Goal: Task Accomplishment & Management: Manage account settings

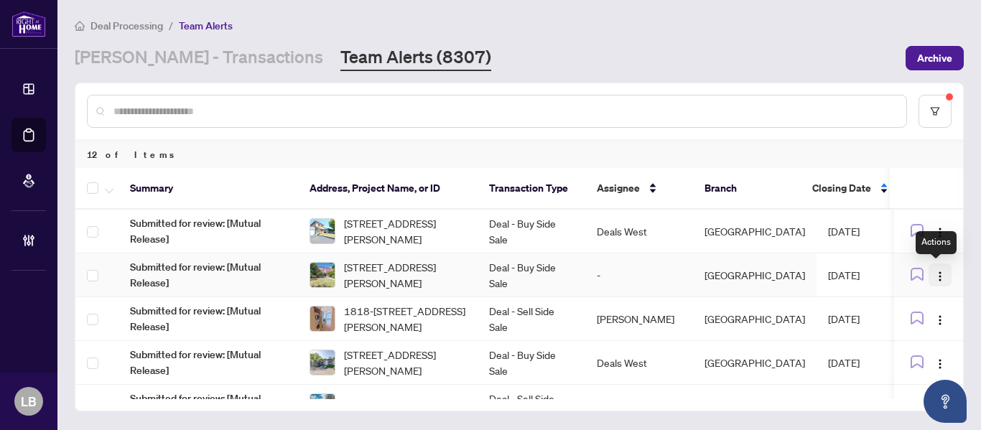
click at [934, 274] on img "button" at bounding box center [939, 276] width 11 height 11
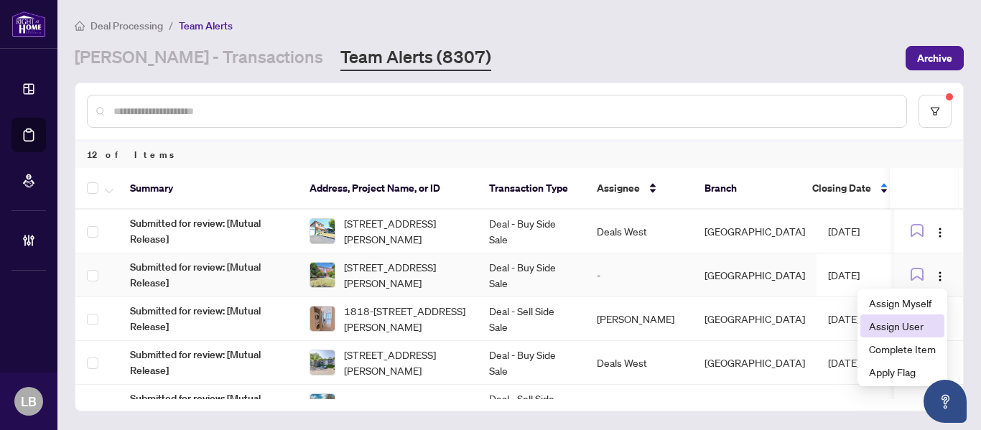
click at [869, 325] on li "Assign User" at bounding box center [902, 325] width 84 height 23
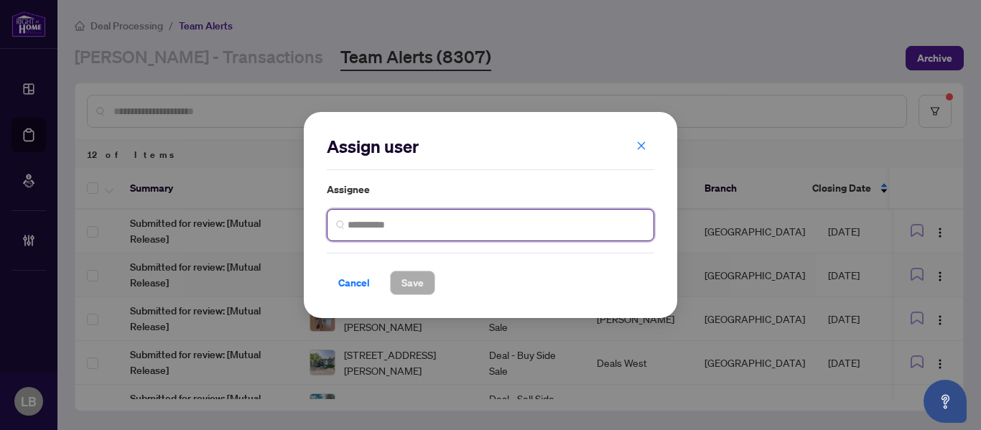
click at [434, 223] on input "search" at bounding box center [495, 225] width 297 height 15
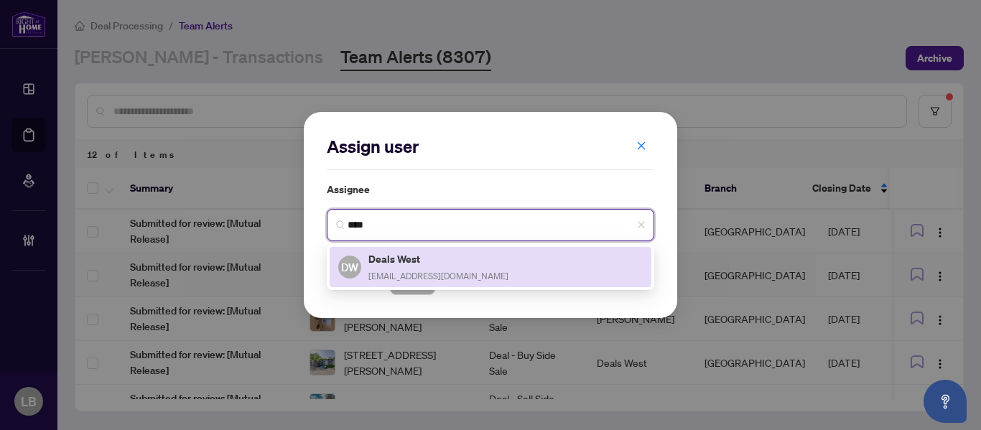
click at [421, 260] on h5 "Deals West" at bounding box center [438, 259] width 140 height 17
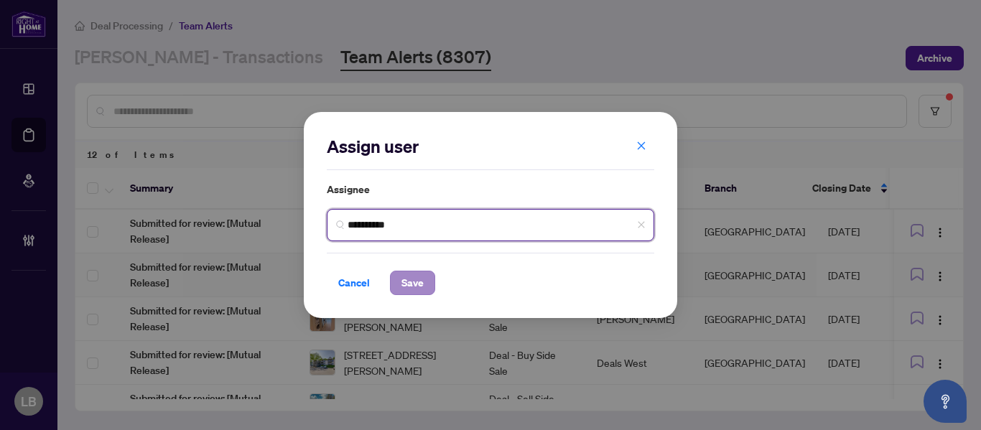
type input "**********"
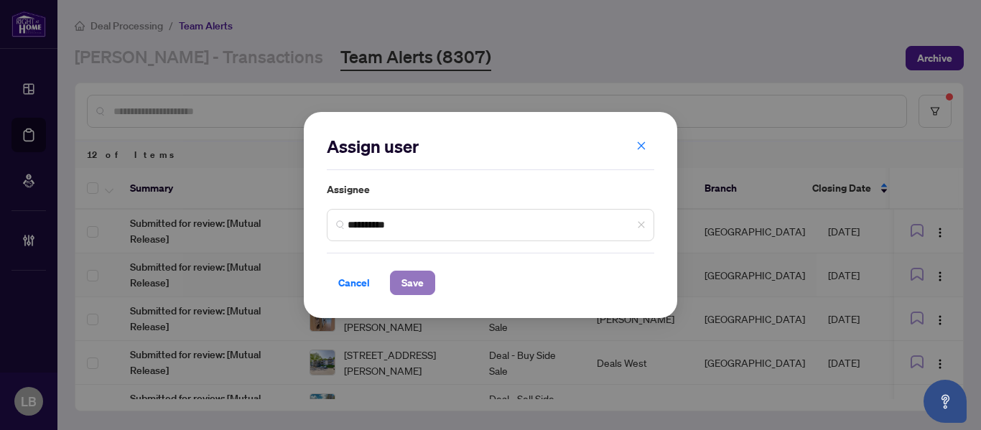
click at [414, 281] on span "Save" at bounding box center [412, 282] width 22 height 23
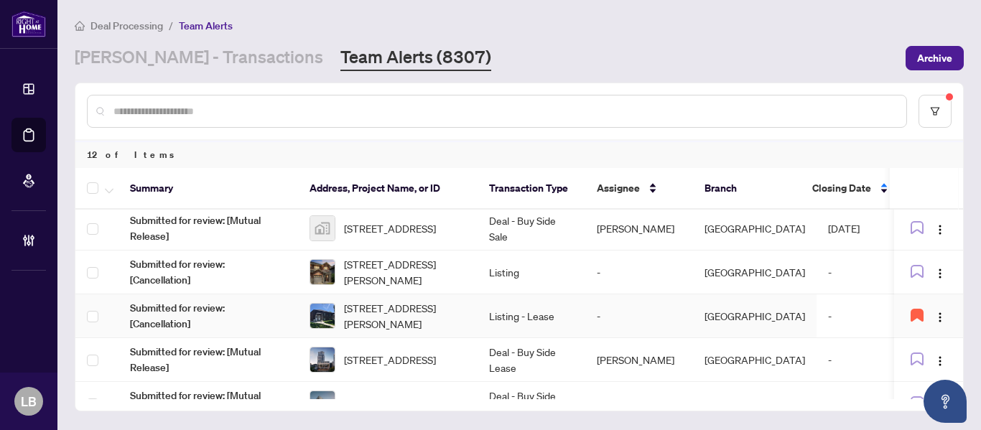
scroll to position [269, 0]
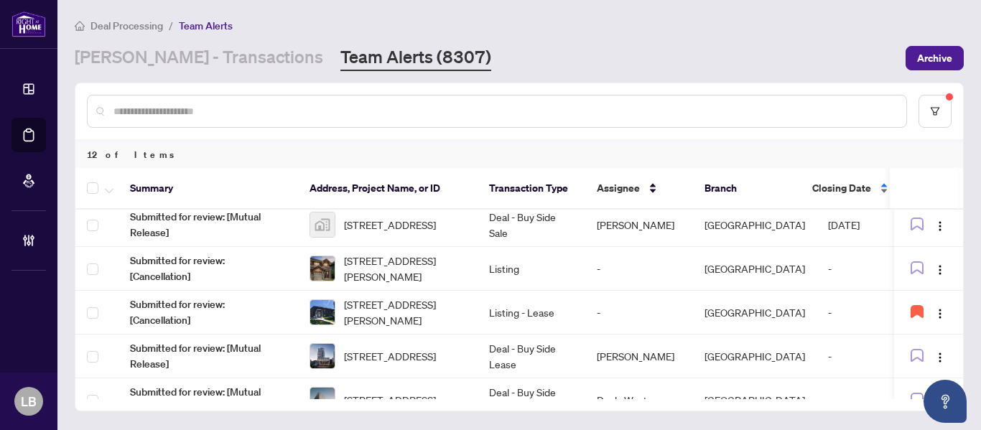
click at [881, 182] on div "Closing Date" at bounding box center [851, 188] width 78 height 16
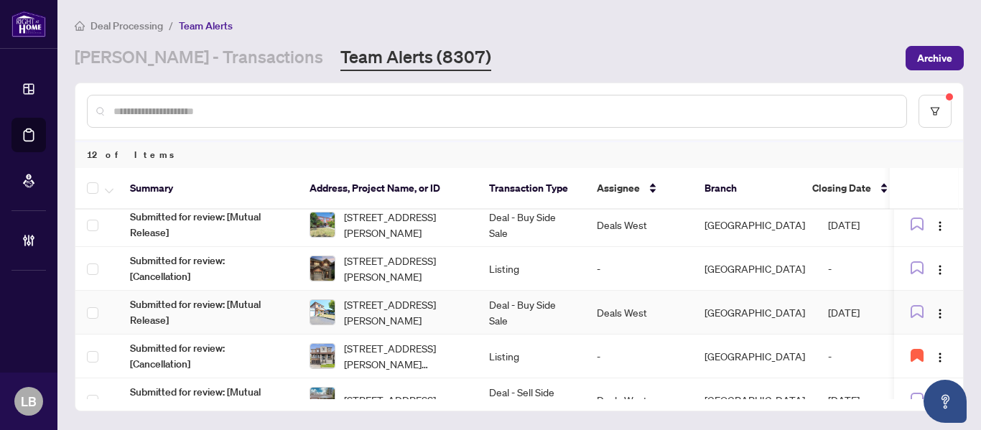
scroll to position [0, 0]
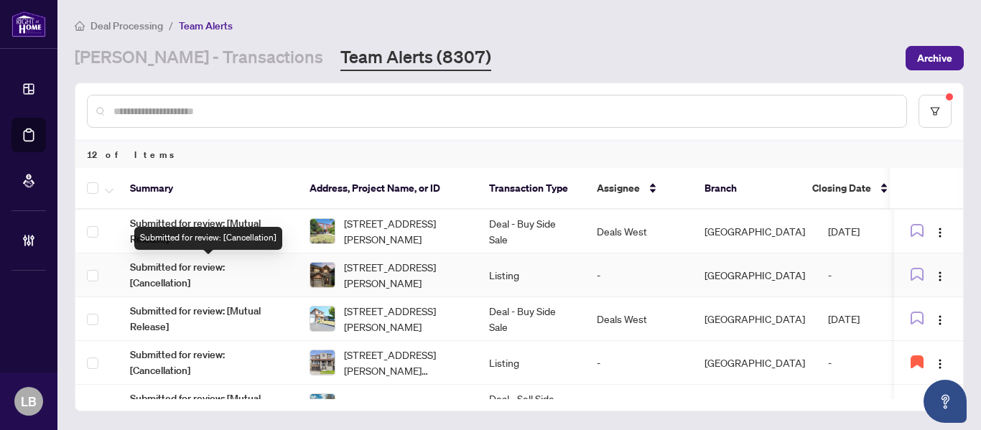
click at [207, 270] on span "Submitted for review: [Cancellation]" at bounding box center [208, 275] width 156 height 32
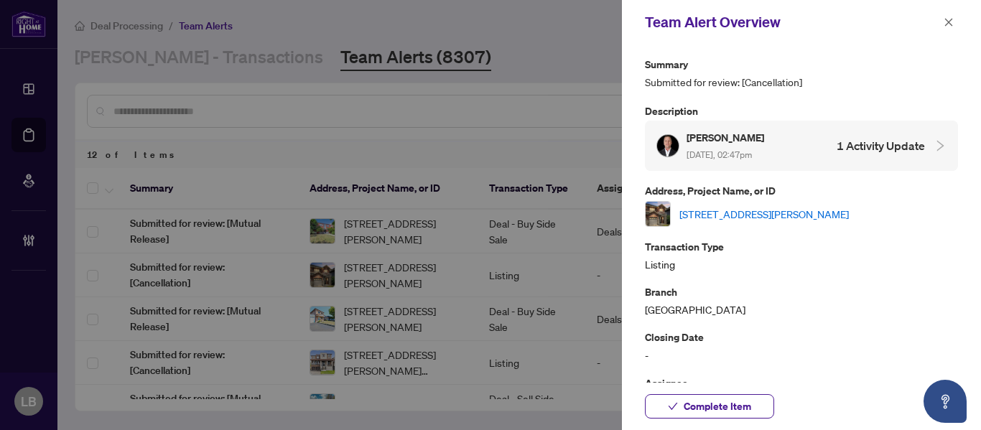
click at [698, 206] on link "[STREET_ADDRESS][PERSON_NAME]" at bounding box center [763, 214] width 169 height 16
click at [694, 411] on span "Complete Item" at bounding box center [716, 406] width 67 height 23
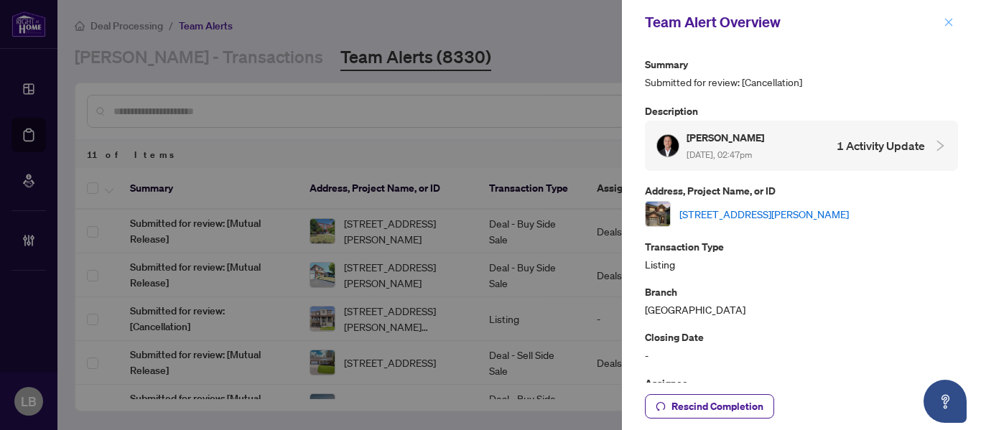
click at [949, 24] on icon "close" at bounding box center [949, 22] width 8 height 8
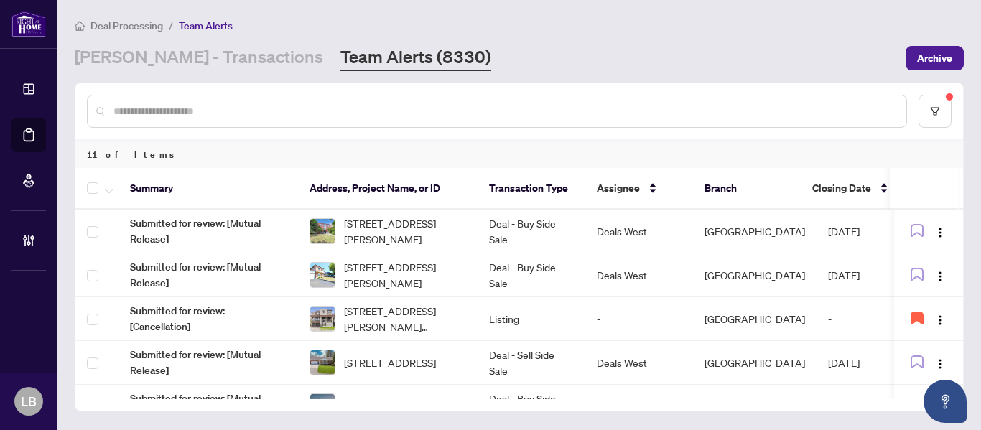
click at [232, 104] on input "text" at bounding box center [503, 111] width 781 height 16
click at [937, 121] on button "button" at bounding box center [934, 111] width 33 height 33
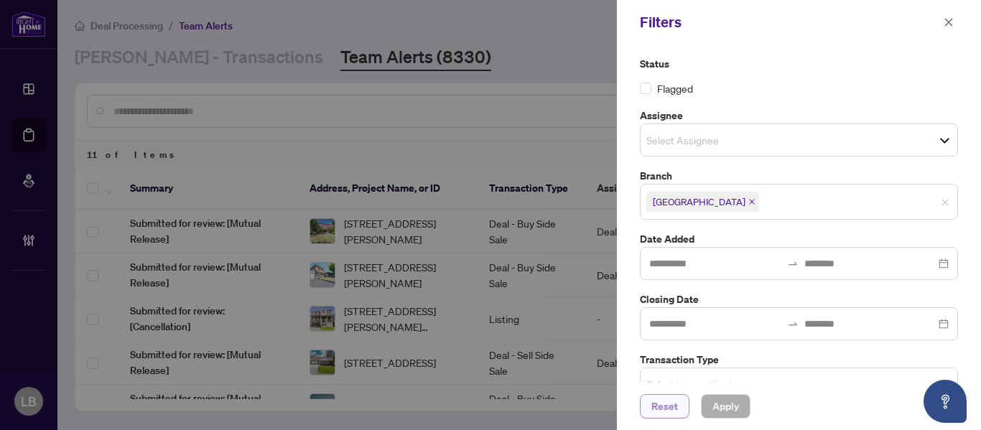
click at [673, 408] on span "Reset" at bounding box center [664, 406] width 27 height 23
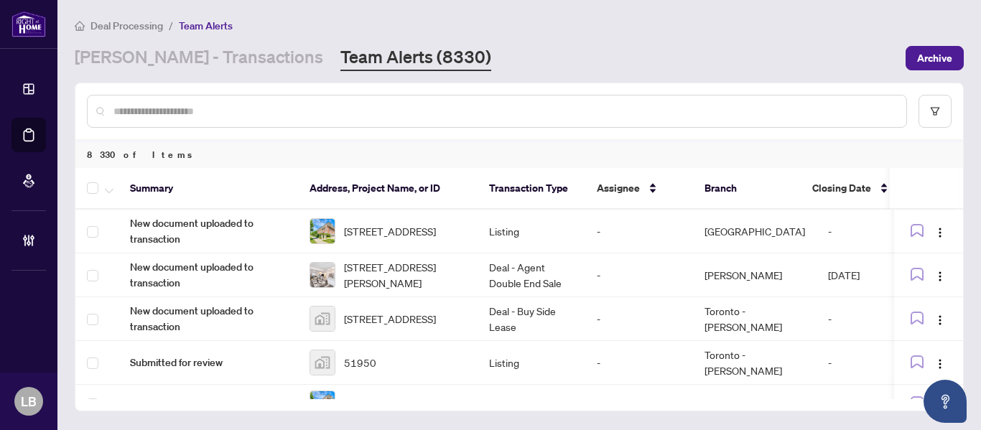
click at [205, 110] on input "text" at bounding box center [503, 111] width 781 height 16
paste input "*****"
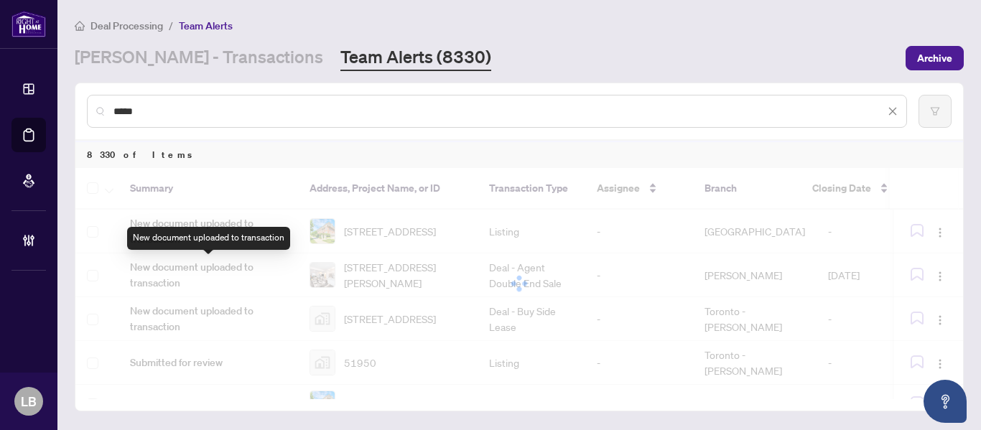
type input "*****"
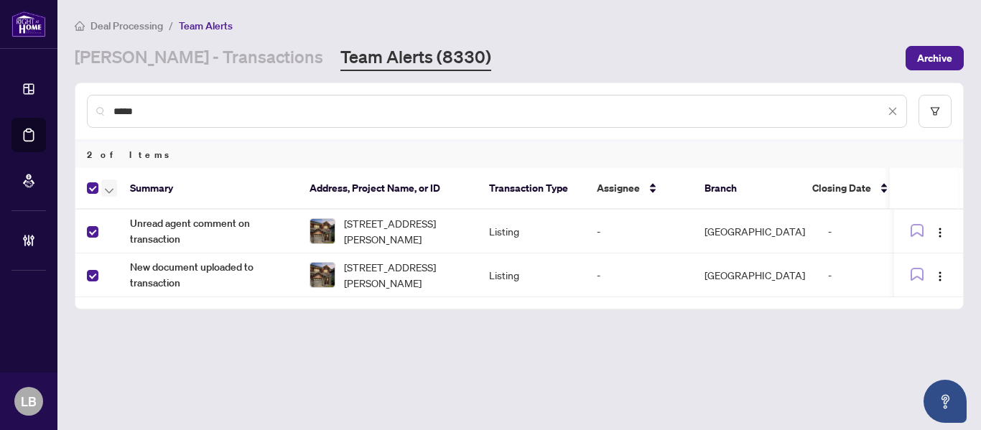
click at [113, 189] on icon "button" at bounding box center [109, 190] width 9 height 5
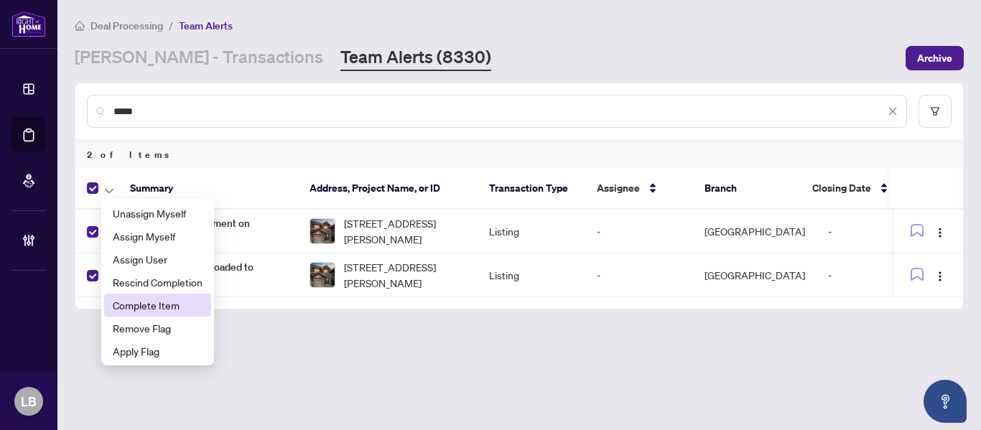
click at [138, 308] on span "Complete Item" at bounding box center [158, 305] width 90 height 16
click at [138, 308] on div "Summary Address, Project Name, or ID Transaction Type Assignee Branch Closing D…" at bounding box center [518, 238] width 887 height 141
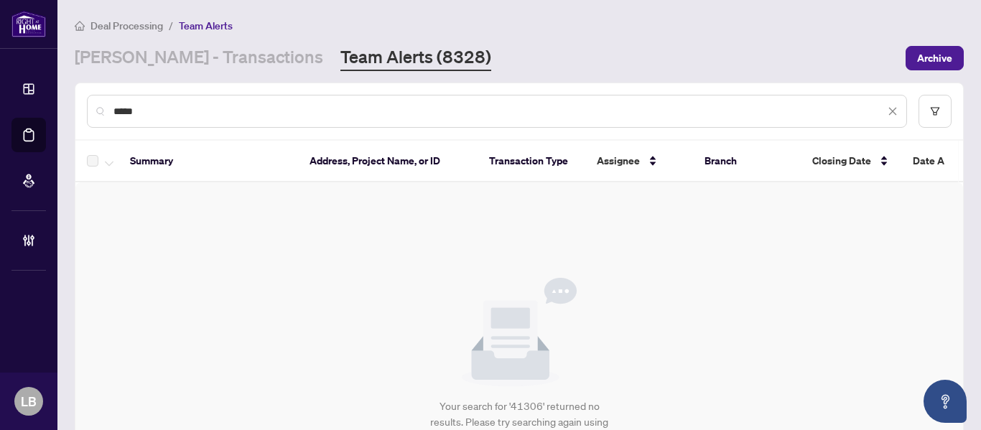
click at [887, 113] on icon "close" at bounding box center [892, 111] width 10 height 10
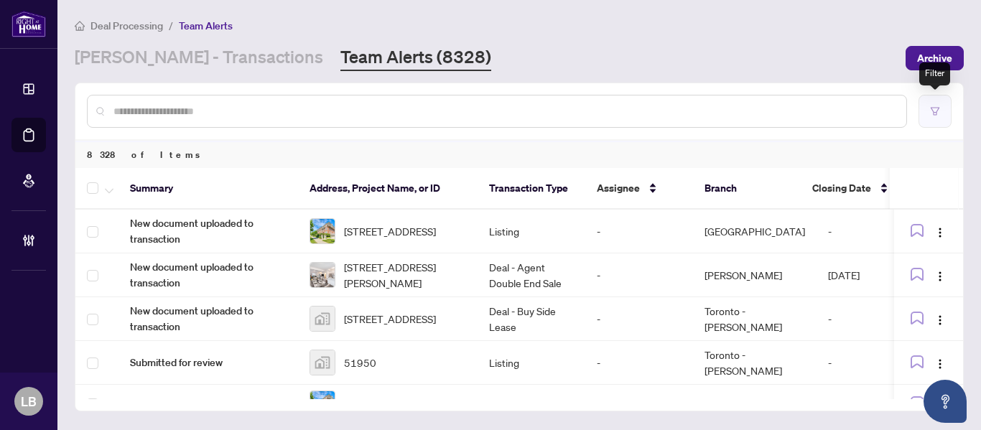
click at [937, 107] on icon "filter" at bounding box center [934, 111] width 9 height 8
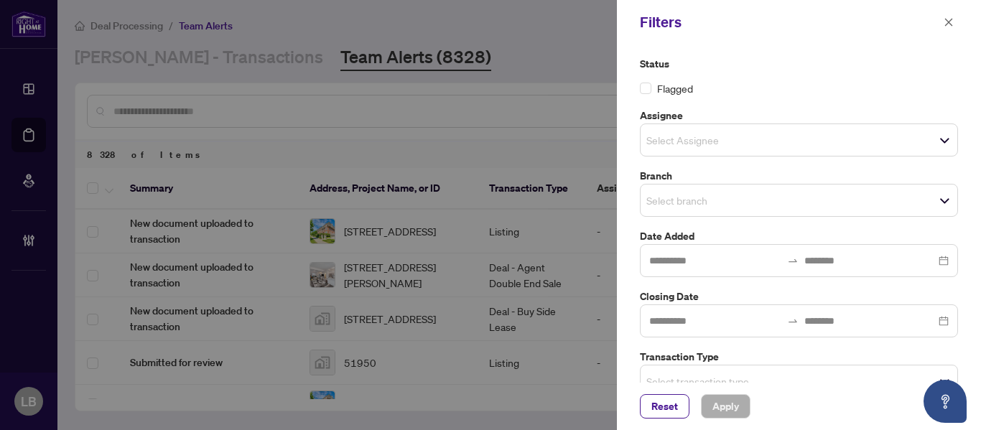
click at [660, 195] on input "search" at bounding box center [696, 200] width 100 height 17
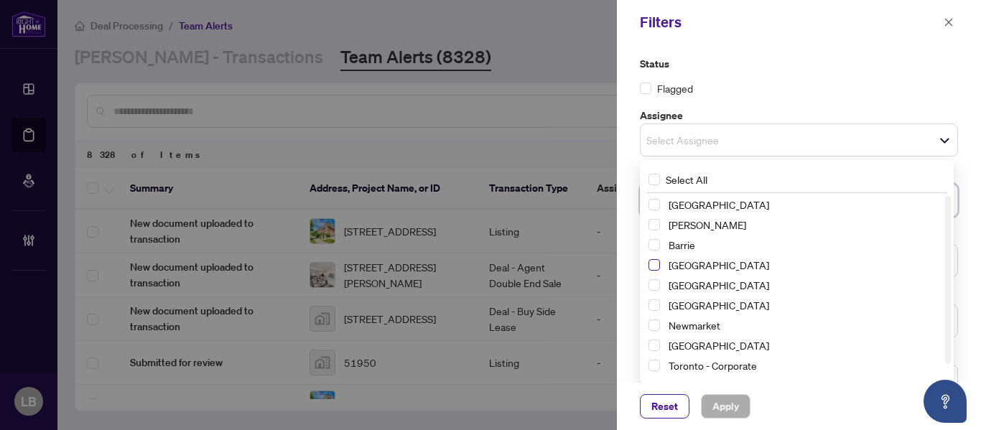
click at [653, 267] on span "Select Burlington" at bounding box center [653, 264] width 11 height 11
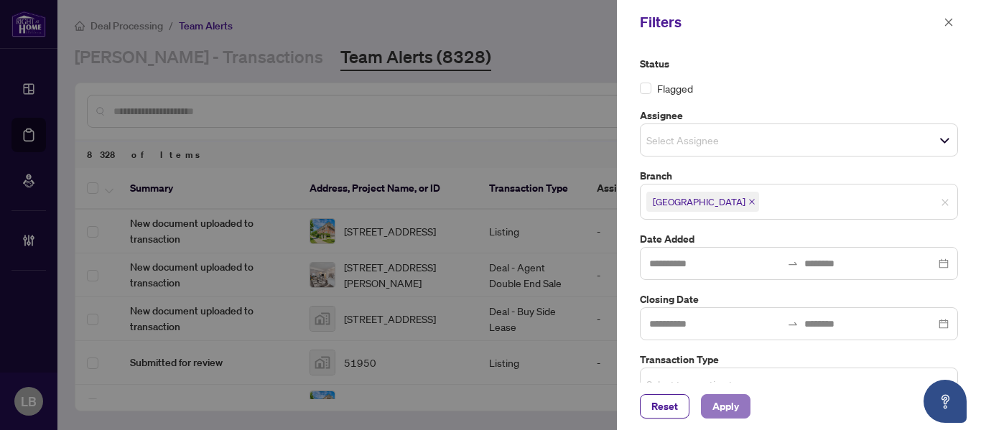
click at [742, 403] on button "Apply" at bounding box center [726, 406] width 50 height 24
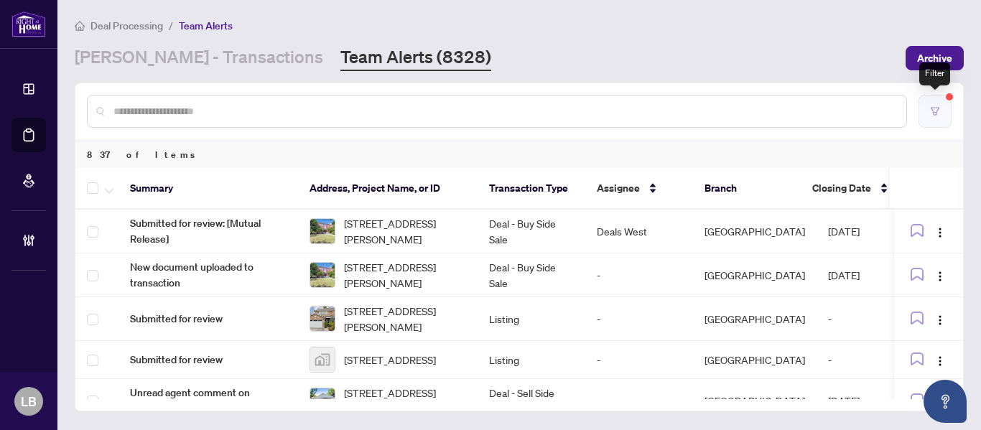
click at [932, 104] on button "button" at bounding box center [934, 111] width 33 height 33
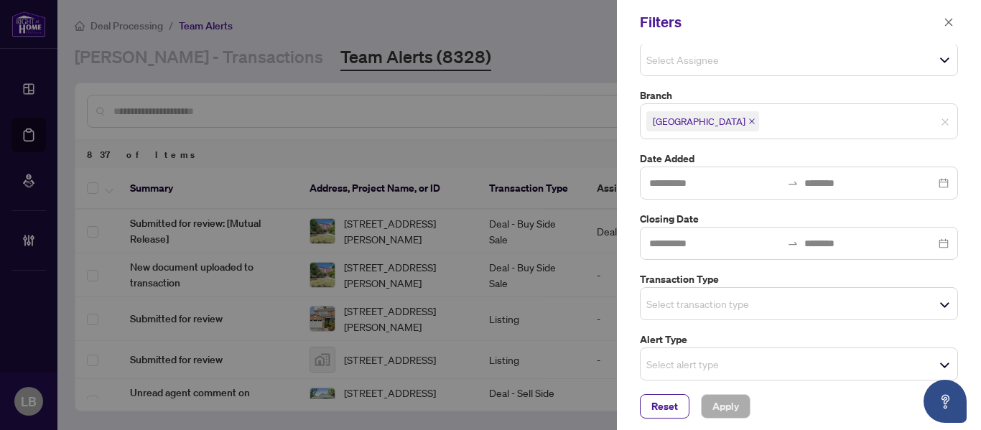
scroll to position [108, 0]
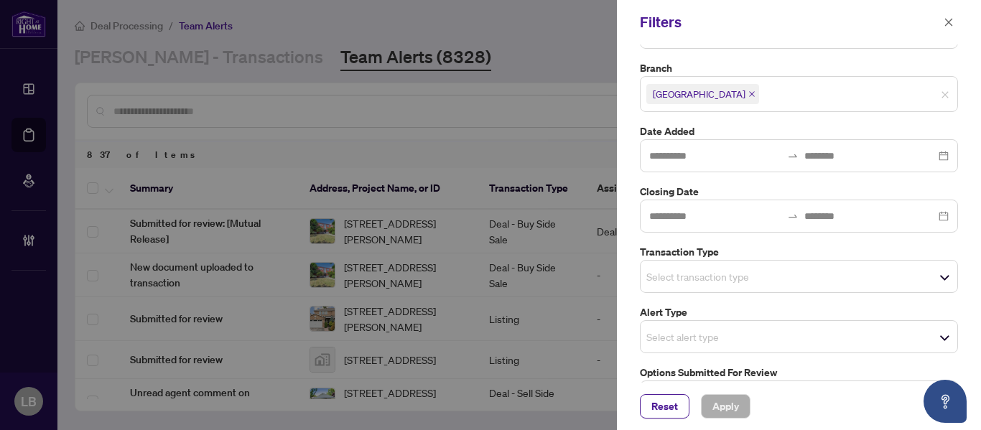
click at [675, 272] on input "search" at bounding box center [696, 276] width 100 height 17
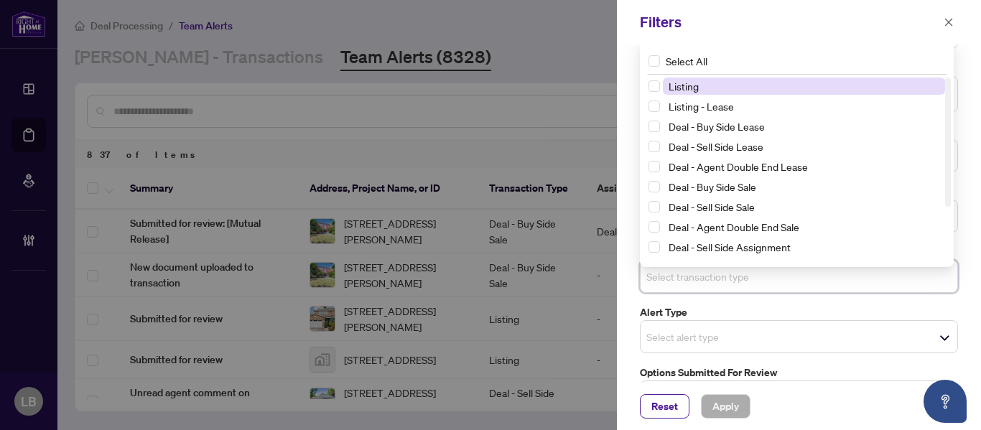
click at [687, 89] on span "Listing" at bounding box center [683, 86] width 30 height 13
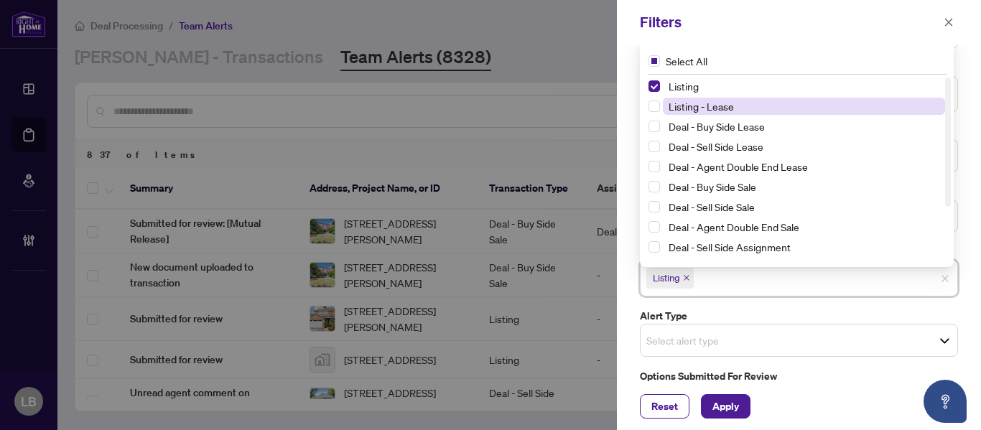
click at [688, 105] on span "Listing - Lease" at bounding box center [700, 106] width 65 height 13
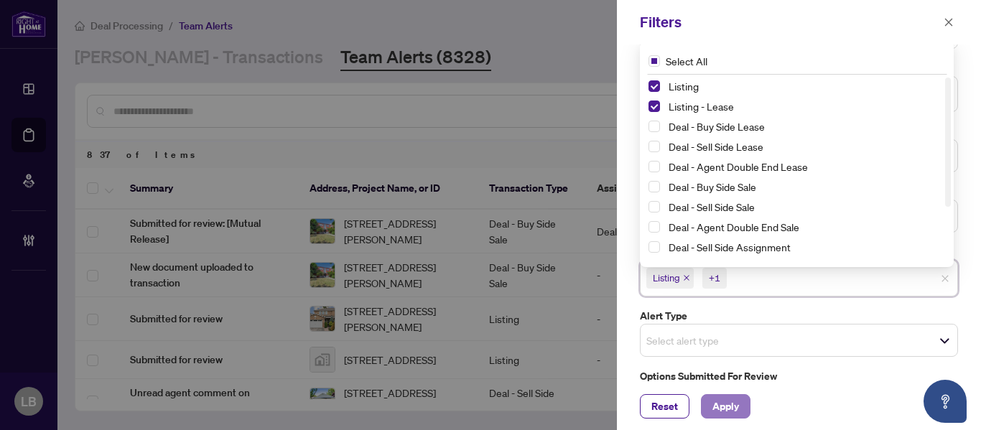
click at [729, 406] on span "Apply" at bounding box center [725, 406] width 27 height 23
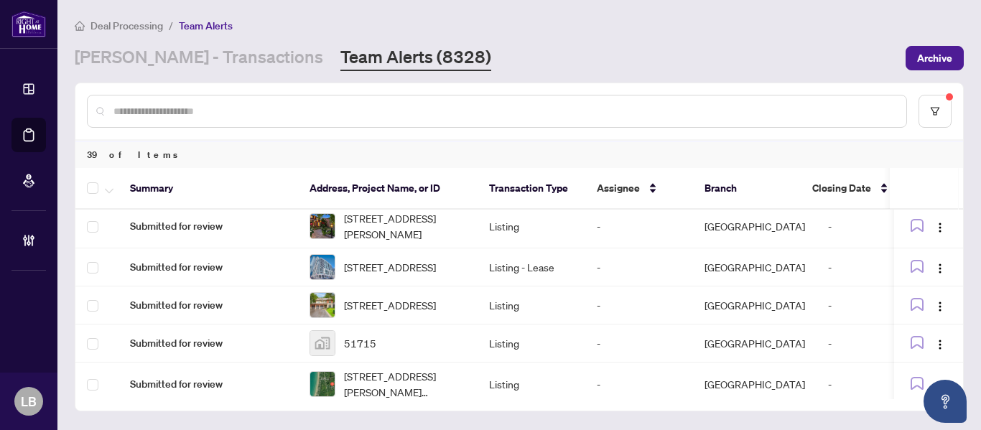
scroll to position [0, 0]
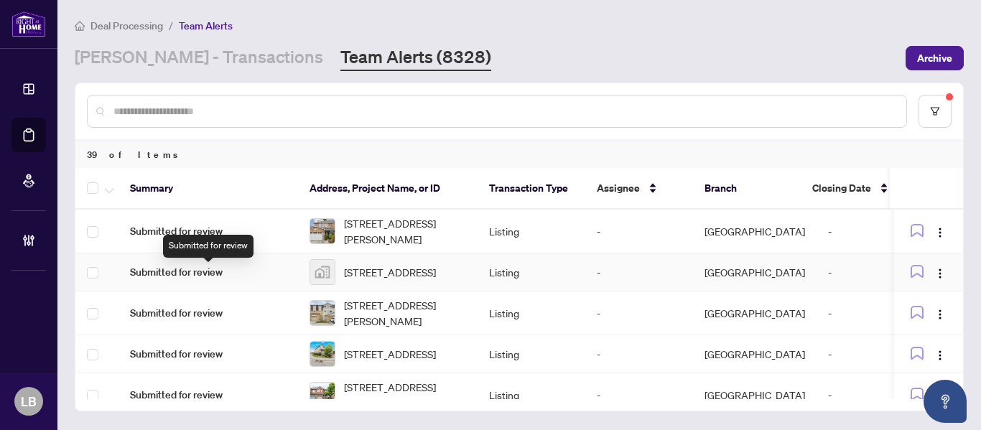
click at [173, 272] on span "Submitted for review" at bounding box center [208, 272] width 156 height 16
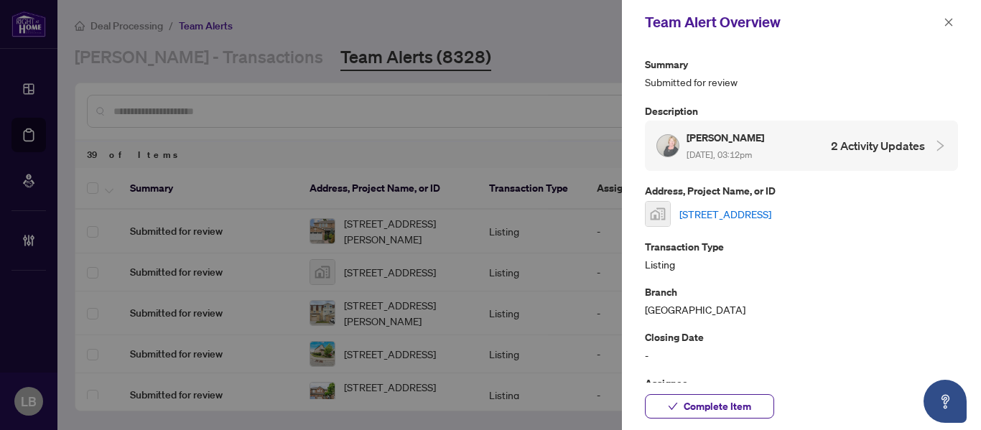
click at [696, 212] on link "81 Hall Street, Ayr, ON, Canada" at bounding box center [725, 214] width 92 height 16
click at [706, 408] on span "Complete Item" at bounding box center [716, 406] width 67 height 23
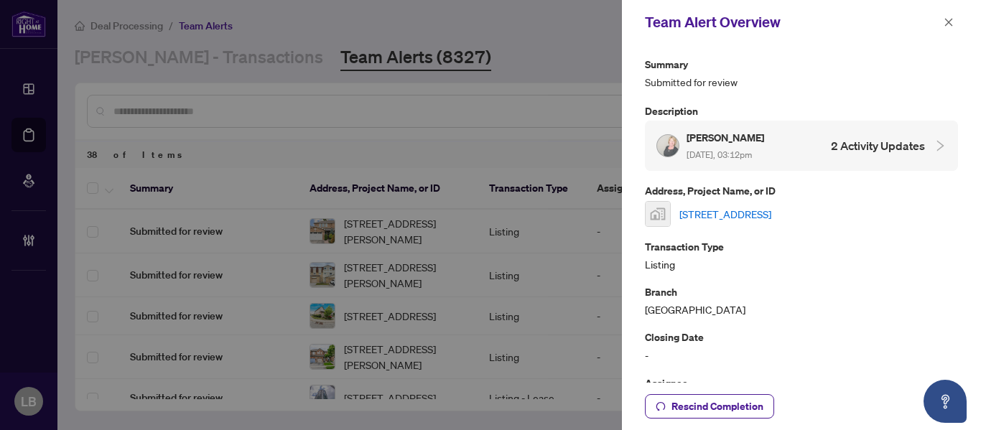
click at [943, 20] on button "button" at bounding box center [948, 22] width 19 height 17
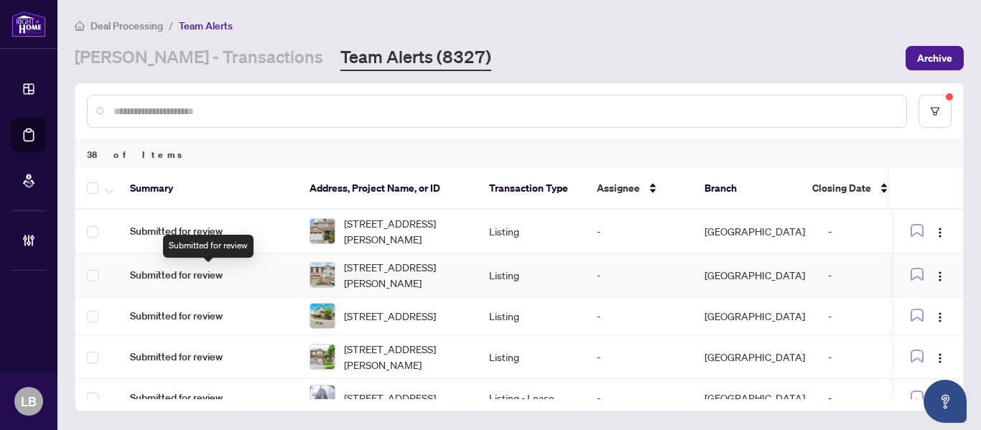
click at [198, 273] on span "Submitted for review" at bounding box center [208, 275] width 156 height 16
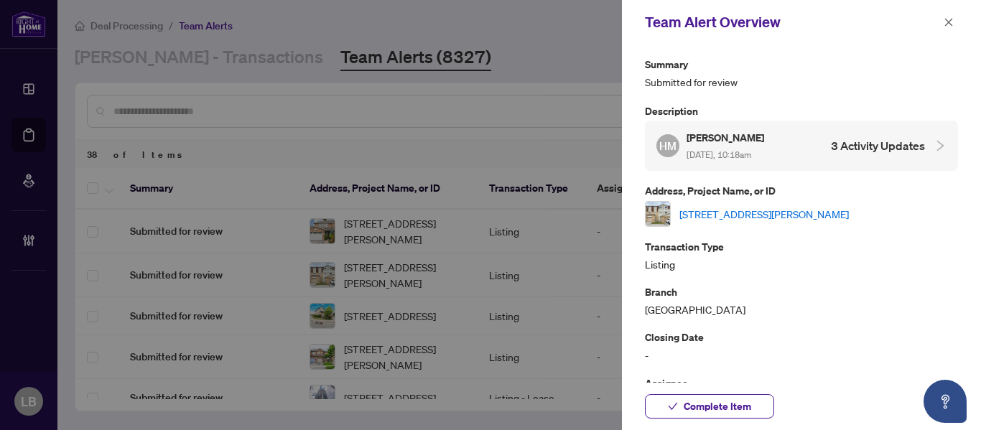
click at [710, 218] on link "43-11 Harrisford St, Hamilton, Ontario L8K 6L7, Canada" at bounding box center [763, 214] width 169 height 16
click at [721, 407] on span "Complete Item" at bounding box center [716, 406] width 67 height 23
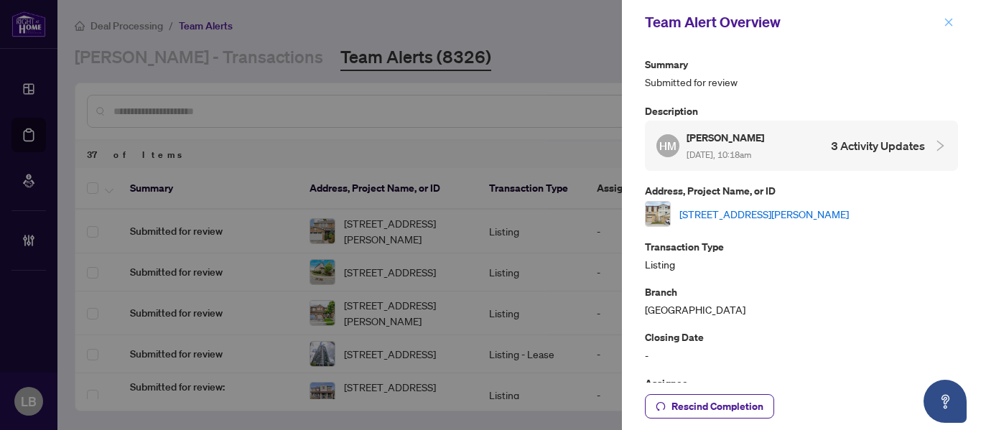
click at [946, 19] on icon "close" at bounding box center [948, 22] width 10 height 10
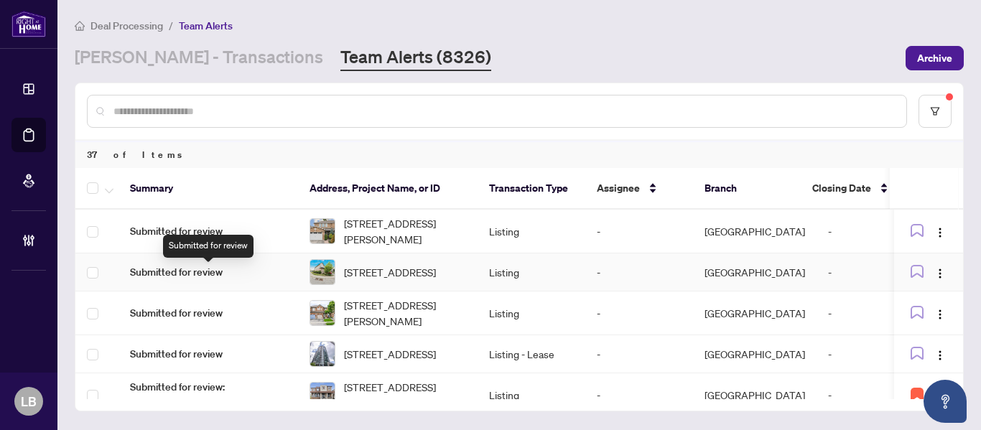
click at [187, 274] on span "Submitted for review" at bounding box center [208, 272] width 156 height 16
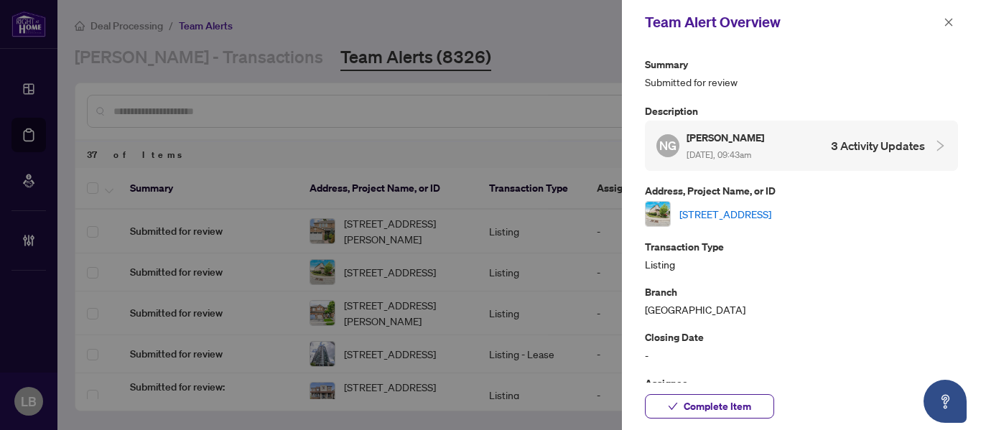
click at [751, 206] on link "[STREET_ADDRESS]" at bounding box center [725, 214] width 92 height 16
click at [702, 402] on span "Complete Item" at bounding box center [716, 406] width 67 height 23
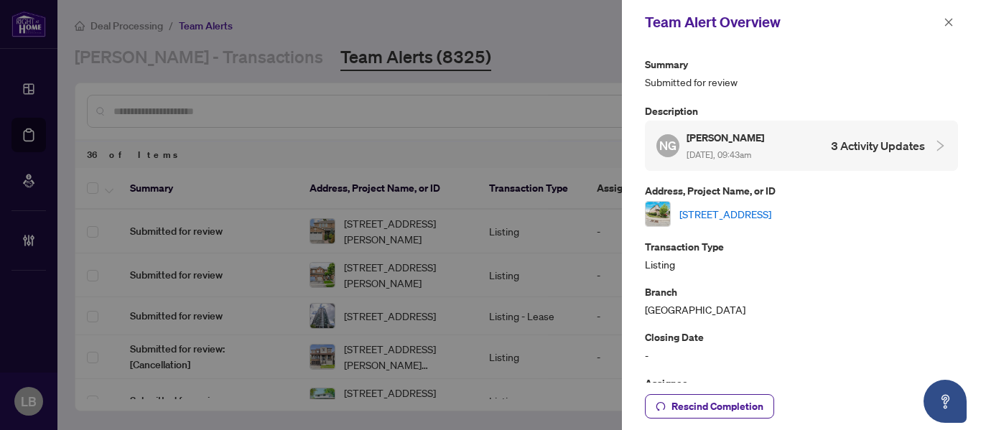
click at [744, 207] on link "[STREET_ADDRESS]" at bounding box center [725, 214] width 92 height 16
click at [684, 407] on span "Rescind Completion" at bounding box center [717, 406] width 92 height 23
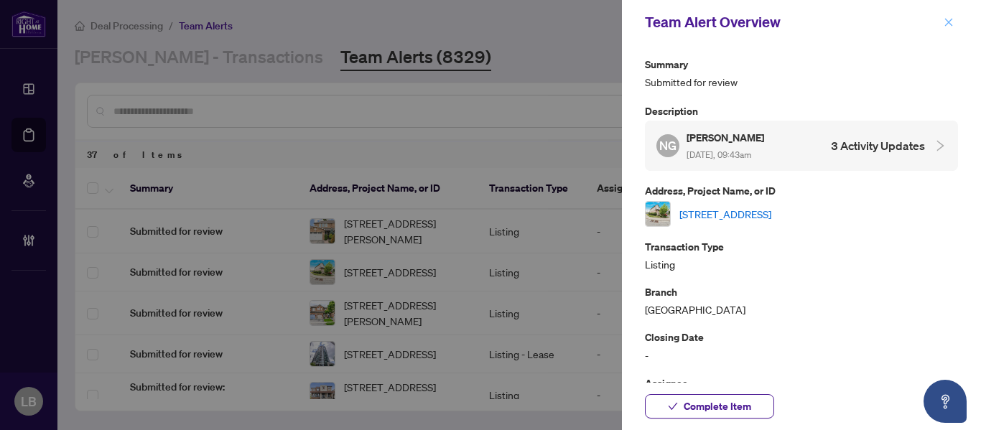
click at [945, 24] on icon "close" at bounding box center [948, 22] width 10 height 10
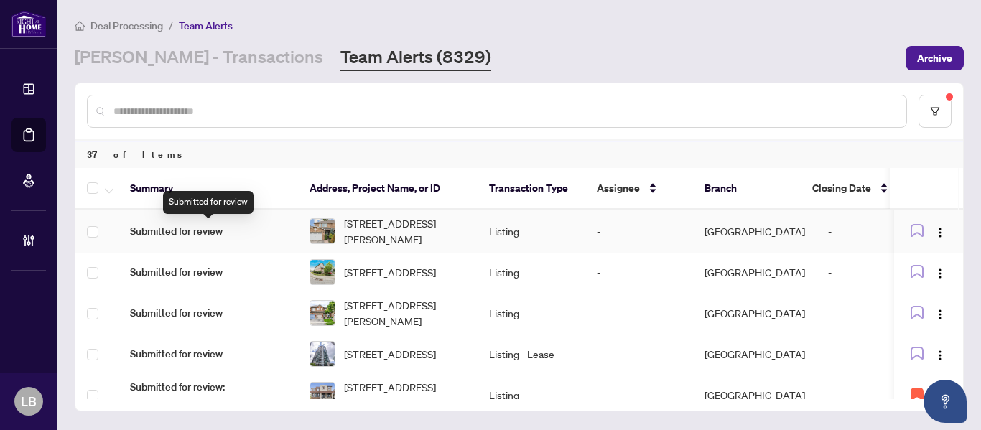
click at [213, 229] on span "Submitted for review" at bounding box center [208, 231] width 156 height 16
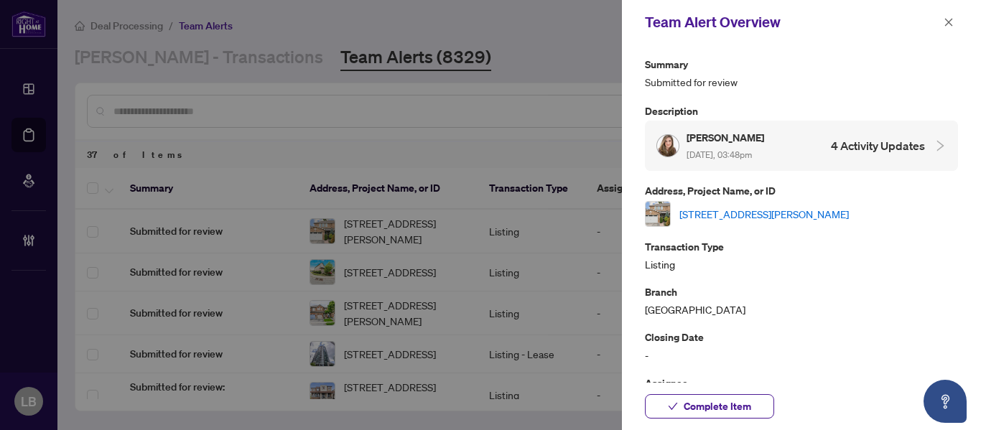
click at [800, 218] on link "[STREET_ADDRESS][PERSON_NAME]" at bounding box center [763, 214] width 169 height 16
click at [950, 20] on icon "close" at bounding box center [949, 22] width 8 height 8
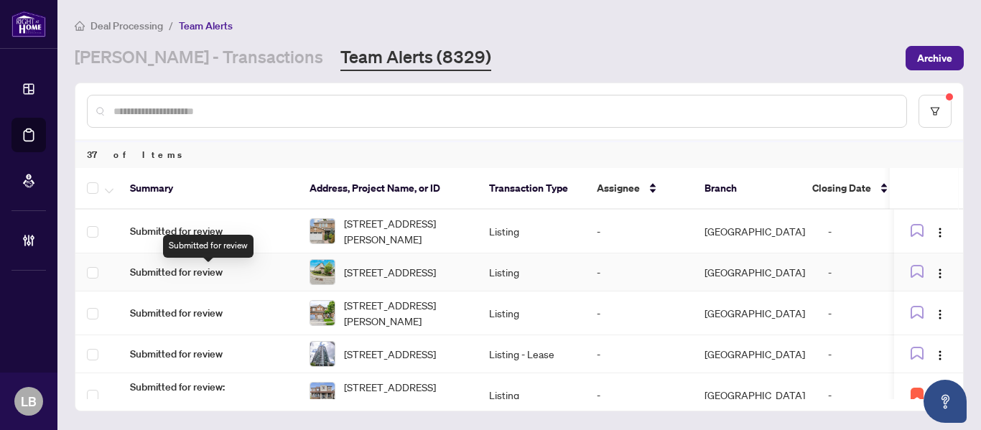
click at [209, 280] on span "Submitted for review" at bounding box center [208, 272] width 156 height 16
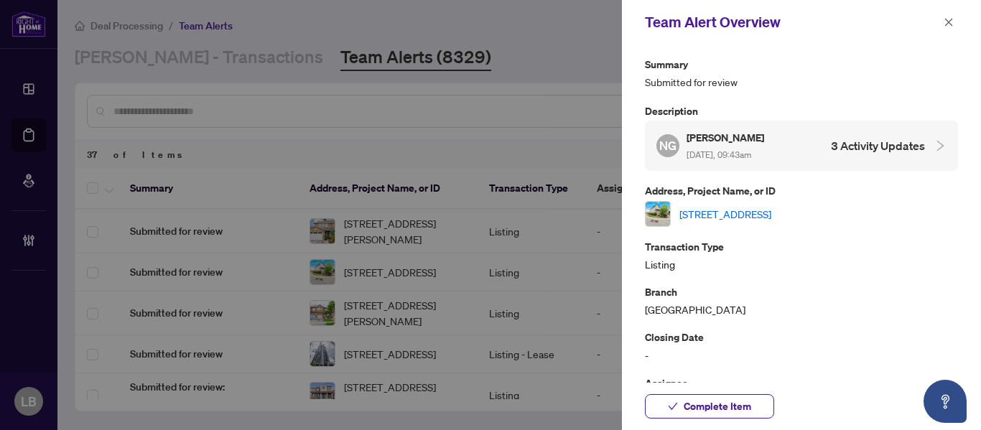
click at [734, 211] on link "48-5255 Guildwood Way, Mississauga, Ontario L5R 3J5, Canada" at bounding box center [725, 214] width 92 height 16
click at [701, 405] on span "Complete Item" at bounding box center [716, 406] width 67 height 23
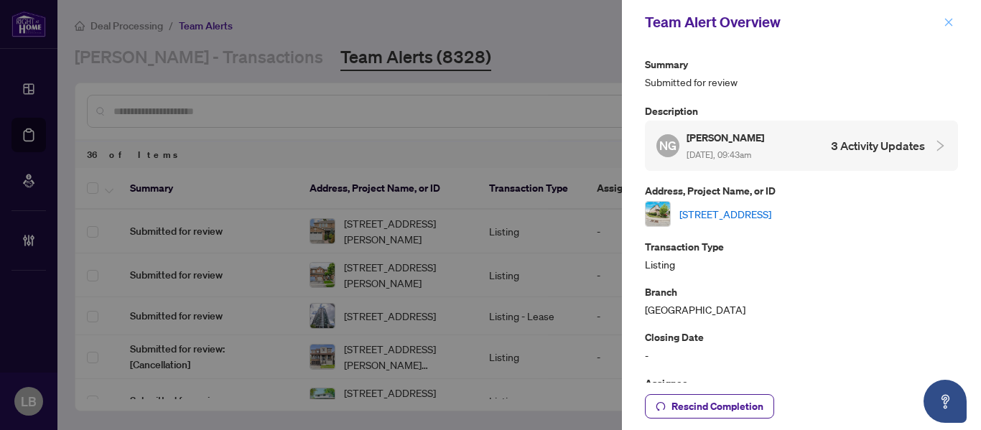
click at [947, 23] on icon "close" at bounding box center [948, 22] width 10 height 10
click at [947, 23] on div "Deal Processing / Team Alerts" at bounding box center [519, 25] width 889 height 17
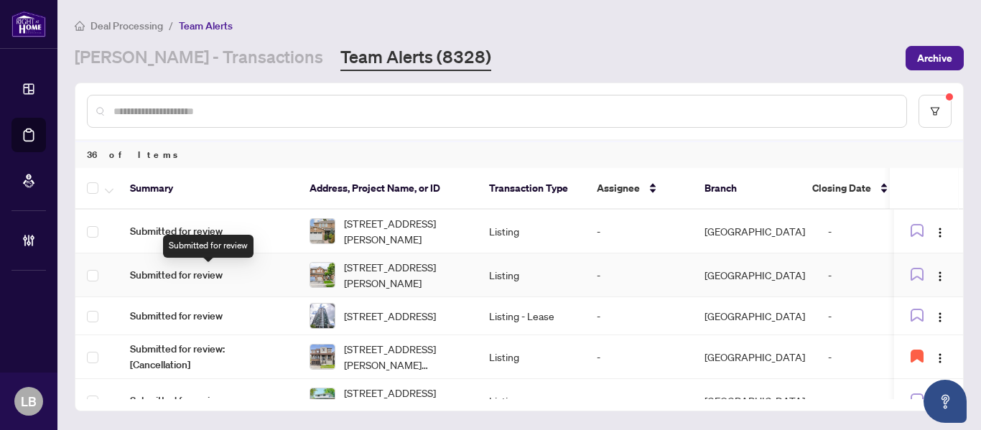
click at [185, 274] on span "Submitted for review" at bounding box center [208, 275] width 156 height 16
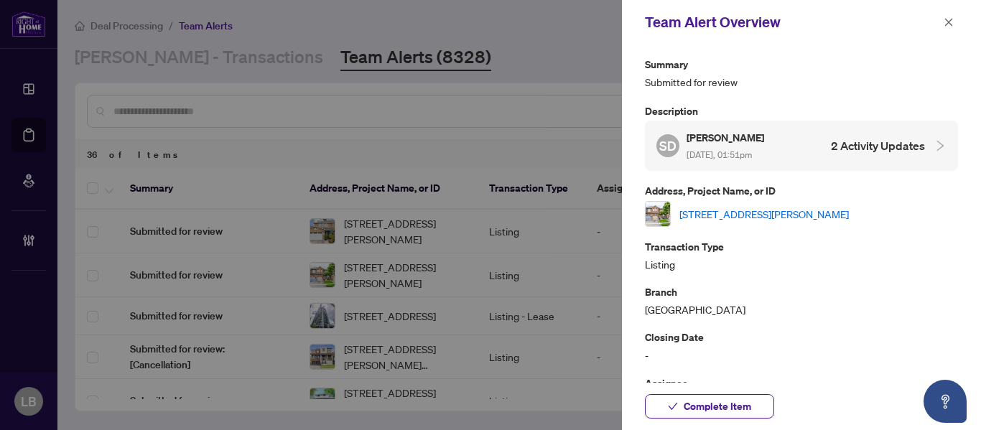
click at [710, 213] on link "4020 Berton Ave, Burlington, Ontario L7M 4M6, Canada" at bounding box center [763, 214] width 169 height 16
click at [696, 401] on span "Complete Item" at bounding box center [716, 406] width 67 height 23
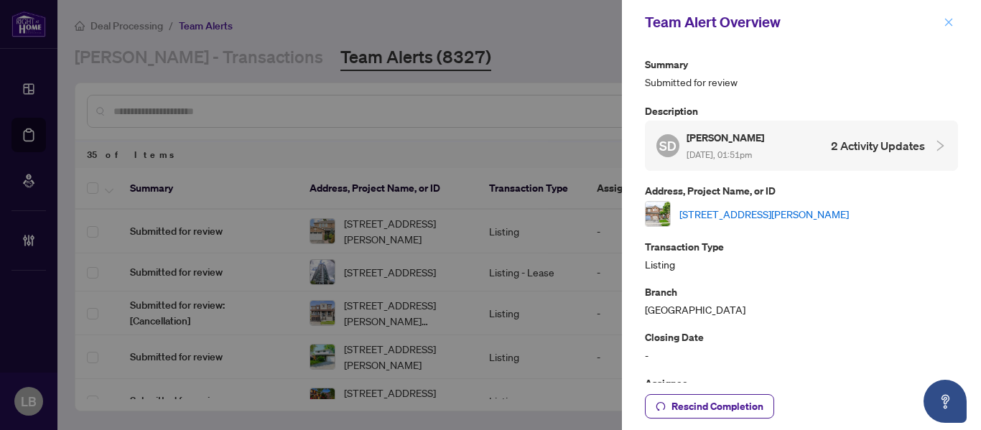
click at [948, 23] on icon "close" at bounding box center [949, 22] width 8 height 8
click at [948, 23] on div "Deal Processing / Team Alerts" at bounding box center [519, 25] width 889 height 17
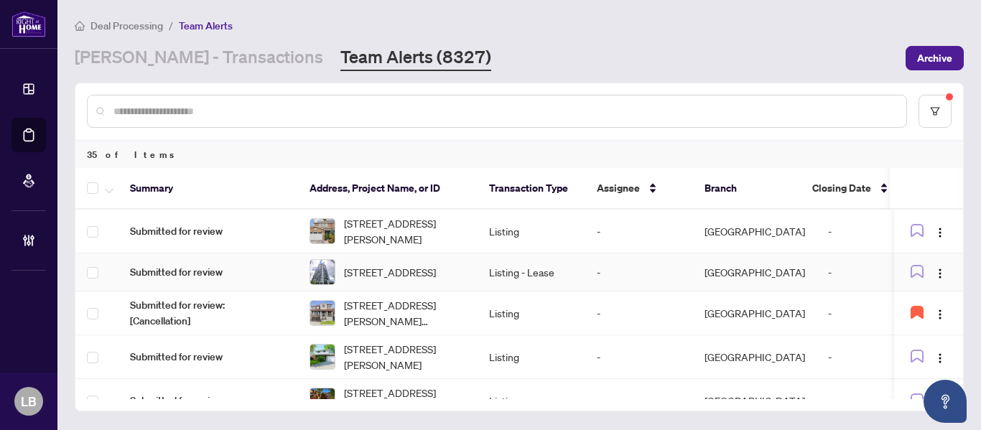
click at [186, 275] on span "Submitted for review" at bounding box center [208, 272] width 156 height 16
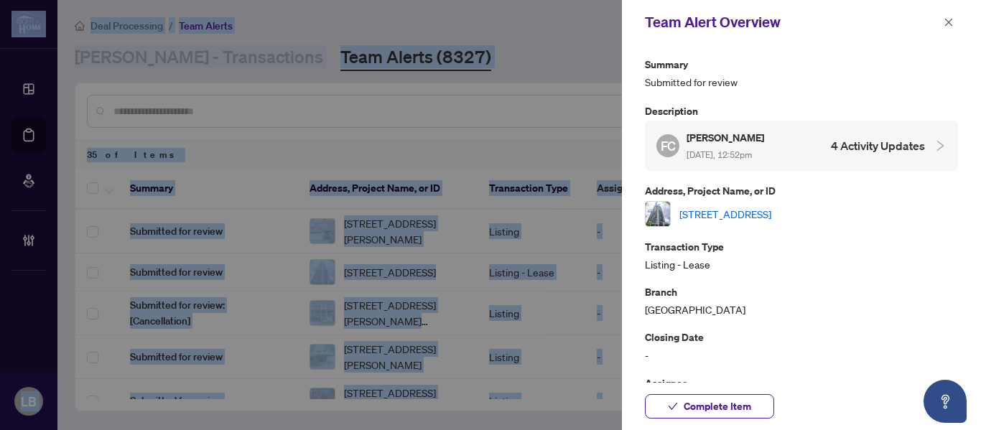
click at [714, 212] on link "1712-373 Front St, Toronto, Ontario M5V 3R7, Canada" at bounding box center [725, 214] width 92 height 16
click at [956, 18] on button "button" at bounding box center [948, 22] width 19 height 17
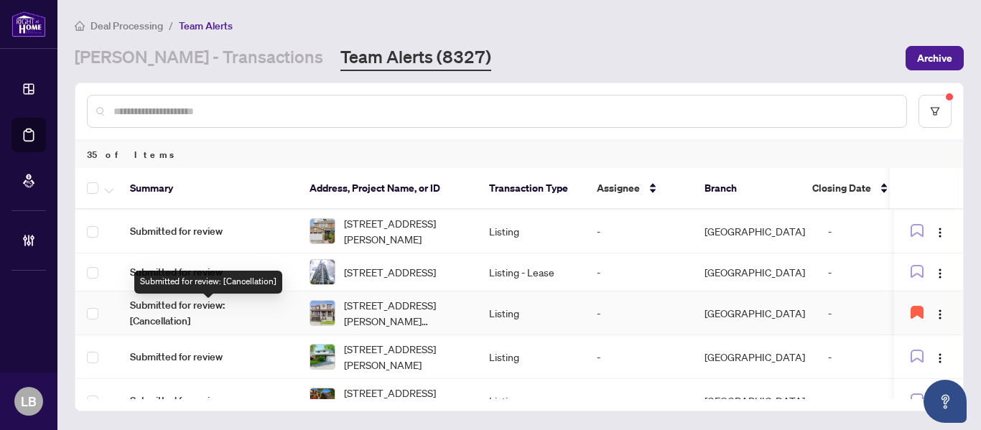
click at [187, 311] on span "Submitted for review: [Cancellation]" at bounding box center [208, 313] width 156 height 32
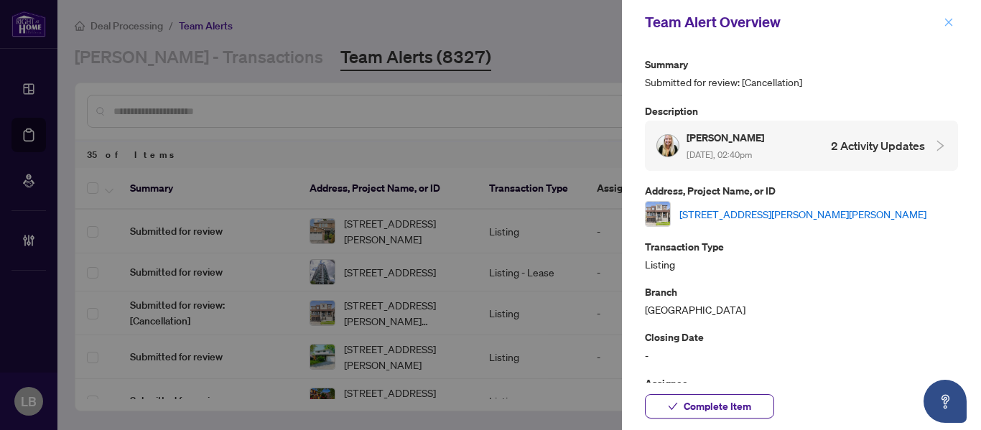
click at [948, 22] on icon "close" at bounding box center [949, 22] width 8 height 8
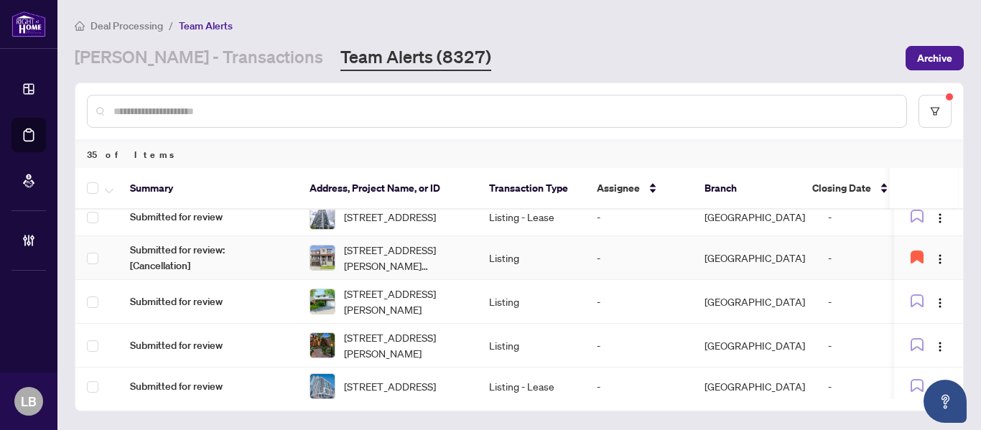
scroll to position [108, 0]
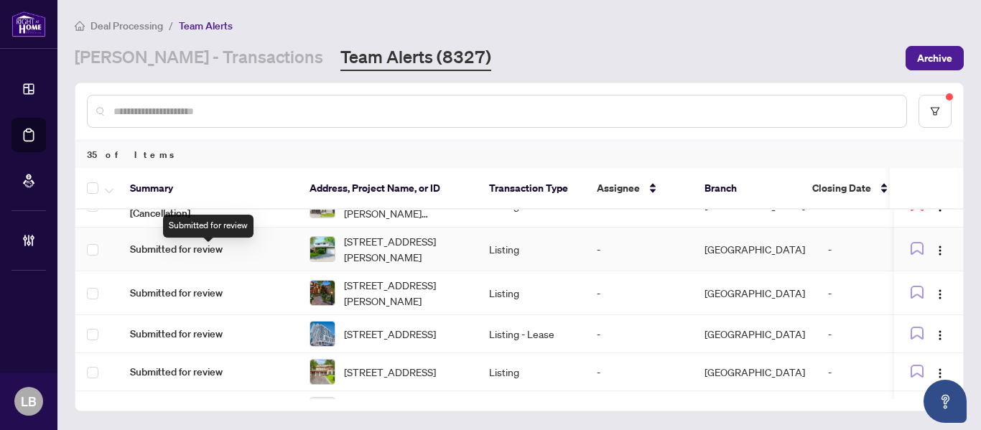
click at [215, 256] on span "Submitted for review" at bounding box center [208, 249] width 156 height 16
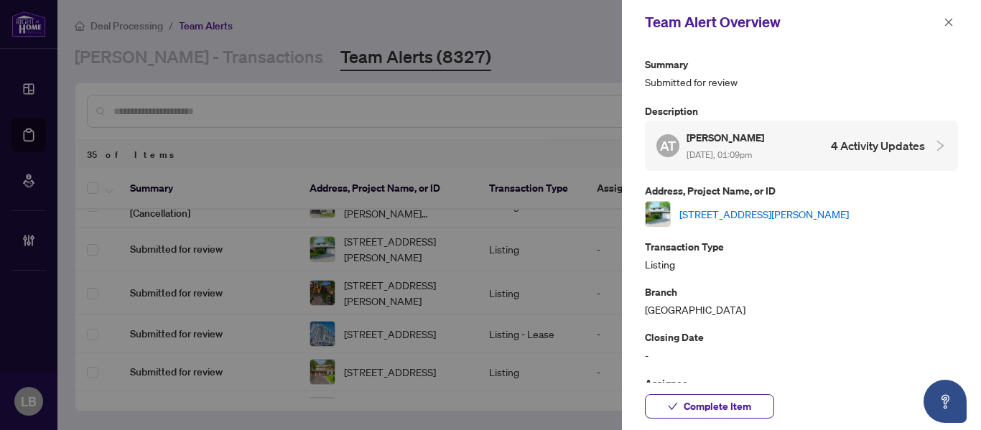
click at [724, 213] on link "24 The Meadows St, St. Catharines, Ontario L2N 7L1, Canada" at bounding box center [763, 214] width 169 height 16
click at [945, 20] on icon "close" at bounding box center [948, 22] width 10 height 10
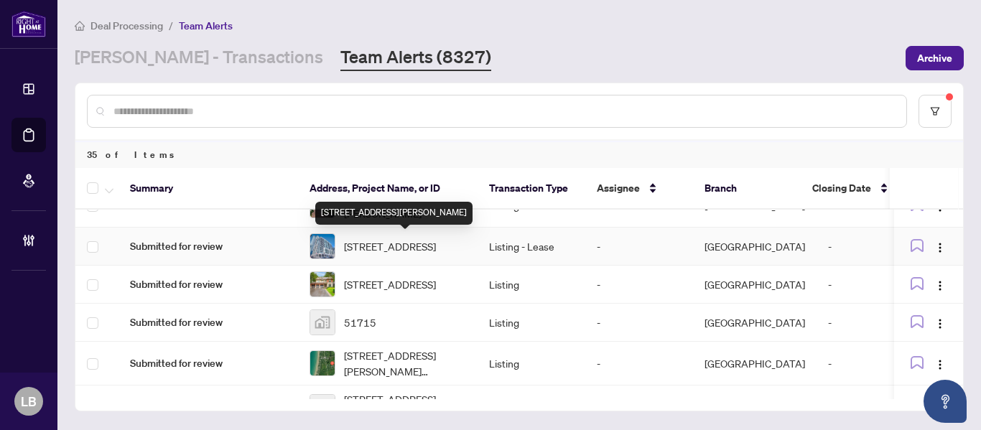
scroll to position [197, 0]
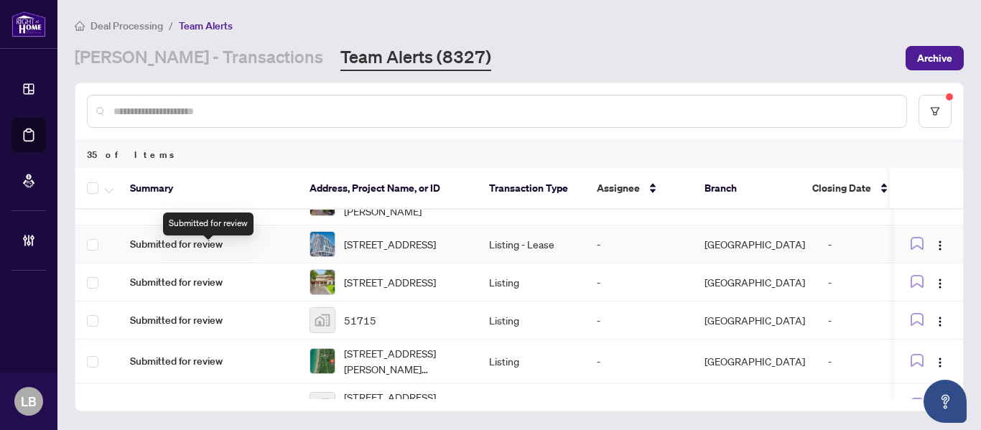
click at [175, 252] on span "Submitted for review" at bounding box center [208, 244] width 156 height 16
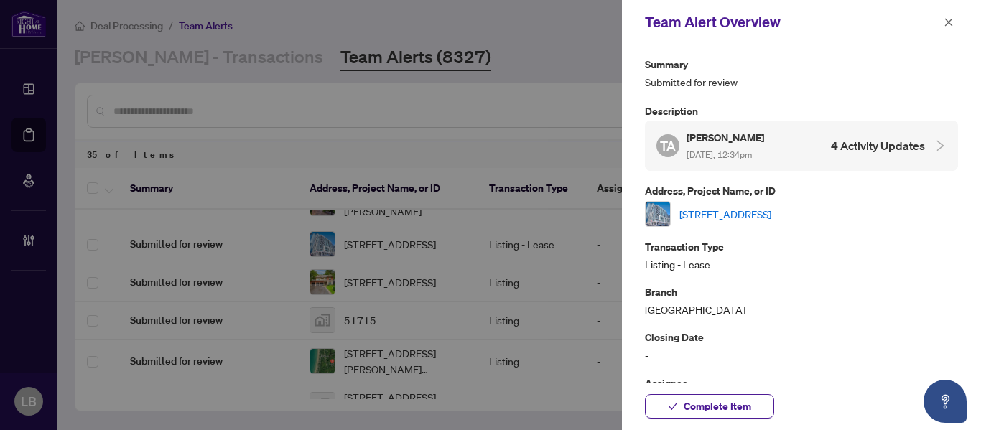
click at [711, 211] on link "210-25 Lower Simcoe St, Toronto, Ontario M5J 3A1, Canada" at bounding box center [725, 214] width 92 height 16
click at [948, 17] on icon "close" at bounding box center [948, 22] width 10 height 10
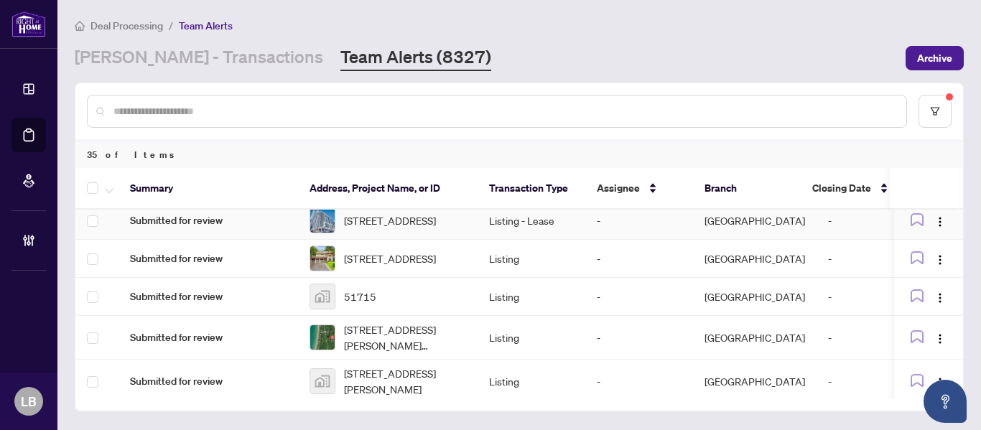
scroll to position [305, 0]
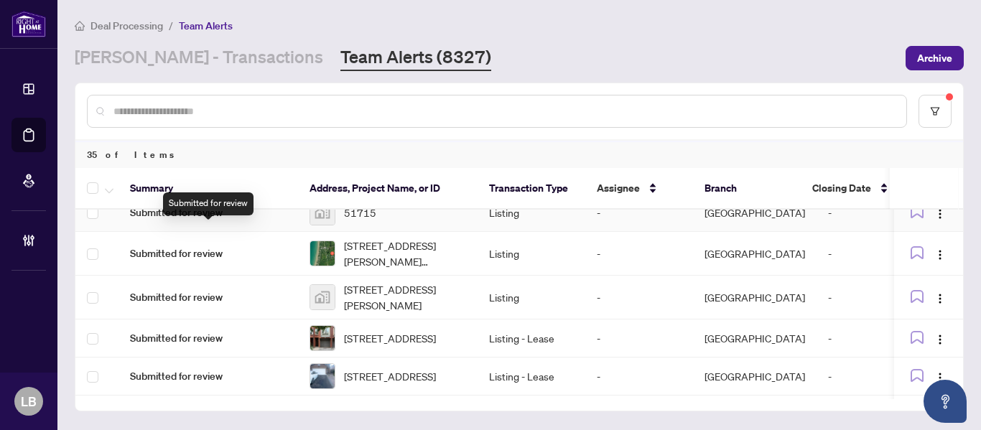
click at [200, 220] on span "Submitted for review" at bounding box center [208, 213] width 156 height 16
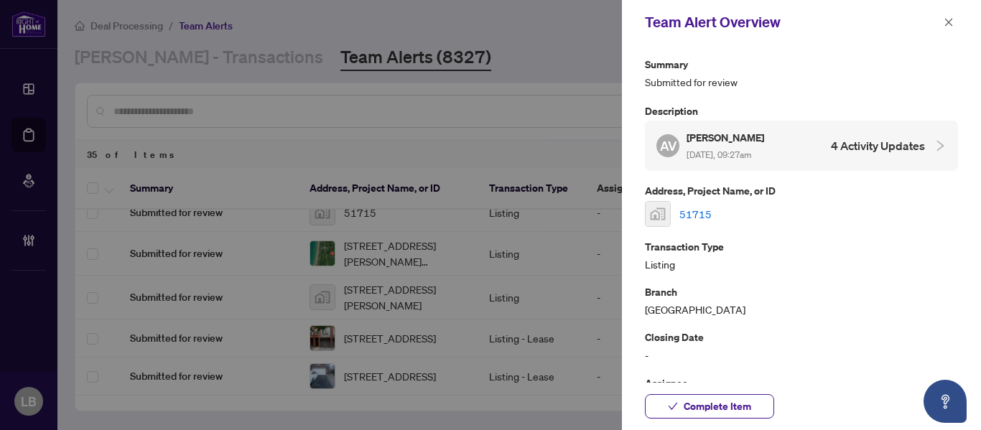
click at [682, 213] on link "51715" at bounding box center [695, 214] width 32 height 16
click at [951, 22] on icon "close" at bounding box center [948, 22] width 10 height 10
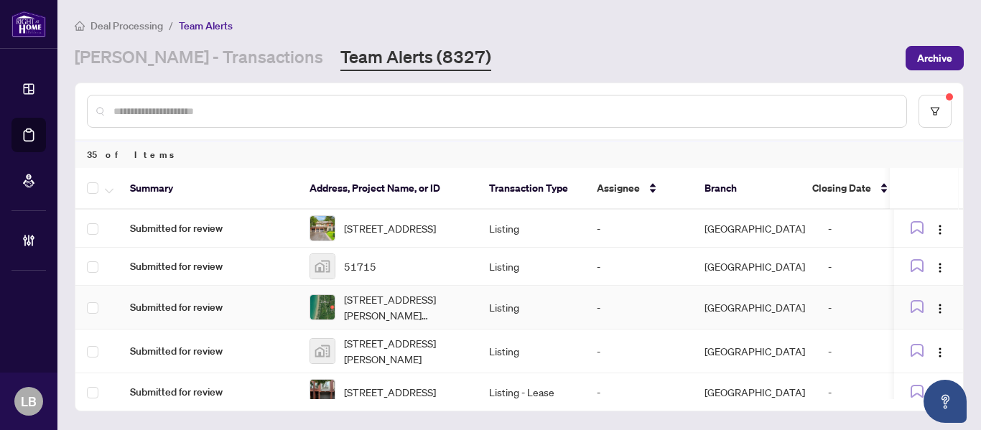
scroll to position [233, 0]
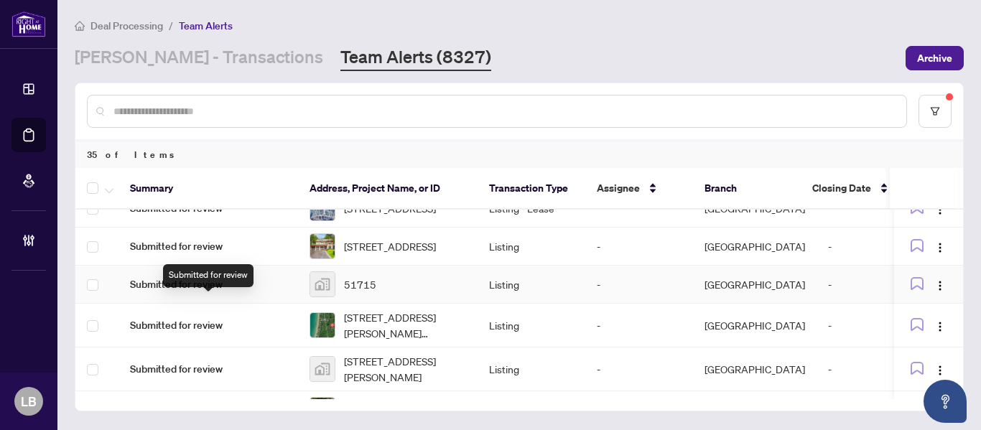
click at [187, 292] on span "Submitted for review" at bounding box center [208, 284] width 156 height 16
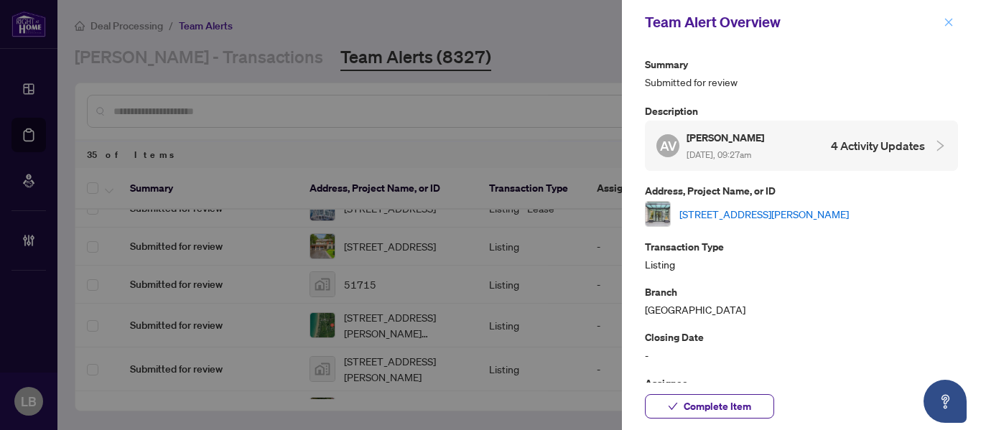
click at [945, 24] on icon "close" at bounding box center [948, 22] width 10 height 10
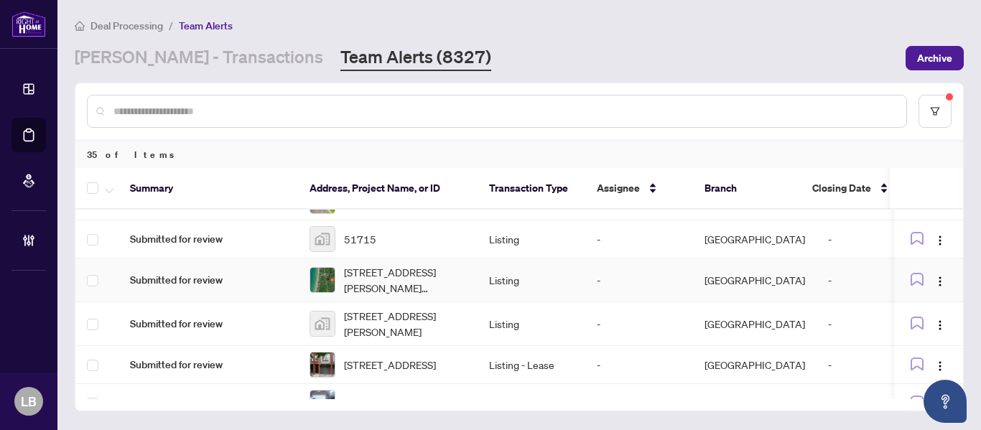
scroll to position [287, 0]
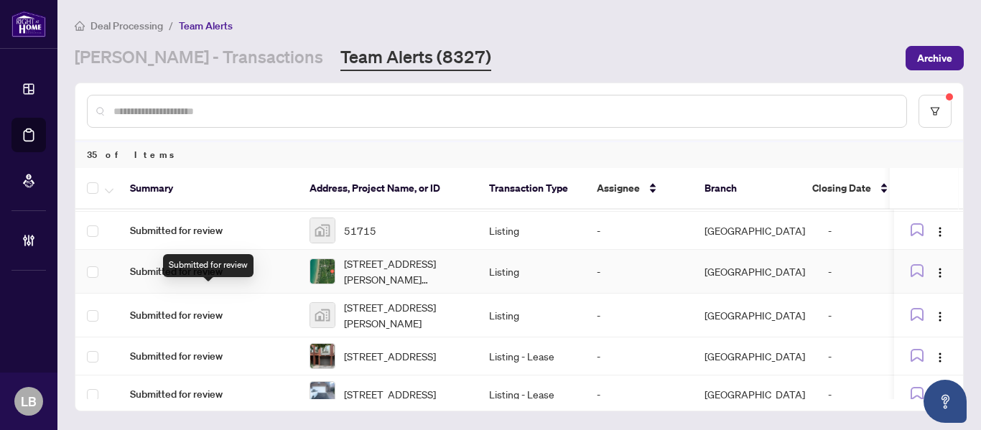
click at [192, 279] on span "Submitted for review" at bounding box center [208, 271] width 156 height 16
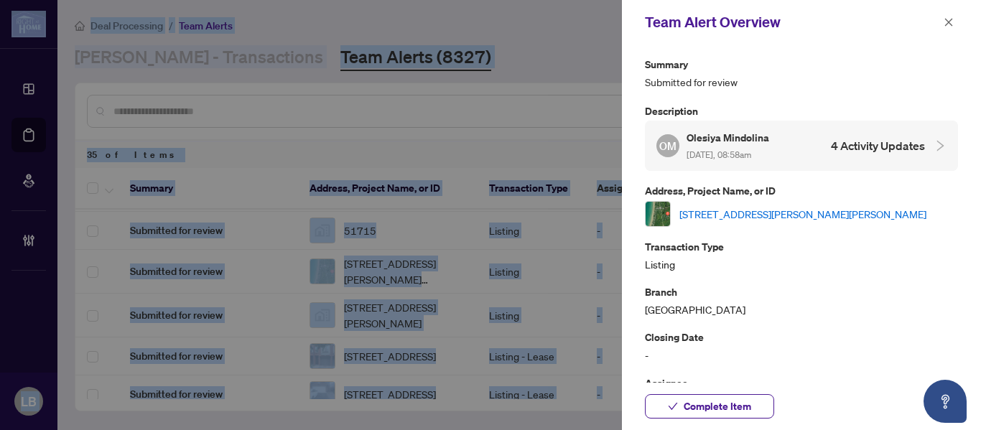
click at [695, 215] on link "9 Frederick St, South Bruce Peninsula, Ontario N0H 2G0, Canada" at bounding box center [802, 214] width 247 height 16
click at [949, 21] on icon "close" at bounding box center [948, 22] width 10 height 10
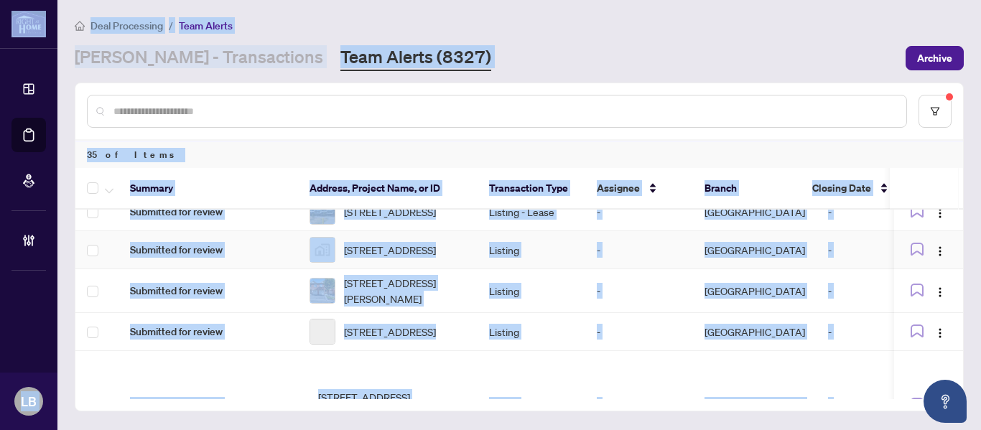
scroll to position [646, 0]
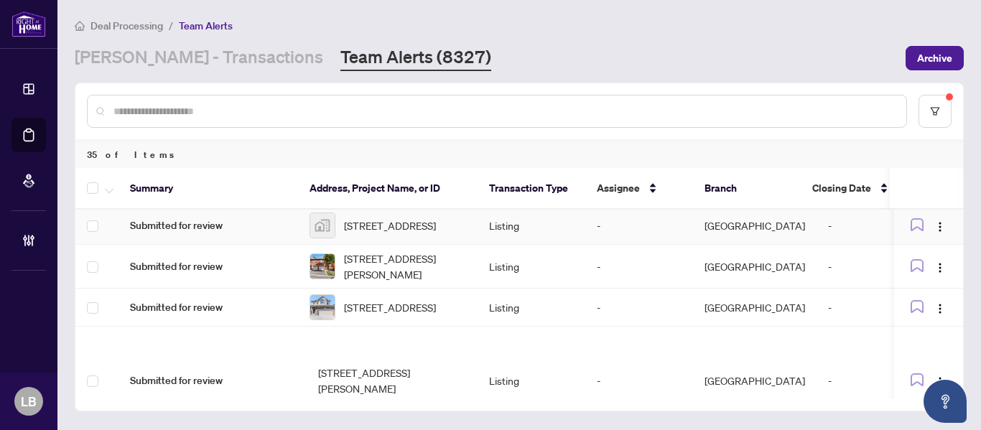
click at [203, 233] on span "Submitted for review" at bounding box center [208, 226] width 156 height 16
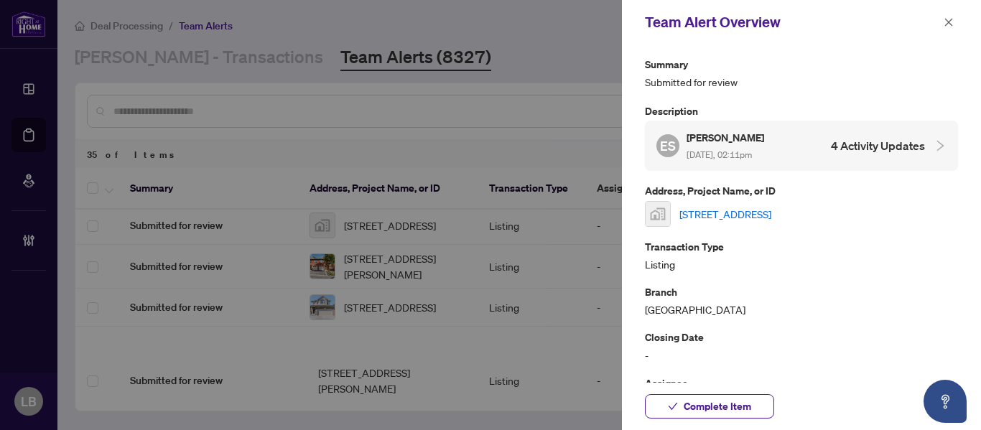
click at [682, 214] on link "3302 Granite Gate, Burlington, ON, Canada" at bounding box center [725, 214] width 92 height 16
click at [948, 17] on icon "close" at bounding box center [948, 22] width 10 height 10
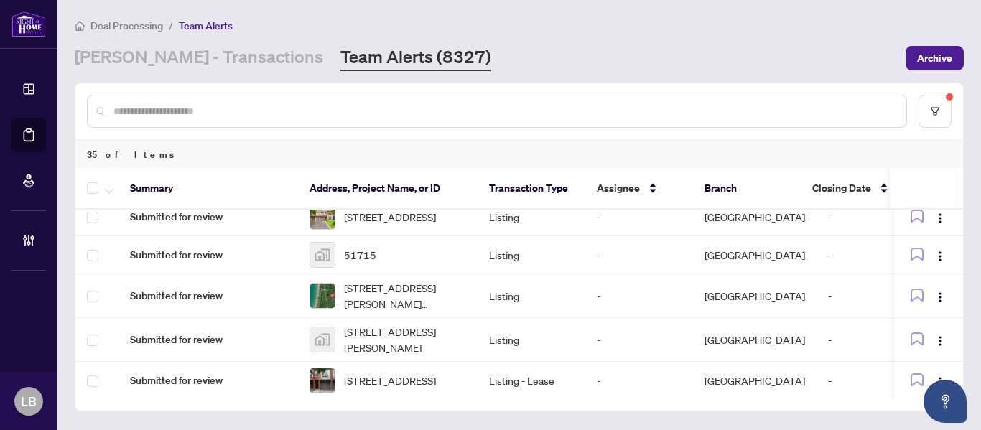
scroll to position [269, 0]
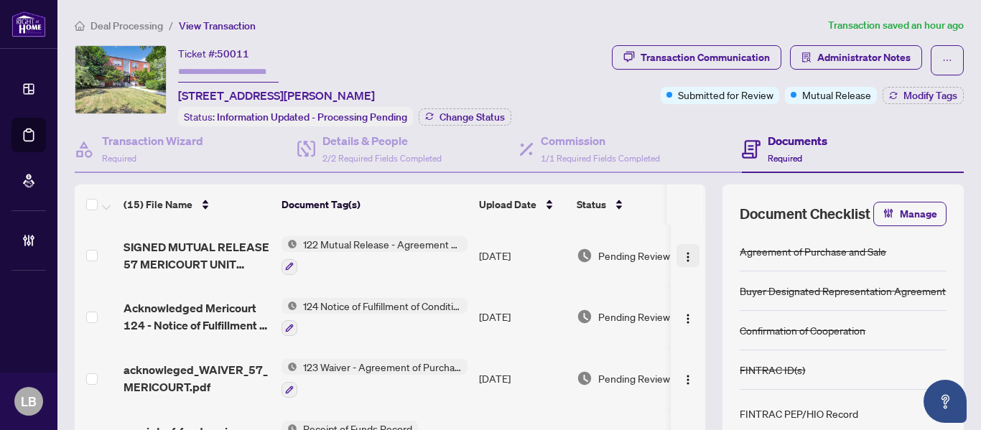
click at [682, 253] on img "button" at bounding box center [687, 256] width 11 height 11
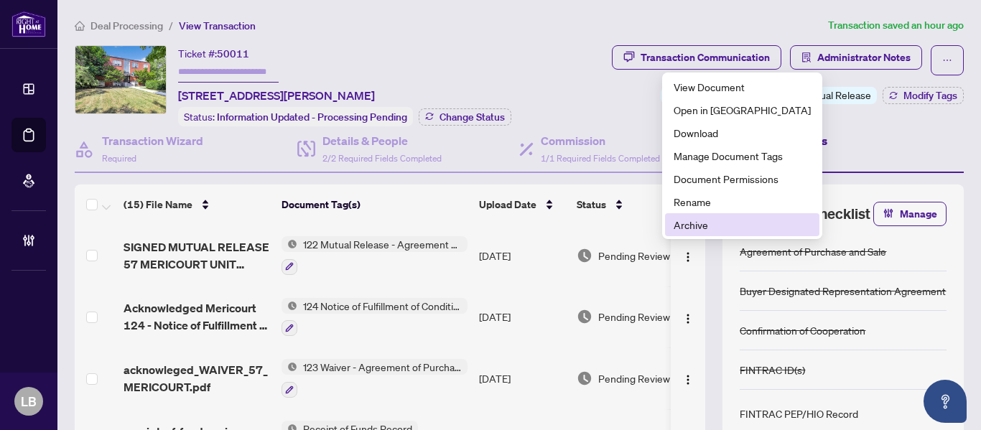
click at [677, 226] on span "Archive" at bounding box center [741, 225] width 137 height 16
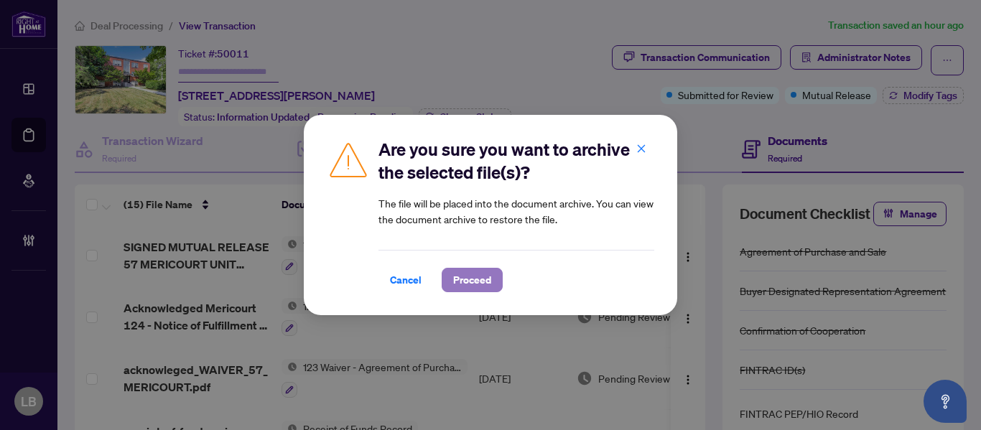
click at [468, 281] on span "Proceed" at bounding box center [472, 279] width 38 height 23
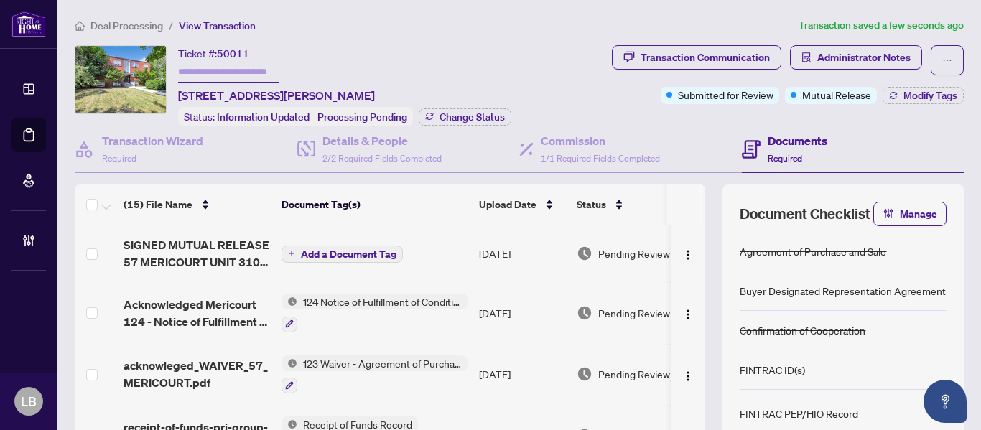
click at [316, 251] on span "Add a Document Tag" at bounding box center [348, 254] width 95 height 10
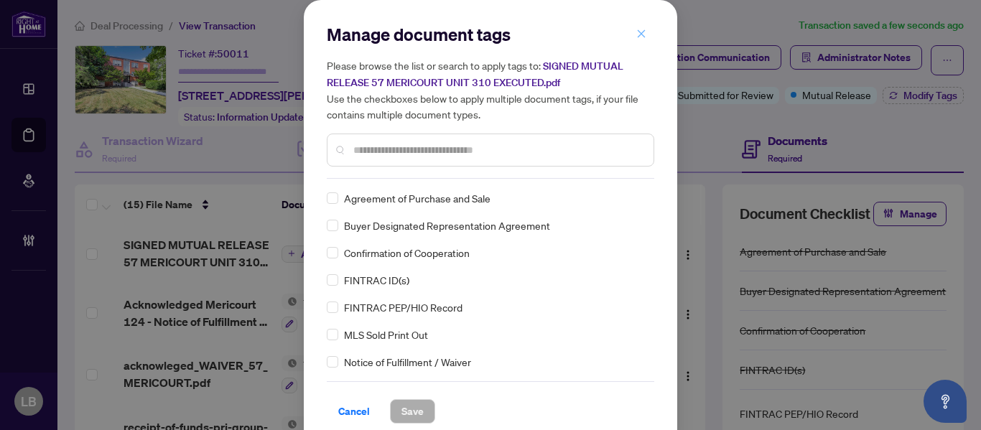
click at [636, 39] on icon "close" at bounding box center [641, 34] width 10 height 10
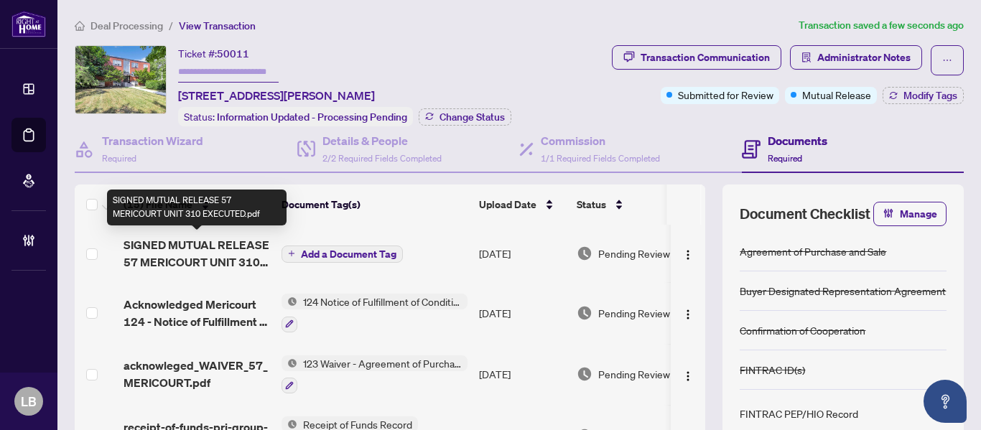
click at [188, 245] on span "SIGNED MUTUAL RELEASE 57 MERICOURT UNIT 310 EXECUTED.pdf" at bounding box center [196, 253] width 146 height 34
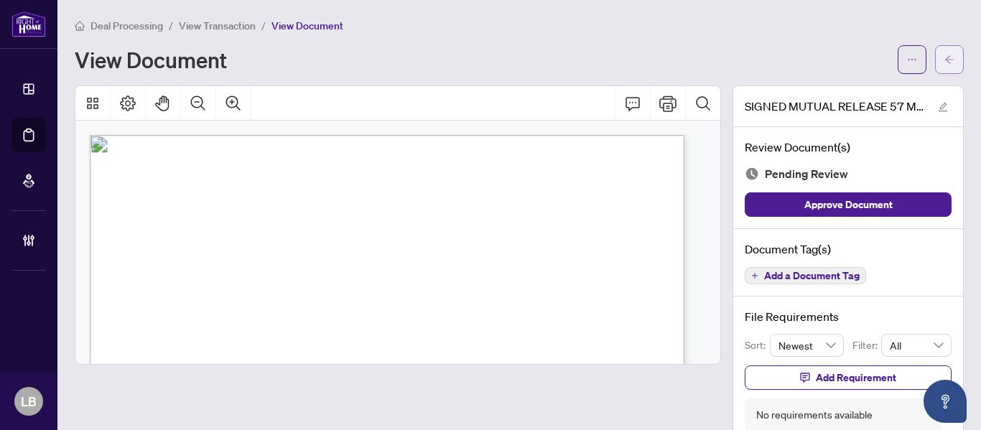
click at [944, 63] on icon "arrow-left" at bounding box center [949, 60] width 10 height 10
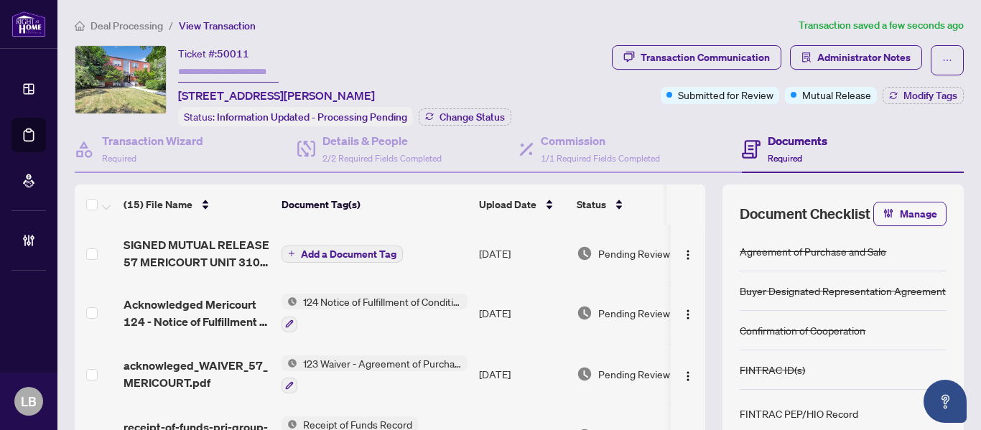
click at [352, 252] on span "Add a Document Tag" at bounding box center [348, 254] width 95 height 10
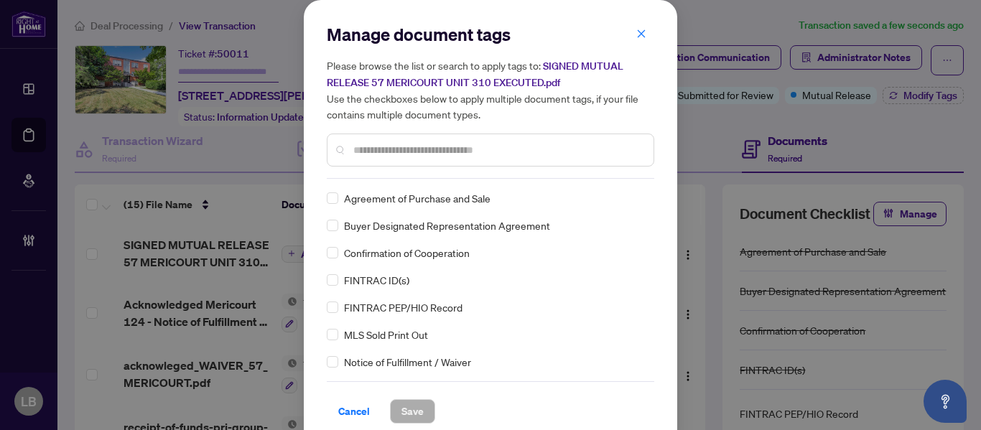
click at [456, 167] on div "Manage document tags Please browse the list or search to apply tags to: SIGNED …" at bounding box center [490, 101] width 327 height 156
click at [473, 144] on input "text" at bounding box center [497, 150] width 289 height 16
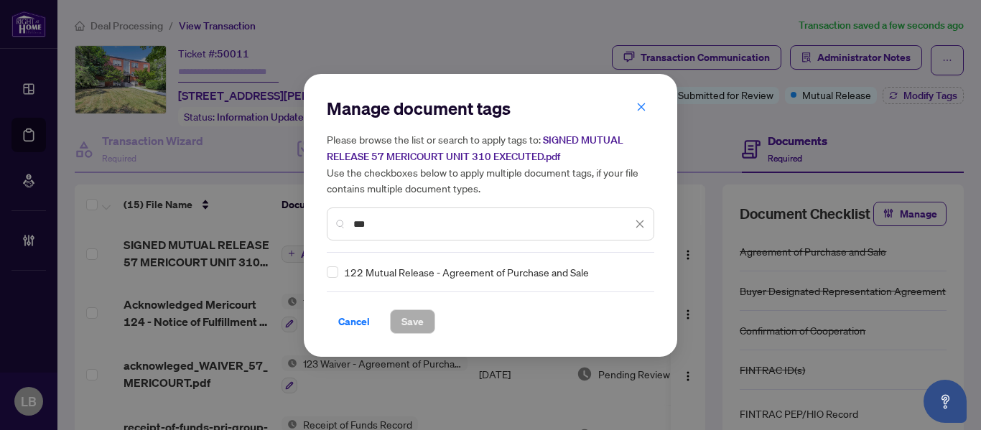
type input "***"
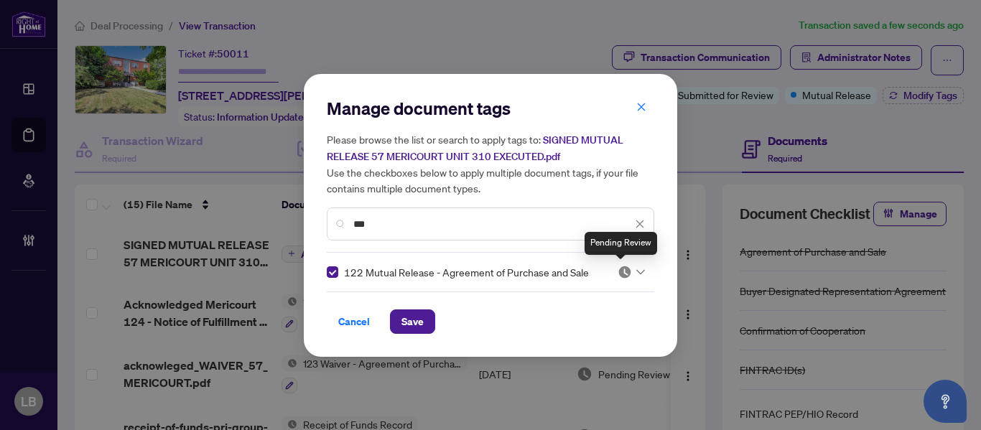
click at [618, 268] on img at bounding box center [624, 272] width 14 height 14
click at [411, 323] on span "Save" at bounding box center [412, 321] width 22 height 23
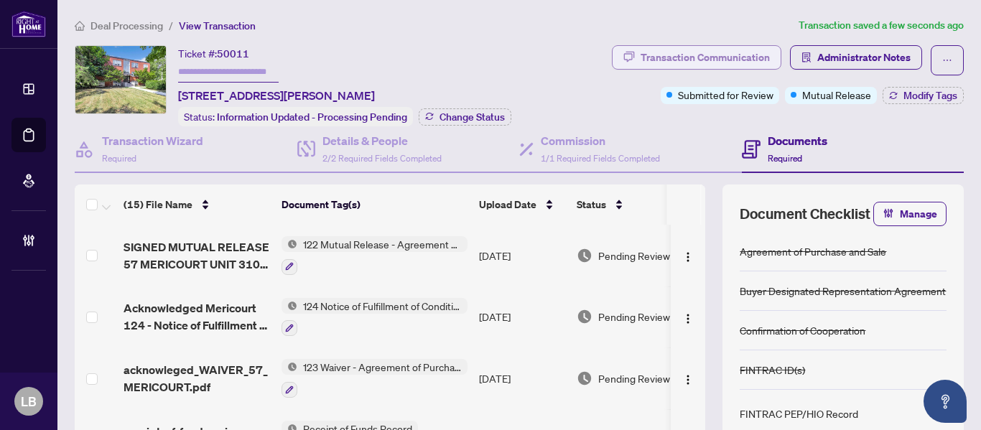
click at [724, 57] on div "Transaction Communication" at bounding box center [704, 57] width 129 height 23
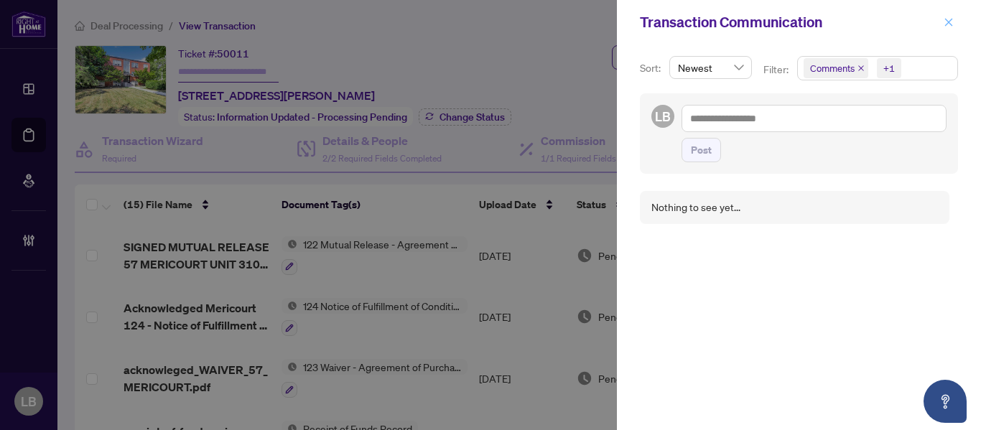
click at [948, 15] on span "button" at bounding box center [948, 22] width 10 height 23
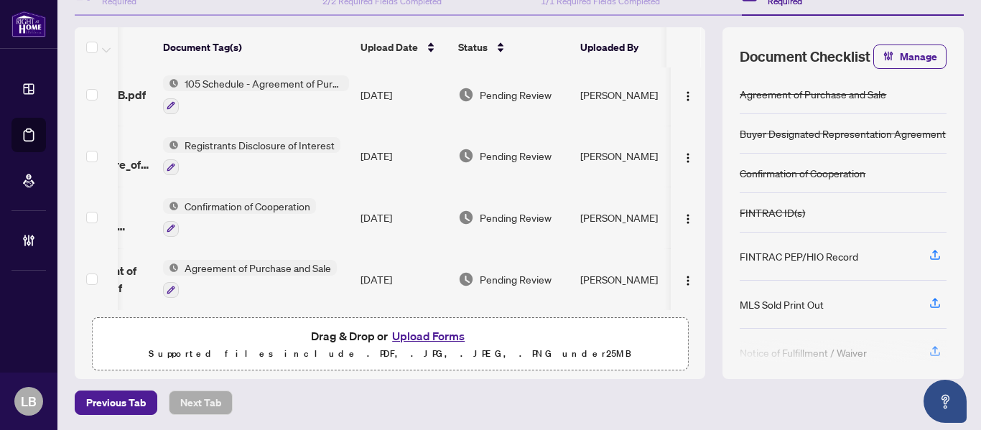
scroll to position [0, 144]
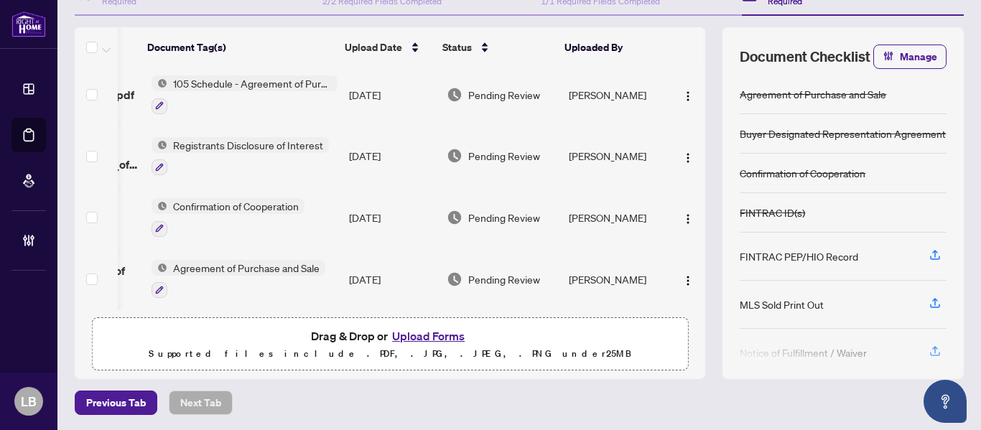
click at [637, 309] on div "(15) File Name Document Tag(s) Upload Date Status Uploaded By SIGNED MUTUAL REL…" at bounding box center [390, 203] width 630 height 352
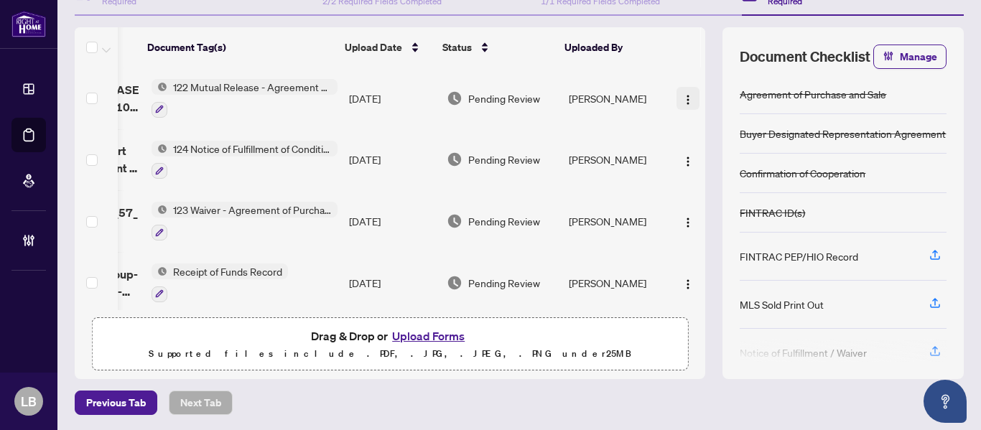
click at [682, 94] on img "button" at bounding box center [687, 99] width 11 height 11
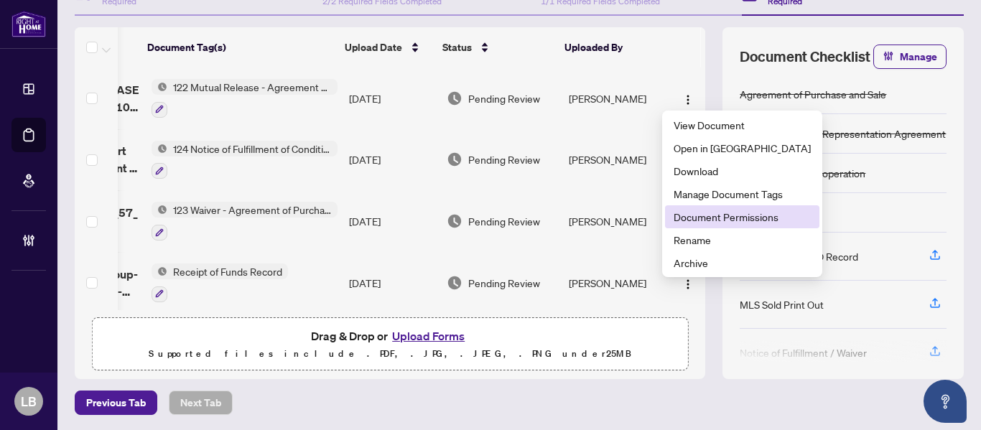
click at [685, 212] on span "Document Permissions" at bounding box center [741, 217] width 137 height 16
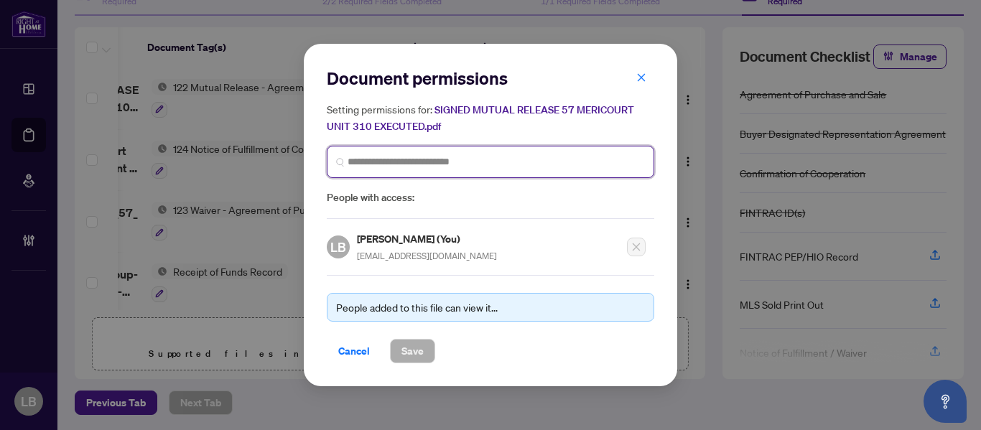
click at [360, 157] on input "search" at bounding box center [495, 161] width 297 height 15
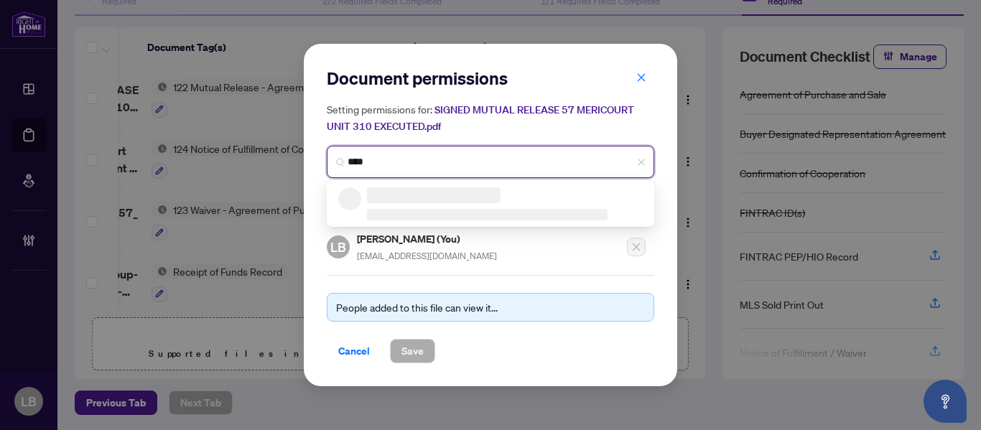
type input "*****"
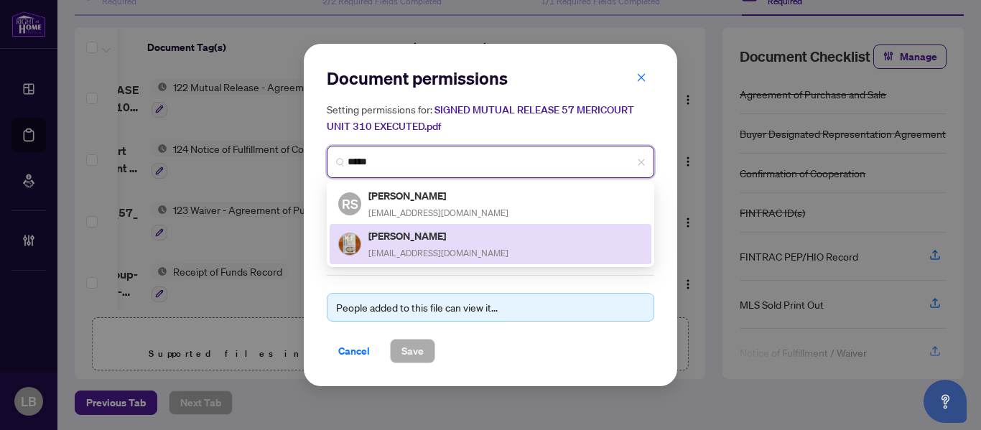
click at [360, 240] on span at bounding box center [349, 244] width 23 height 23
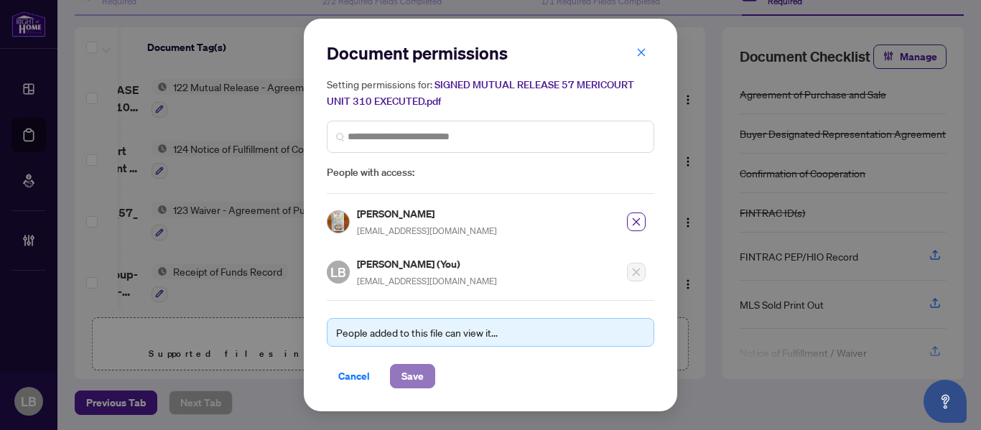
click at [401, 368] on span "Save" at bounding box center [412, 376] width 22 height 23
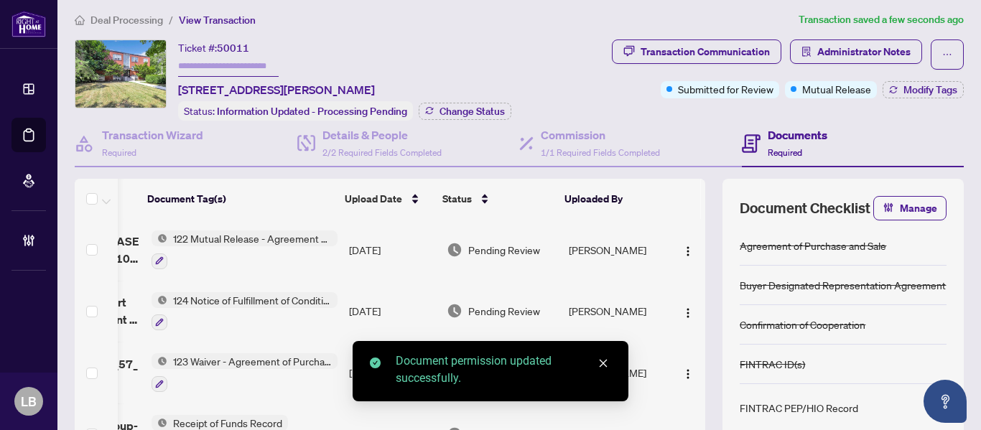
scroll to position [0, 0]
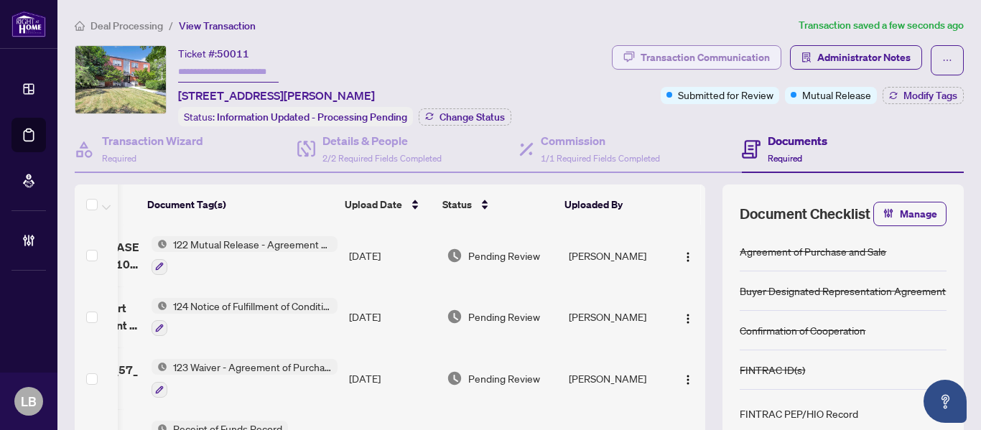
click at [695, 52] on div "Transaction Communication" at bounding box center [704, 57] width 129 height 23
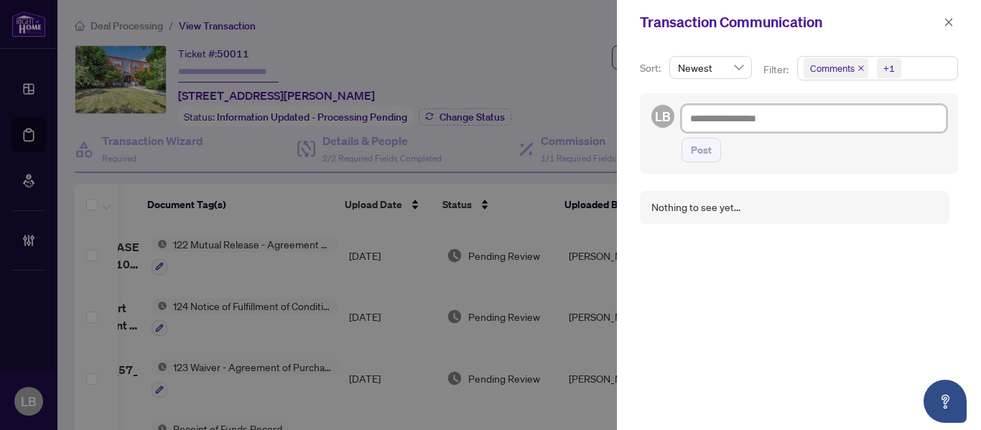
click at [706, 119] on textarea at bounding box center [813, 118] width 265 height 27
paste textarea "**********"
type textarea "**********"
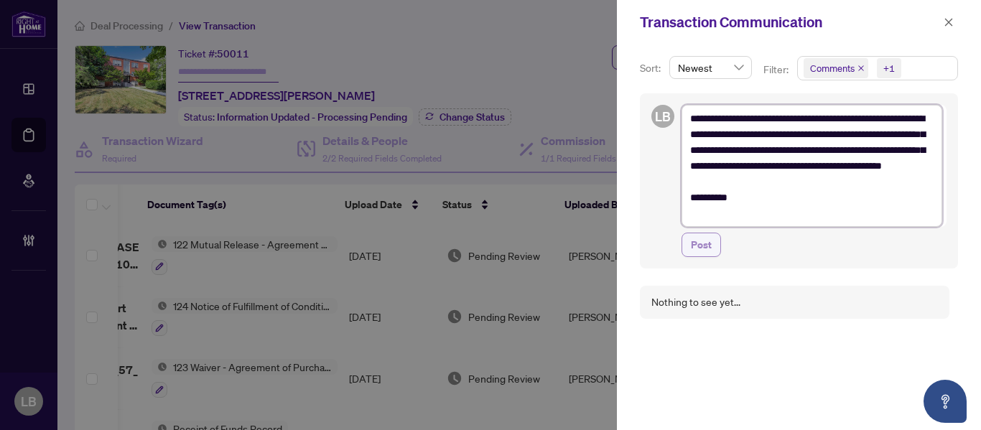
type textarea "**********"
click at [694, 241] on span "Post" at bounding box center [701, 244] width 21 height 23
type textarea "**********"
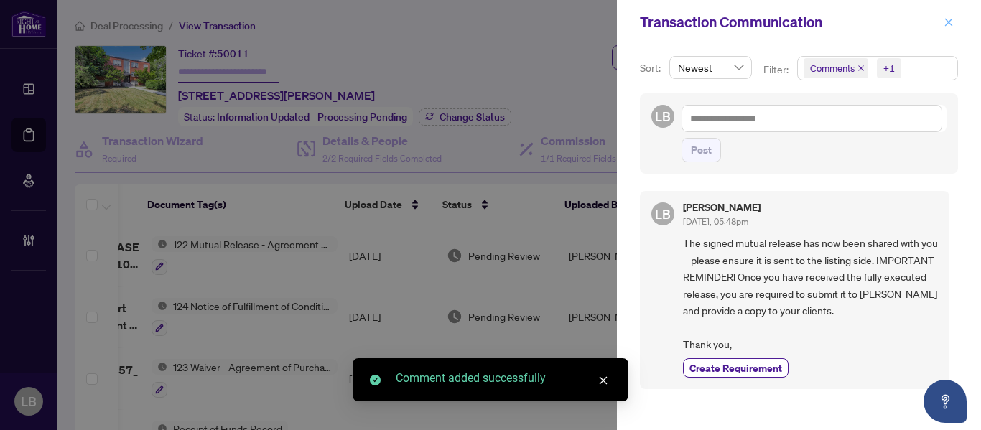
click at [952, 16] on span "button" at bounding box center [948, 22] width 10 height 23
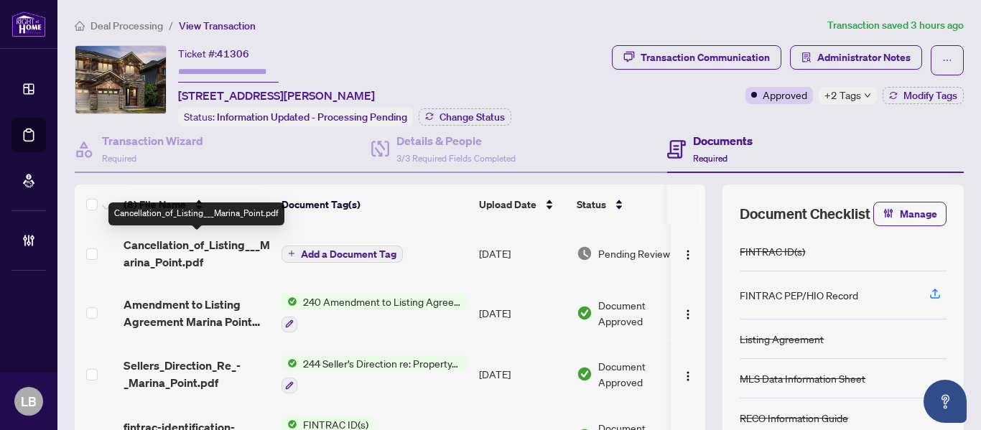
click at [220, 240] on span "Cancellation_of_Listing___Marina_Point.pdf" at bounding box center [196, 253] width 146 height 34
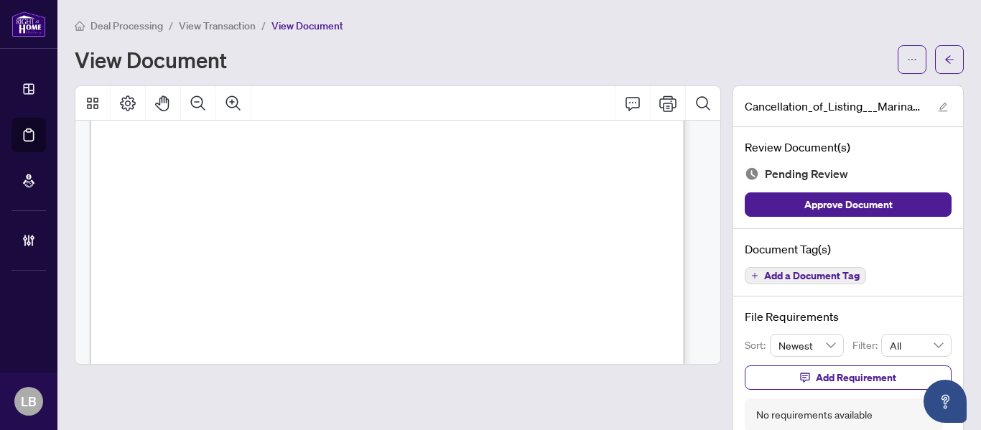
scroll to position [126, 0]
click at [346, 192] on span "40744169, x12246338" at bounding box center [308, 196] width 75 height 9
click at [292, 192] on span "40744169, x12246338" at bounding box center [308, 196] width 75 height 9
click at [294, 192] on span "40744169, x12246338" at bounding box center [308, 196] width 75 height 9
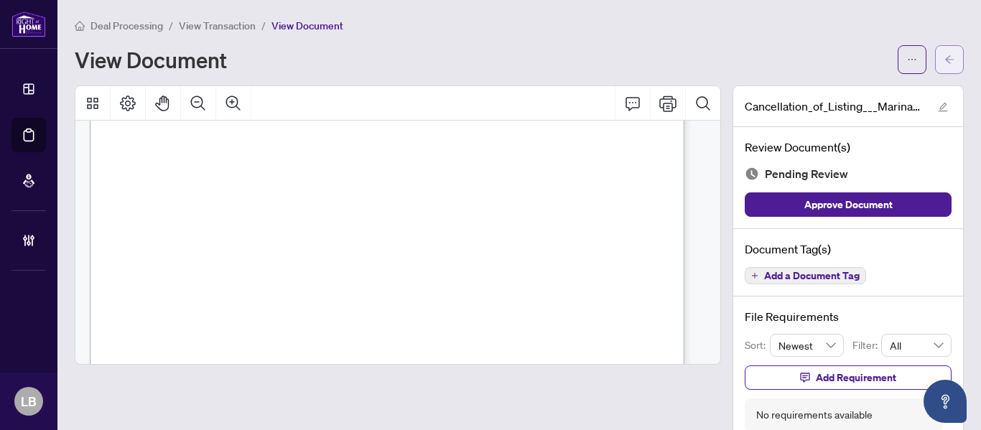
click at [944, 57] on icon "arrow-left" at bounding box center [949, 60] width 10 height 10
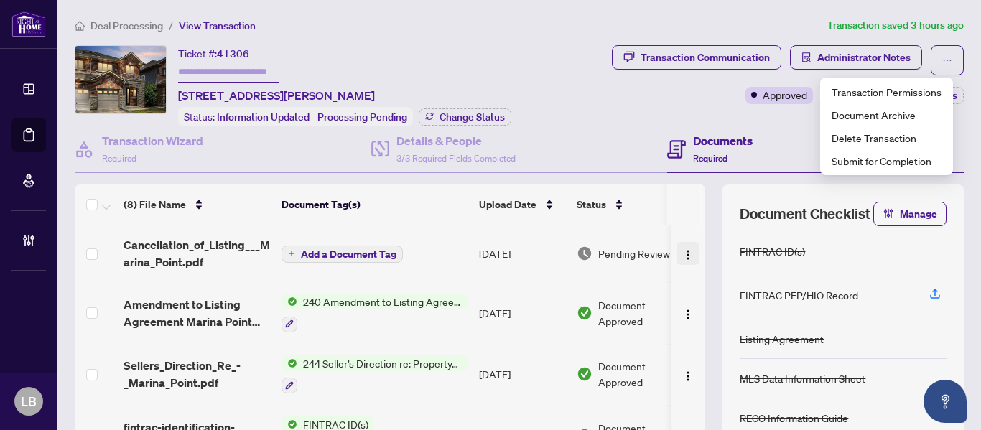
click at [682, 250] on img "button" at bounding box center [687, 254] width 11 height 11
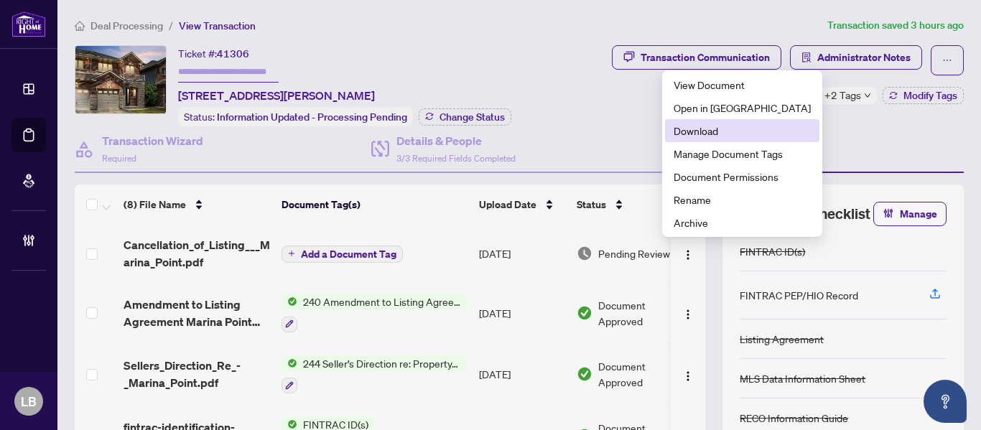
click at [684, 128] on span "Download" at bounding box center [741, 131] width 137 height 16
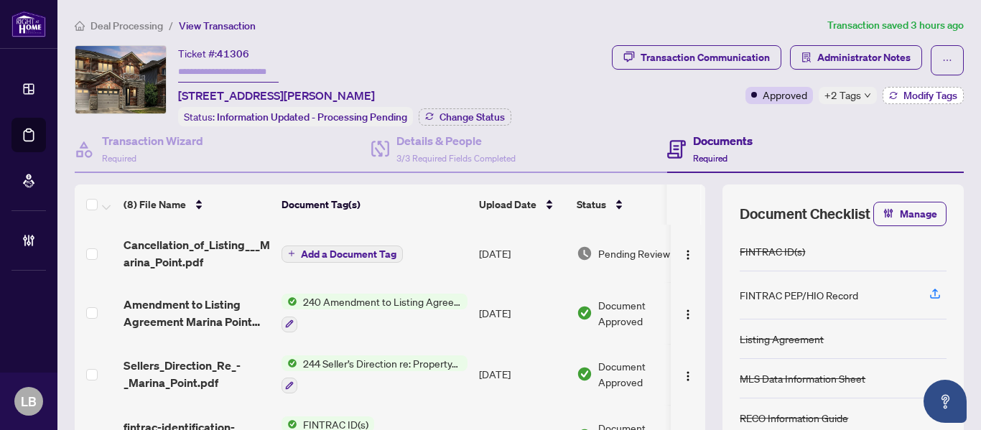
click at [930, 97] on span "Modify Tags" at bounding box center [930, 95] width 54 height 10
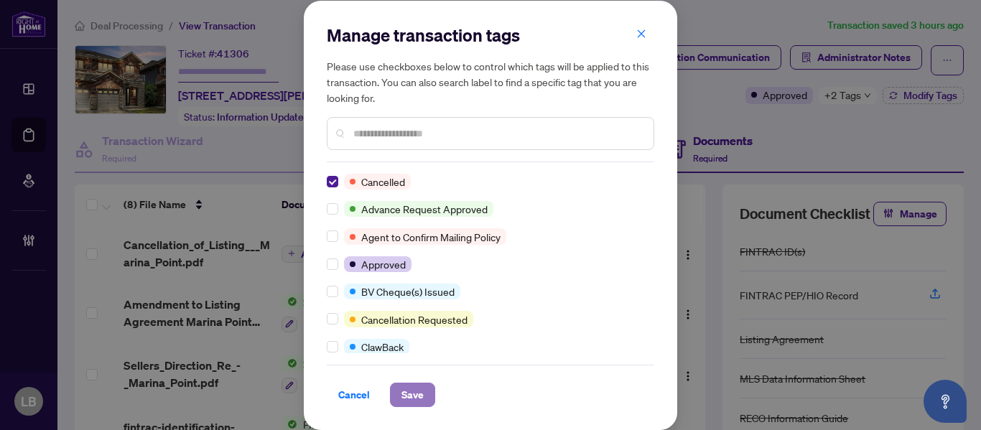
click at [407, 398] on span "Save" at bounding box center [412, 394] width 22 height 23
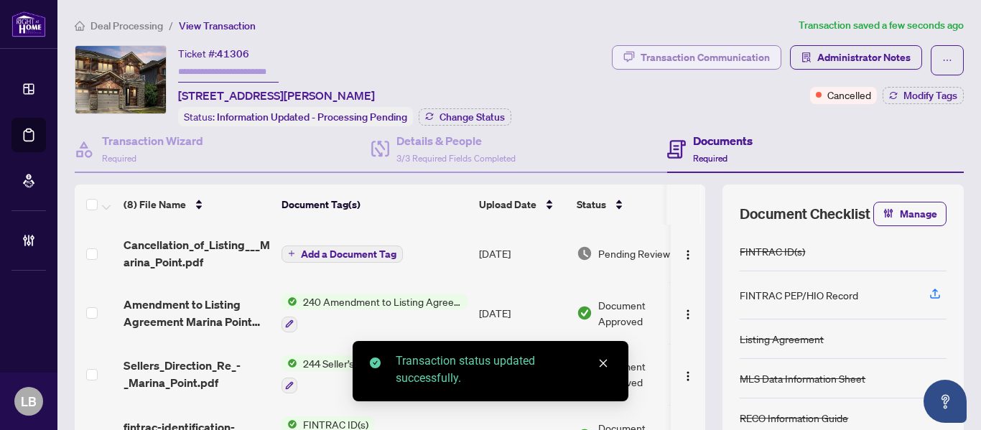
click at [691, 55] on div "Transaction Communication" at bounding box center [704, 57] width 129 height 23
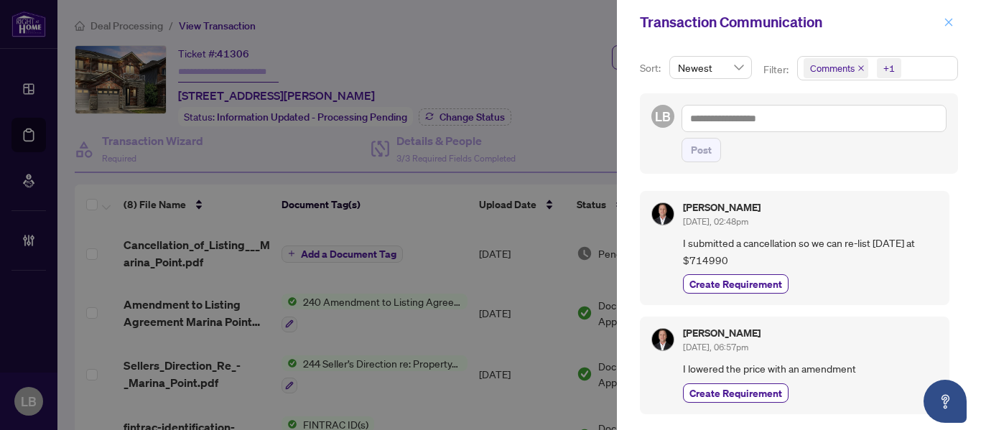
click at [950, 19] on icon "close" at bounding box center [948, 22] width 10 height 10
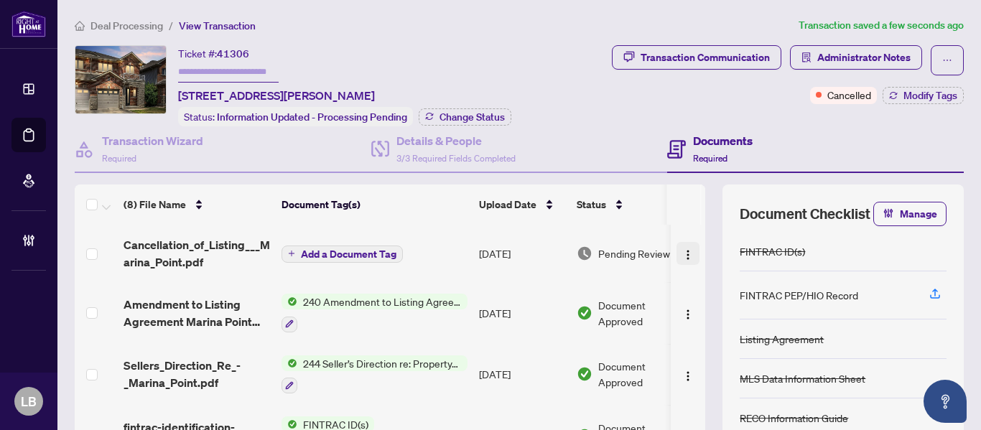
click at [682, 251] on img "button" at bounding box center [687, 254] width 11 height 11
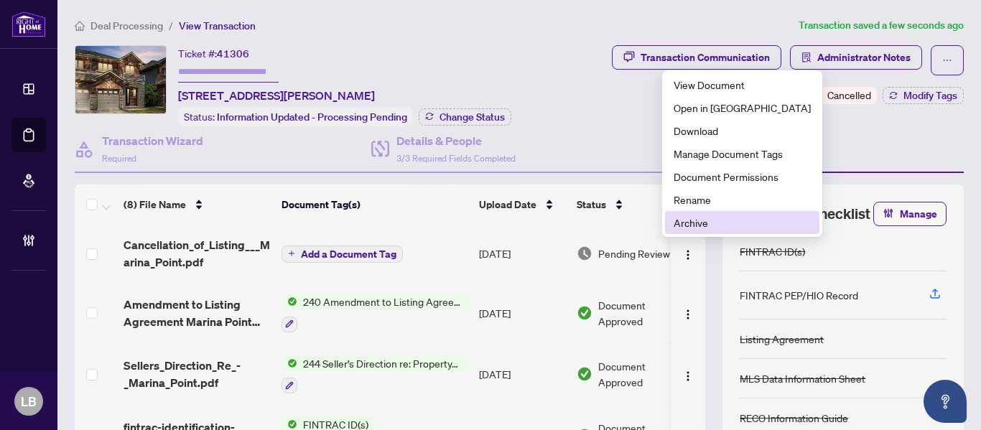
click at [670, 225] on li "Archive" at bounding box center [742, 222] width 154 height 23
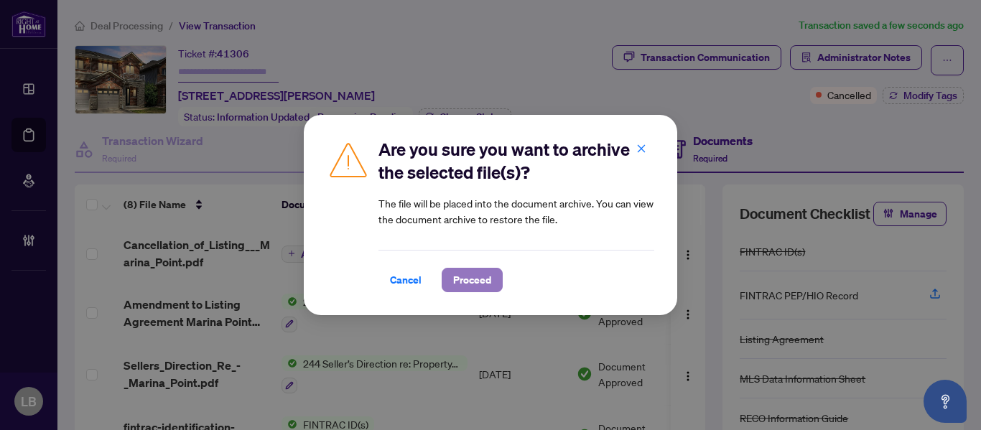
click at [466, 270] on span "Proceed" at bounding box center [472, 279] width 38 height 23
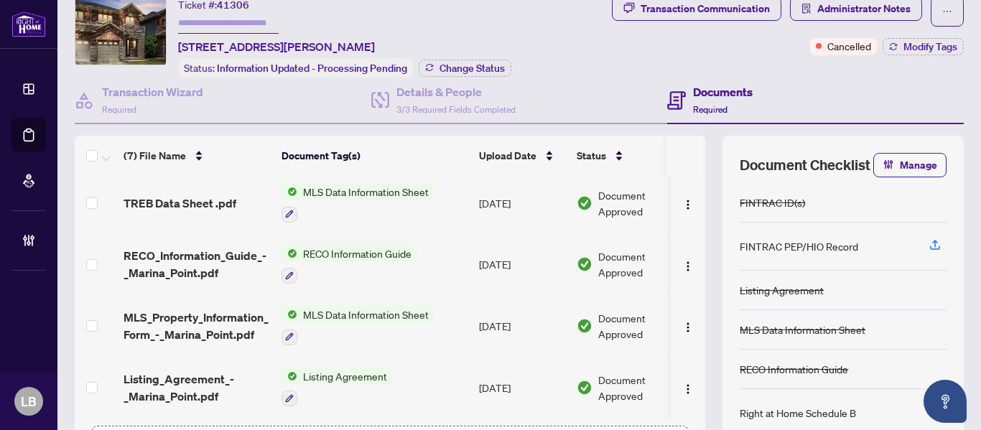
scroll to position [157, 0]
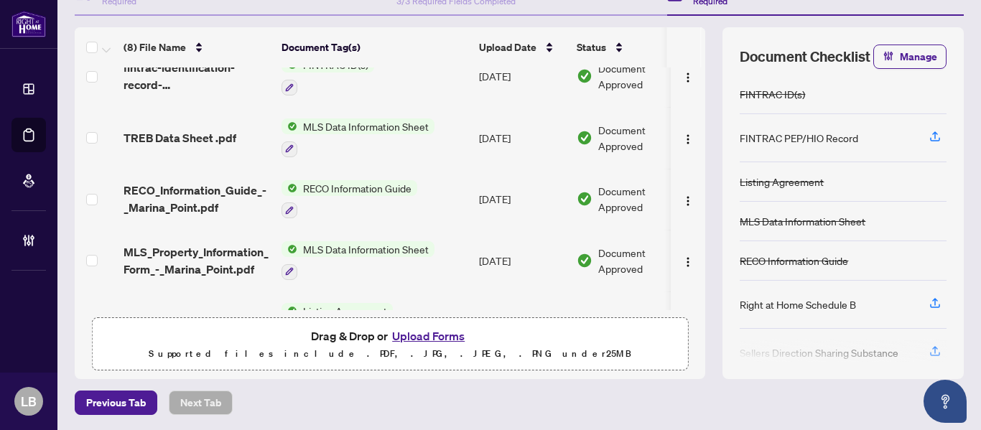
click at [278, 387] on div "Deal Processing / View Transaction Transaction saved a few seconds ago Ticket #…" at bounding box center [519, 137] width 900 height 555
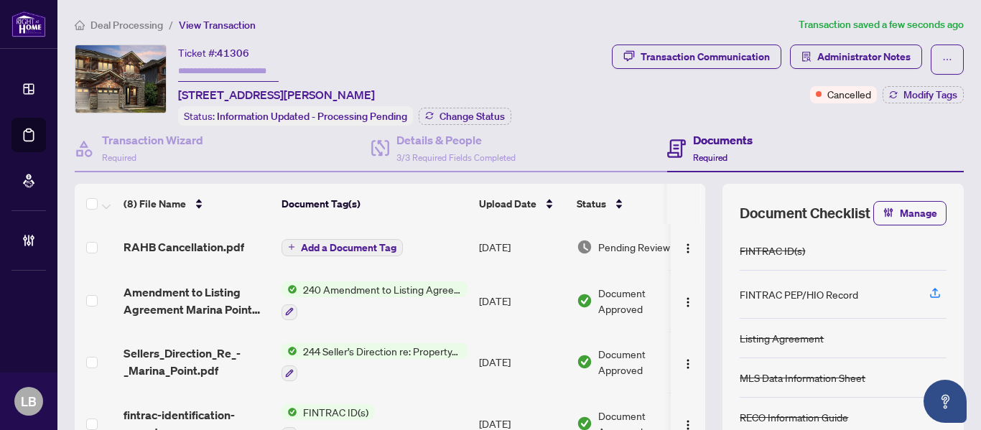
scroll to position [0, 0]
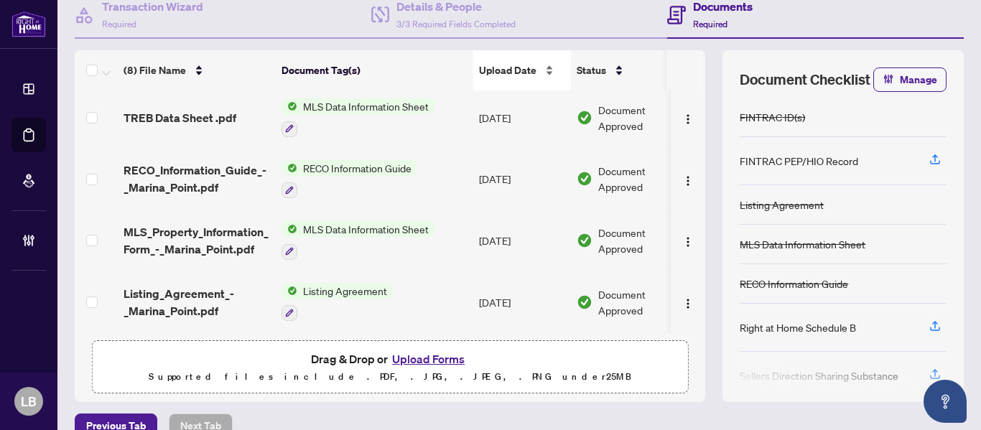
scroll to position [157, 0]
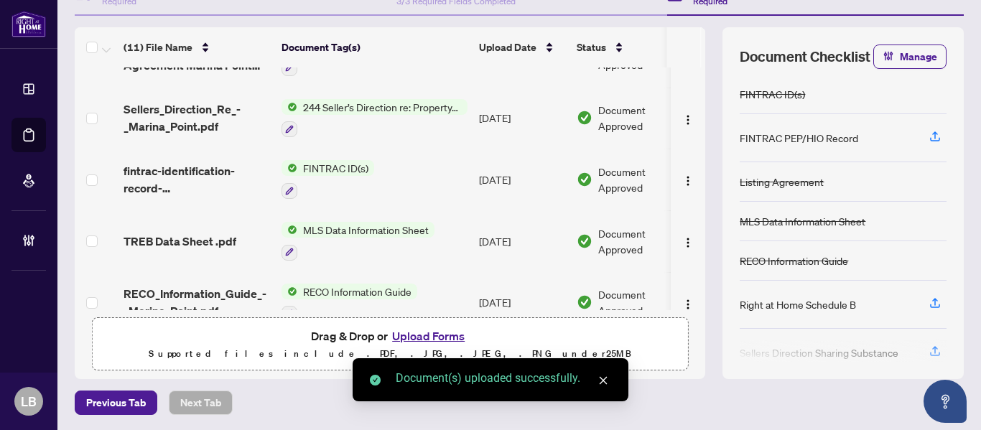
click at [370, 401] on div "Document(s) uploaded successfully." at bounding box center [490, 379] width 276 height 43
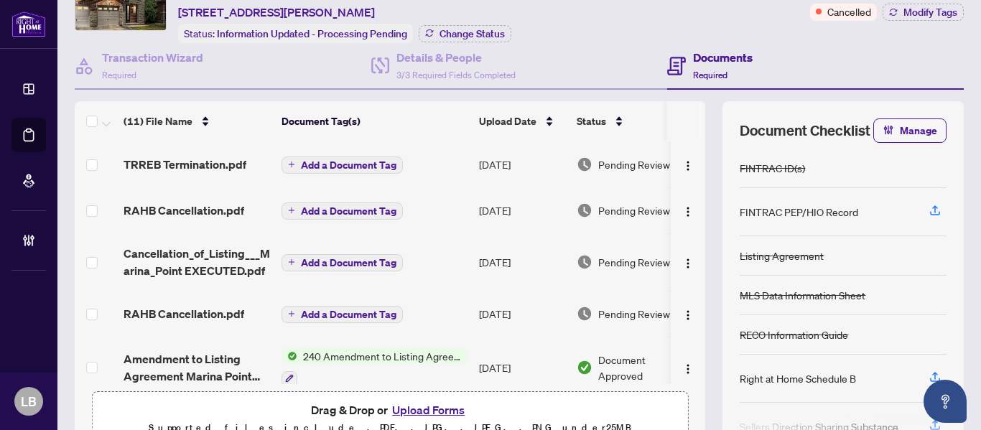
scroll to position [67, 0]
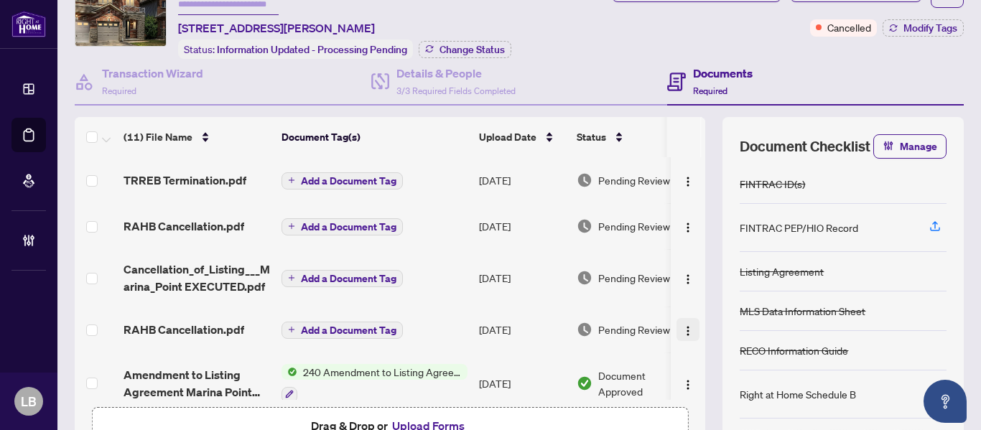
click at [682, 327] on img "button" at bounding box center [687, 330] width 11 height 11
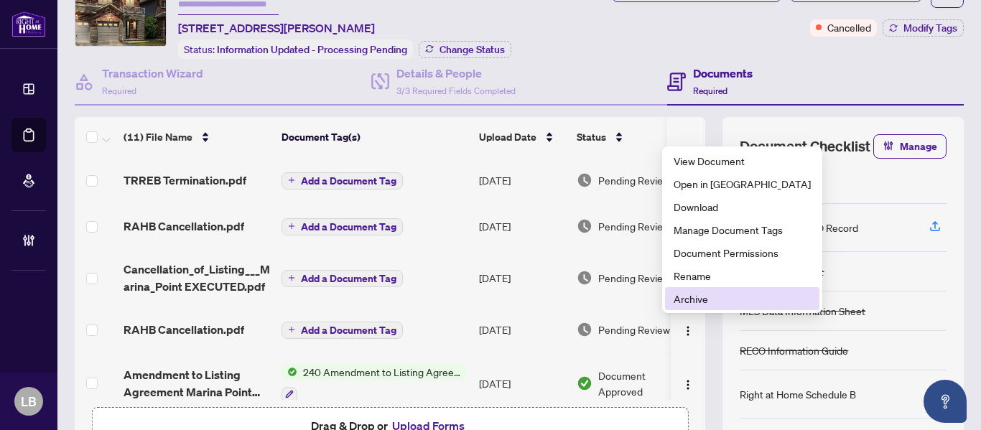
click at [675, 302] on span "Archive" at bounding box center [741, 299] width 137 height 16
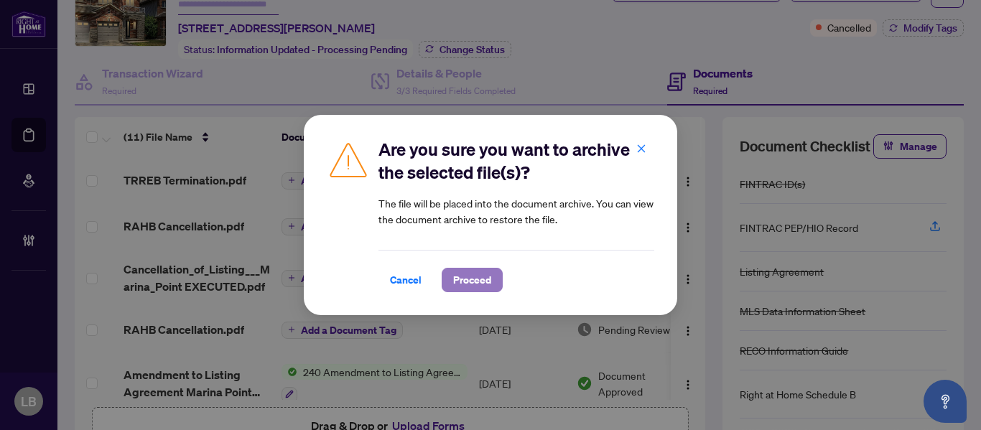
click at [462, 273] on span "Proceed" at bounding box center [472, 279] width 38 height 23
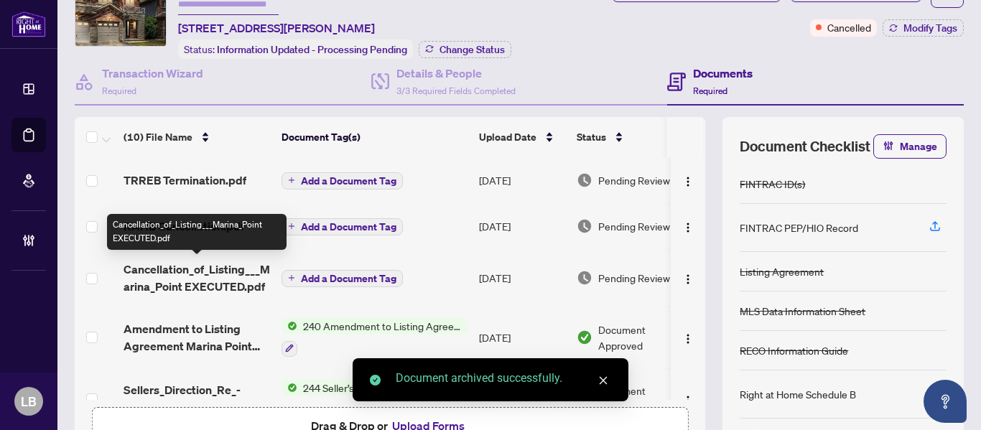
click at [218, 284] on span "Cancellation_of_Listing___Marina_Point EXECUTED.pdf" at bounding box center [196, 278] width 146 height 34
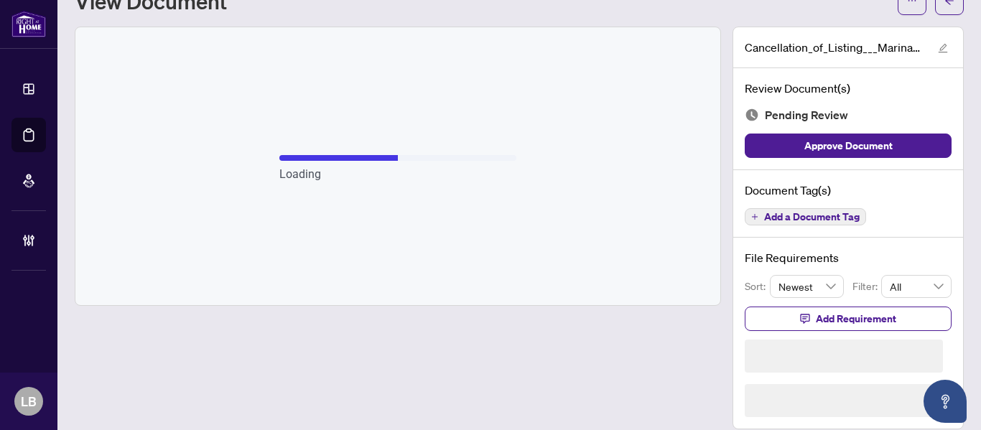
scroll to position [30, 0]
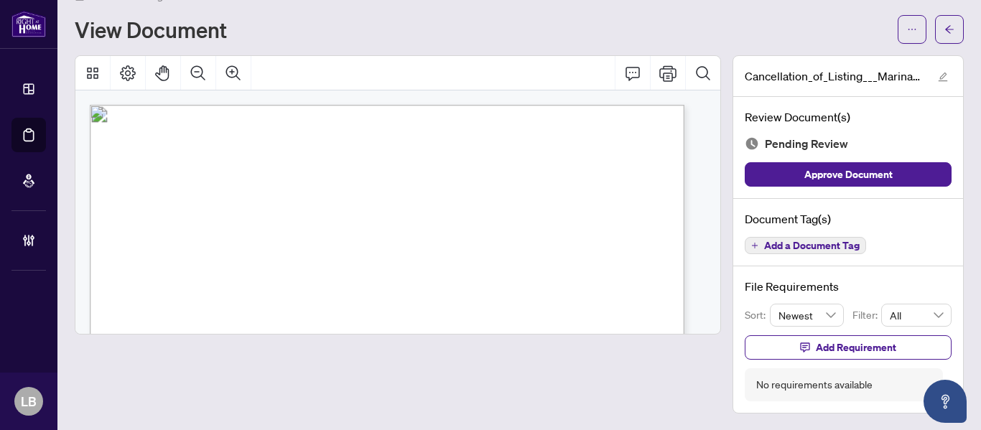
click at [767, 244] on span "Add a Document Tag" at bounding box center [811, 245] width 95 height 10
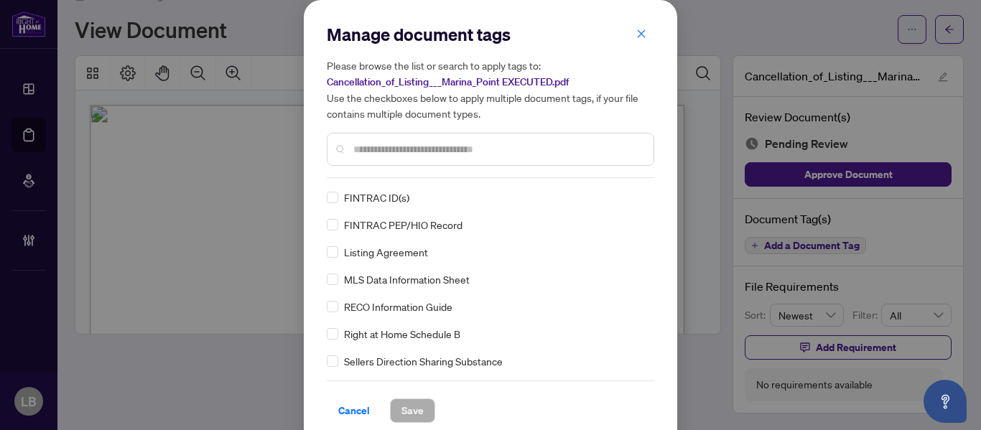
click at [372, 151] on input "text" at bounding box center [497, 149] width 289 height 16
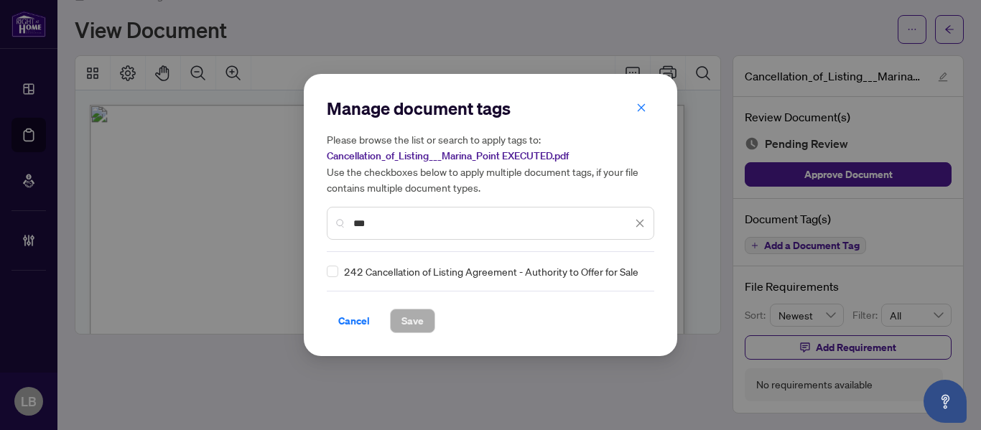
type input "***"
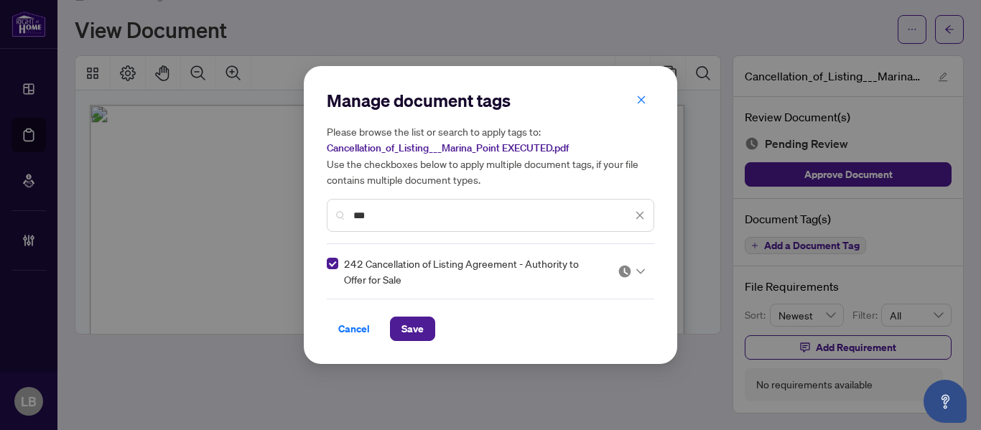
click at [635, 273] on div at bounding box center [630, 271] width 27 height 14
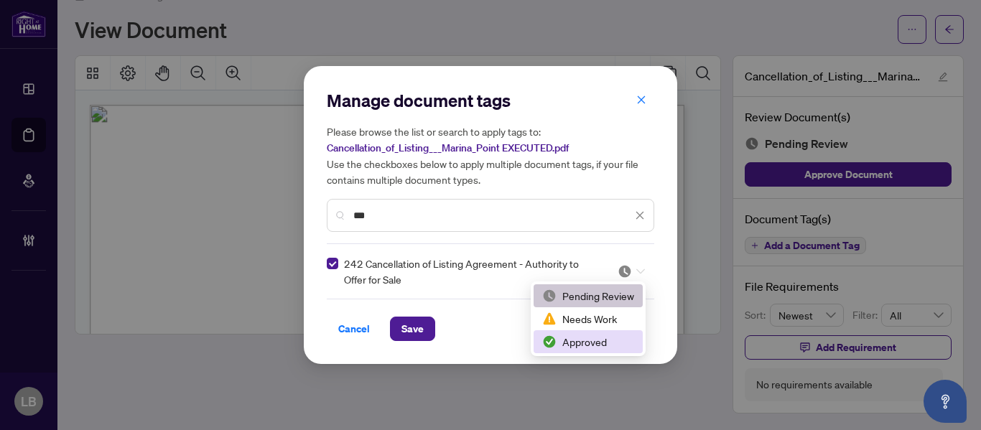
click at [563, 341] on div "Approved" at bounding box center [588, 342] width 92 height 16
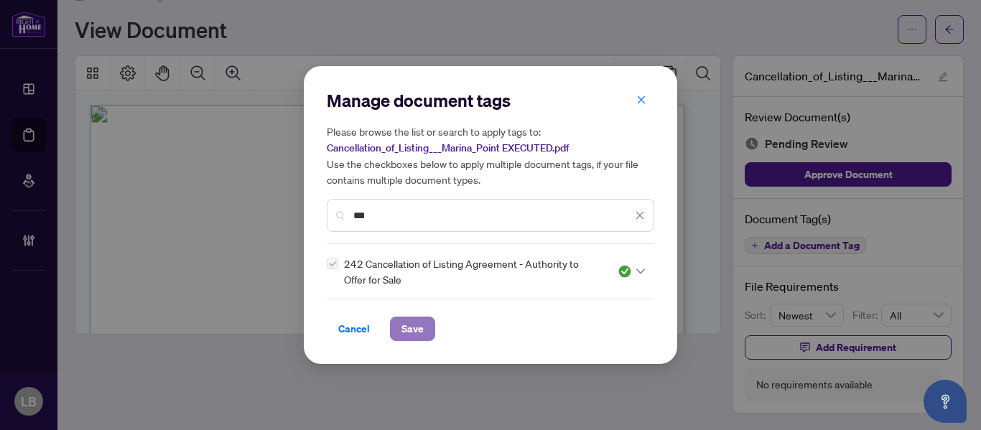
click at [421, 328] on span "Save" at bounding box center [412, 328] width 22 height 23
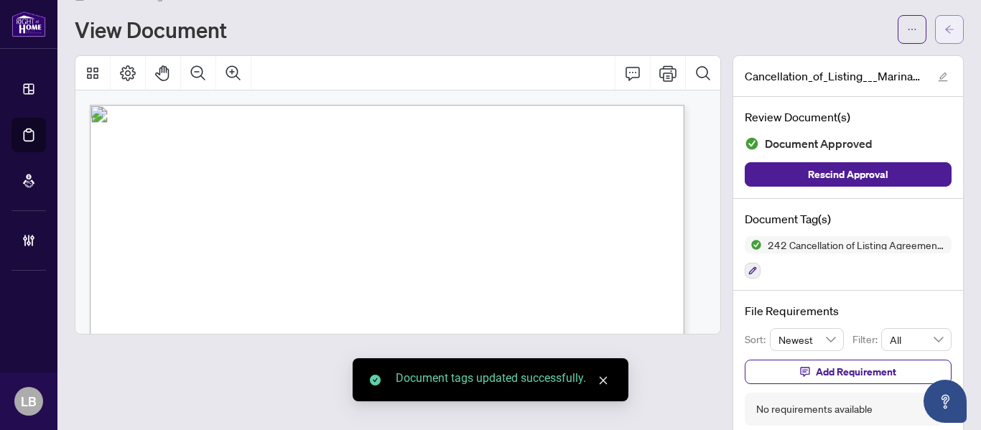
click at [935, 29] on button "button" at bounding box center [949, 29] width 29 height 29
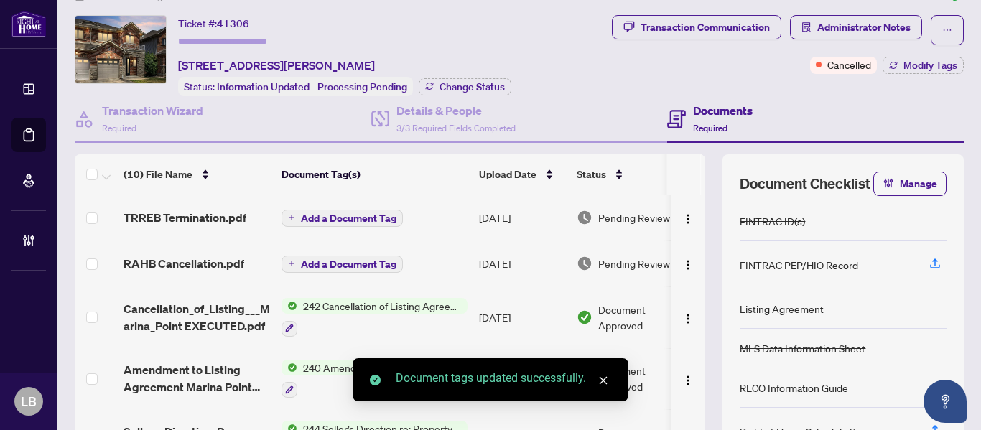
scroll to position [36, 0]
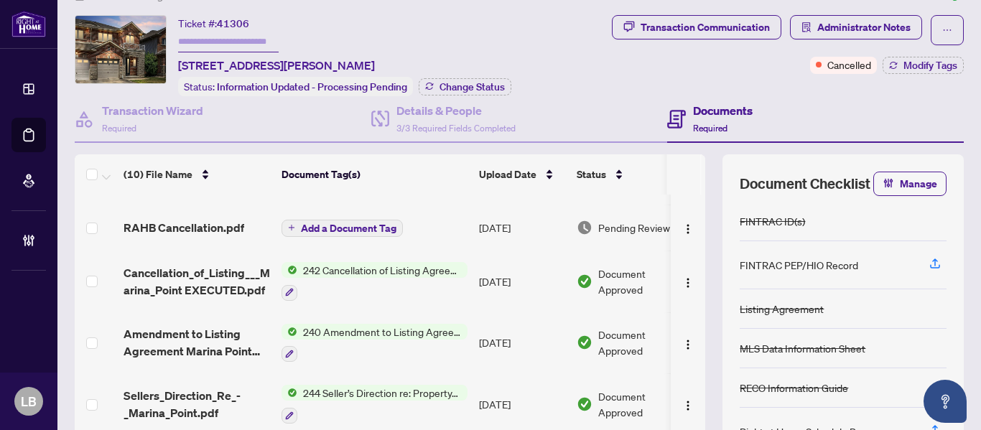
click at [322, 223] on span "Add a Document Tag" at bounding box center [348, 228] width 95 height 10
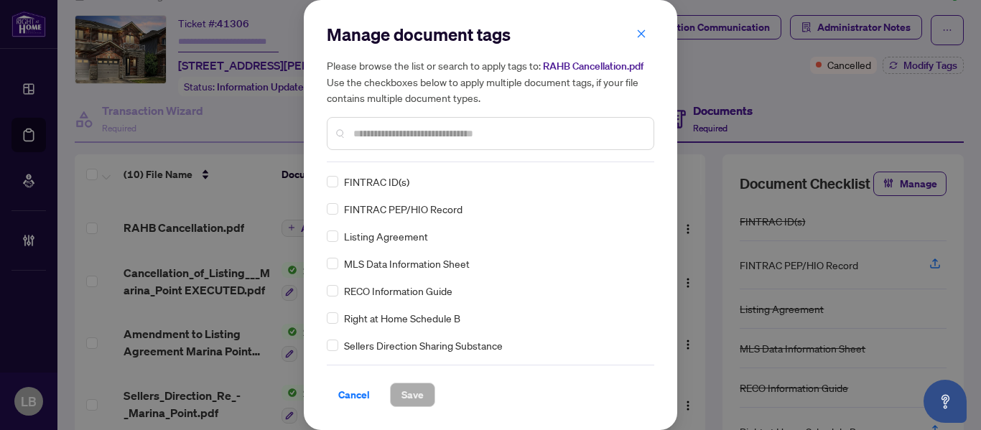
click at [372, 134] on input "text" at bounding box center [497, 134] width 289 height 16
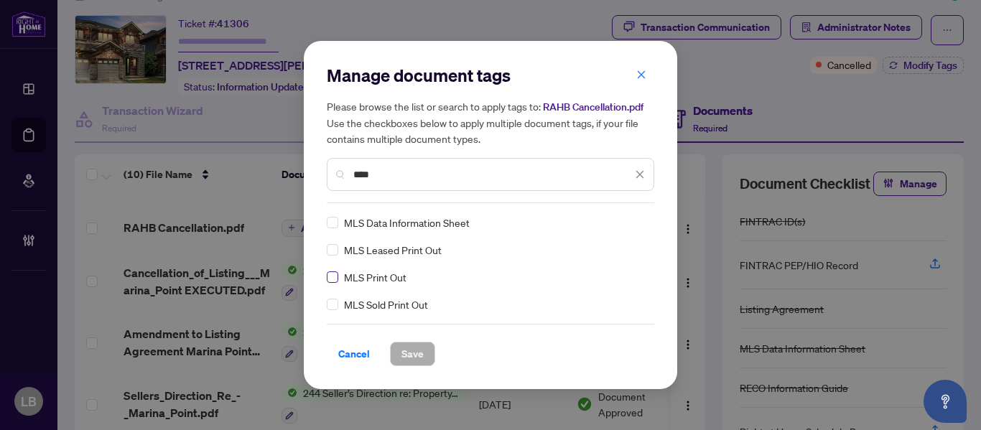
type input "***"
click at [419, 345] on span "Save" at bounding box center [412, 353] width 22 height 23
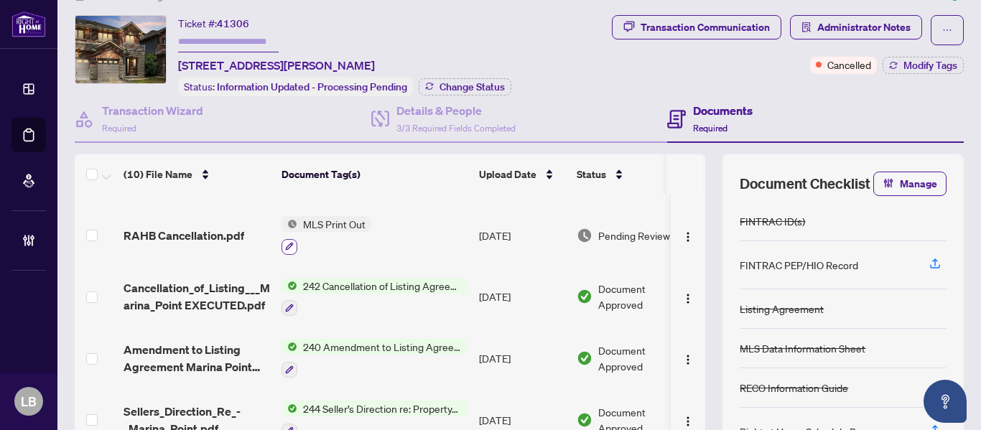
click at [293, 242] on icon "button" at bounding box center [289, 246] width 9 height 9
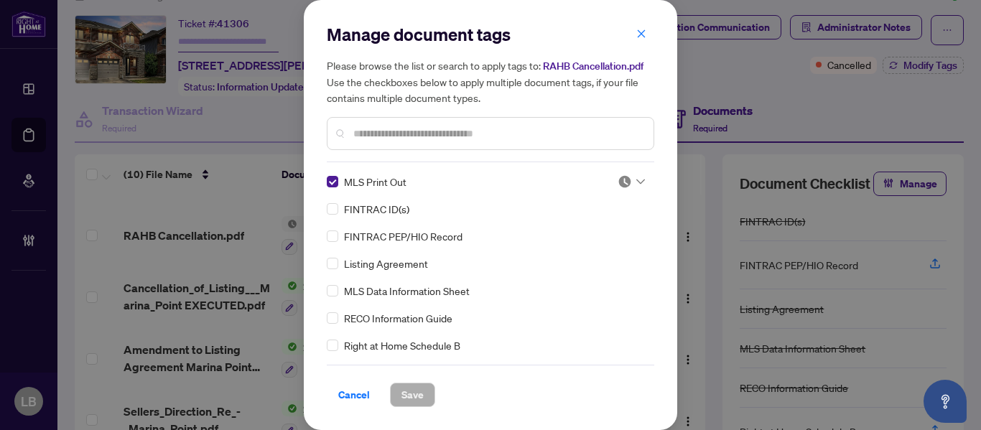
click at [630, 182] on div at bounding box center [630, 181] width 27 height 14
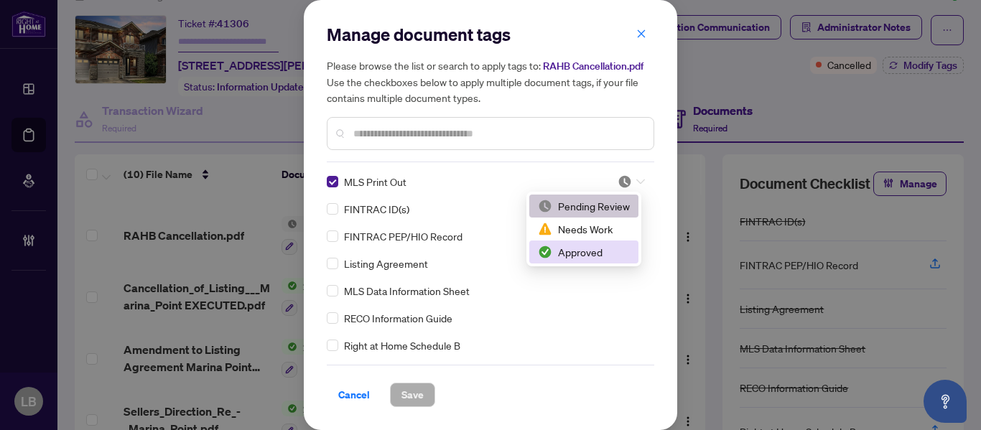
click at [581, 254] on div "Approved" at bounding box center [584, 252] width 92 height 16
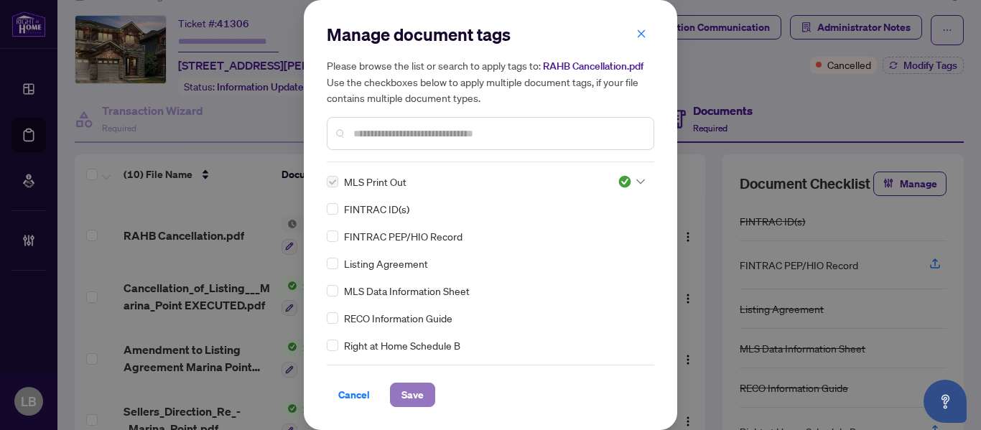
click at [413, 388] on span "Save" at bounding box center [412, 394] width 22 height 23
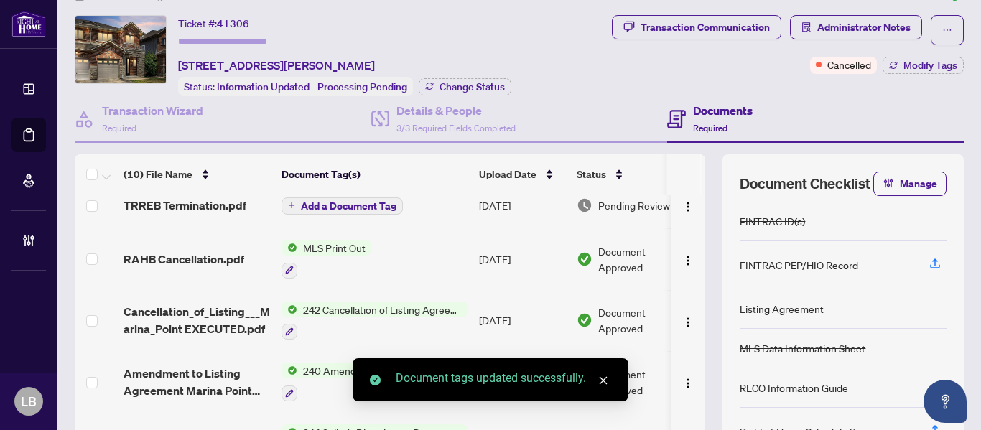
scroll to position [0, 0]
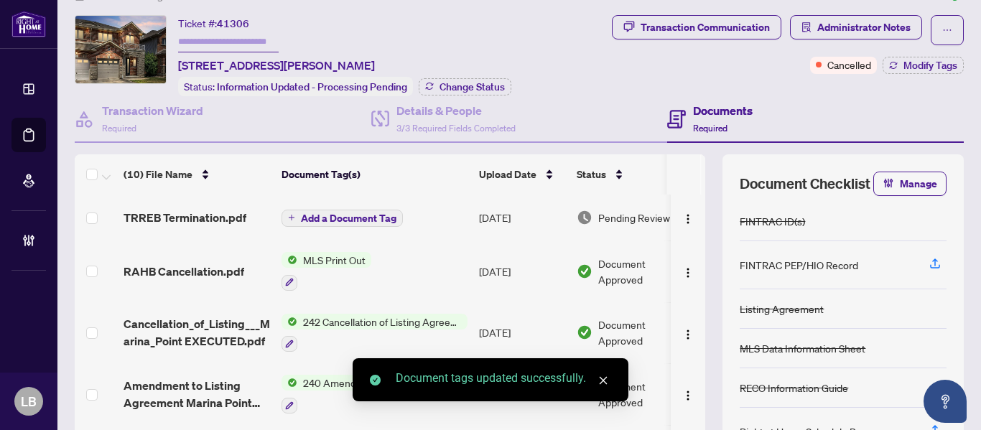
click at [336, 218] on span "Add a Document Tag" at bounding box center [348, 218] width 95 height 10
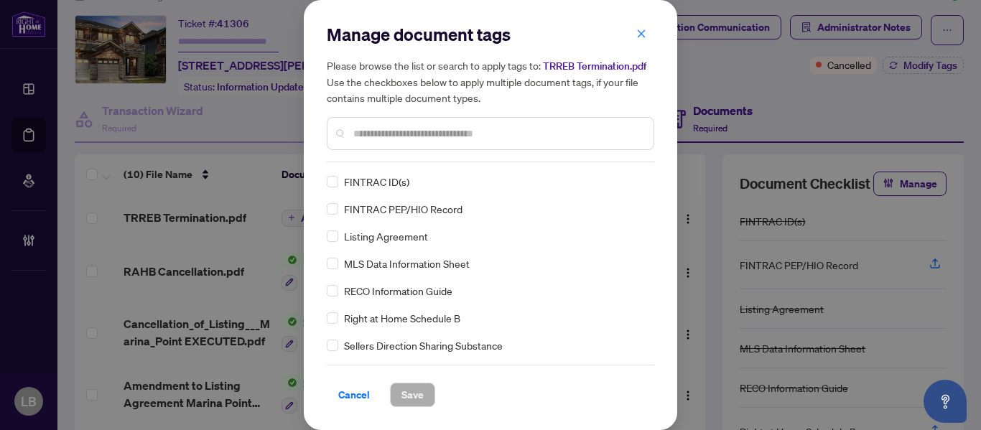
click at [367, 136] on input "text" at bounding box center [497, 134] width 289 height 16
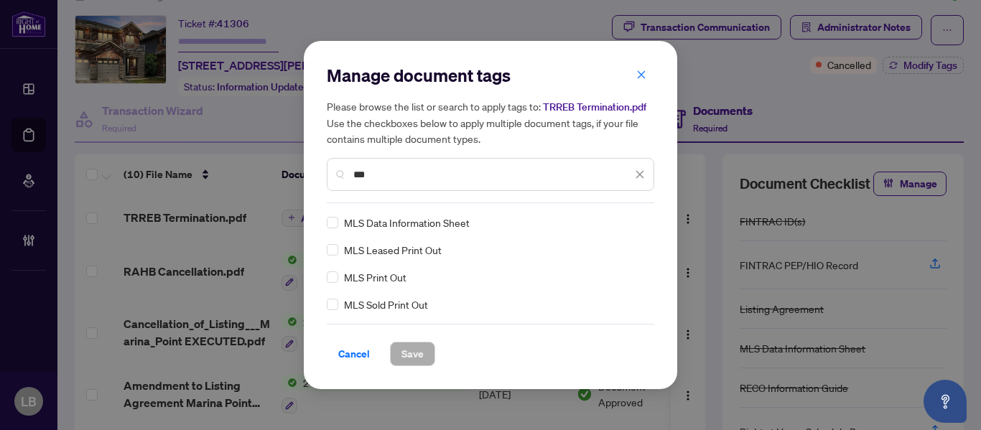
type input "***"
click at [637, 223] on icon at bounding box center [640, 223] width 9 height 6
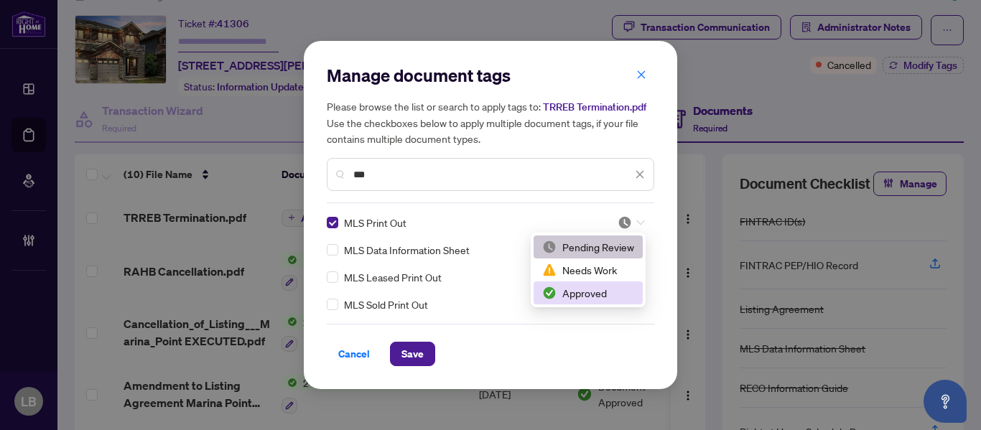
click at [586, 293] on div "Approved" at bounding box center [588, 293] width 92 height 16
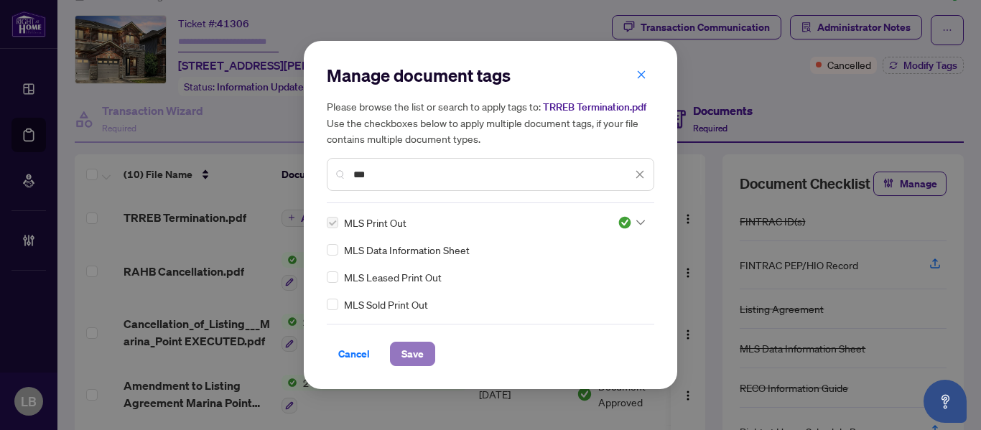
click at [420, 355] on span "Save" at bounding box center [412, 353] width 22 height 23
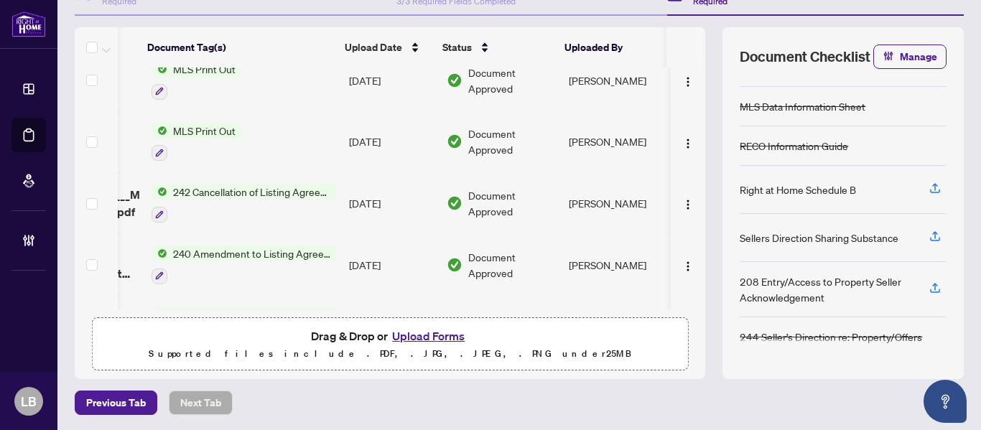
scroll to position [0, 136]
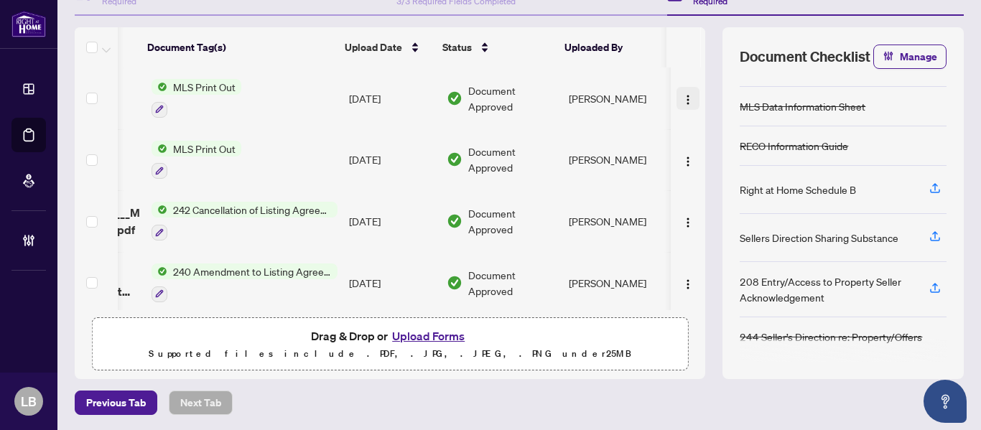
click at [682, 100] on img "button" at bounding box center [687, 99] width 11 height 11
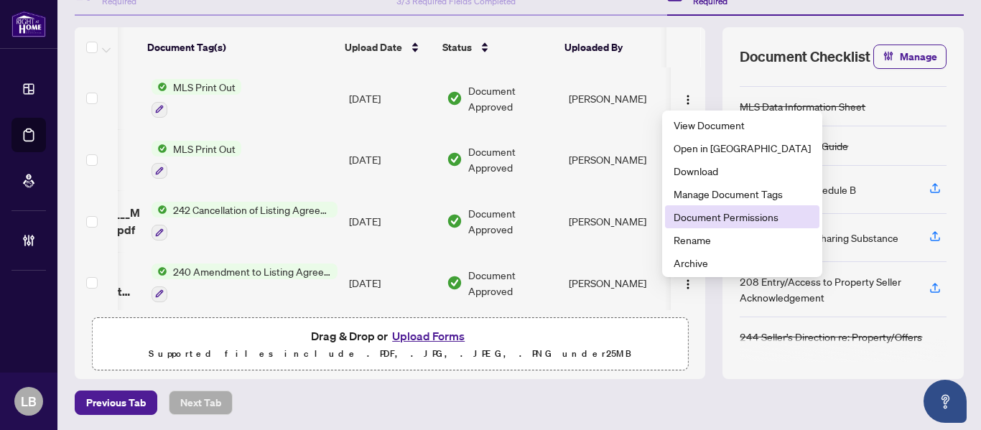
click at [689, 223] on span "Document Permissions" at bounding box center [741, 217] width 137 height 16
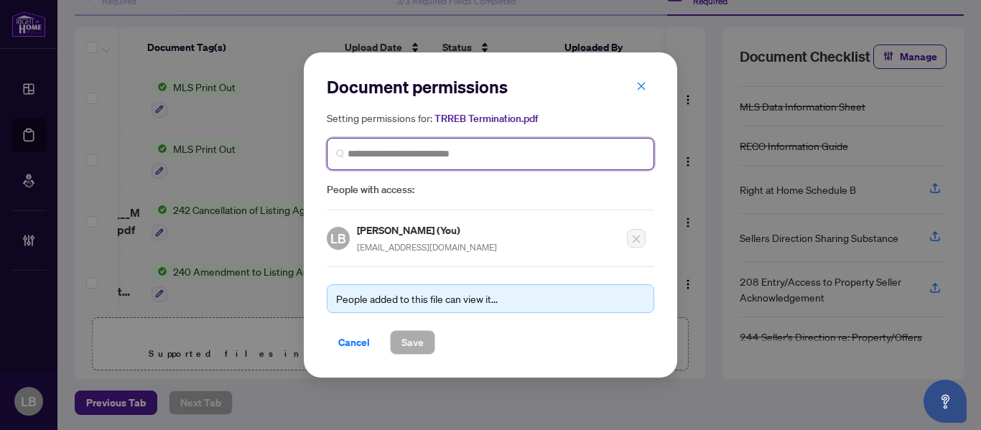
click at [460, 149] on input "search" at bounding box center [495, 153] width 297 height 15
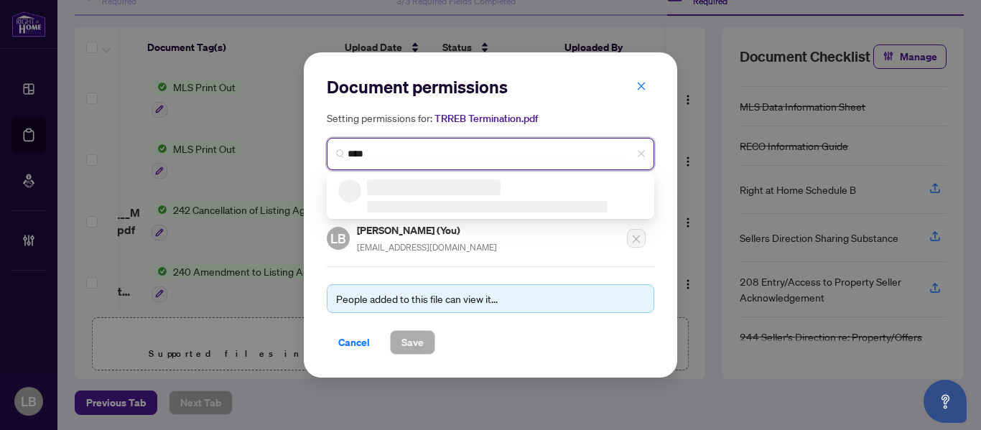
type input "*****"
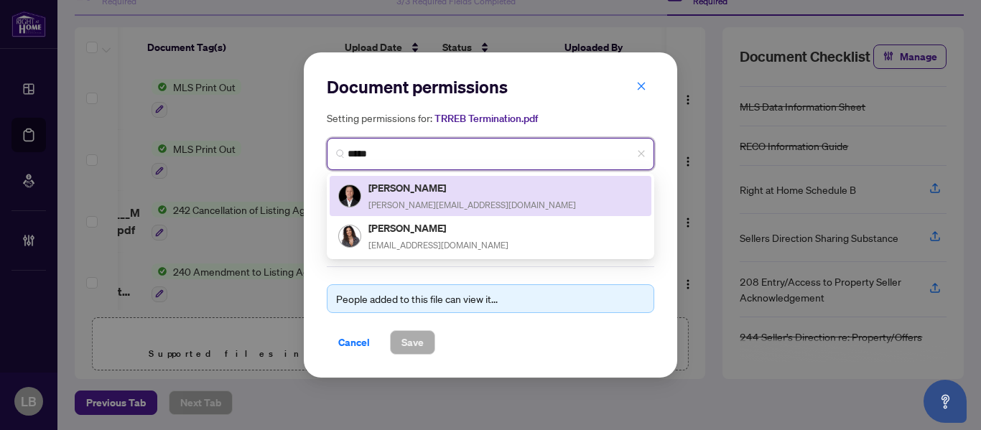
click at [398, 196] on div "Dennis Munro dennis.teamwilliams@gmail.com" at bounding box center [471, 195] width 207 height 33
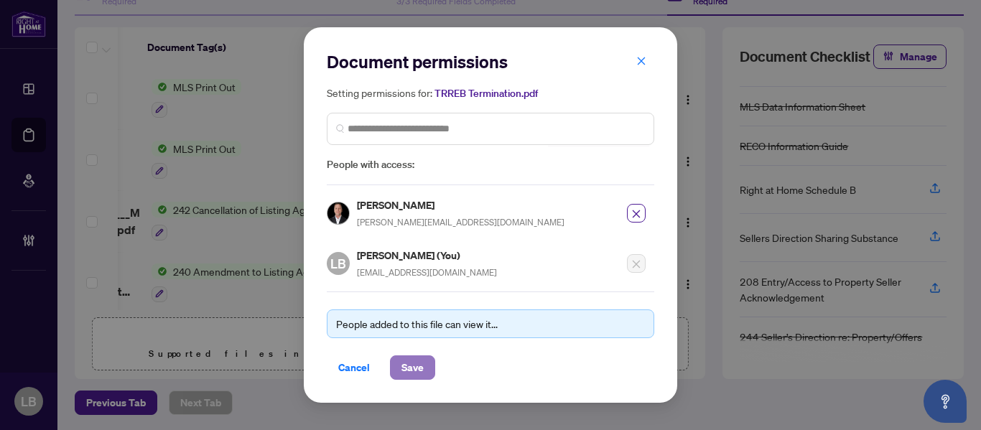
click at [408, 363] on span "Save" at bounding box center [412, 367] width 22 height 23
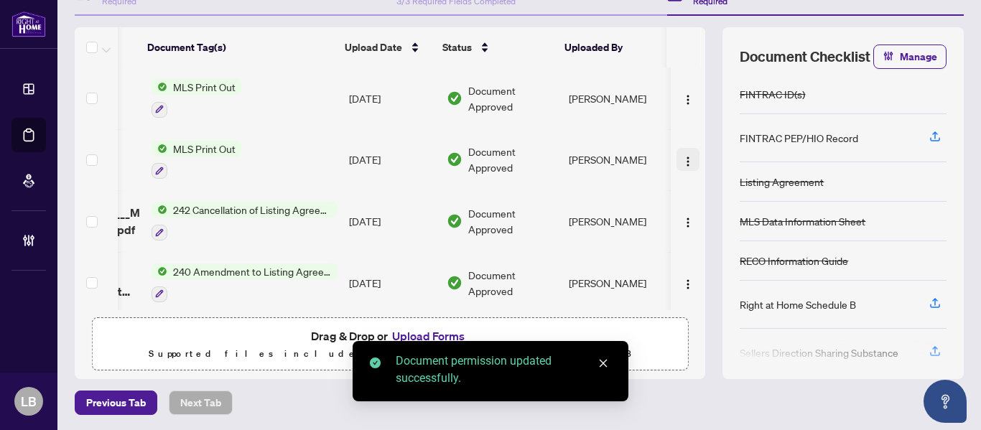
click at [682, 156] on img "button" at bounding box center [687, 161] width 11 height 11
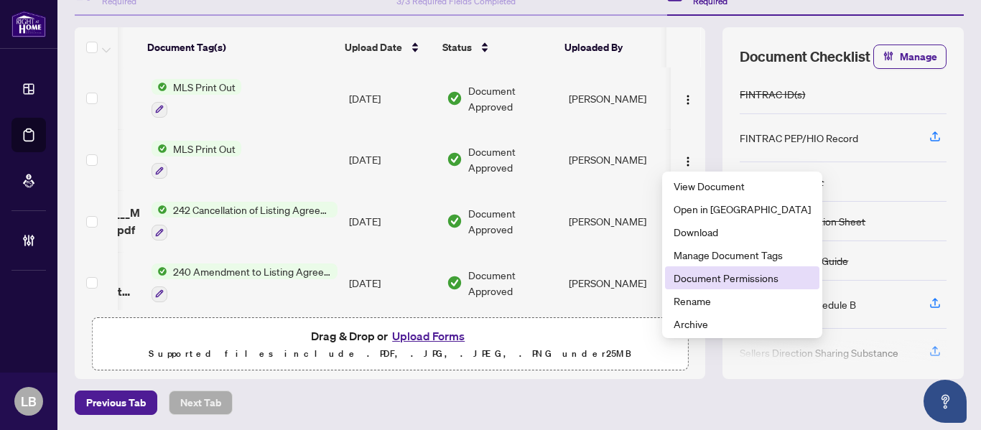
click at [688, 275] on span "Document Permissions" at bounding box center [741, 278] width 137 height 16
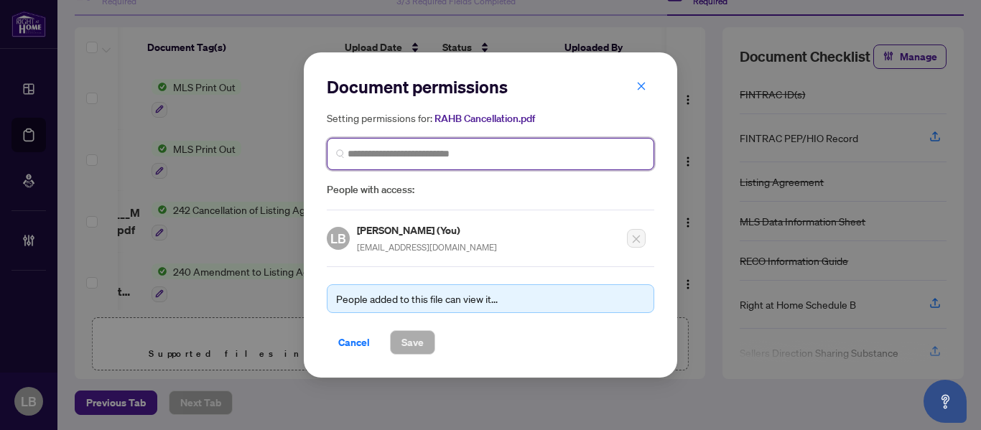
click at [385, 151] on input "search" at bounding box center [495, 153] width 297 height 15
type input "*****"
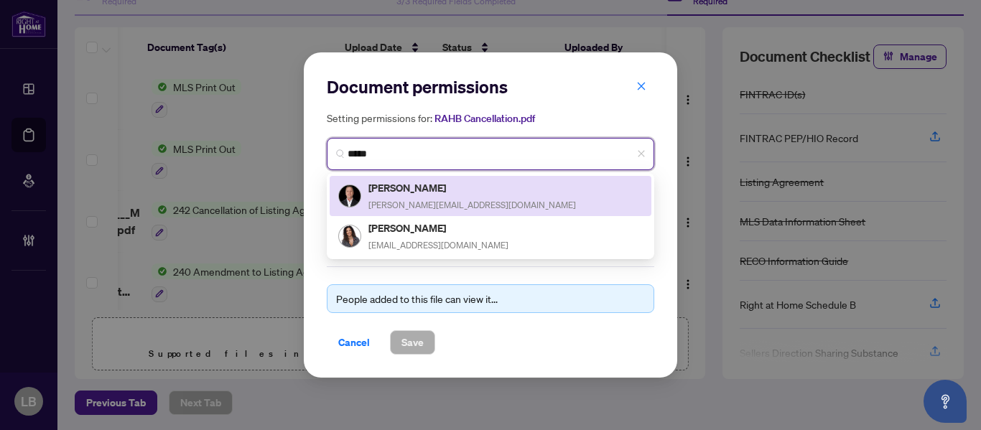
click at [415, 188] on h5 "Dennis Munro" at bounding box center [471, 187] width 207 height 17
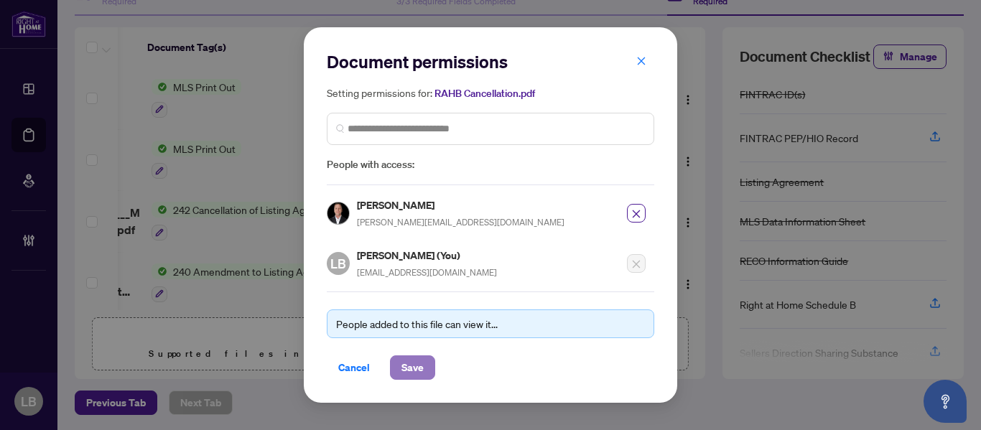
click at [411, 362] on span "Save" at bounding box center [412, 367] width 22 height 23
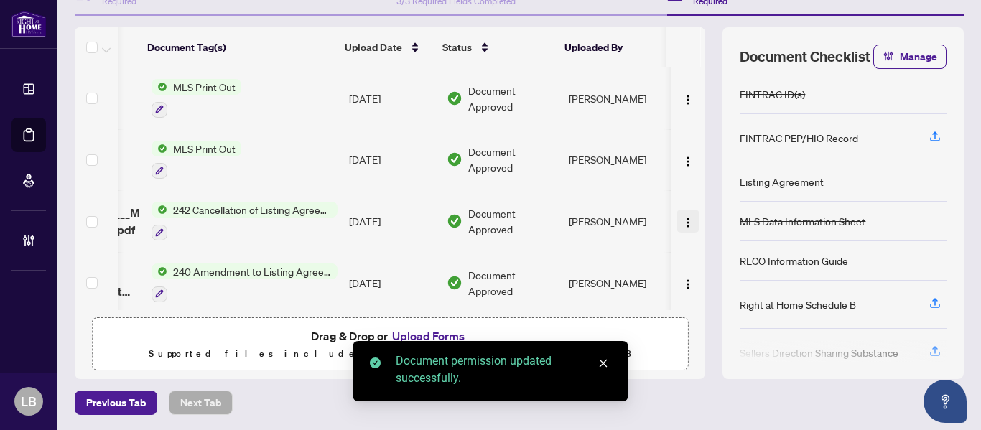
click at [682, 217] on img "button" at bounding box center [687, 222] width 11 height 11
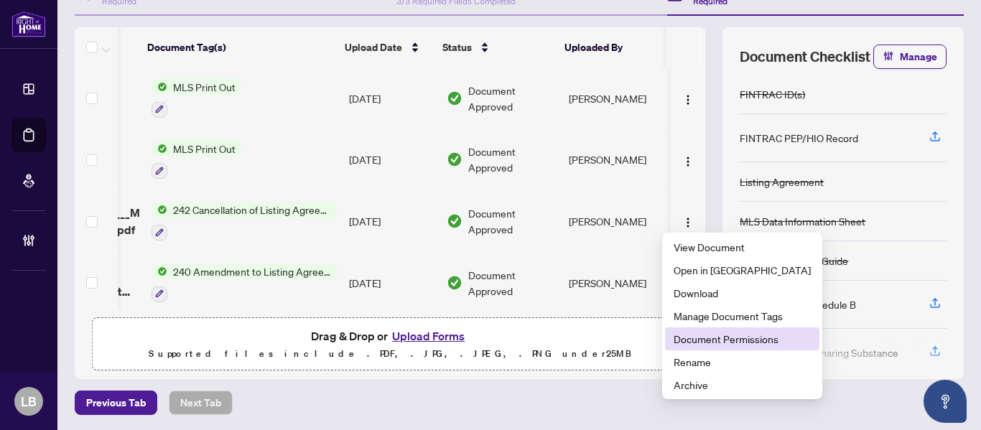
click at [685, 336] on span "Document Permissions" at bounding box center [741, 339] width 137 height 16
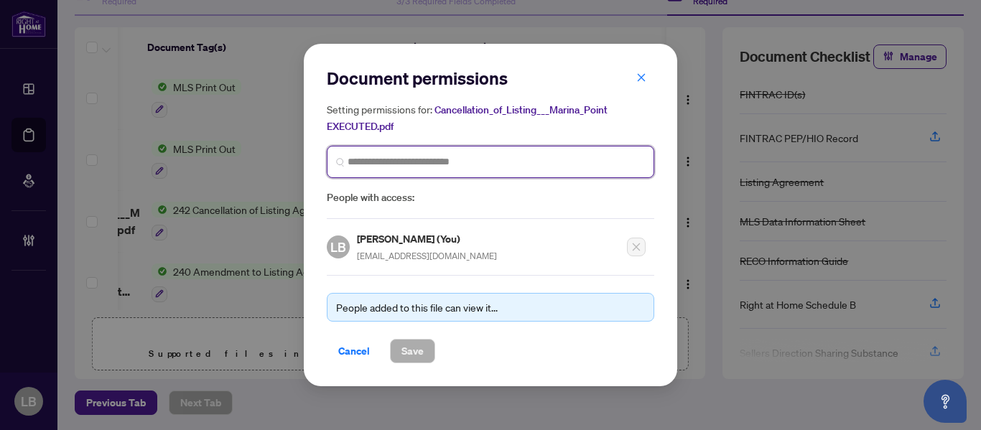
click at [361, 164] on input "search" at bounding box center [495, 161] width 297 height 15
type input "****"
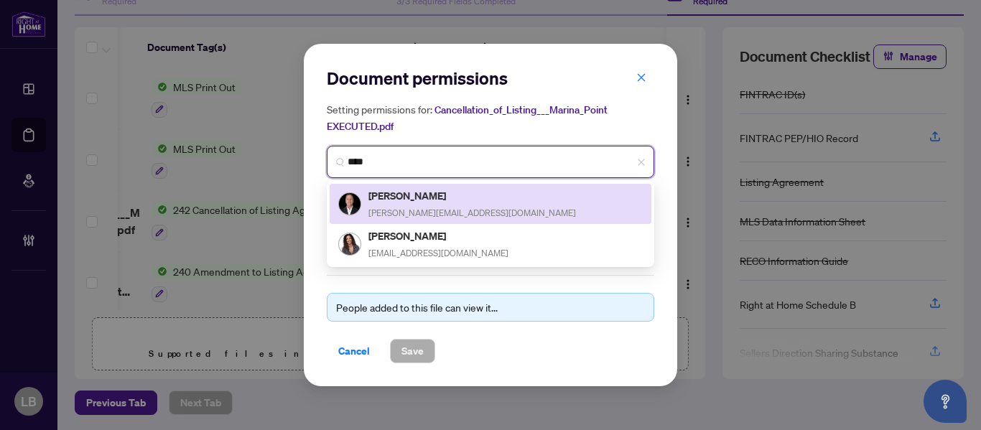
click at [394, 207] on span "dennis.teamwilliams@gmail.com" at bounding box center [471, 212] width 207 height 11
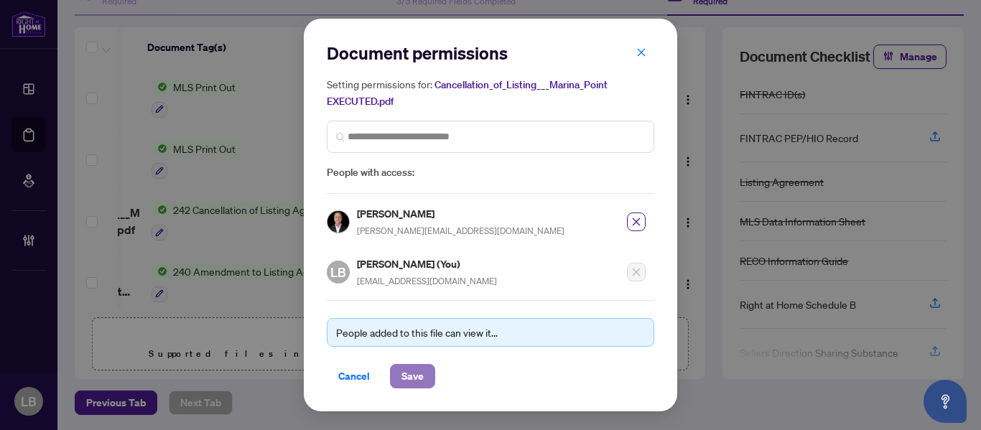
click at [433, 374] on button "Save" at bounding box center [412, 376] width 45 height 24
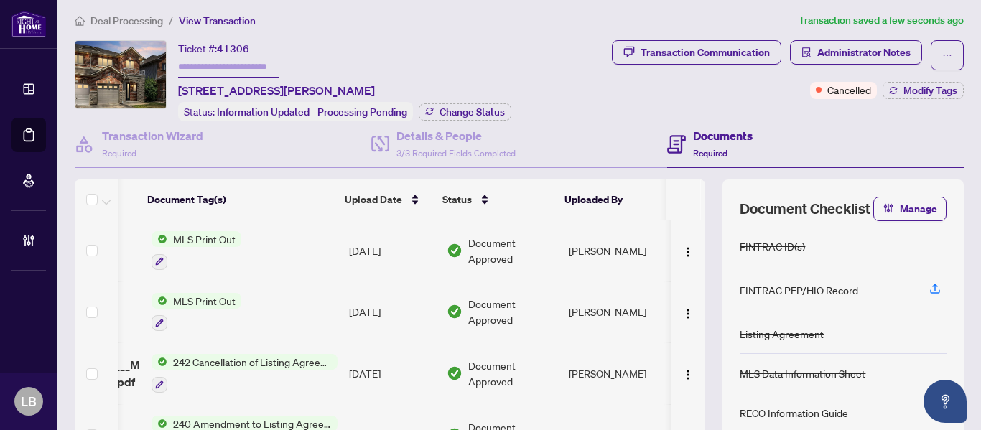
scroll to position [0, 0]
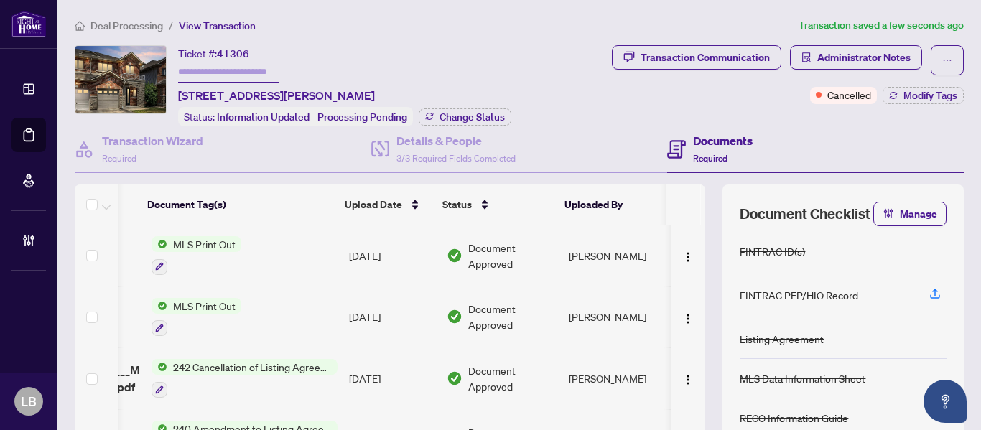
click at [245, 50] on span "41306" at bounding box center [233, 53] width 32 height 13
copy span "41306"
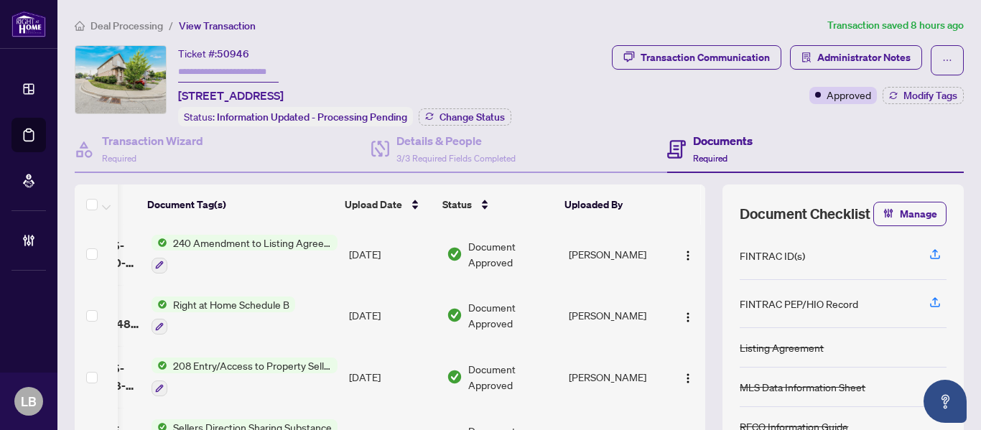
scroll to position [0, 144]
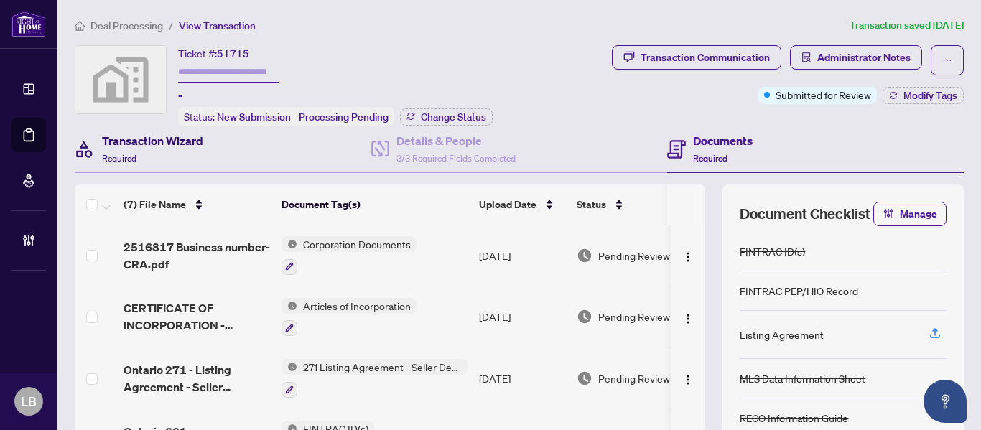
click at [177, 148] on div "Transaction Wizard Required" at bounding box center [152, 149] width 101 height 34
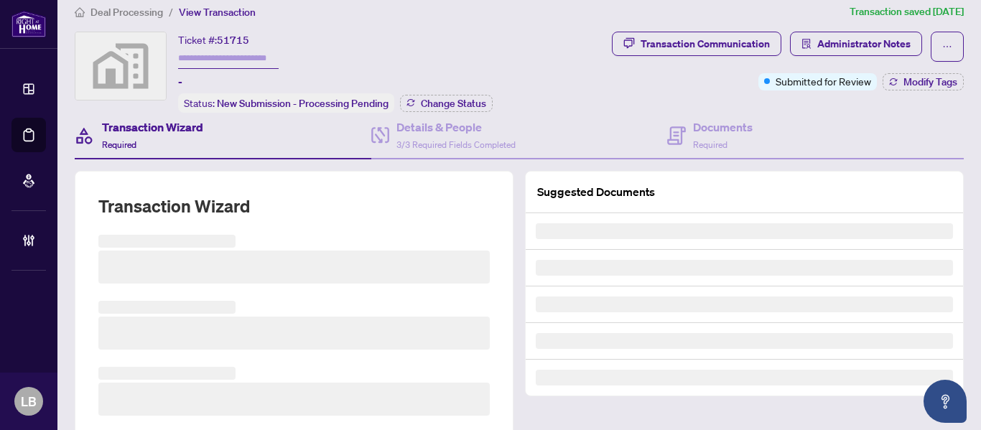
scroll to position [18, 0]
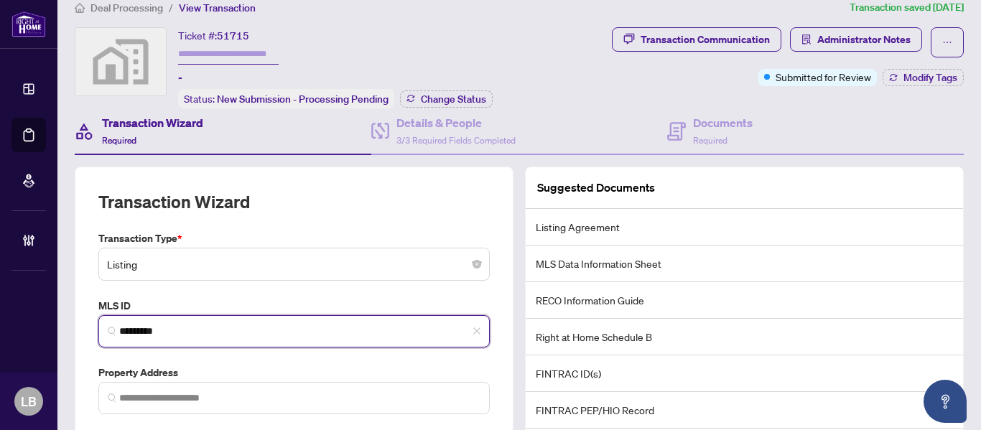
click at [195, 327] on input "*********" at bounding box center [299, 331] width 361 height 15
type input "*********"
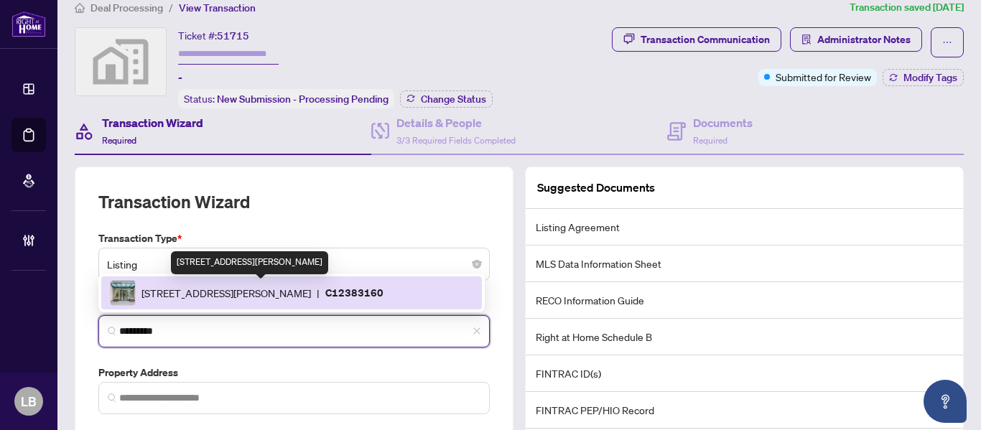
click at [243, 288] on span "181 Davenport Rd, Toronto, Ontario M5R 1J1, Canada" at bounding box center [225, 293] width 169 height 16
type input "**********"
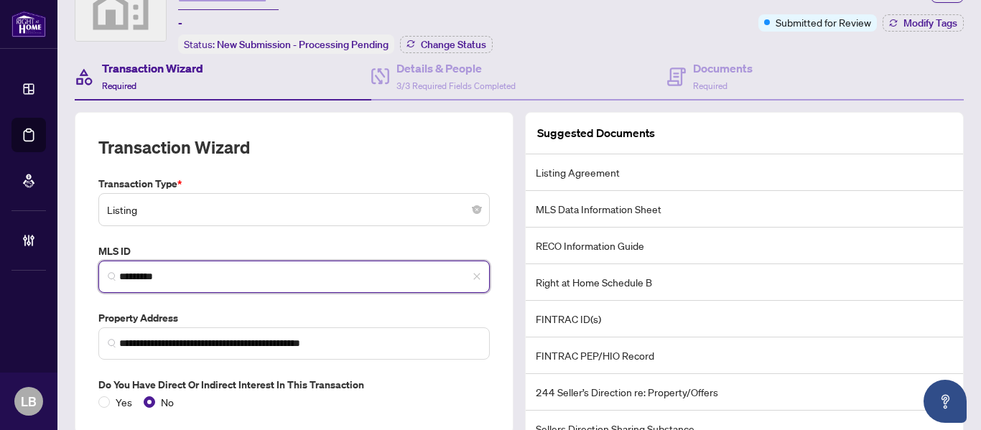
scroll to position [177, 0]
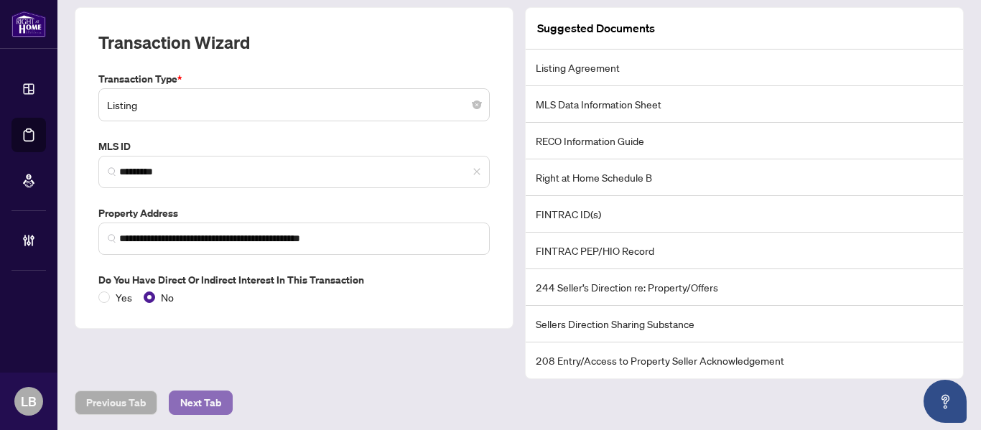
click at [209, 398] on span "Next Tab" at bounding box center [200, 402] width 41 height 23
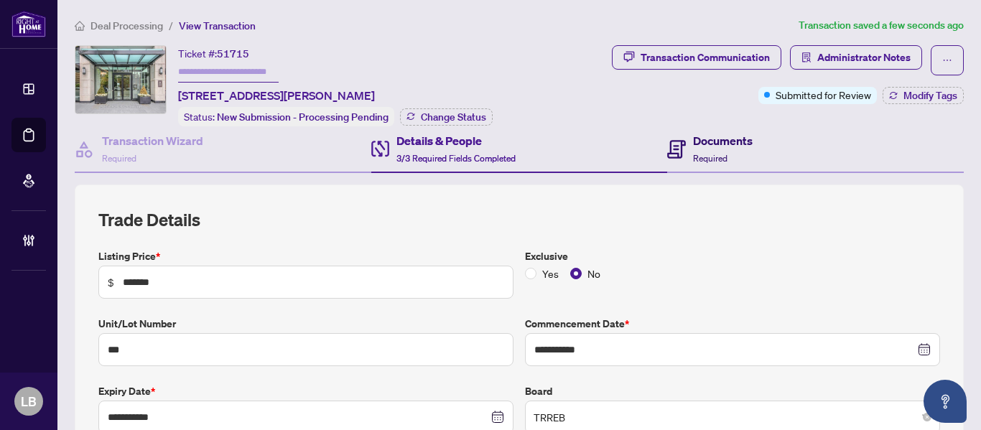
click at [714, 140] on h4 "Documents" at bounding box center [723, 140] width 60 height 17
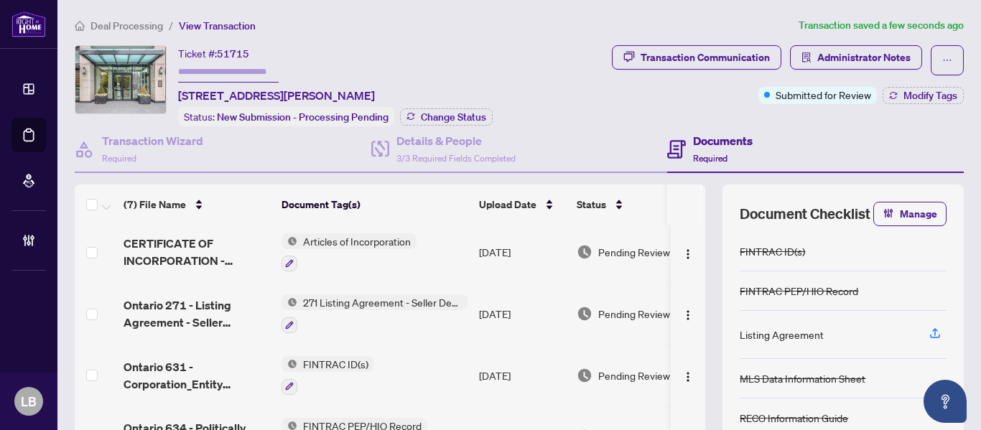
scroll to position [191, 0]
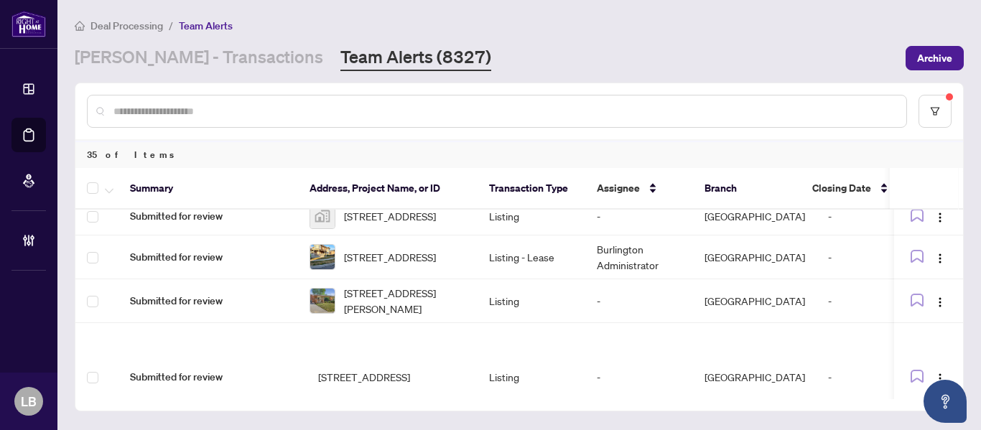
scroll to position [1347, 0]
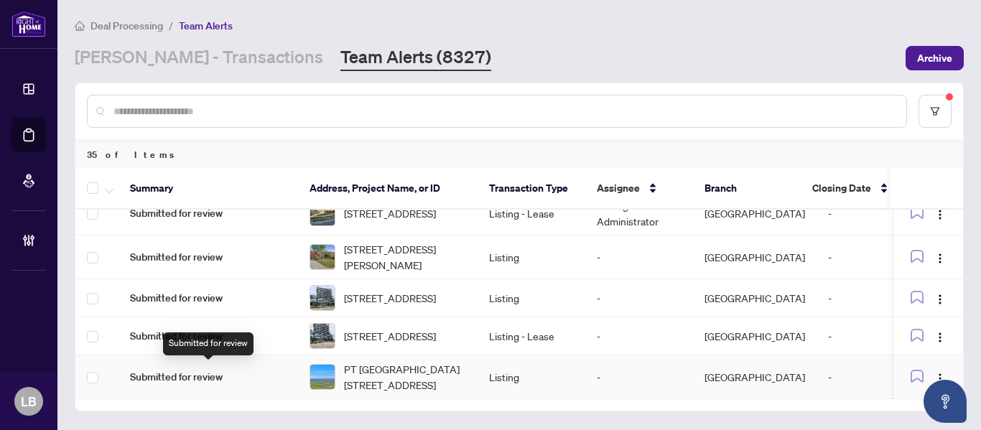
click at [202, 369] on span "Submitted for review" at bounding box center [208, 377] width 156 height 16
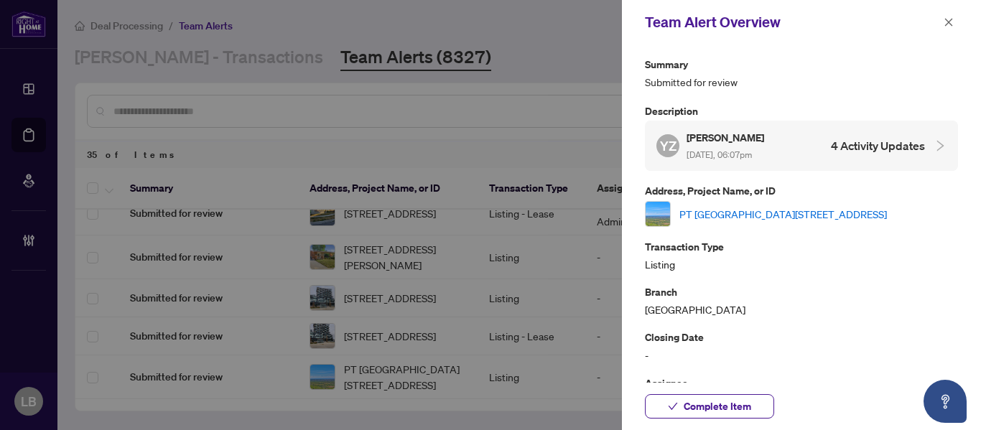
click at [715, 210] on link "PT [GEOGRAPHIC_DATA][STREET_ADDRESS]" at bounding box center [782, 214] width 207 height 16
click at [950, 23] on icon "close" at bounding box center [948, 22] width 10 height 10
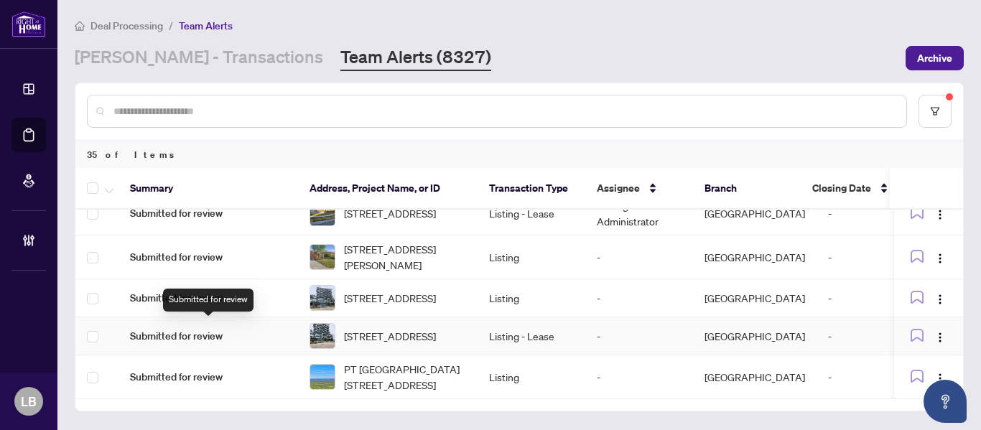
click at [181, 329] on span "Submitted for review" at bounding box center [208, 336] width 156 height 16
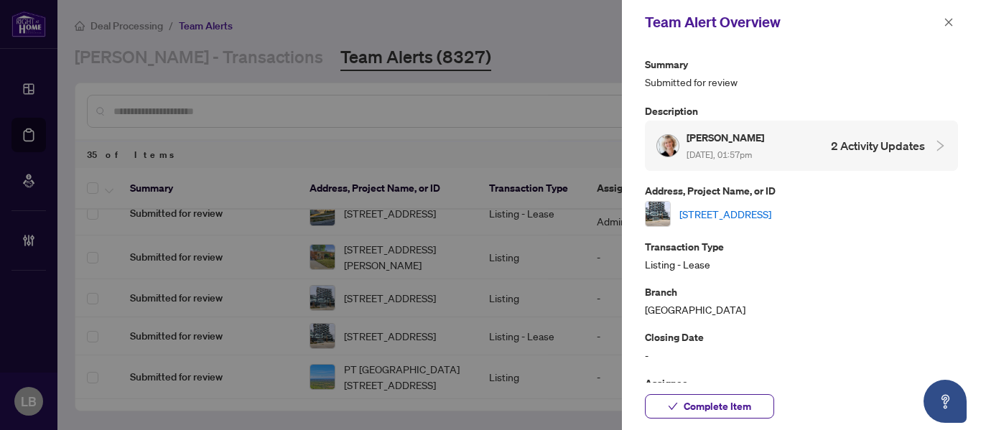
click at [720, 212] on link "345-2485 Taunton Rd, Oakville, Ontario L6H 6M3, Canada" at bounding box center [725, 214] width 92 height 16
click at [666, 406] on button "Complete Item" at bounding box center [709, 406] width 129 height 24
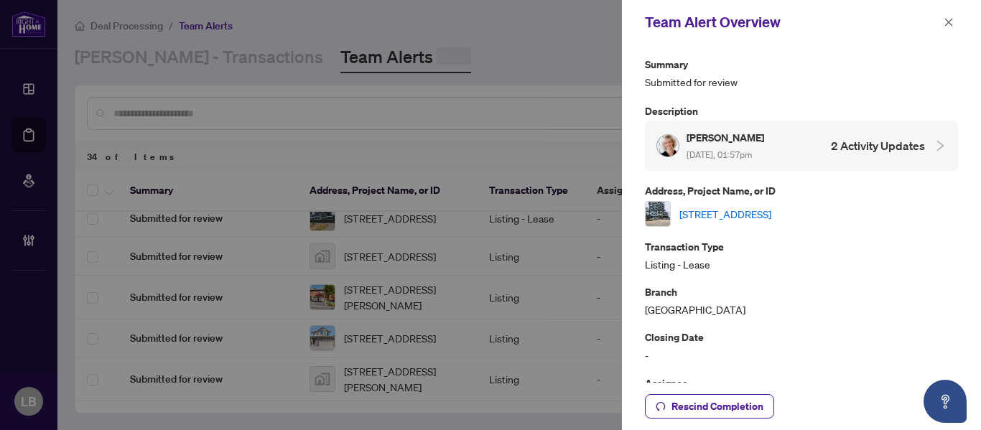
scroll to position [0, 0]
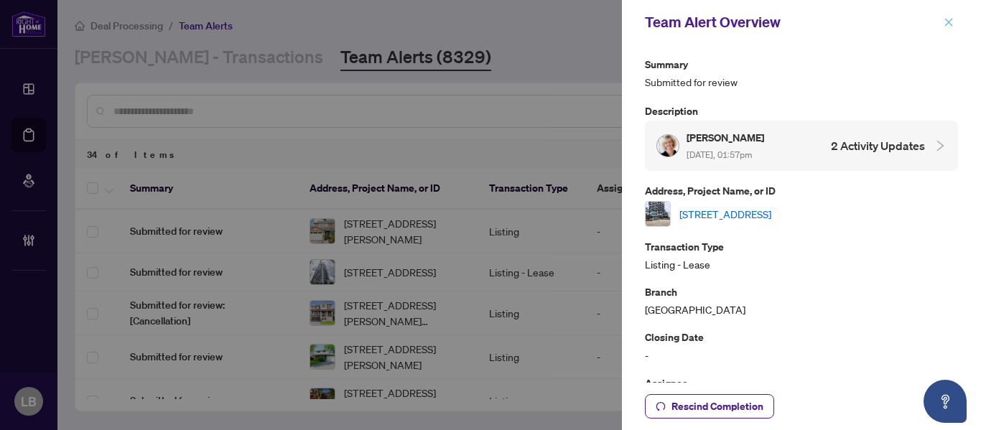
click at [948, 19] on icon "close" at bounding box center [948, 22] width 10 height 10
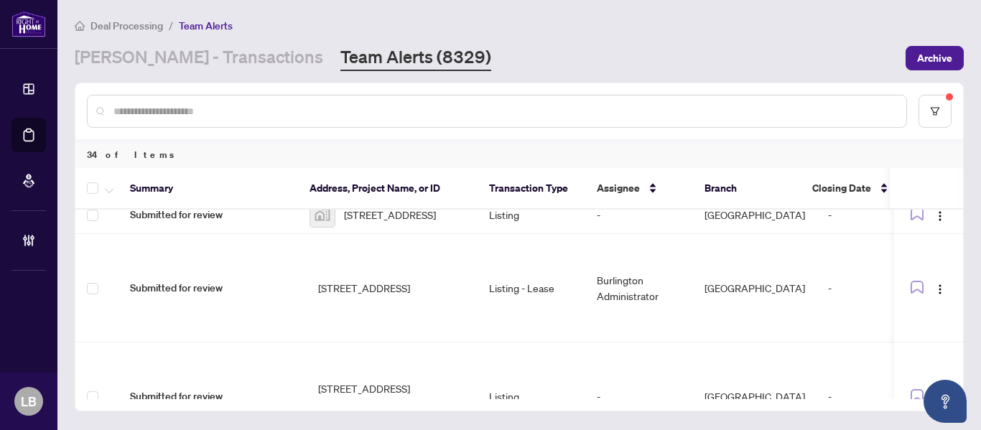
scroll to position [1304, 0]
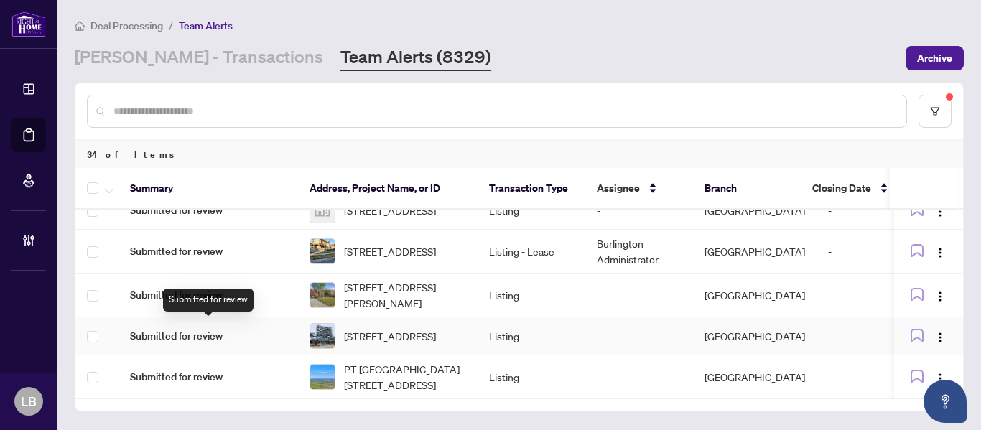
click at [195, 328] on span "Submitted for review" at bounding box center [208, 336] width 156 height 16
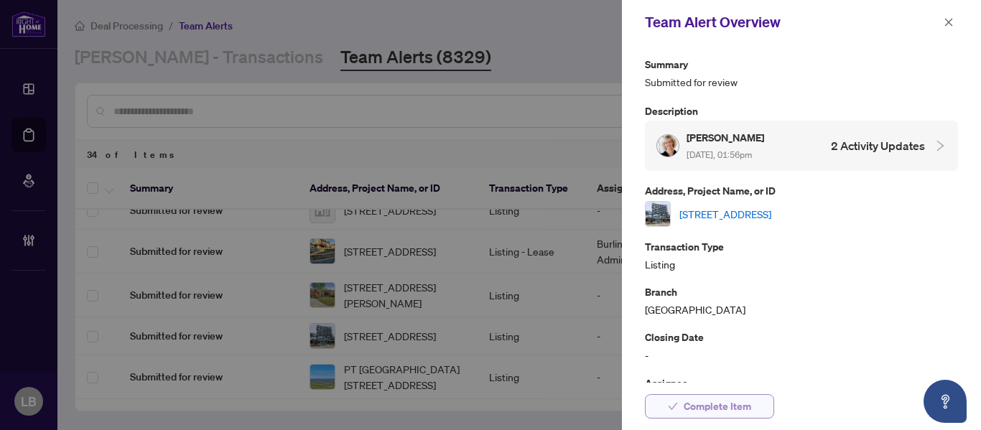
click at [726, 413] on span "Complete Item" at bounding box center [716, 406] width 67 height 23
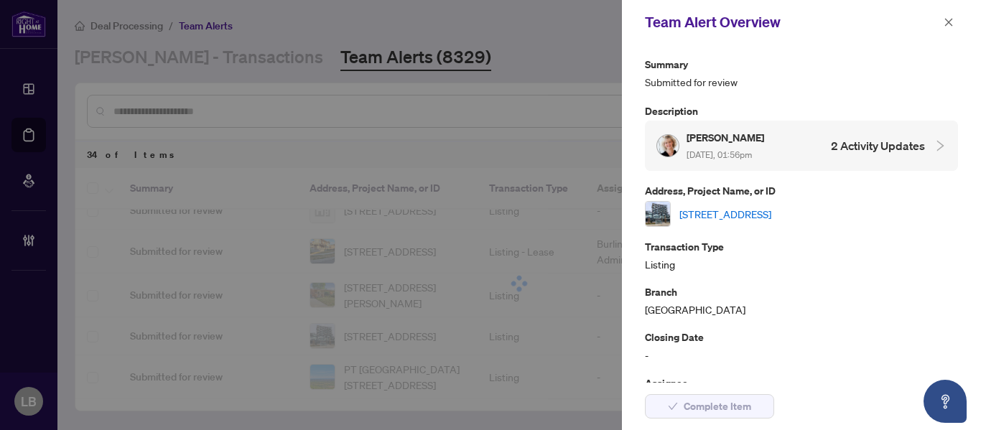
scroll to position [0, 0]
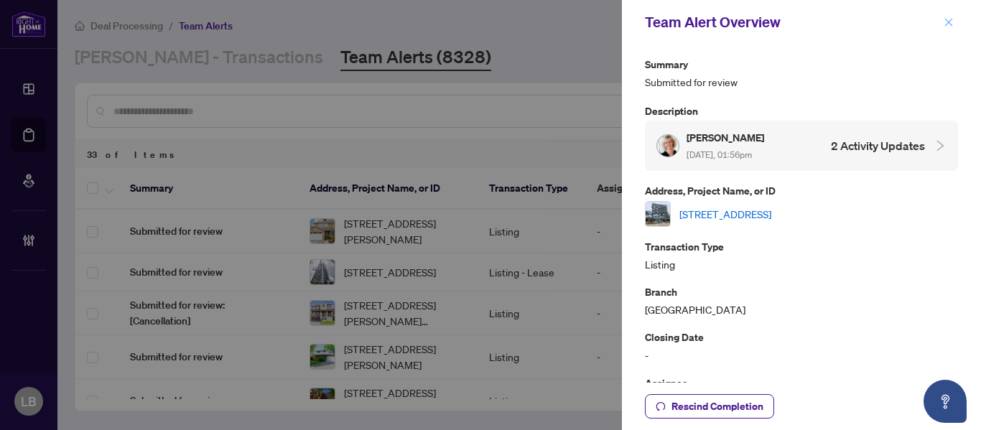
click at [947, 24] on icon "close" at bounding box center [949, 22] width 8 height 8
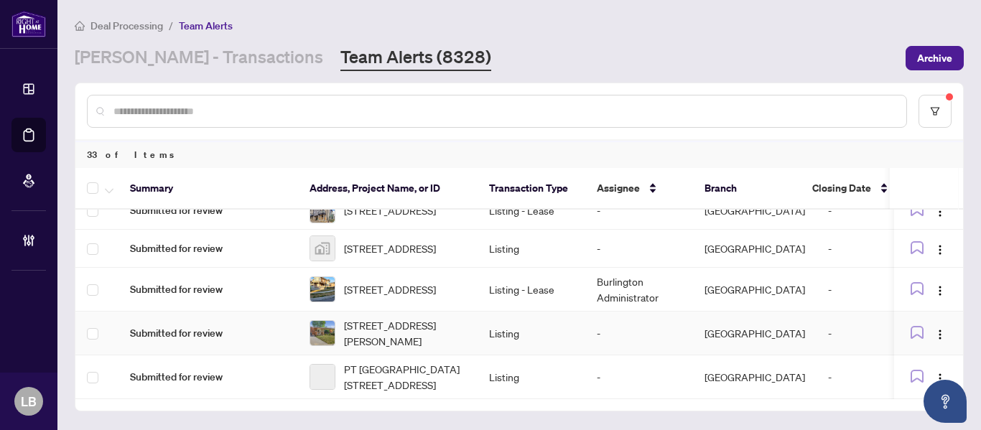
scroll to position [1260, 0]
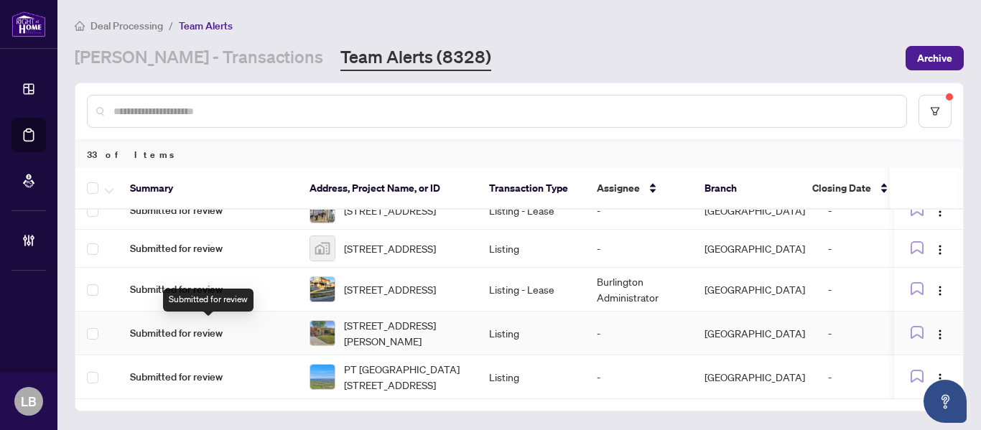
click at [202, 327] on span "Submitted for review" at bounding box center [208, 333] width 156 height 16
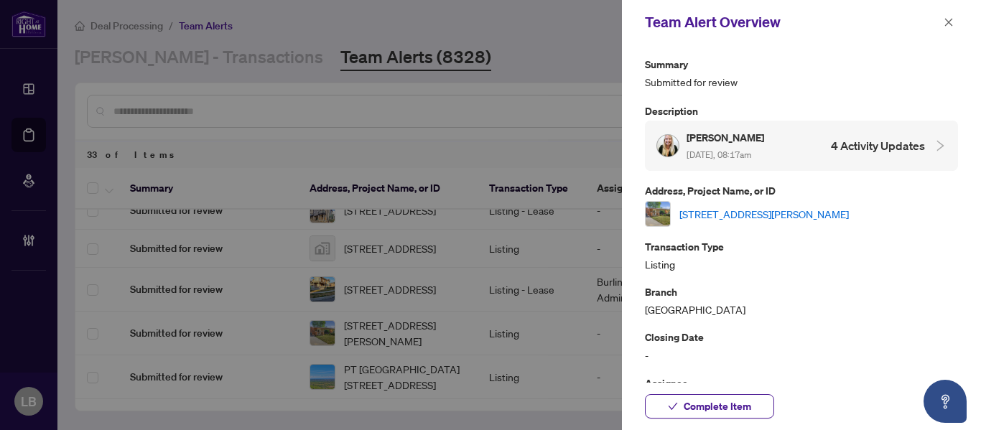
click at [726, 212] on link "607 Turner Drive, Burlington, ON L7L 2W8, Canada" at bounding box center [763, 214] width 169 height 16
click at [947, 20] on icon "close" at bounding box center [948, 22] width 10 height 10
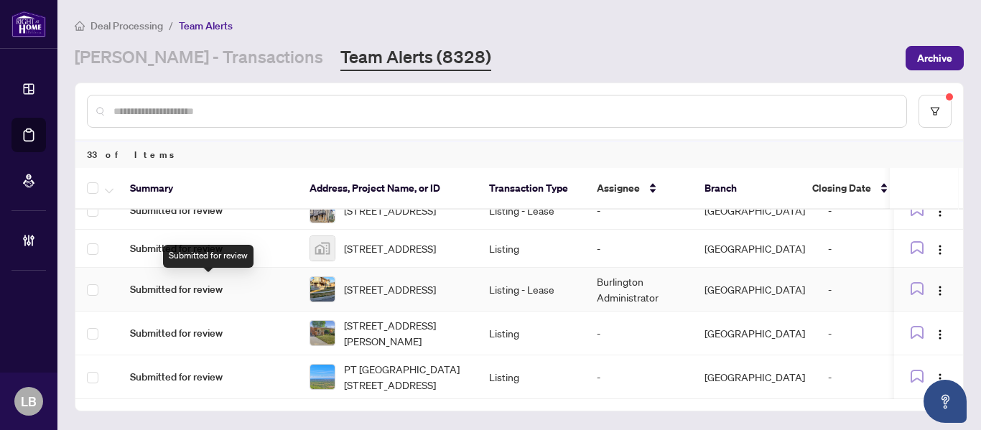
click at [218, 282] on span "Submitted for review" at bounding box center [208, 289] width 156 height 16
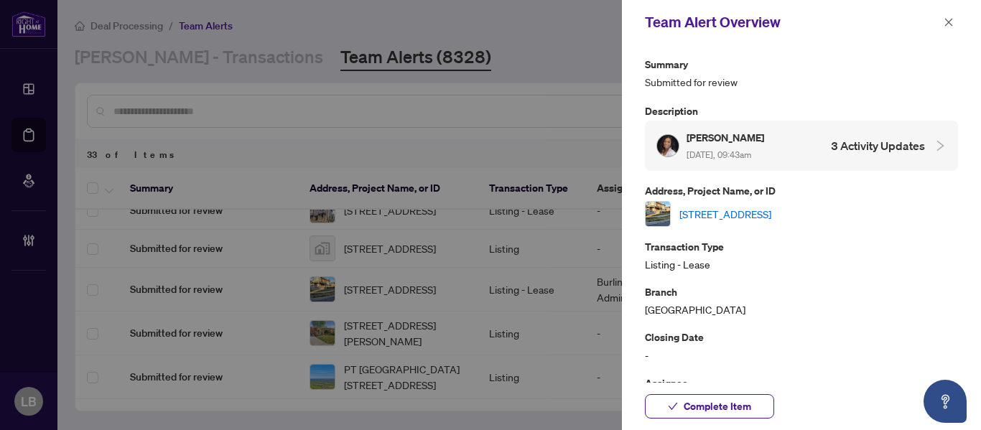
click at [733, 212] on link "[STREET_ADDRESS]" at bounding box center [725, 214] width 92 height 16
click at [696, 402] on span "Complete Item" at bounding box center [716, 406] width 67 height 23
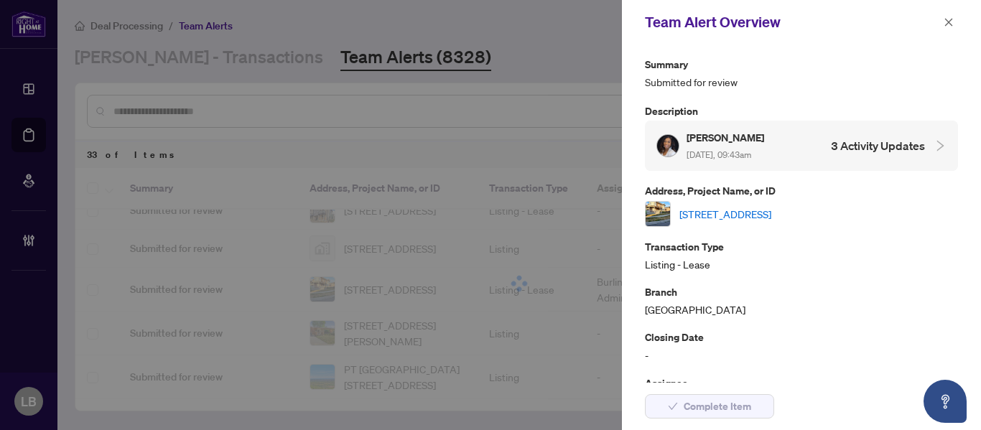
scroll to position [0, 0]
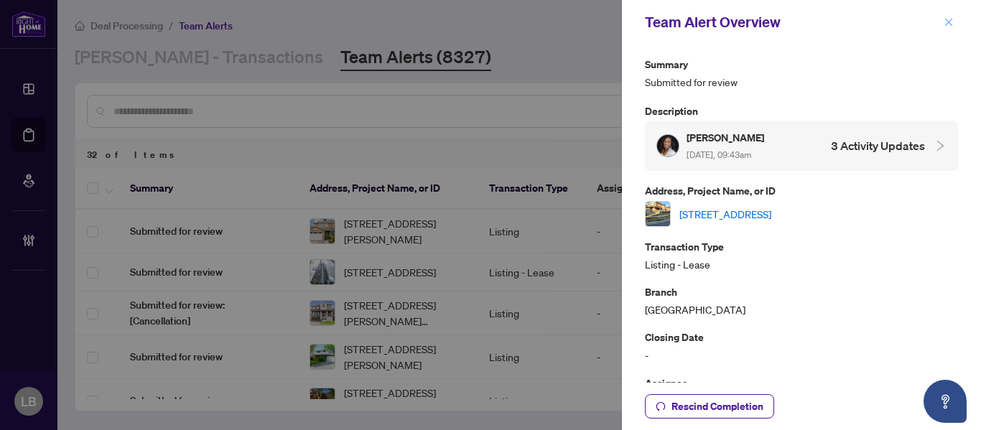
click at [947, 22] on icon "close" at bounding box center [949, 22] width 8 height 8
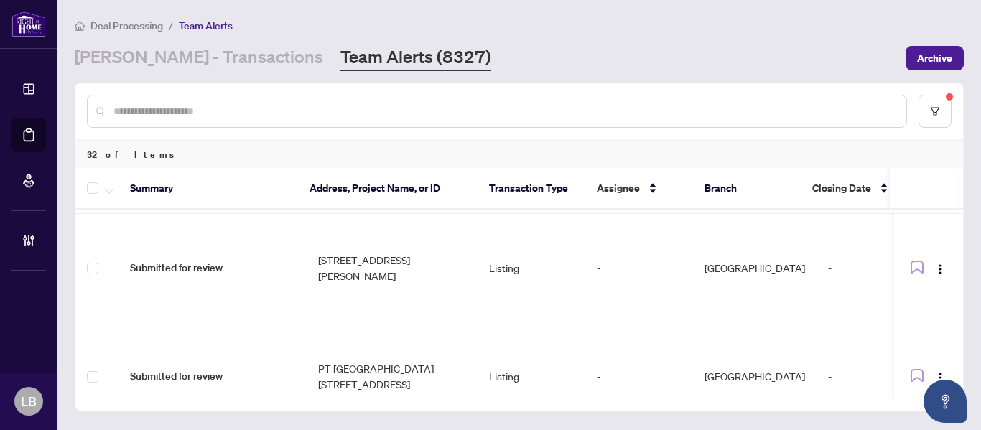
scroll to position [1216, 0]
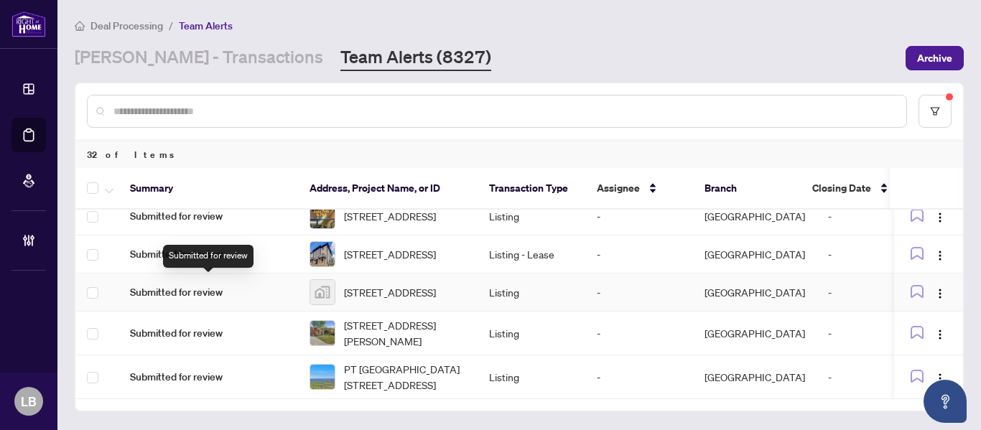
click at [196, 284] on span "Submitted for review" at bounding box center [208, 292] width 156 height 16
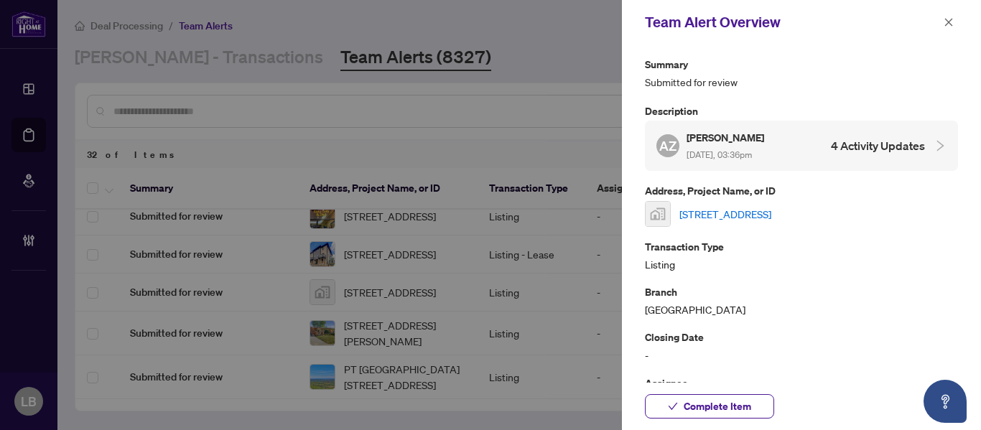
click at [754, 212] on link "88 Lakeport Rd #33, St. Catharines, ON, Canada" at bounding box center [725, 214] width 92 height 16
click at [945, 22] on icon "close" at bounding box center [948, 22] width 10 height 10
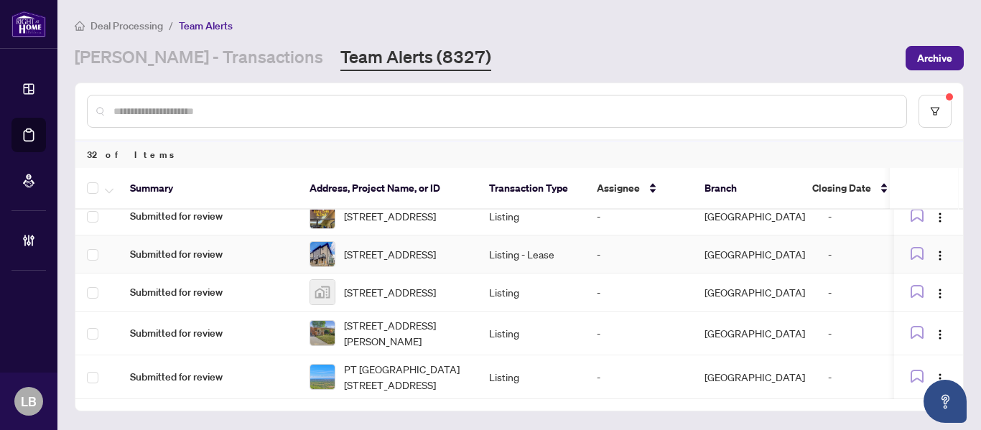
click at [202, 246] on span "Submitted for review" at bounding box center [208, 254] width 156 height 16
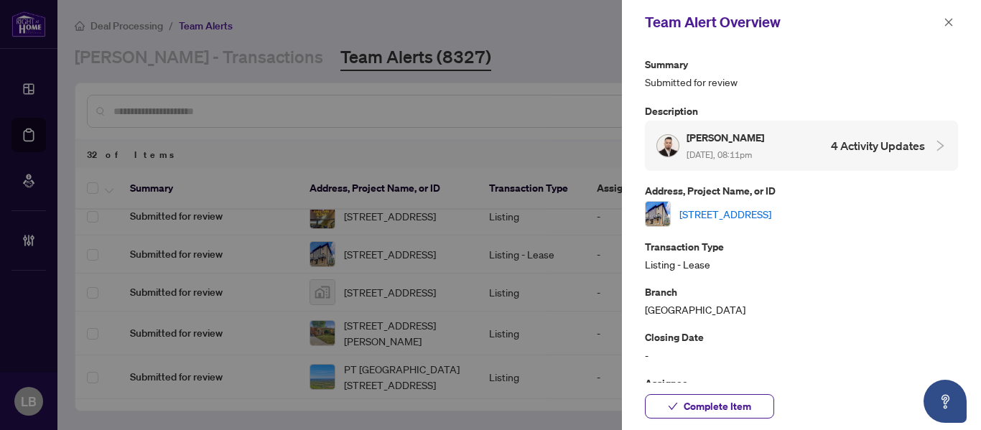
click at [711, 210] on link "#45-51 Sparrow Ave, Cambridge, Ontario N1T 2E2, Canada" at bounding box center [725, 214] width 92 height 16
click at [953, 22] on button "button" at bounding box center [948, 22] width 19 height 17
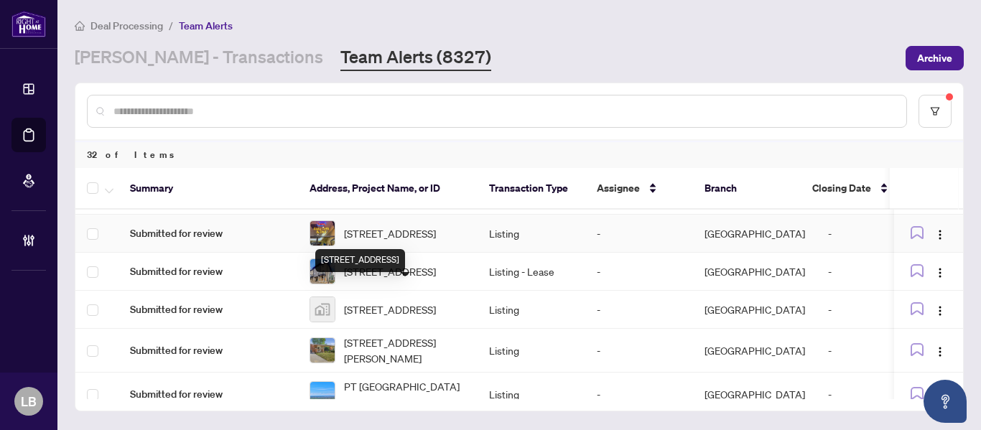
scroll to position [1090, 0]
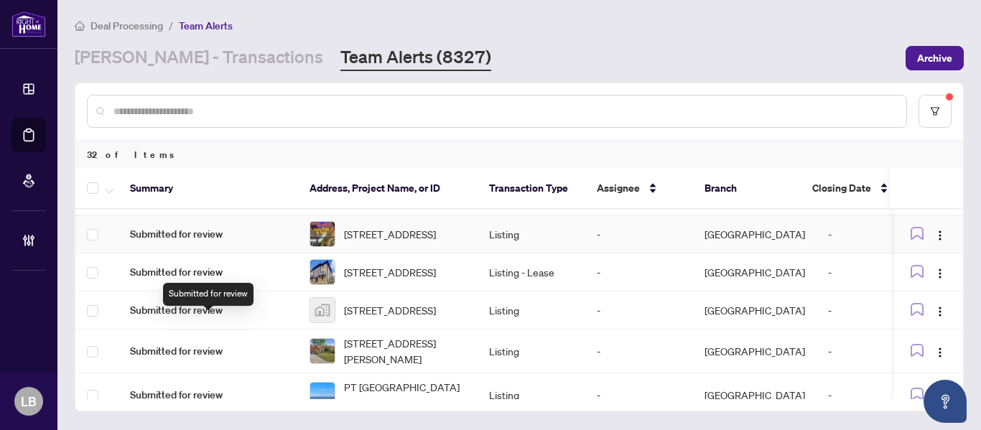
click at [218, 242] on span "Submitted for review" at bounding box center [208, 234] width 156 height 16
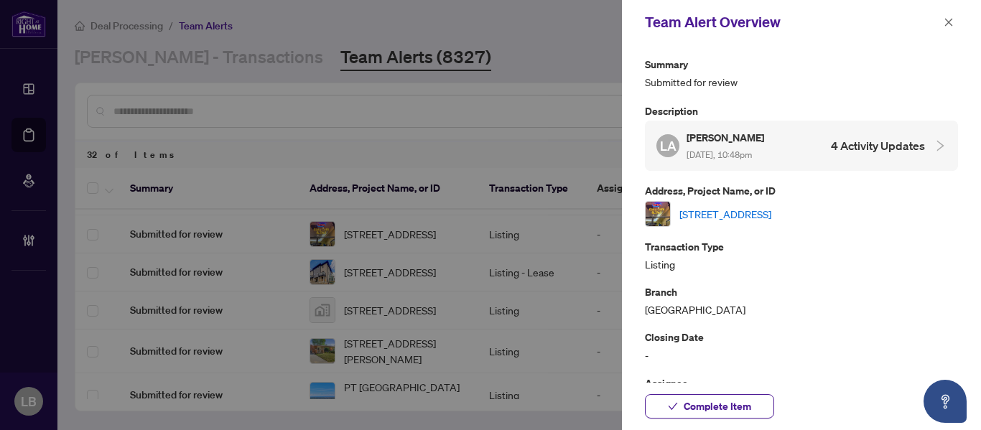
click at [701, 215] on link "146-101 Queensway, Mississauga, Ontario L5B 2P7, Canada" at bounding box center [725, 214] width 92 height 16
click at [950, 19] on icon "close" at bounding box center [948, 22] width 10 height 10
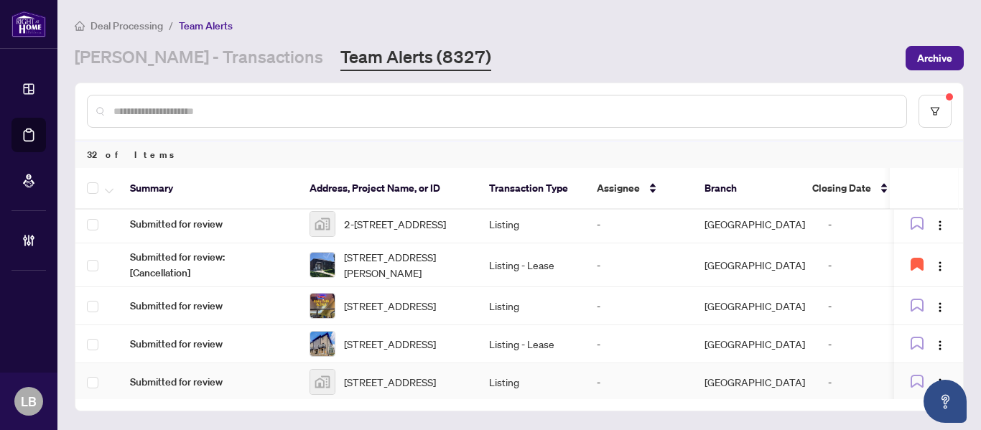
scroll to position [1001, 0]
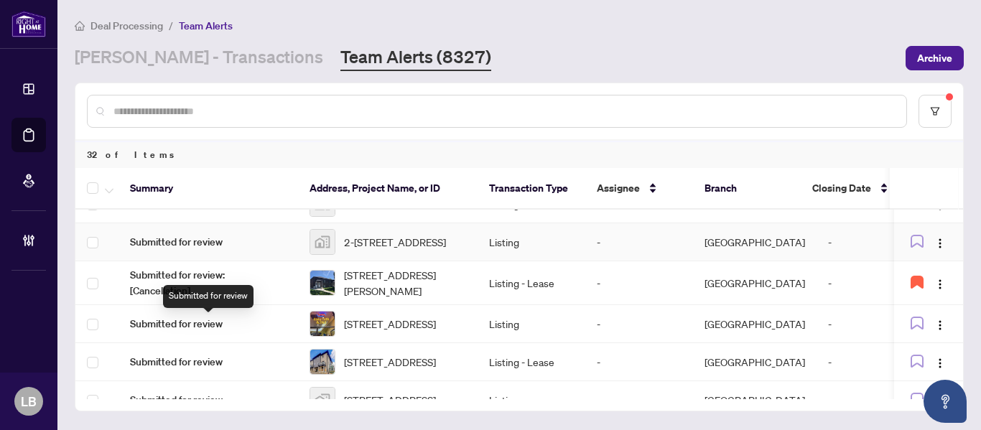
click at [188, 250] on span "Submitted for review" at bounding box center [208, 242] width 156 height 16
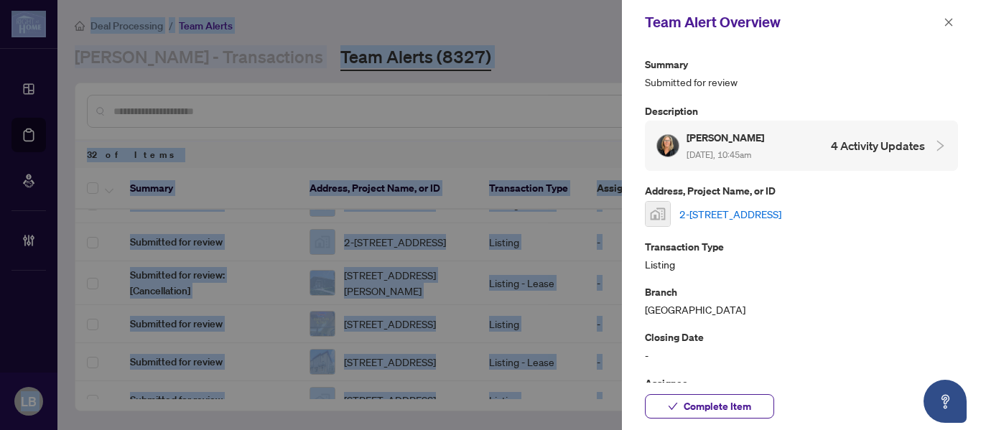
click at [708, 214] on link "2-2880 King Street, Jordan Station, ON, Canada" at bounding box center [730, 214] width 102 height 16
click at [948, 19] on icon "close" at bounding box center [948, 22] width 10 height 10
click at [948, 19] on div "Deal Processing / Team Alerts" at bounding box center [519, 25] width 889 height 17
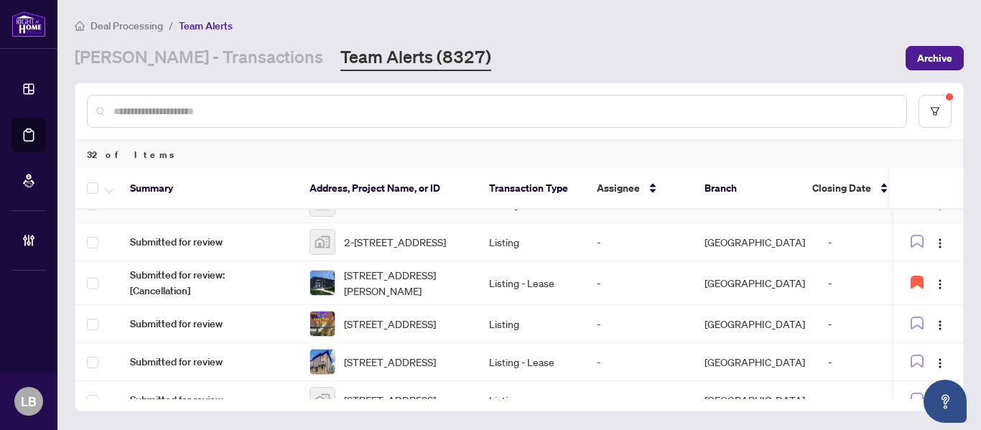
click at [194, 212] on span "Submitted for review" at bounding box center [208, 204] width 156 height 16
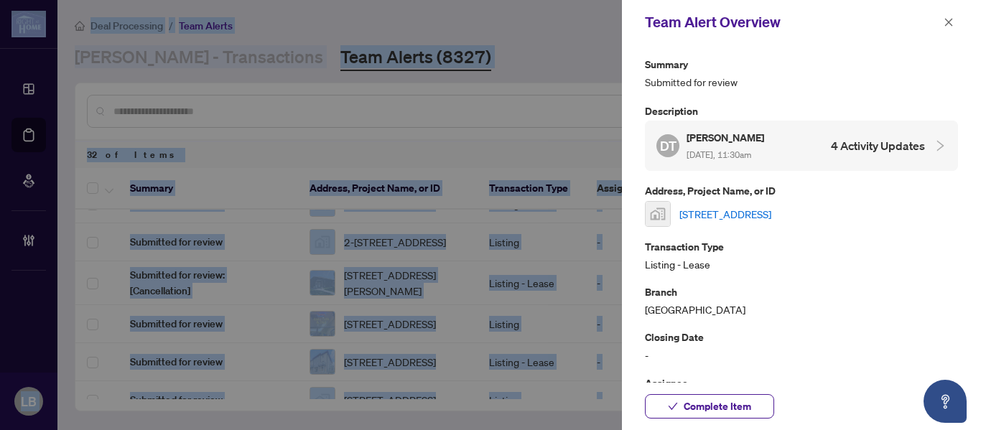
click at [711, 212] on link "11 Sonoma Valley Crescent, Hamilton, ON, Canada" at bounding box center [725, 214] width 92 height 16
click at [947, 22] on icon "close" at bounding box center [948, 22] width 10 height 10
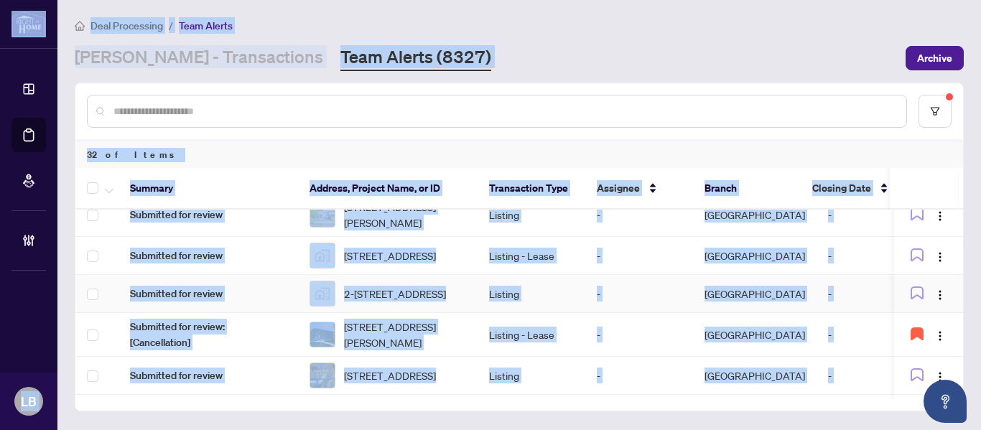
scroll to position [947, 0]
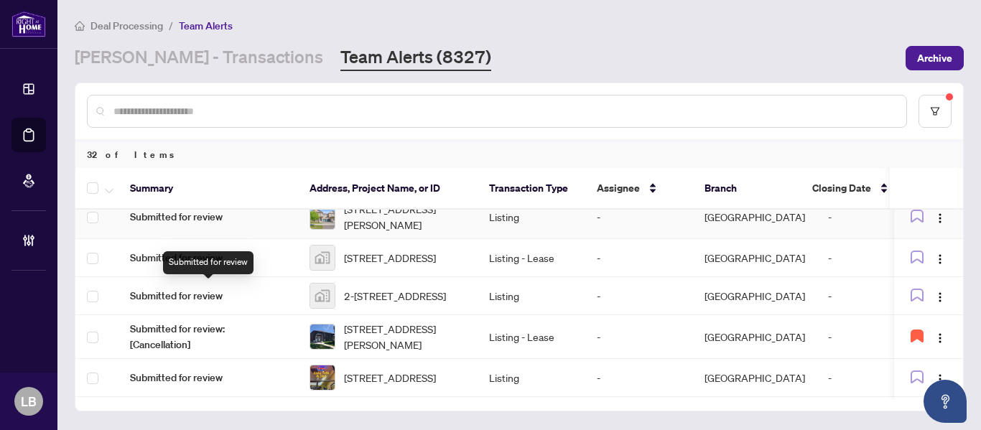
click at [205, 225] on span "Submitted for review" at bounding box center [208, 217] width 156 height 16
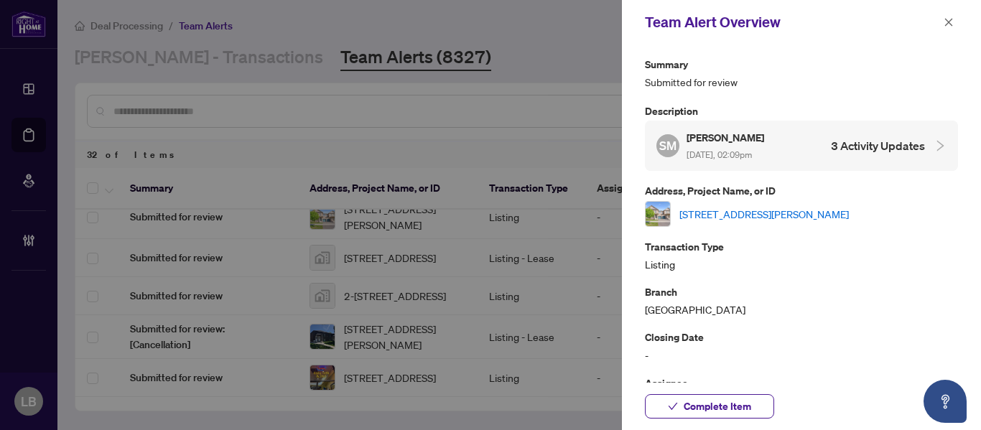
click at [705, 212] on link "29 Riverwalk Drive, Hamilton, ON L8B 1X3, Canada" at bounding box center [763, 214] width 169 height 16
click at [694, 406] on span "Complete Item" at bounding box center [716, 406] width 67 height 23
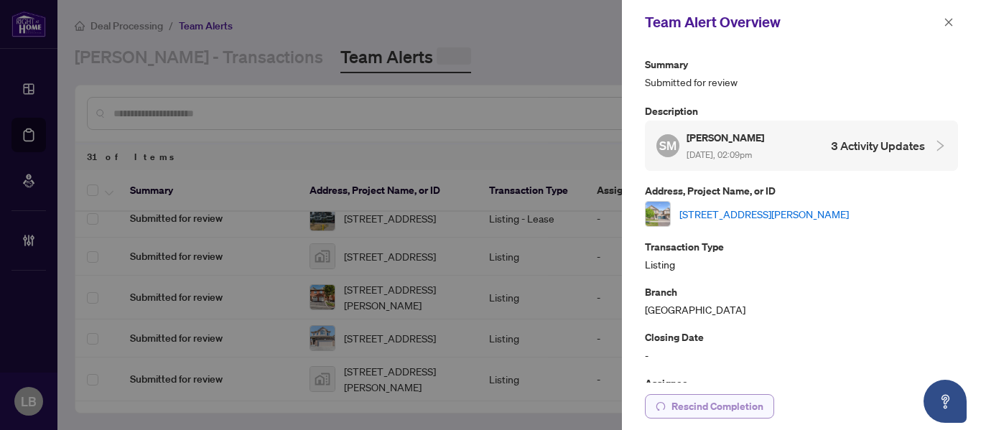
scroll to position [0, 0]
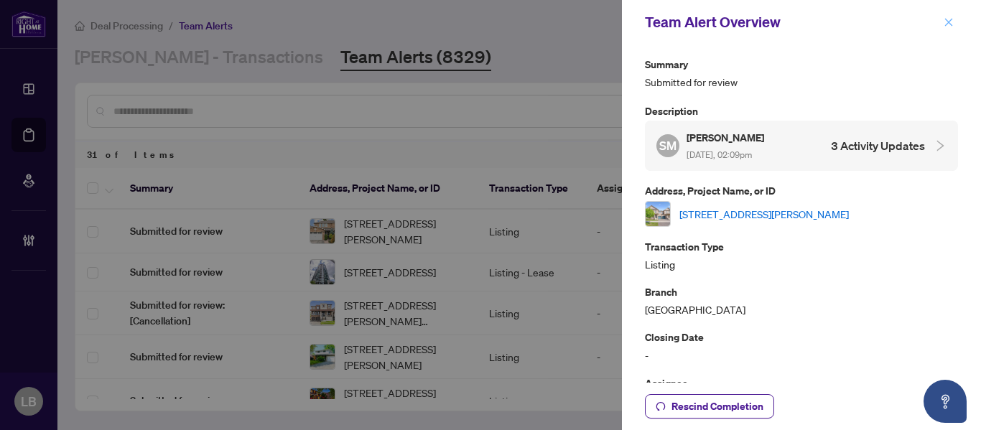
click at [952, 20] on icon "close" at bounding box center [948, 22] width 10 height 10
click at [952, 20] on div "Deal Processing / Team Alerts" at bounding box center [519, 25] width 889 height 17
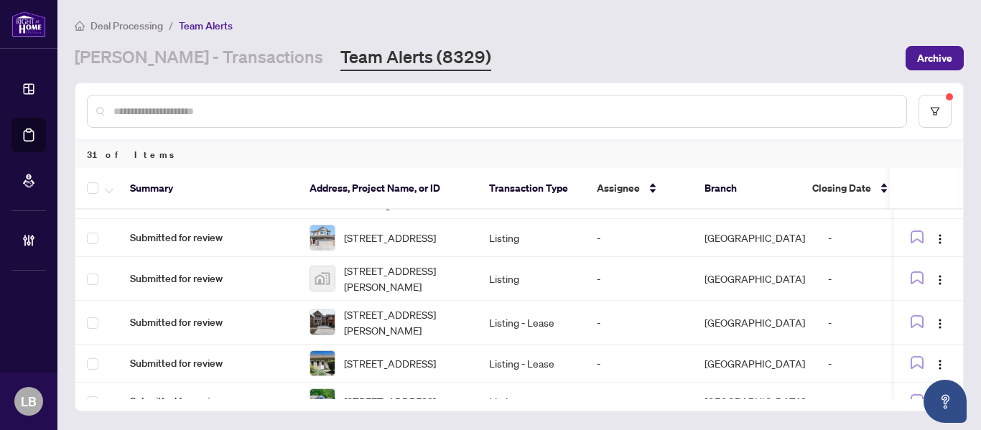
scroll to position [706, 0]
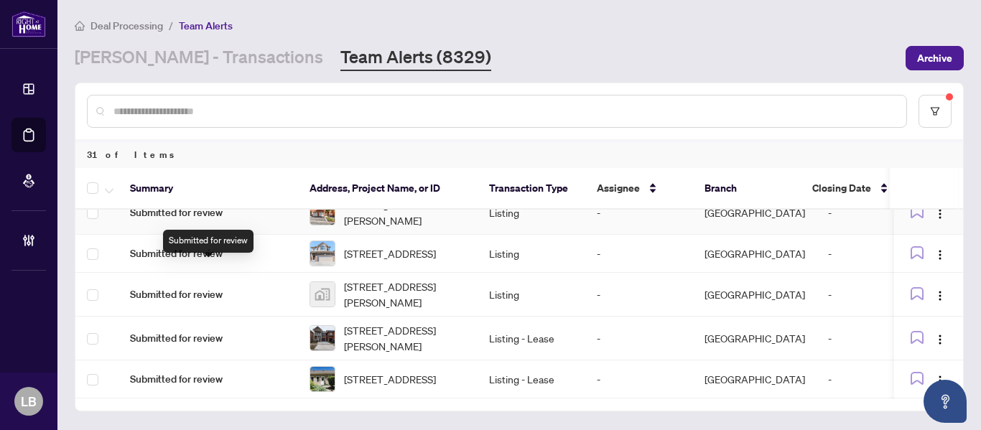
click at [152, 220] on span "Submitted for review" at bounding box center [208, 213] width 156 height 16
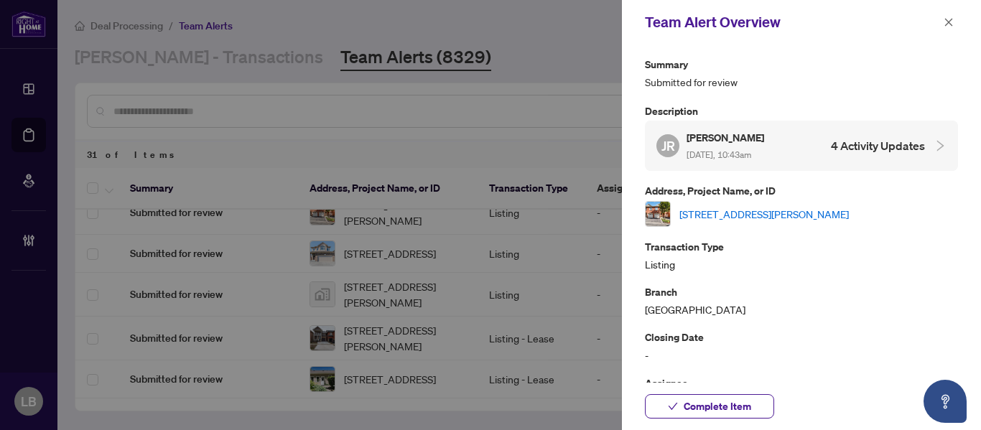
click at [728, 213] on link "12-1520 Reeves Gate, Oakville, Ontario L6M 3J4, Canada" at bounding box center [763, 214] width 169 height 16
click at [946, 22] on icon "close" at bounding box center [948, 22] width 10 height 10
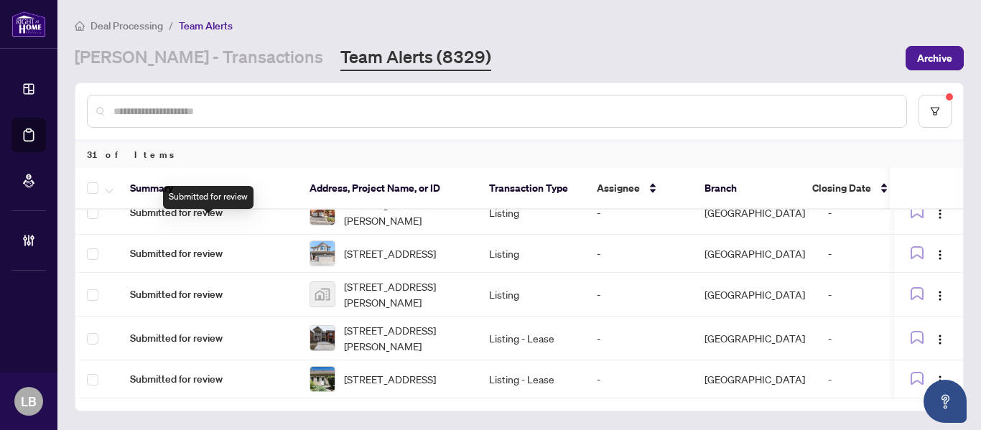
click at [217, 179] on span "Submitted for review" at bounding box center [208, 172] width 156 height 16
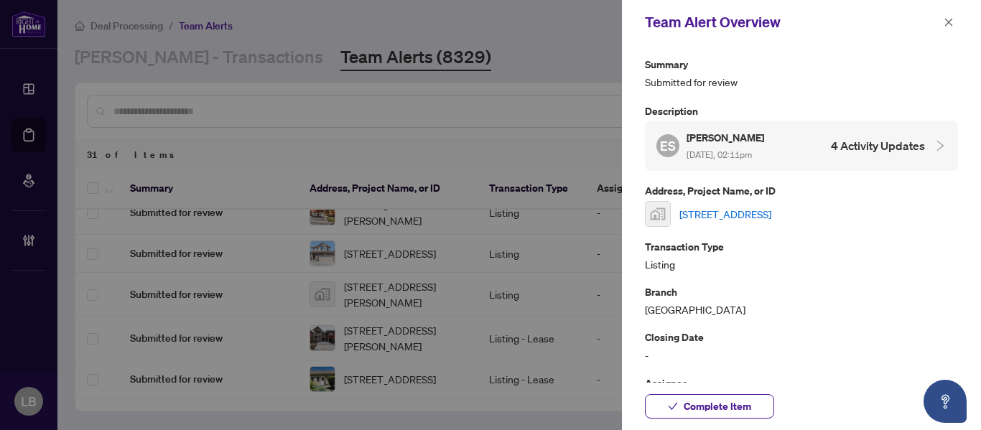
click at [724, 213] on link "3302 Granite Gate, Burlington, ON, Canada" at bounding box center [725, 214] width 92 height 16
click at [948, 22] on icon "close" at bounding box center [949, 22] width 8 height 8
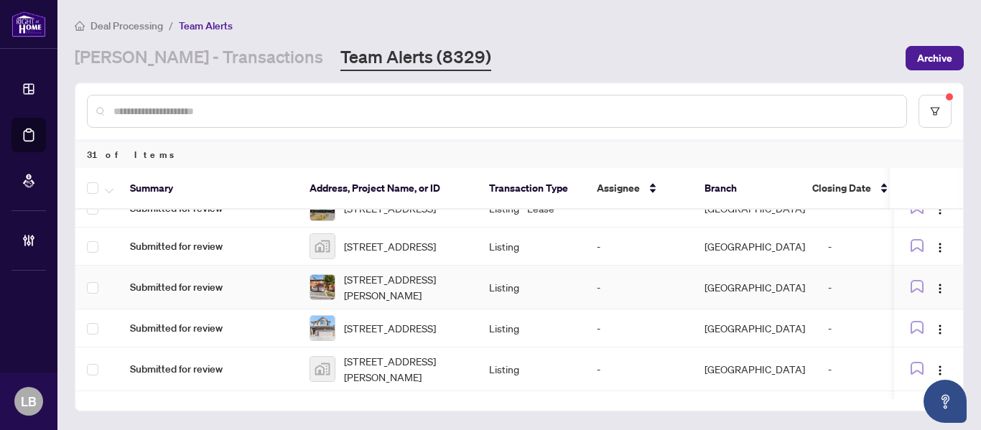
scroll to position [616, 0]
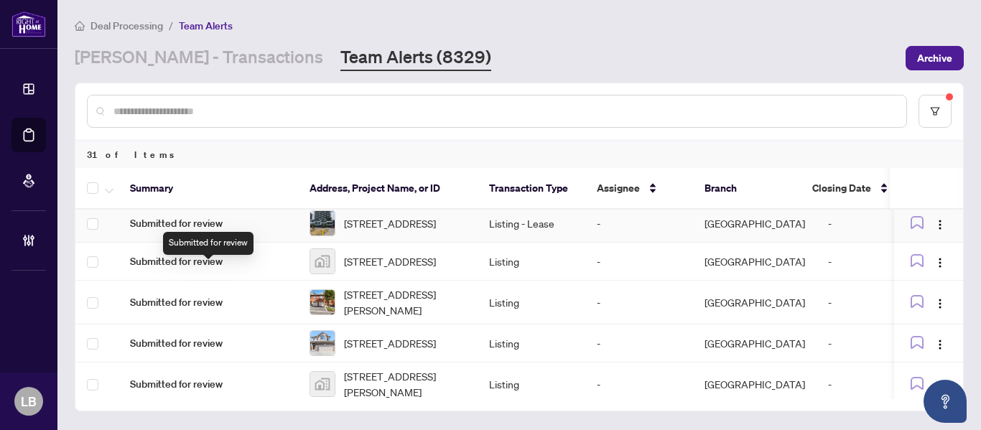
click at [205, 231] on span "Submitted for review" at bounding box center [208, 223] width 156 height 16
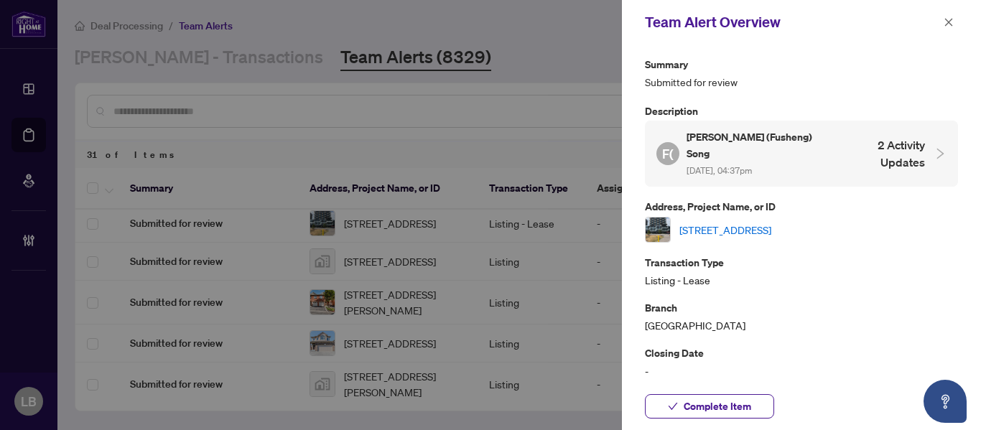
click at [739, 222] on link "342-2485 Taunton Rd, Oakville, Ontario L6H 3R8, Canada" at bounding box center [725, 230] width 92 height 16
click at [714, 405] on span "Complete Item" at bounding box center [716, 406] width 67 height 23
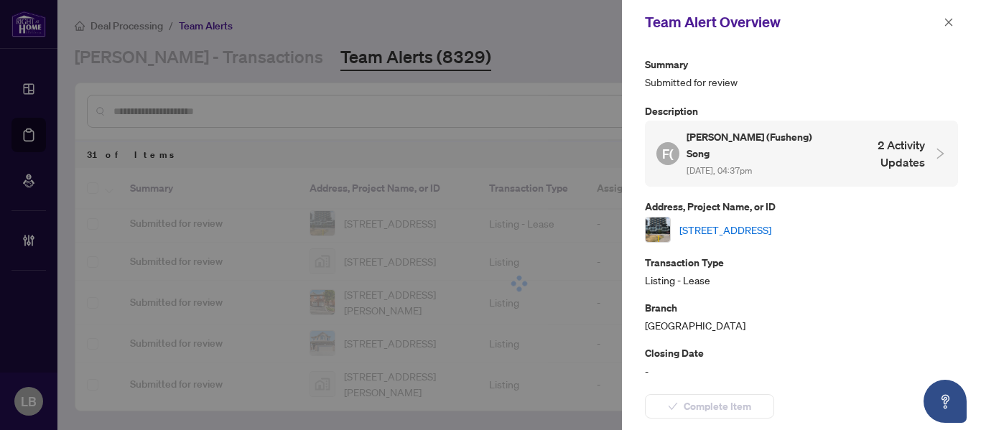
scroll to position [0, 0]
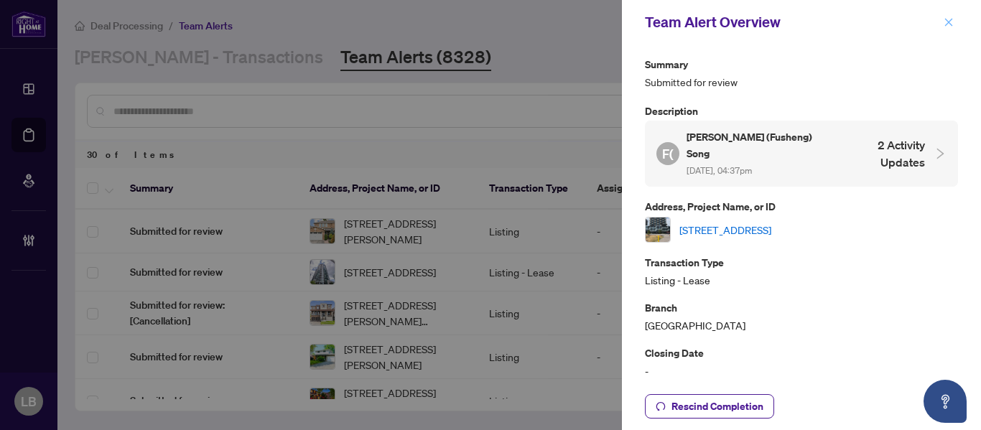
click at [950, 18] on icon "close" at bounding box center [948, 22] width 10 height 10
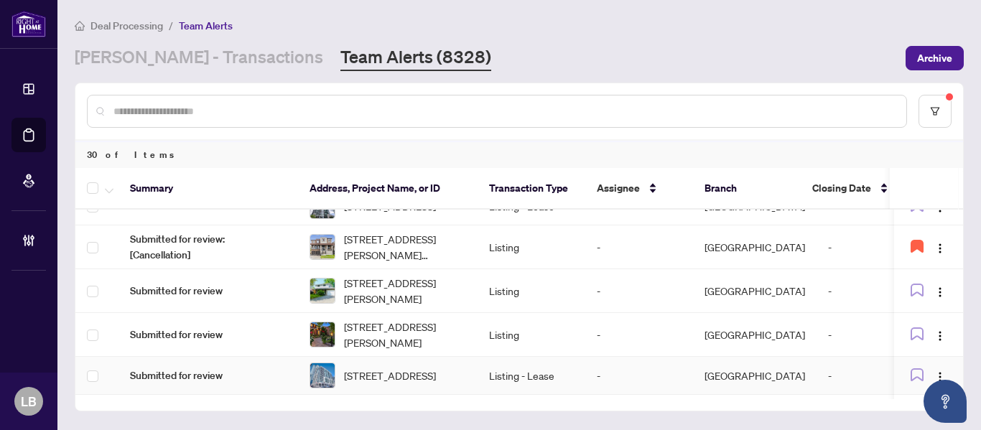
scroll to position [72, 0]
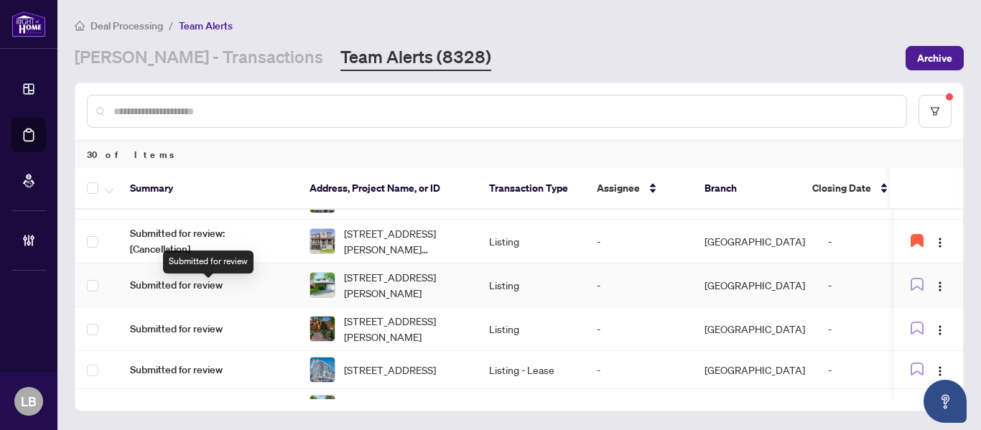
click at [209, 287] on span "Submitted for review" at bounding box center [208, 285] width 156 height 16
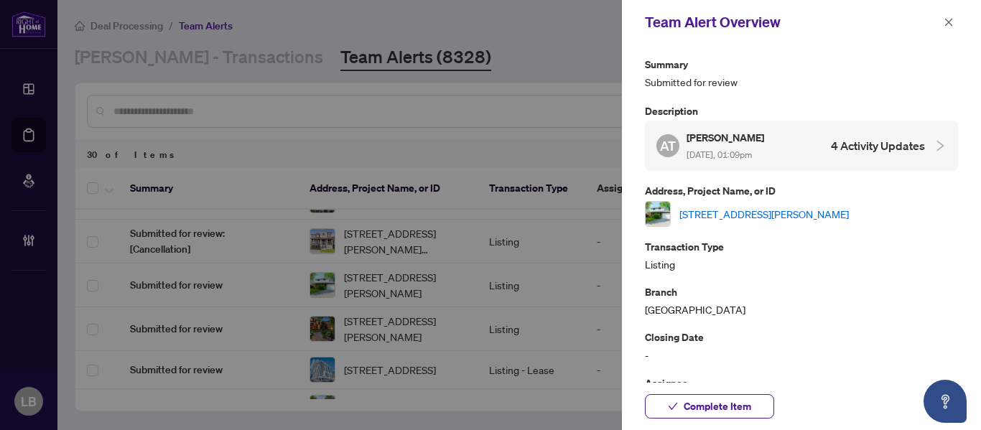
click at [744, 214] on link "24 The Meadows St, St. Catharines, Ontario L2N 7L1, Canada" at bounding box center [763, 214] width 169 height 16
click at [953, 20] on icon "close" at bounding box center [948, 22] width 10 height 10
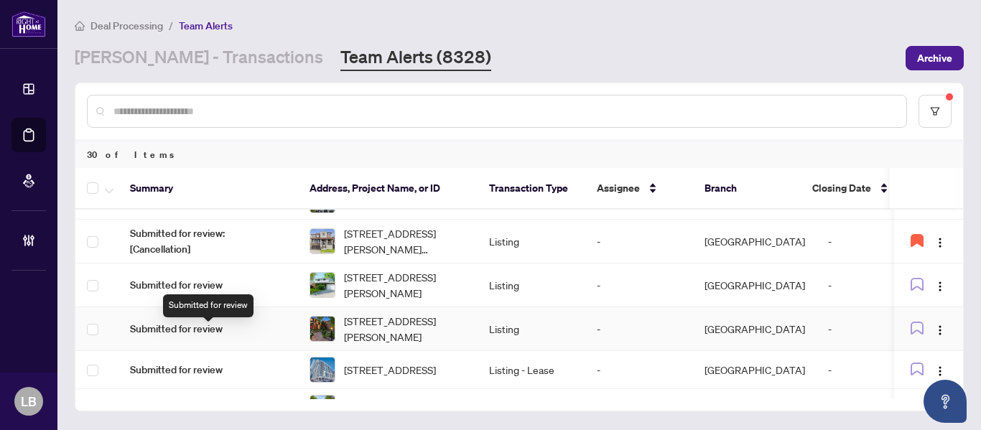
click at [173, 335] on span "Submitted for review" at bounding box center [208, 329] width 156 height 16
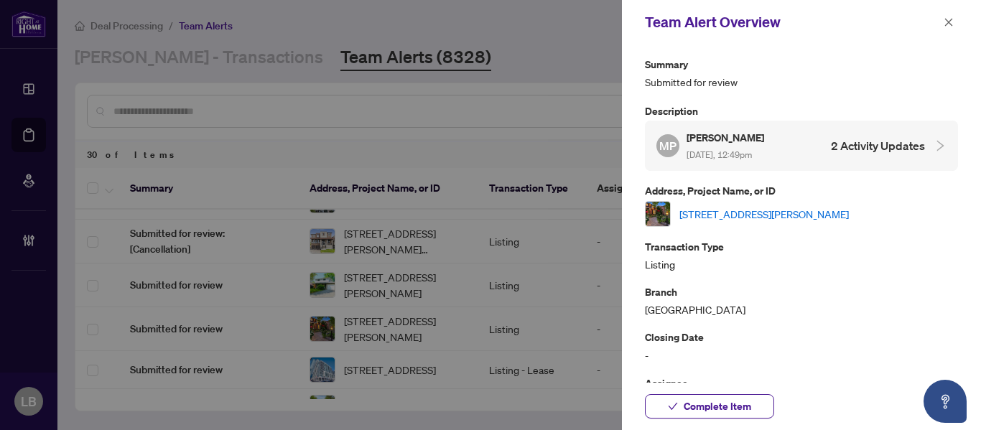
click at [742, 209] on link "[STREET_ADDRESS][PERSON_NAME]" at bounding box center [763, 214] width 169 height 16
click at [691, 401] on span "Complete Item" at bounding box center [716, 406] width 67 height 23
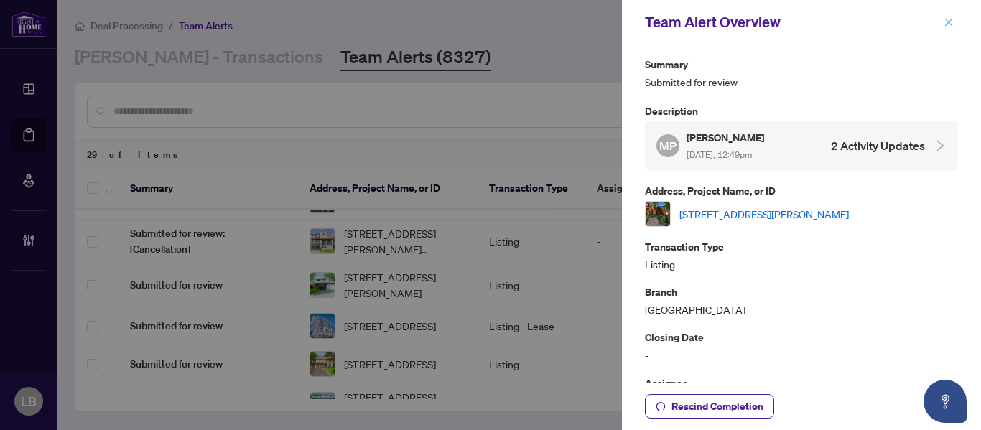
click at [947, 25] on icon "close" at bounding box center [948, 22] width 10 height 10
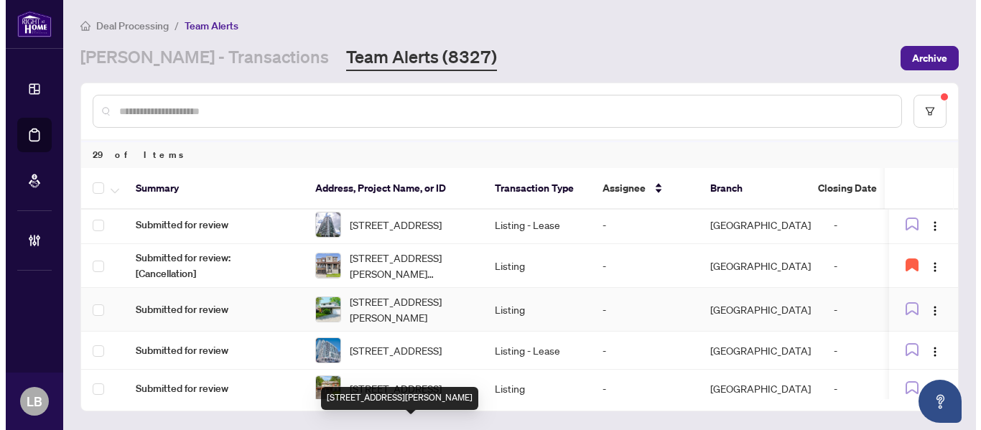
scroll to position [18, 0]
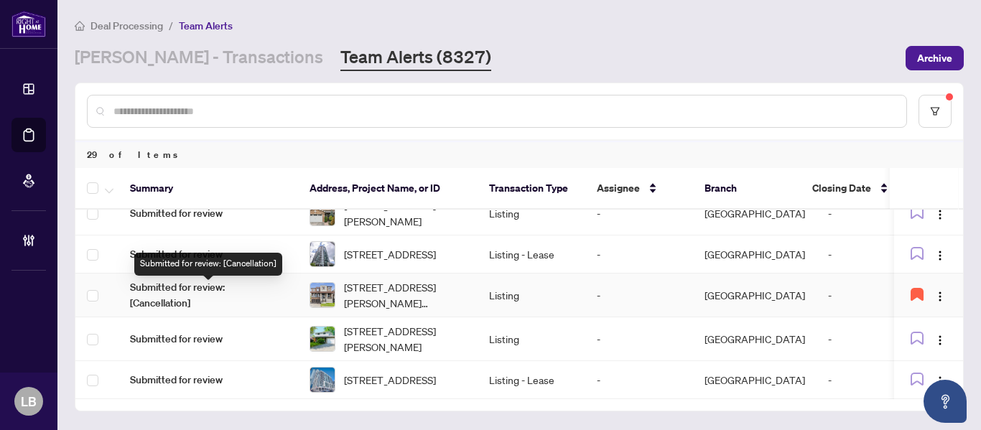
click at [188, 294] on span "Submitted for review: [Cancellation]" at bounding box center [208, 295] width 156 height 32
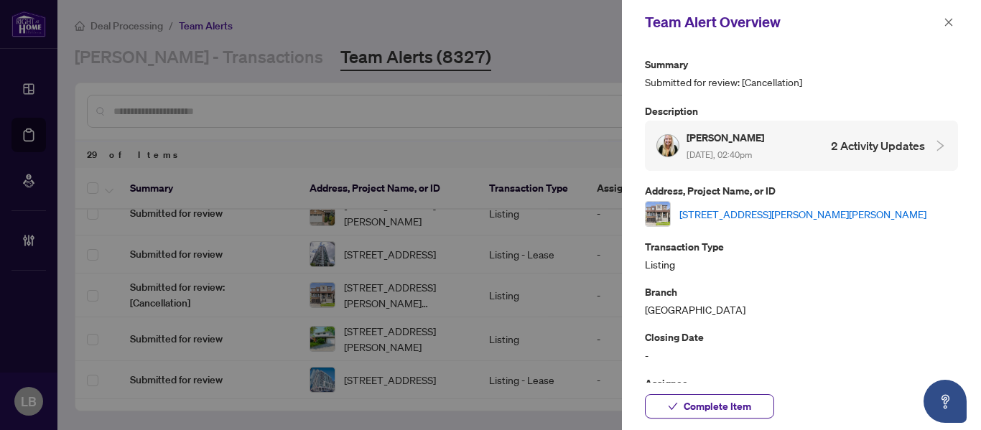
click at [723, 210] on link "[STREET_ADDRESS][PERSON_NAME][PERSON_NAME]" at bounding box center [802, 214] width 247 height 16
click at [948, 21] on icon "close" at bounding box center [948, 22] width 10 height 10
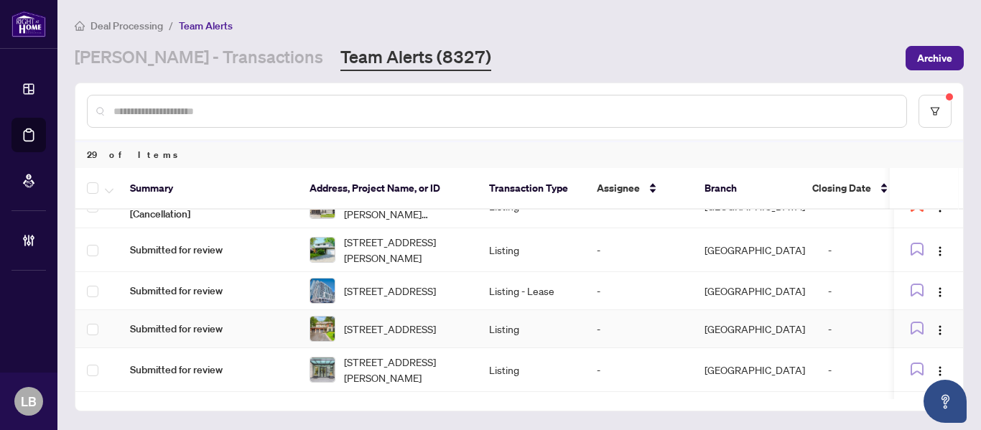
scroll to position [108, 0]
click at [169, 294] on span "Submitted for review" at bounding box center [208, 290] width 156 height 16
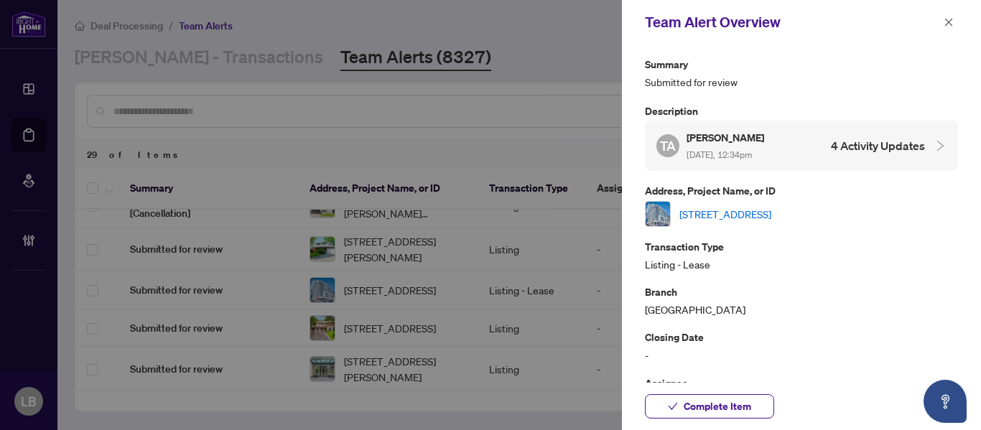
click at [708, 215] on link "210-25 Lower Simcoe St, Toronto, Ontario M5J 3A1, Canada" at bounding box center [725, 214] width 92 height 16
click at [954, 22] on button "button" at bounding box center [948, 22] width 19 height 17
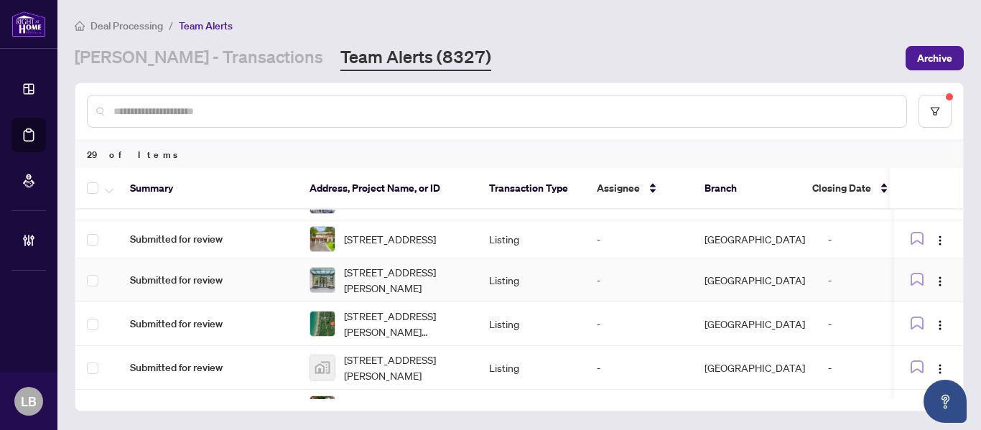
scroll to position [197, 0]
click at [201, 246] on span "Submitted for review" at bounding box center [208, 238] width 156 height 16
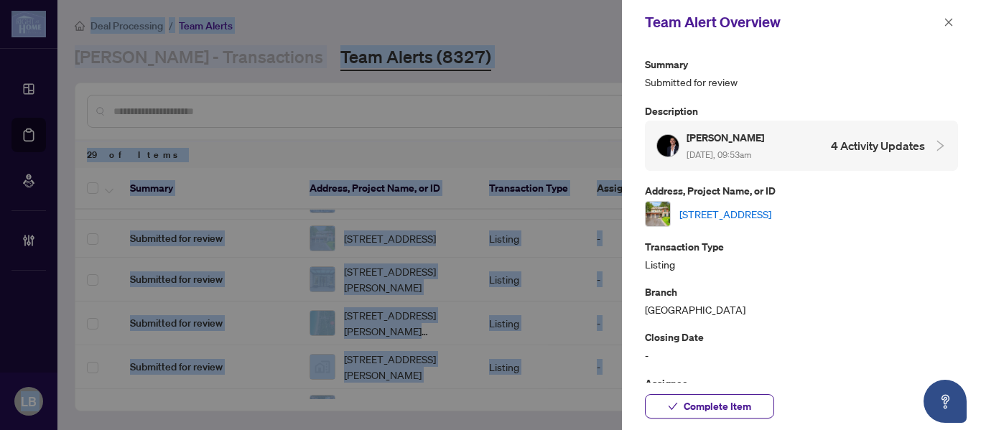
click at [694, 216] on link "89 Lloyminn Avenue, Ancaster, ON L9G 1H4, Canada" at bounding box center [725, 214] width 92 height 16
click at [946, 23] on icon "close" at bounding box center [948, 22] width 10 height 10
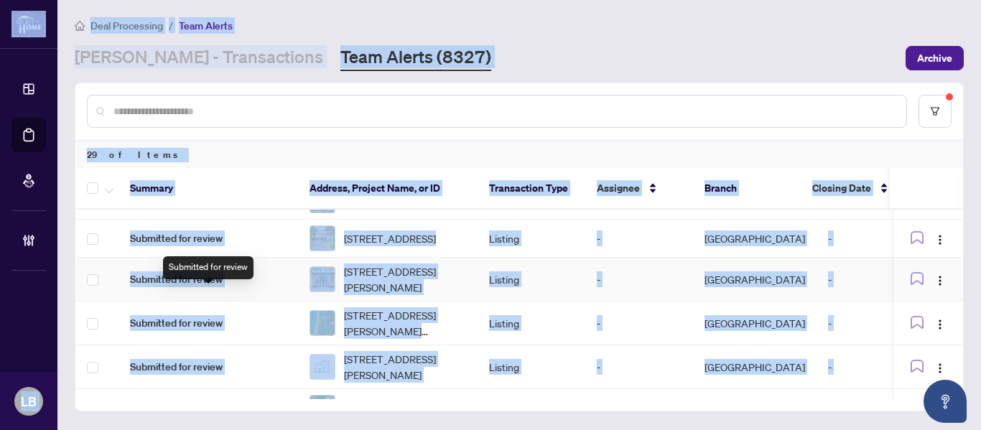
click at [210, 287] on span "Submitted for review" at bounding box center [208, 279] width 156 height 16
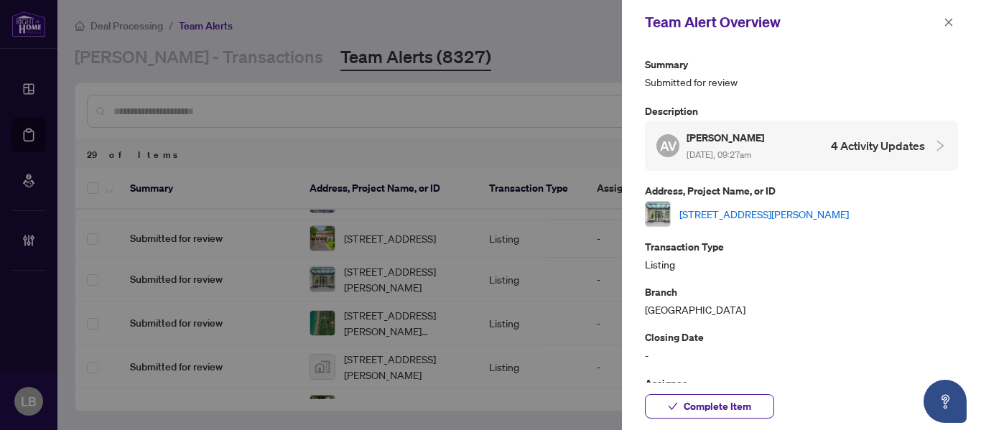
click at [696, 212] on link "306-181 Davenport Rd, Toronto, Ontario M5R 1J1, Canada" at bounding box center [763, 214] width 169 height 16
click at [947, 23] on icon "close" at bounding box center [948, 22] width 10 height 10
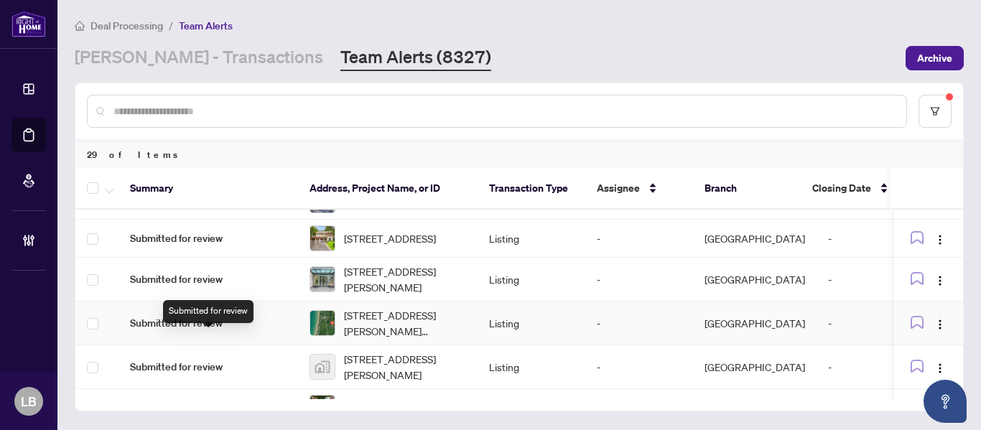
click at [184, 331] on span "Submitted for review" at bounding box center [208, 323] width 156 height 16
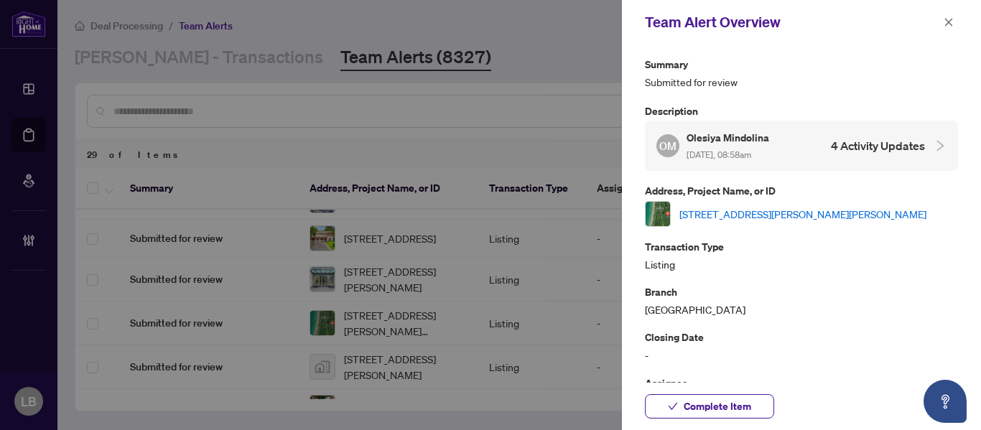
click at [729, 206] on link "9 Frederick St, South Bruce Peninsula, Ontario N0H 2G0, Canada" at bounding box center [802, 214] width 247 height 16
click at [942, 20] on button "button" at bounding box center [948, 22] width 19 height 17
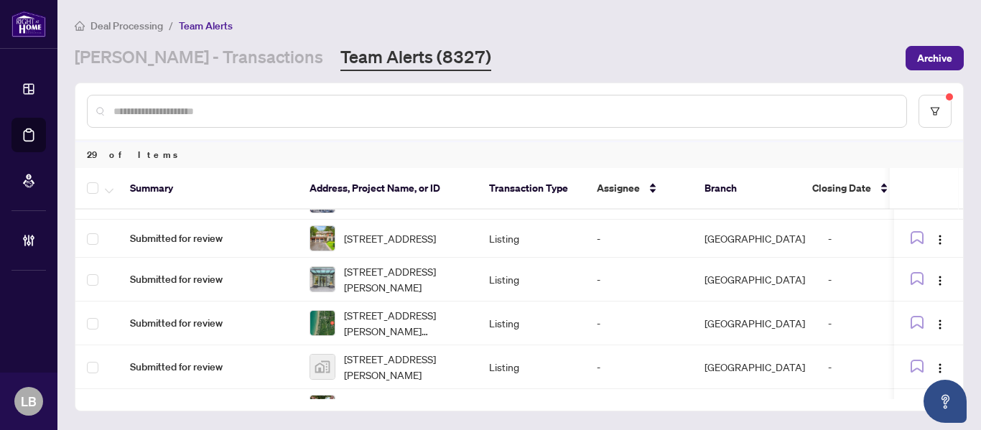
click at [182, 42] on div "Deal Processing / Team Alerts RAHR - Transactions Team Alerts (8327) Archive" at bounding box center [519, 44] width 889 height 54
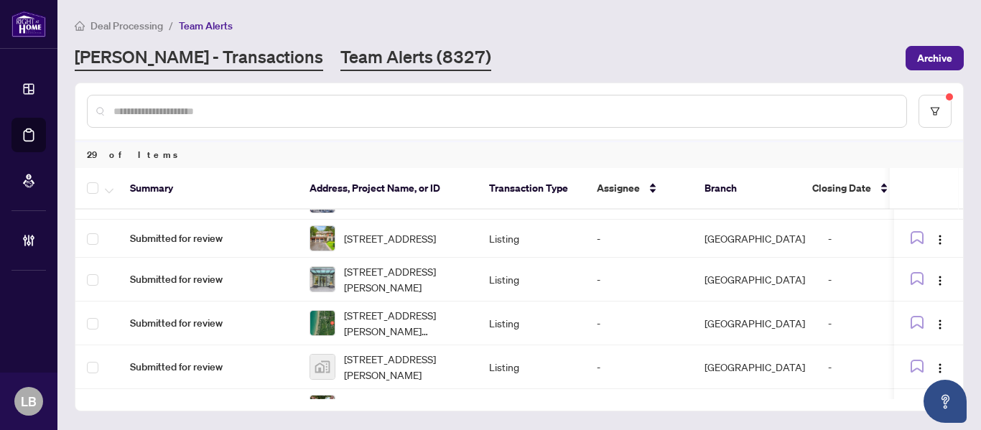
click at [178, 52] on link "RAHR - Transactions" at bounding box center [199, 58] width 248 height 26
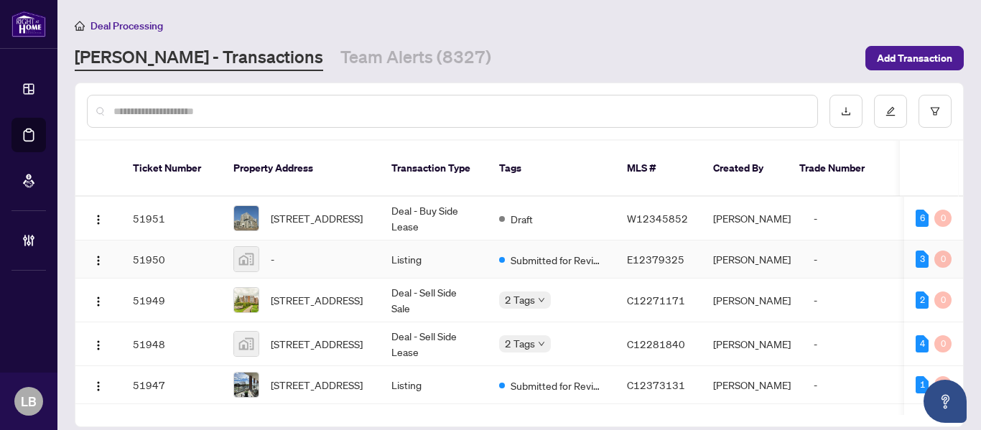
click at [147, 240] on td "51950" at bounding box center [171, 259] width 100 height 38
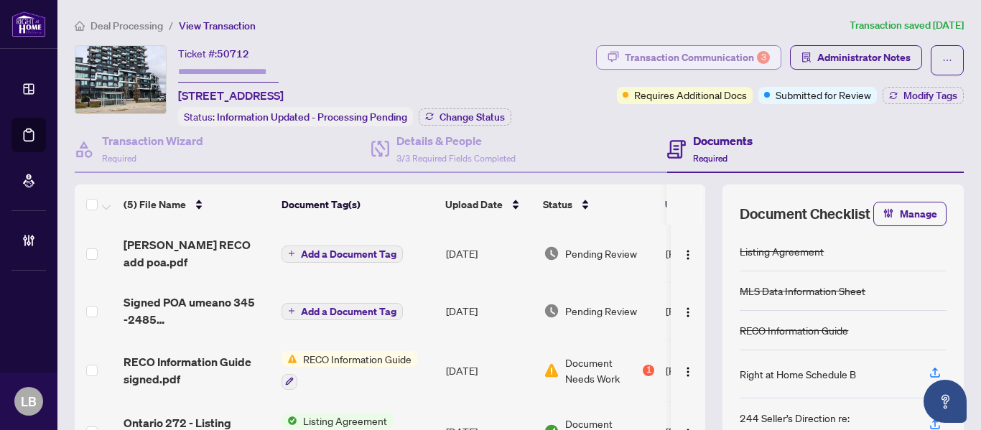
click at [688, 56] on div "Transaction Communication 3" at bounding box center [697, 57] width 145 height 23
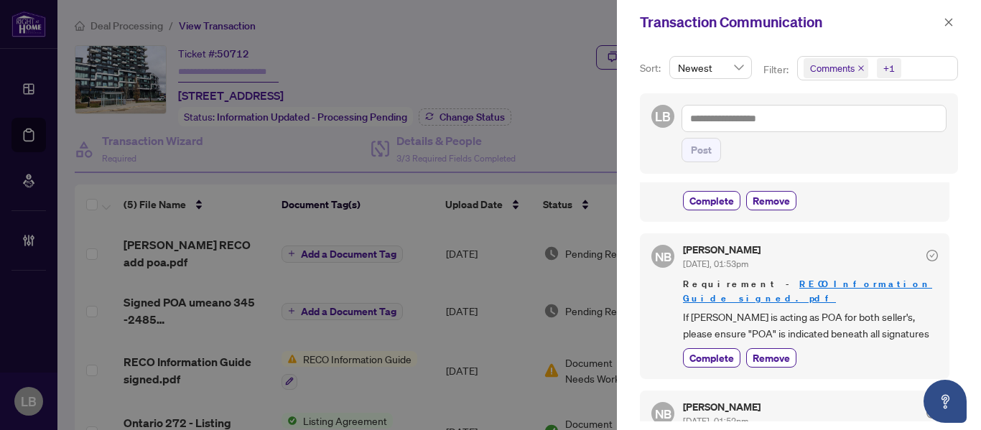
scroll to position [90, 0]
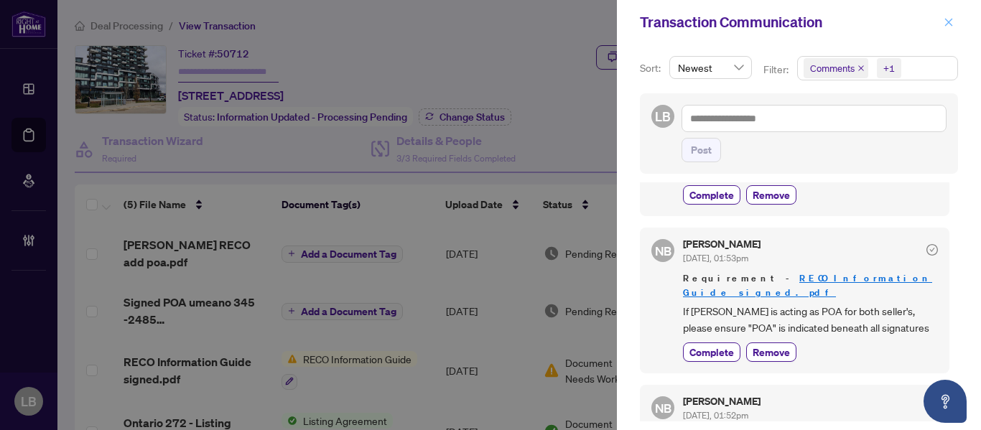
click at [945, 20] on icon "close" at bounding box center [949, 22] width 8 height 8
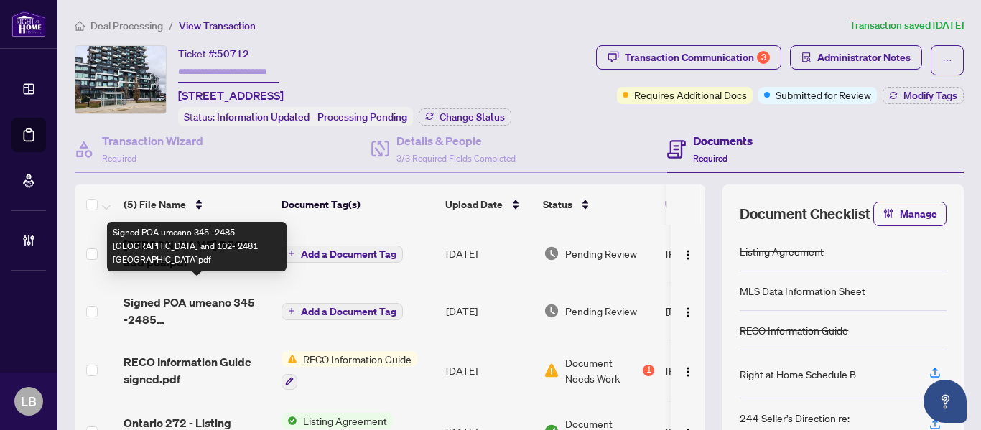
click at [202, 294] on span "Signed POA umeano 345 -2485 taunton and 102- 2481 taunton.pdf" at bounding box center [196, 311] width 146 height 34
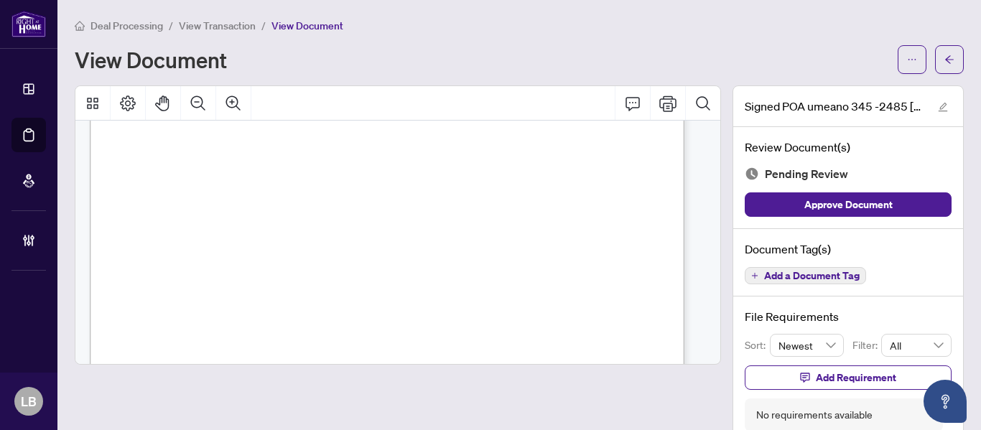
scroll to position [3517, 0]
click at [764, 273] on span "Add a Document Tag" at bounding box center [811, 276] width 95 height 10
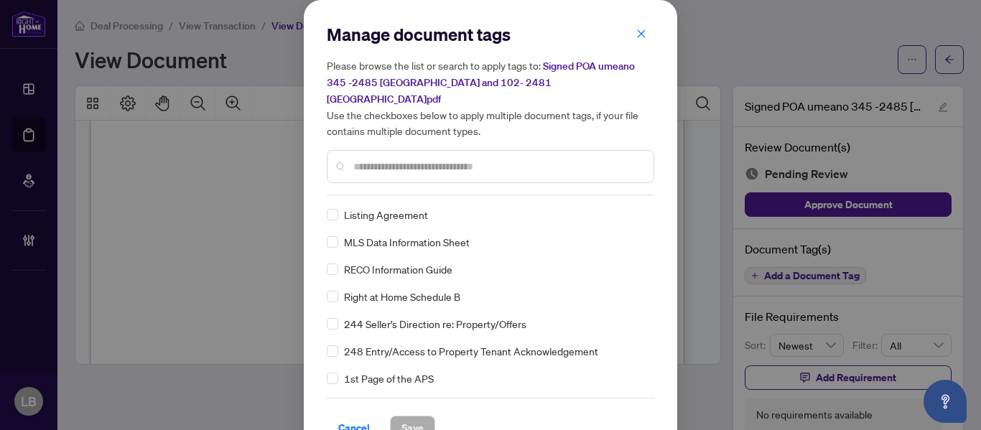
click at [383, 159] on input "text" at bounding box center [497, 167] width 289 height 16
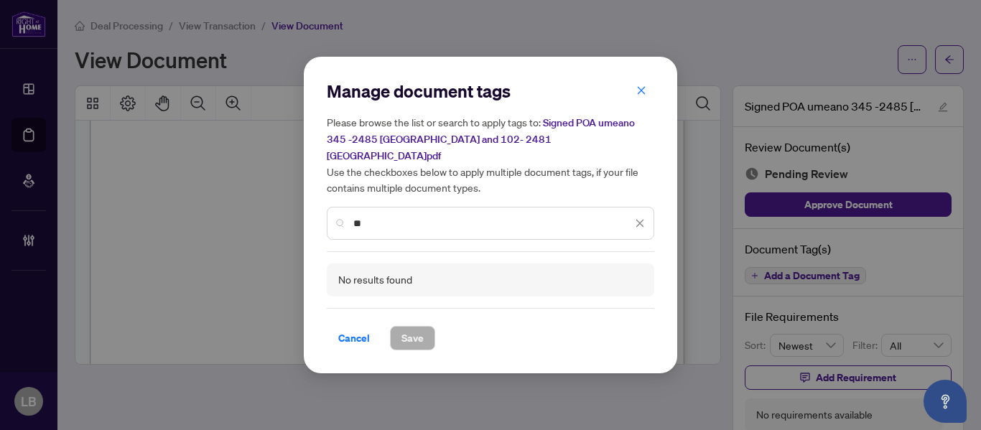
type input "*"
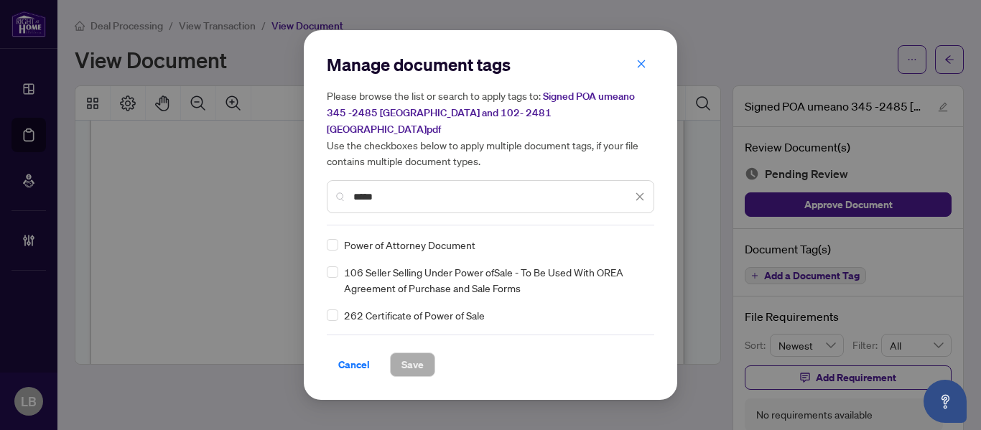
type input "*****"
click at [642, 243] on icon at bounding box center [640, 245] width 9 height 5
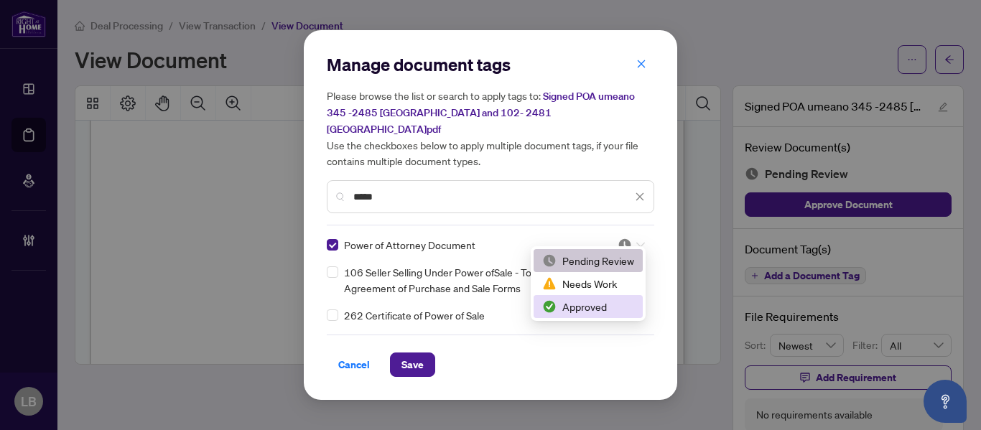
click at [576, 307] on div "Approved" at bounding box center [588, 307] width 92 height 16
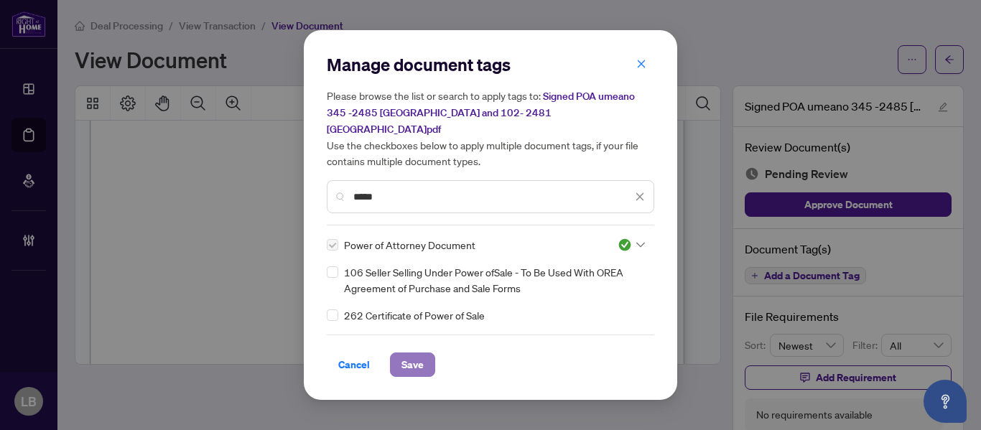
click at [408, 353] on span "Save" at bounding box center [412, 364] width 22 height 23
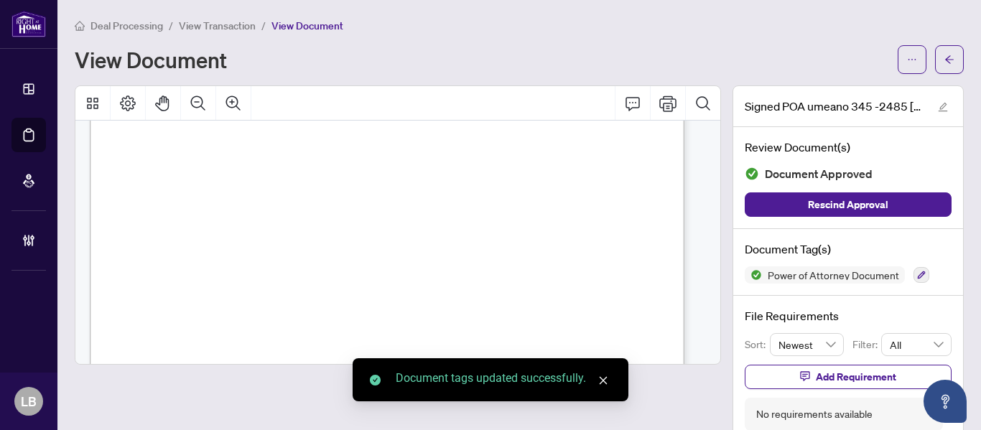
click at [947, 60] on button "button" at bounding box center [949, 59] width 29 height 29
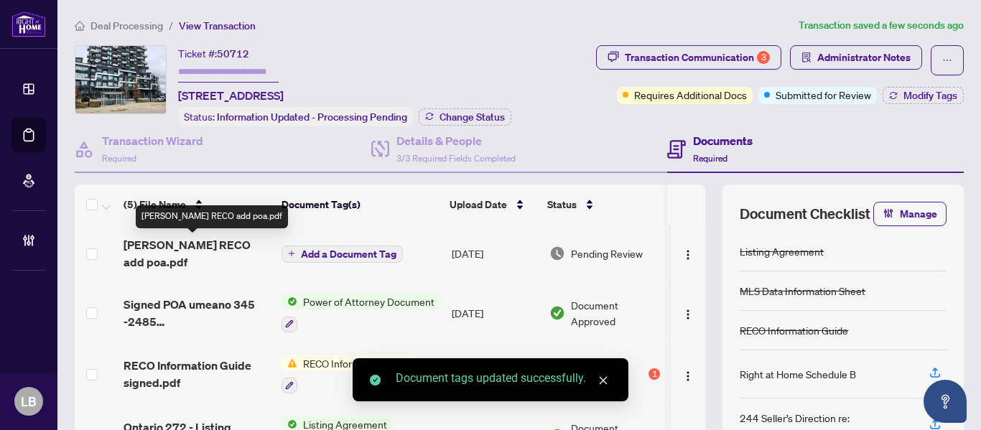
click at [210, 239] on span "taunton RECO add poa.pdf" at bounding box center [196, 253] width 146 height 34
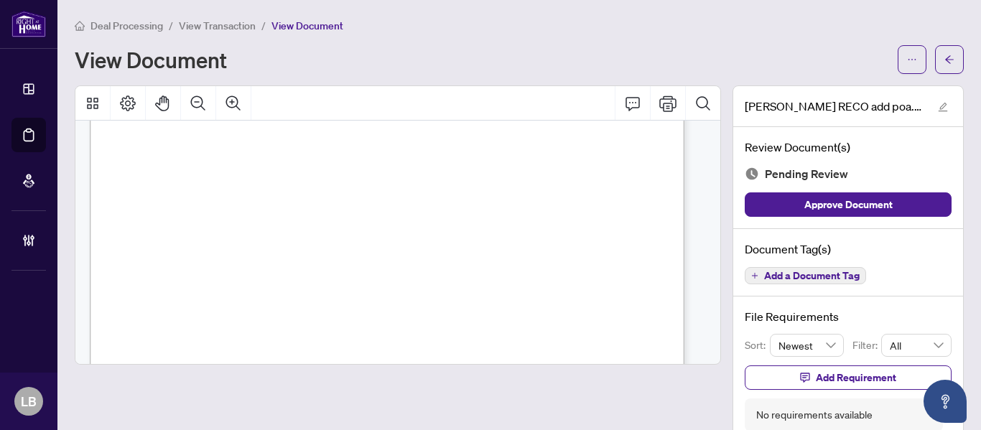
scroll to position [9547, 0]
click at [757, 268] on button "Add a Document Tag" at bounding box center [804, 275] width 121 height 17
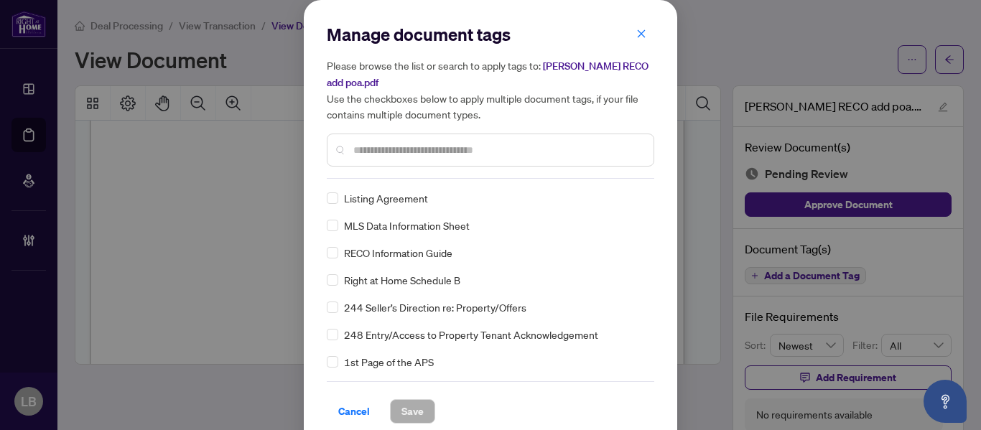
click at [404, 162] on div at bounding box center [490, 150] width 327 height 33
click at [406, 151] on input "text" at bounding box center [497, 150] width 289 height 16
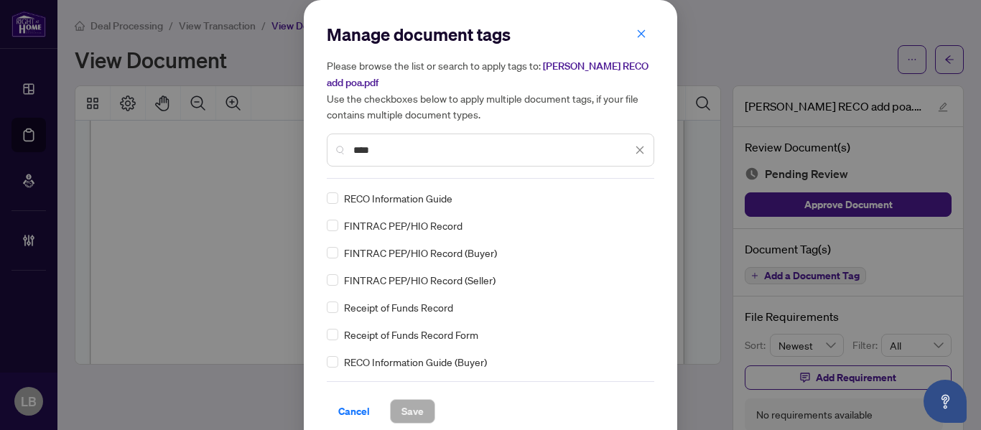
type input "****"
click at [333, 196] on div "RECO Information Guide" at bounding box center [486, 198] width 319 height 16
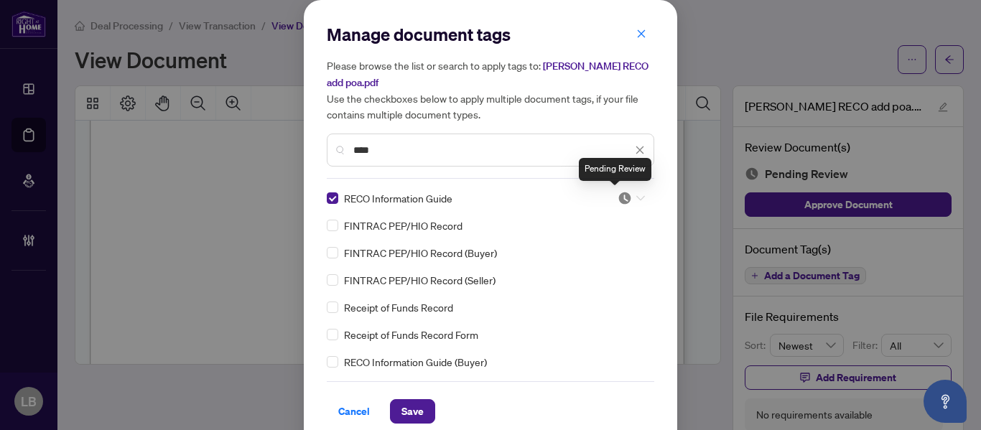
click at [617, 194] on img at bounding box center [624, 198] width 14 height 14
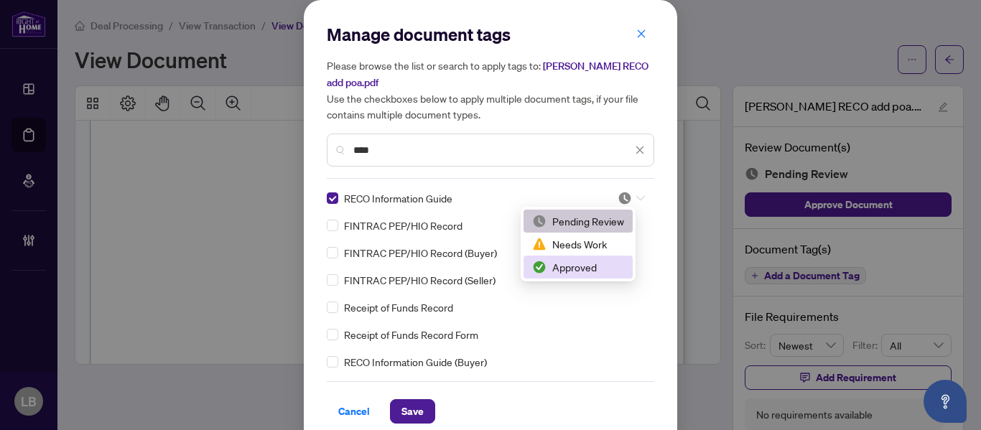
click at [572, 268] on div "Approved" at bounding box center [578, 267] width 92 height 16
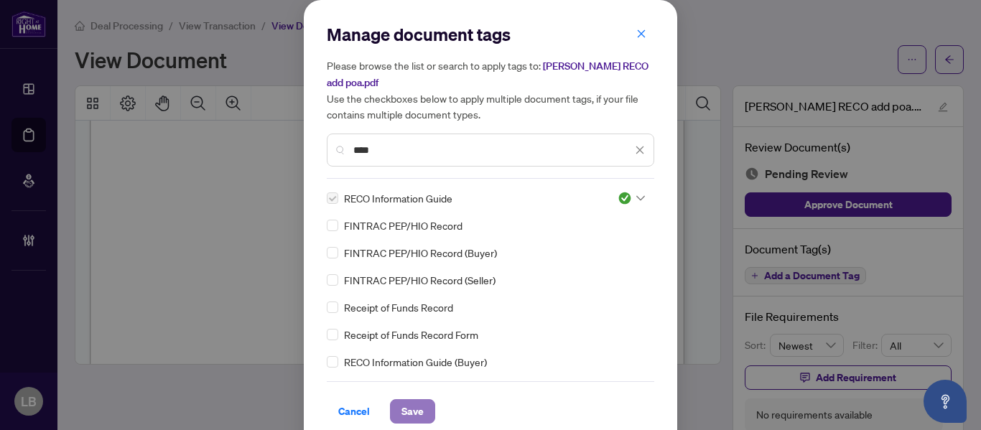
click at [394, 408] on button "Save" at bounding box center [412, 411] width 45 height 24
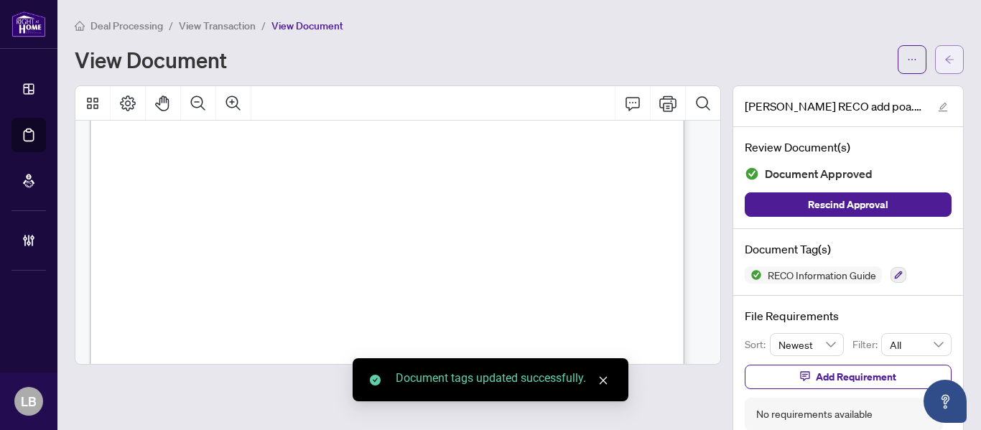
click at [944, 52] on span "button" at bounding box center [949, 59] width 10 height 23
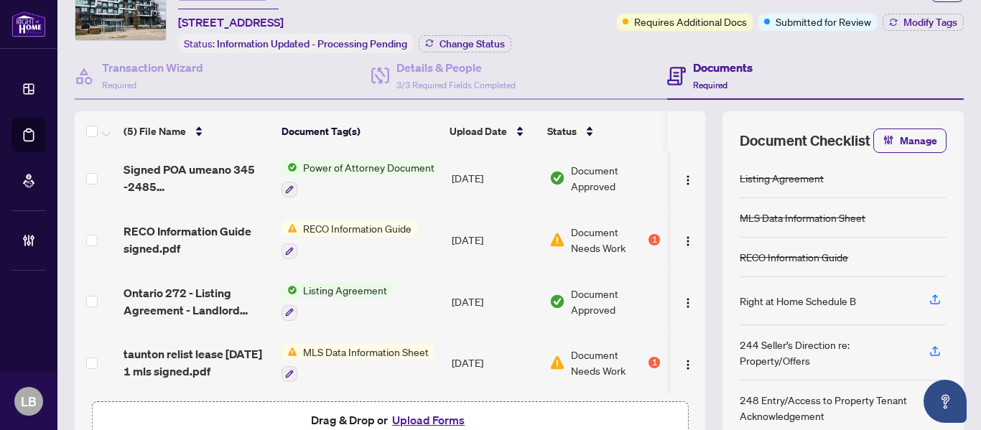
scroll to position [108, 0]
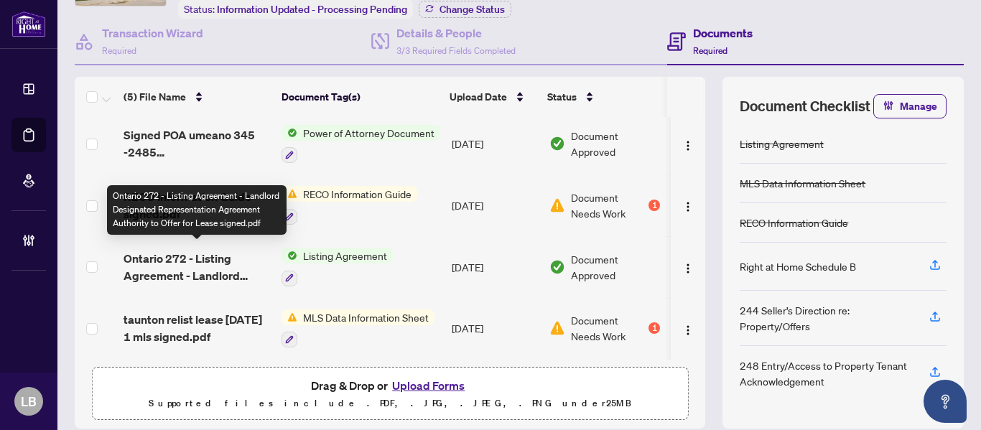
click at [210, 258] on span "Ontario 272 - Listing Agreement - Landlord Designated Representation Agreement …" at bounding box center [196, 267] width 146 height 34
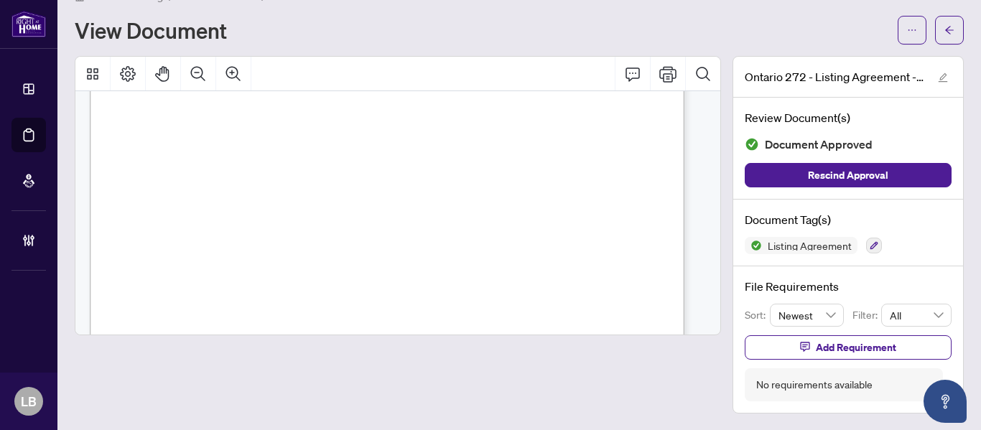
scroll to position [1956, 0]
click at [944, 22] on span "button" at bounding box center [949, 30] width 10 height 23
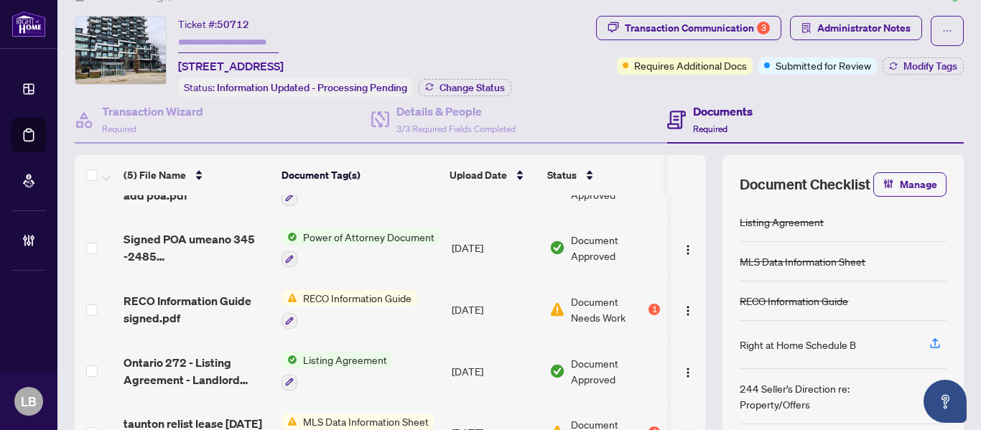
scroll to position [68, 0]
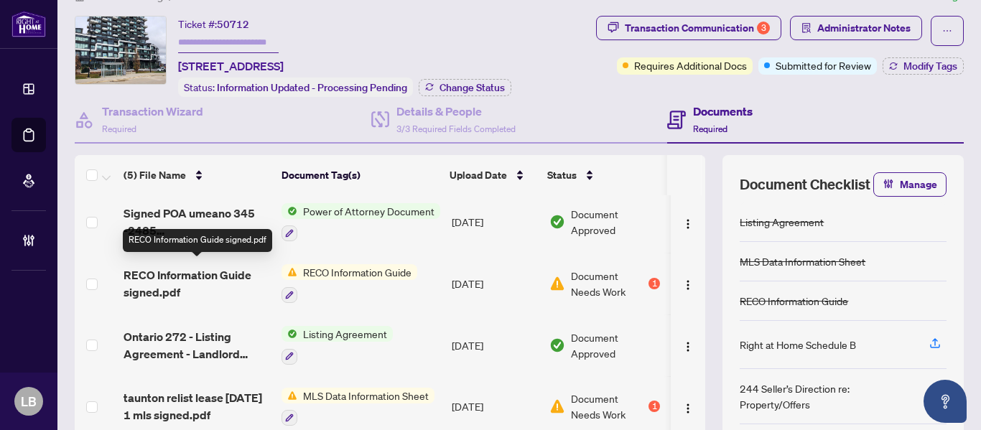
click at [223, 266] on span "RECO Information Guide signed.pdf" at bounding box center [196, 283] width 146 height 34
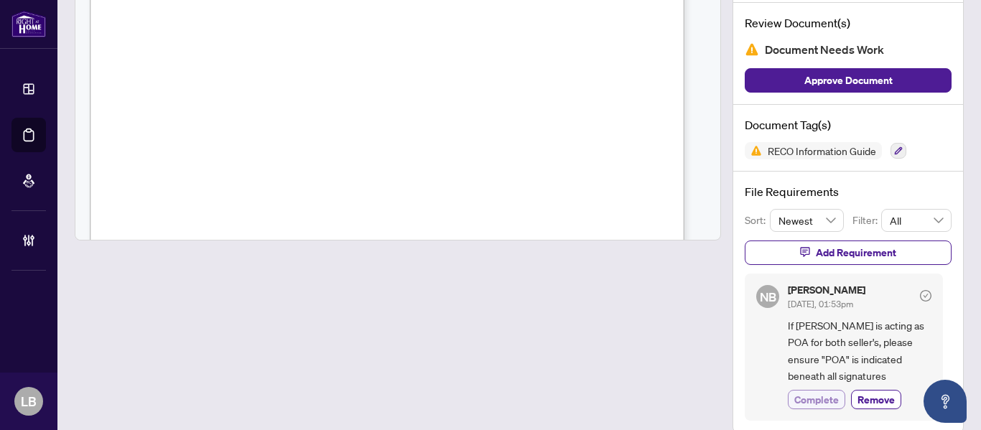
scroll to position [127, 0]
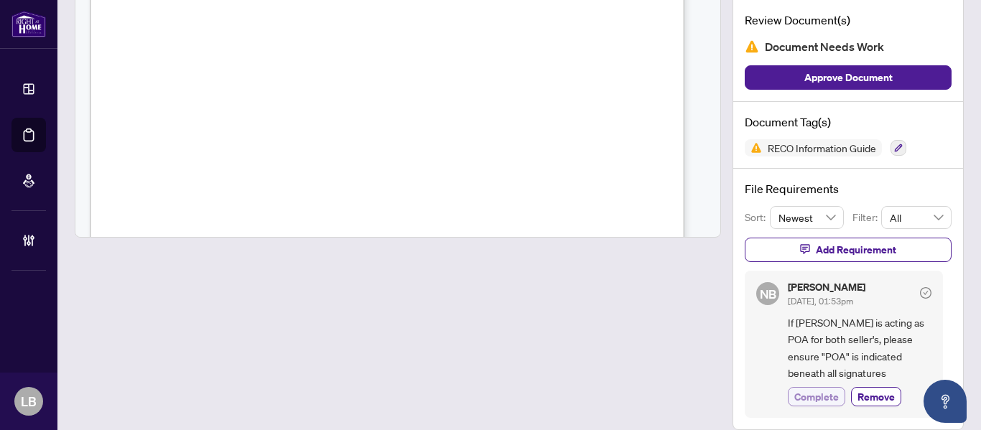
click at [808, 389] on span "Complete" at bounding box center [816, 396] width 45 height 15
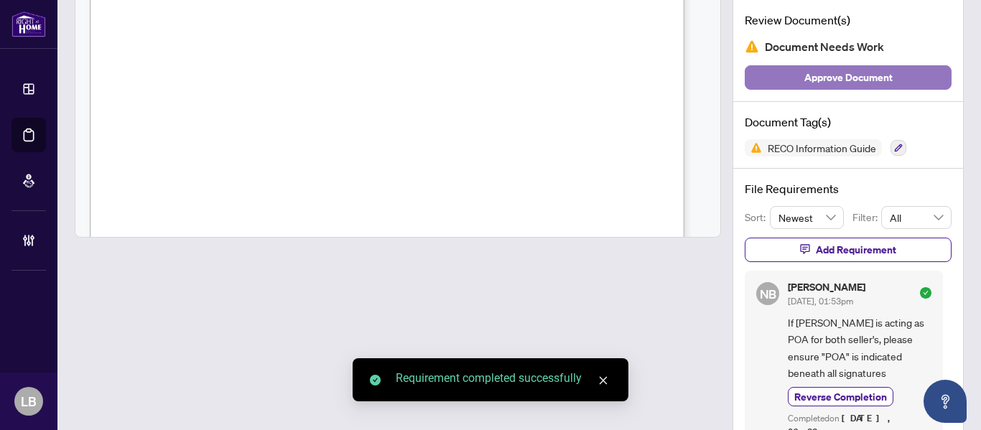
click at [840, 78] on span "Approve Document" at bounding box center [848, 77] width 88 height 23
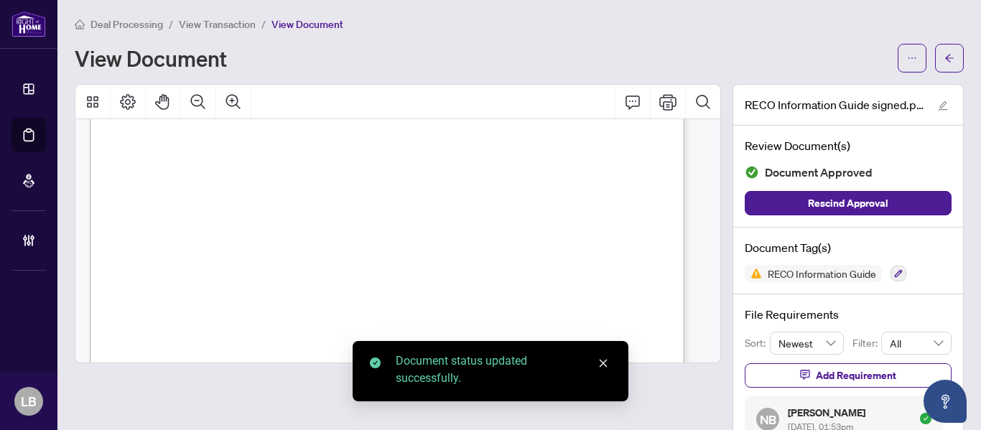
scroll to position [0, 0]
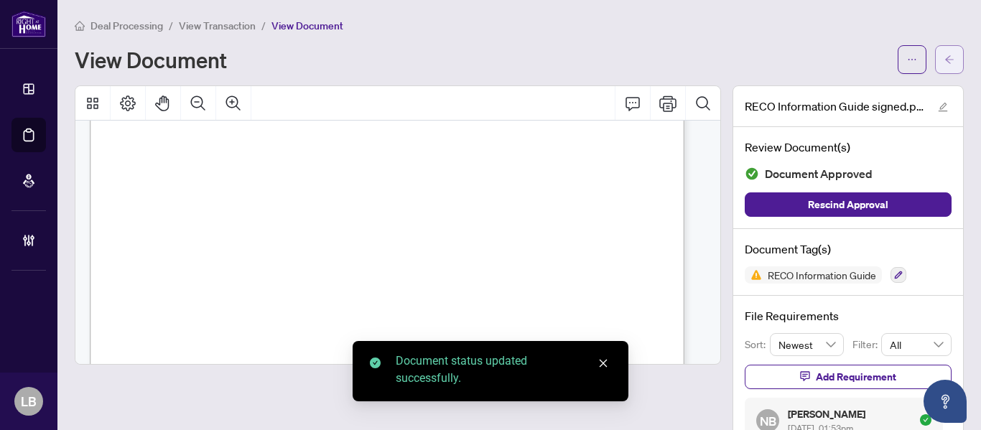
click at [949, 57] on button "button" at bounding box center [949, 59] width 29 height 29
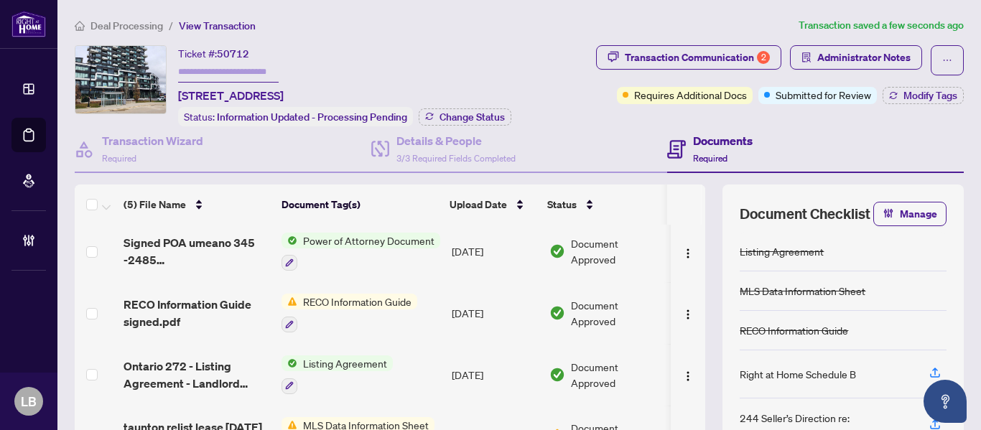
scroll to position [68, 0]
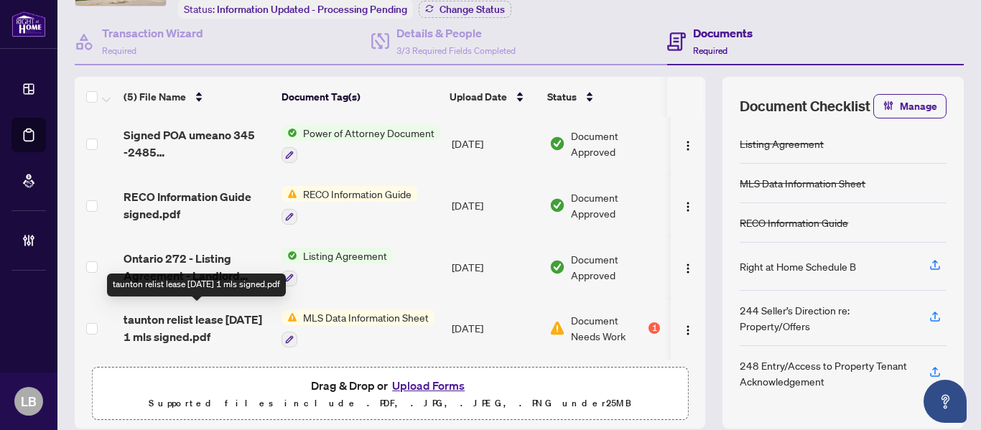
click at [230, 311] on span "taunton relist lease august 28 1 mls signed.pdf" at bounding box center [196, 328] width 146 height 34
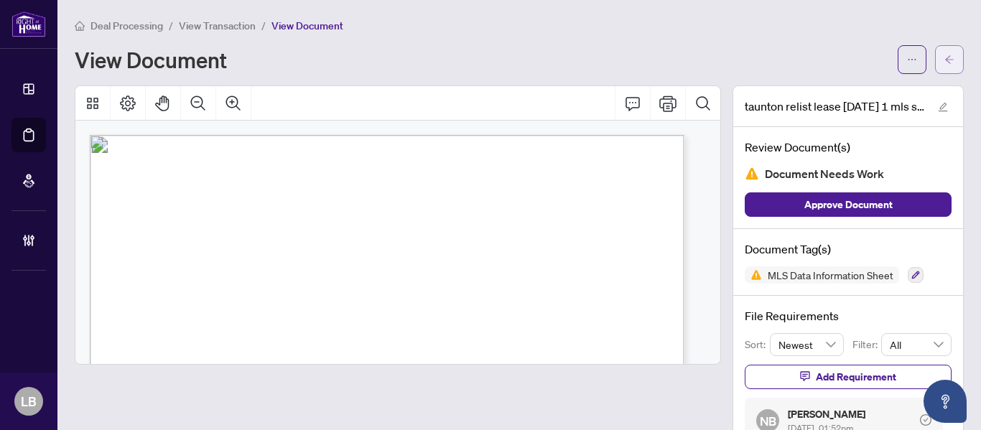
click at [944, 58] on button "button" at bounding box center [949, 59] width 29 height 29
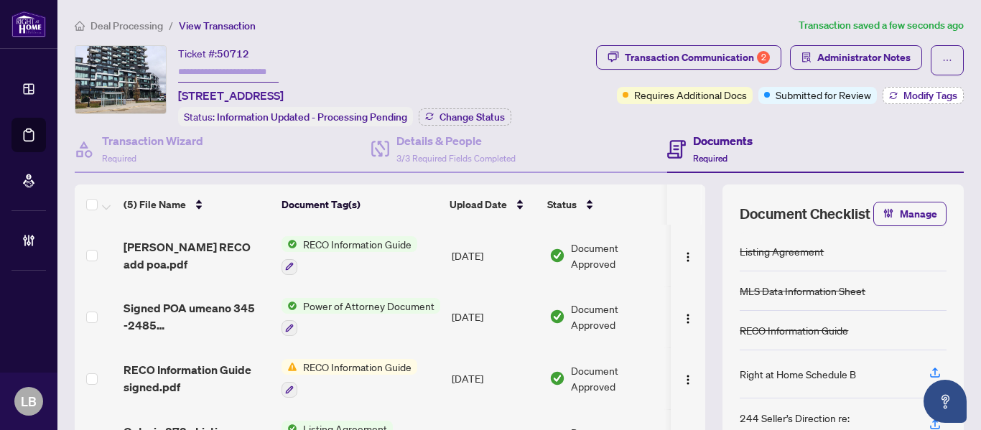
click at [903, 92] on span "Modify Tags" at bounding box center [930, 95] width 54 height 10
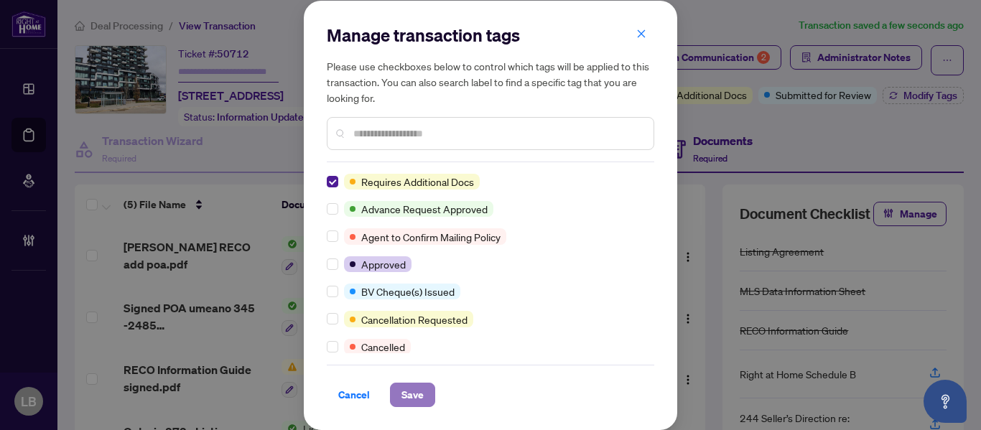
click at [424, 390] on button "Save" at bounding box center [412, 395] width 45 height 24
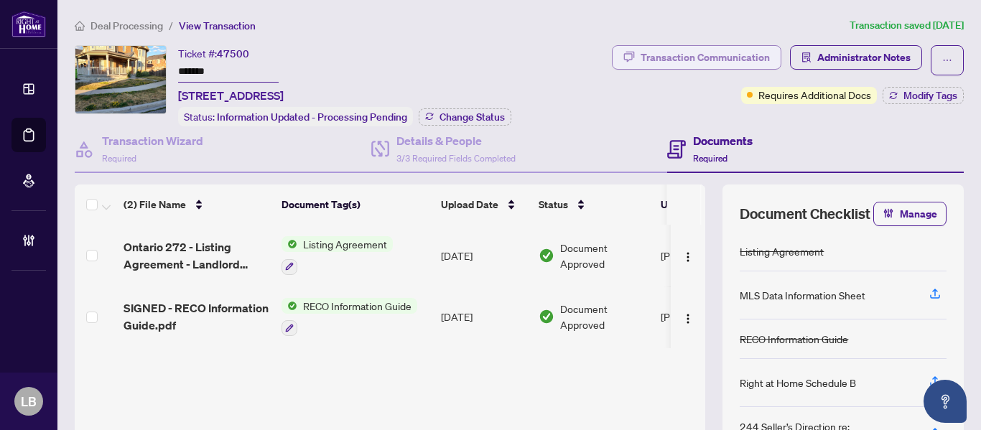
click at [728, 51] on div "Transaction Communication" at bounding box center [704, 57] width 129 height 23
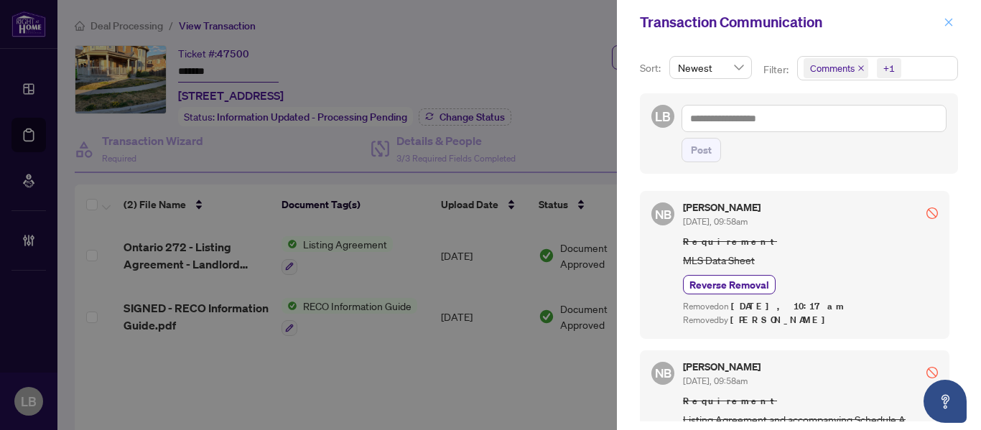
click at [948, 22] on icon "close" at bounding box center [949, 22] width 8 height 8
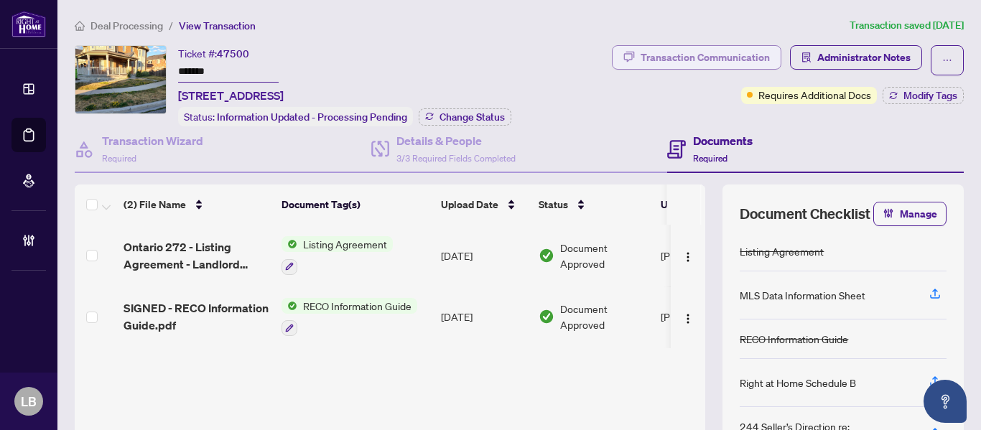
click at [700, 55] on div "Transaction Communication" at bounding box center [704, 57] width 129 height 23
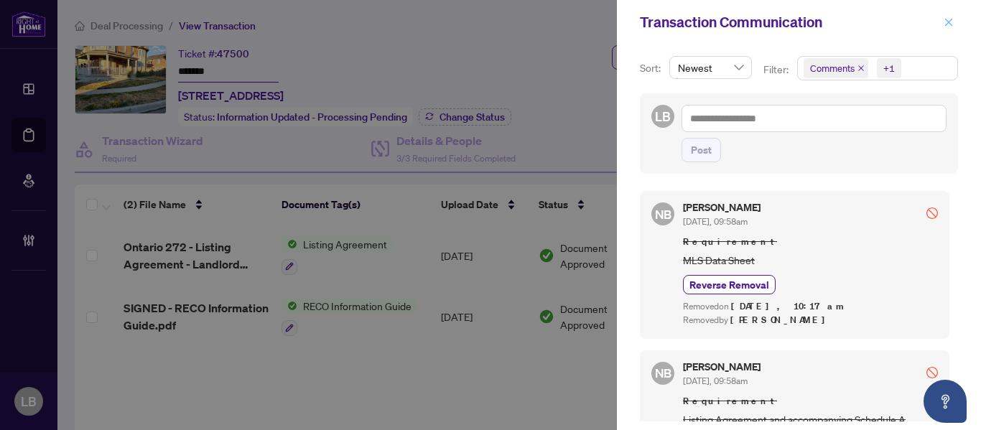
click at [950, 20] on icon "close" at bounding box center [949, 22] width 8 height 8
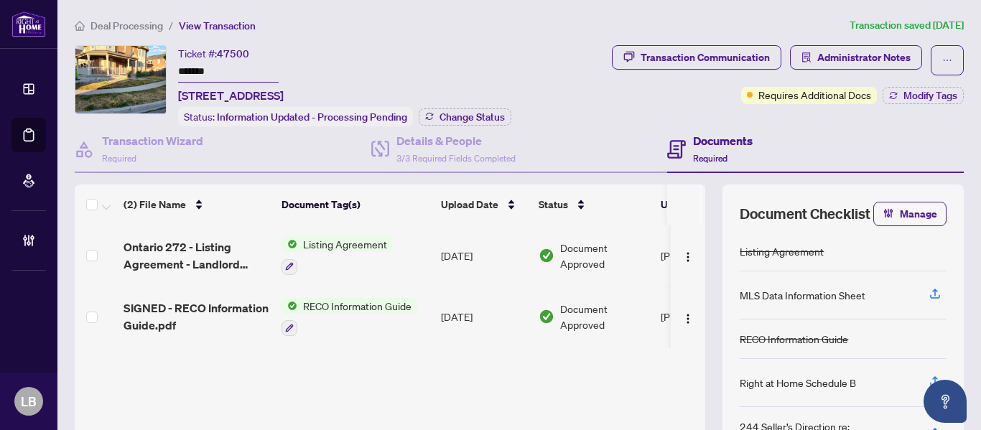
click at [320, 242] on span "Listing Agreement" at bounding box center [344, 244] width 95 height 16
click at [176, 248] on span "Ontario 272 - Listing Agreement - Landlord Designated Representation Agreement …" at bounding box center [196, 255] width 146 height 34
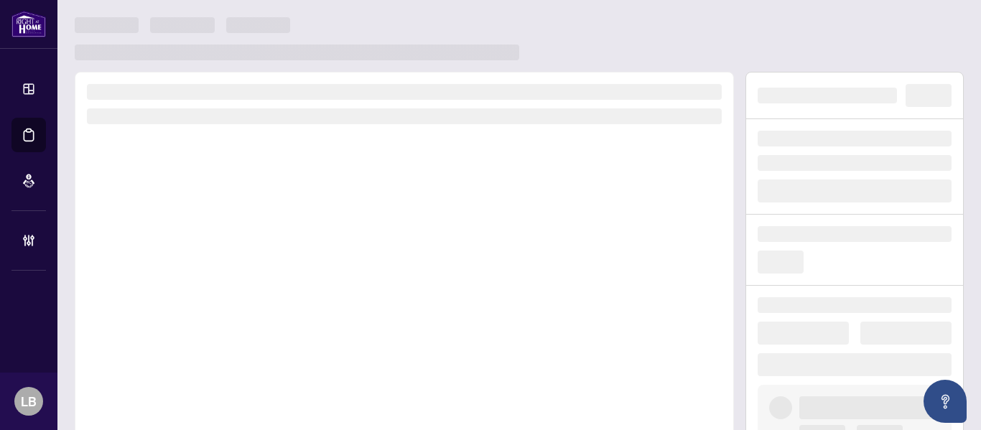
click at [176, 248] on div at bounding box center [404, 272] width 659 height 400
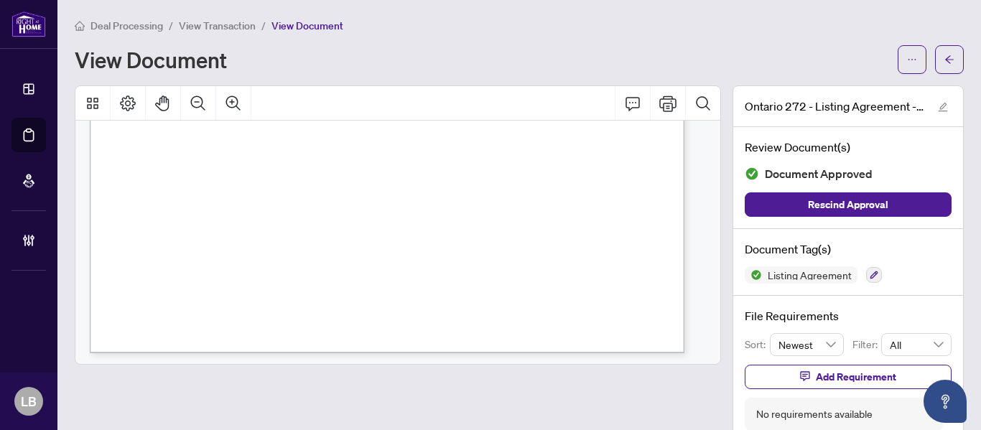
scroll to position [3709, 0]
click at [944, 55] on icon "arrow-left" at bounding box center [949, 60] width 10 height 10
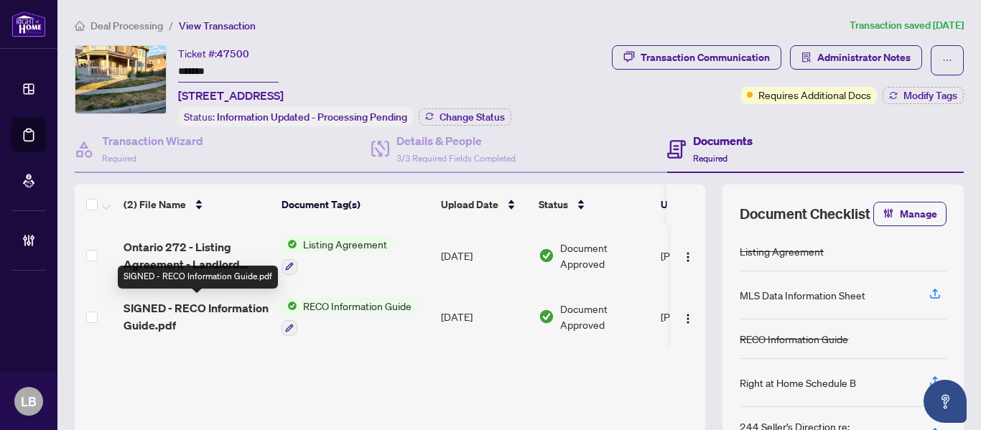
click at [212, 309] on span "SIGNED - RECO Information Guide.pdf" at bounding box center [196, 316] width 146 height 34
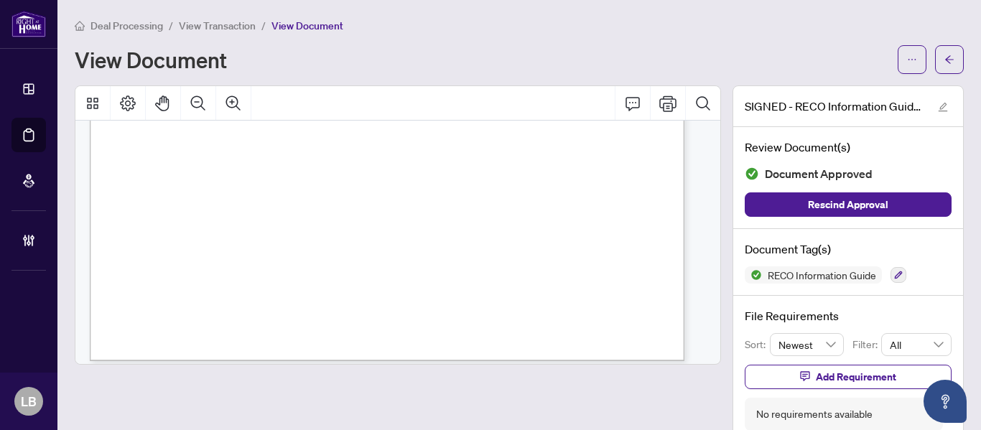
scroll to position [10018, 0]
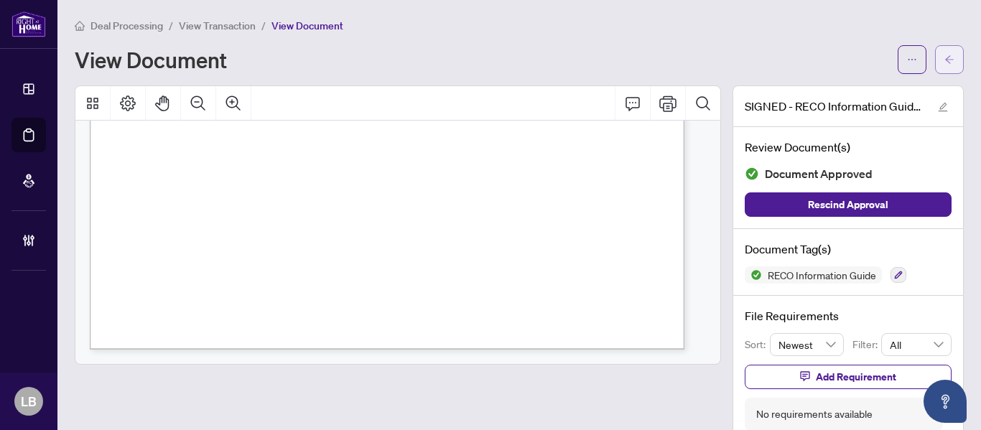
click at [948, 60] on button "button" at bounding box center [949, 59] width 29 height 29
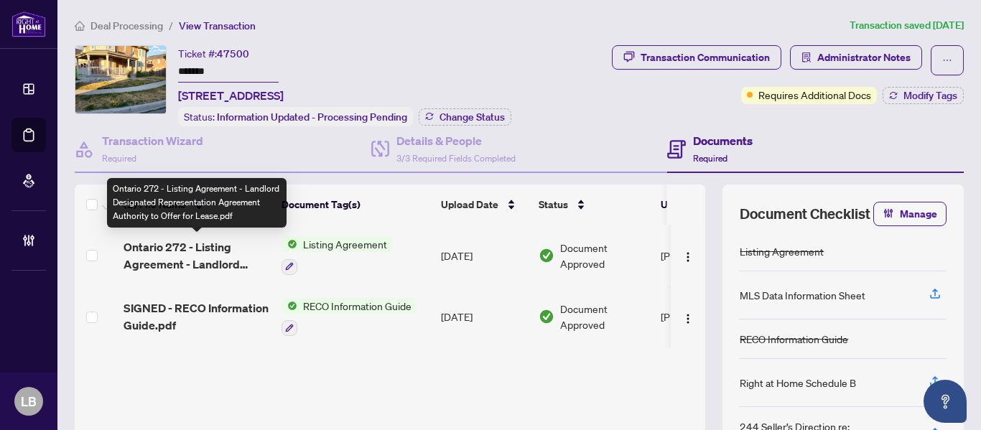
click at [193, 242] on span "Ontario 272 - Listing Agreement - Landlord Designated Representation Agreement …" at bounding box center [196, 255] width 146 height 34
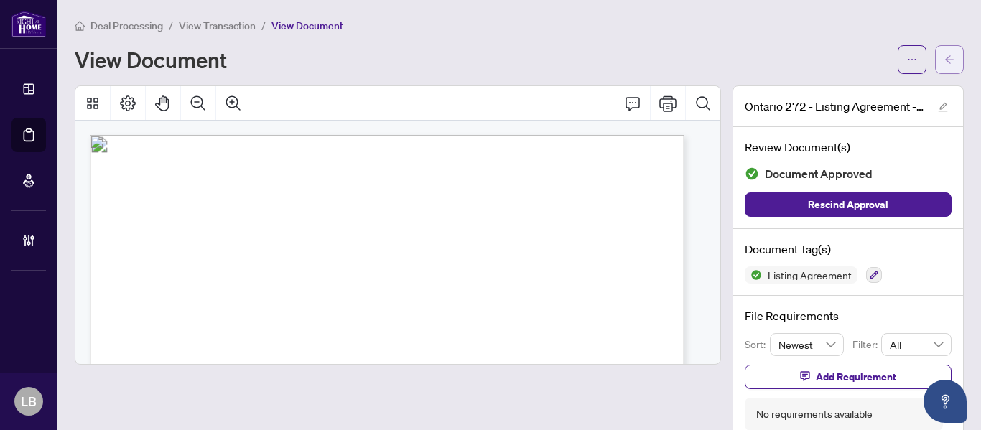
click at [948, 62] on button "button" at bounding box center [949, 59] width 29 height 29
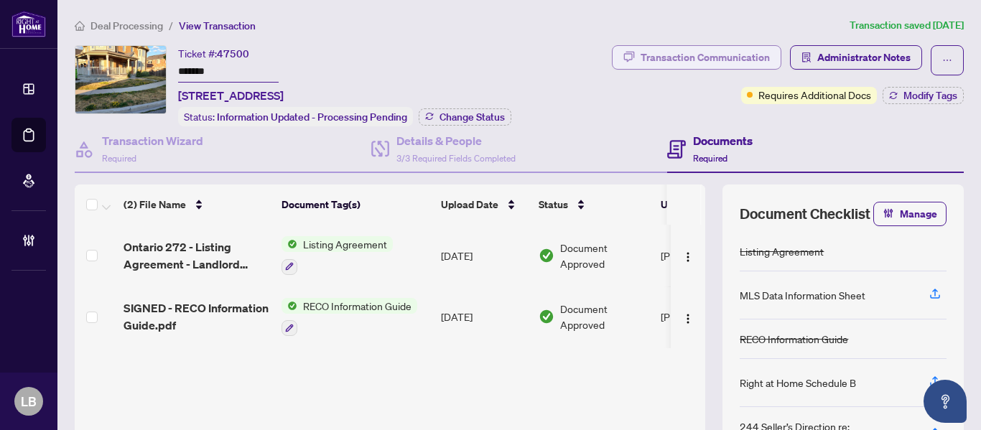
click at [646, 55] on div "Transaction Communication" at bounding box center [704, 57] width 129 height 23
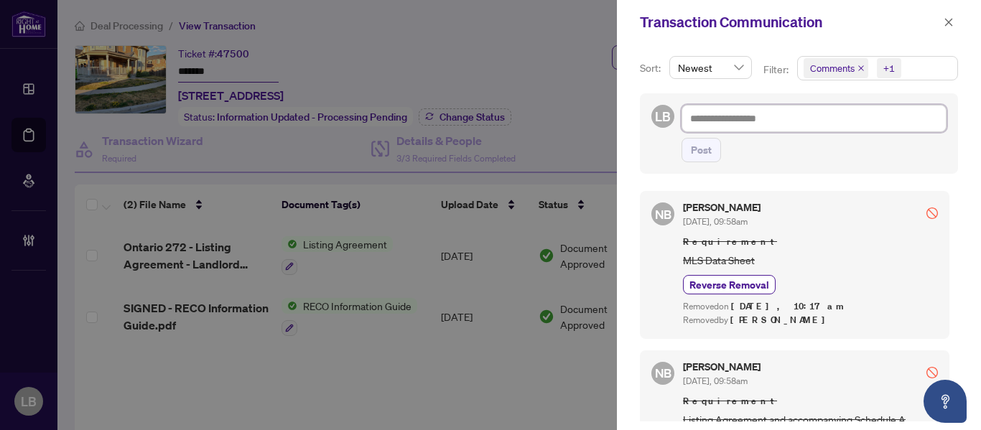
click at [691, 121] on textarea at bounding box center [813, 118] width 265 height 27
type textarea "*"
type textarea "**"
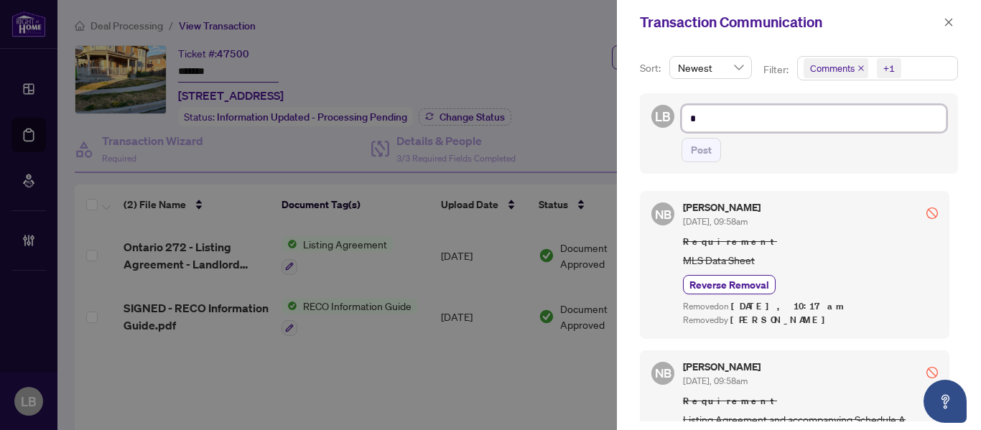
type textarea "**"
type textarea "***"
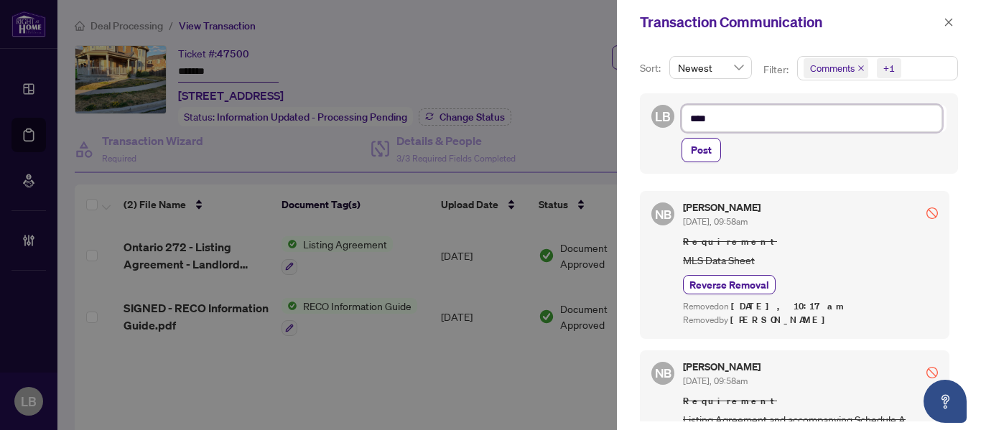
type textarea "*****"
type textarea "******"
type textarea "*******"
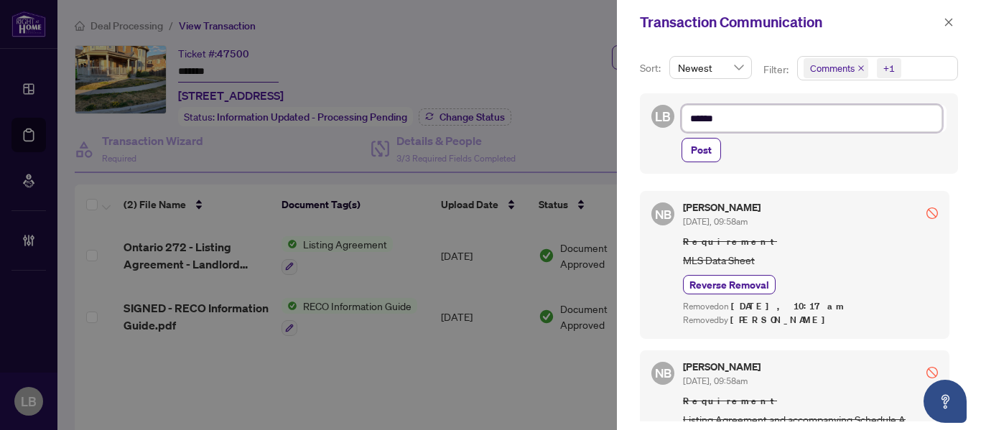
type textarea "*******"
type textarea "********"
type textarea "*********"
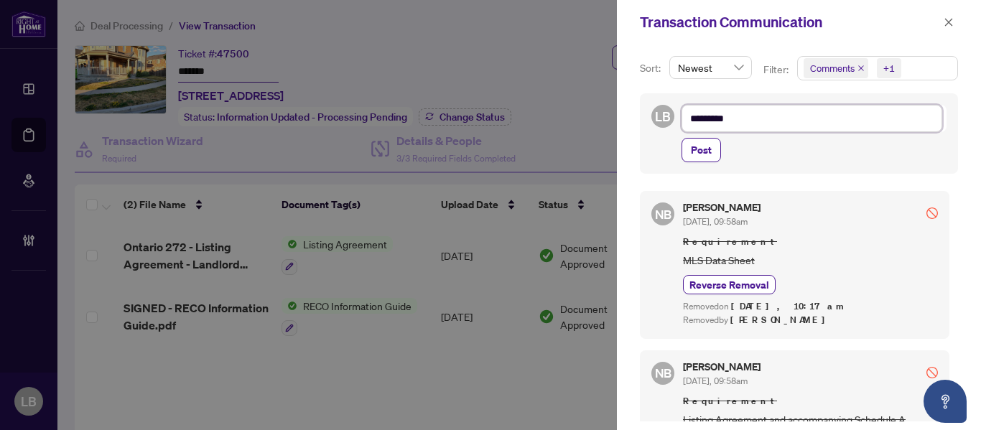
type textarea "**********"
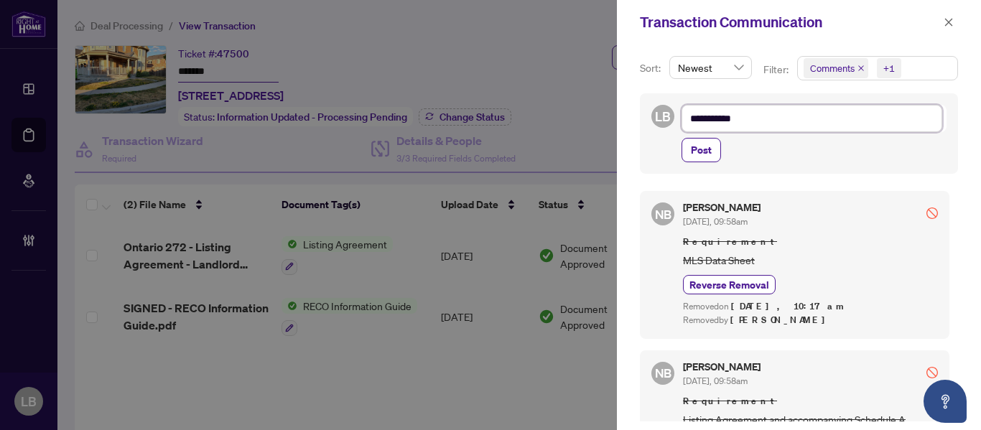
type textarea "**********"
click at [698, 151] on span "Post" at bounding box center [701, 150] width 21 height 23
type textarea "**********"
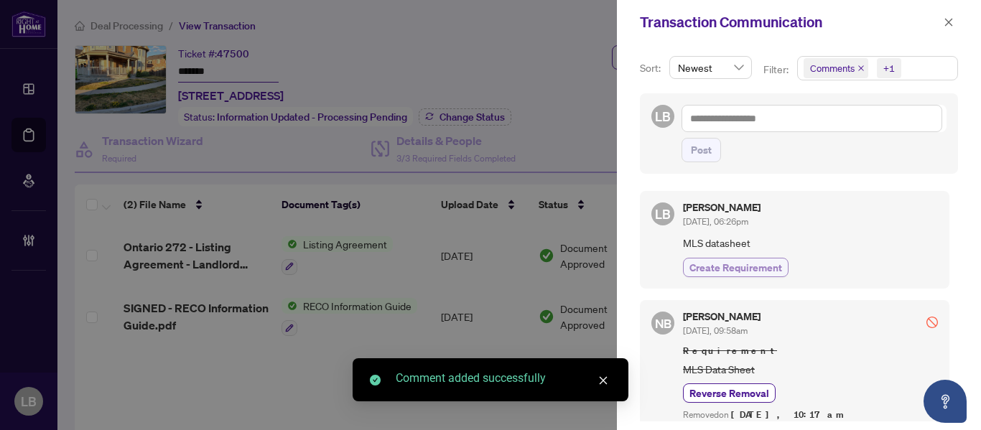
click at [713, 265] on span "Create Requirement" at bounding box center [735, 267] width 93 height 15
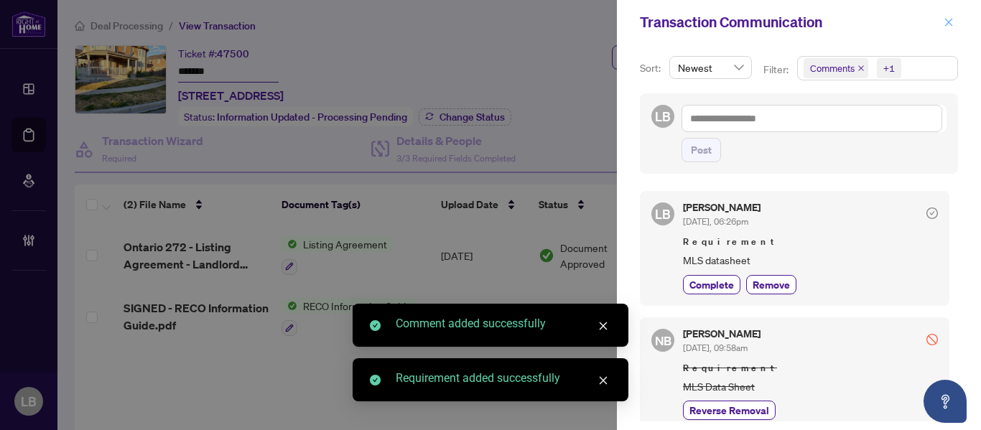
click at [948, 16] on span "button" at bounding box center [948, 22] width 10 height 23
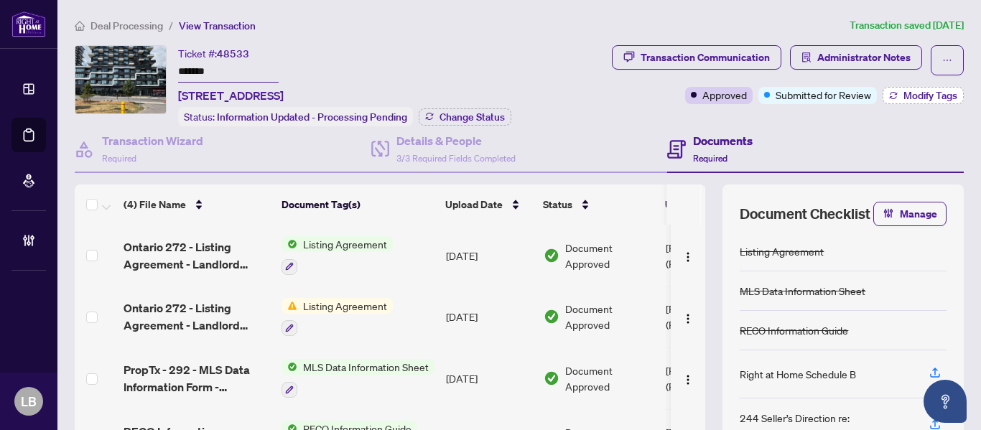
click at [903, 93] on span "Modify Tags" at bounding box center [930, 95] width 54 height 10
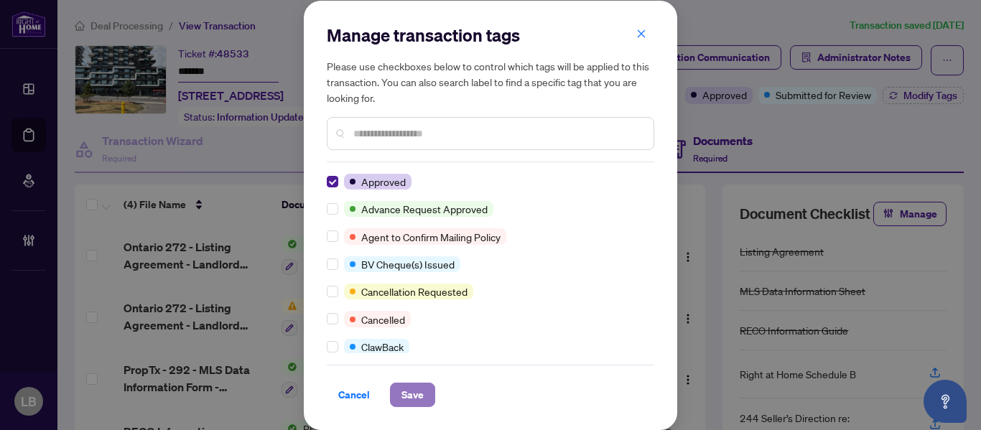
click at [411, 398] on span "Save" at bounding box center [412, 394] width 22 height 23
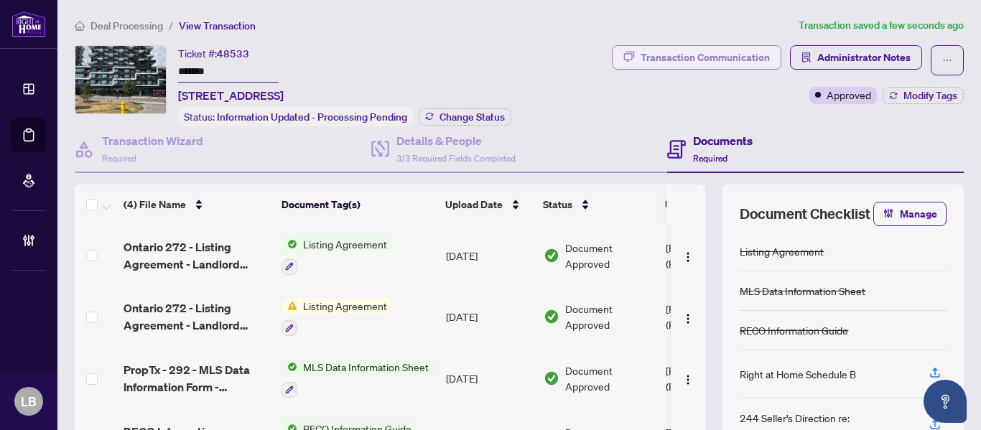
click at [734, 58] on div "Transaction Communication" at bounding box center [704, 57] width 129 height 23
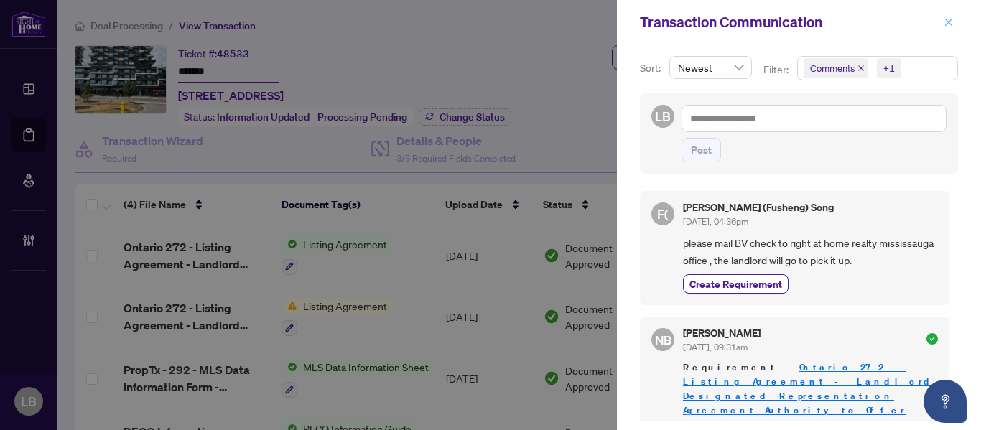
click at [947, 21] on icon "close" at bounding box center [949, 22] width 8 height 8
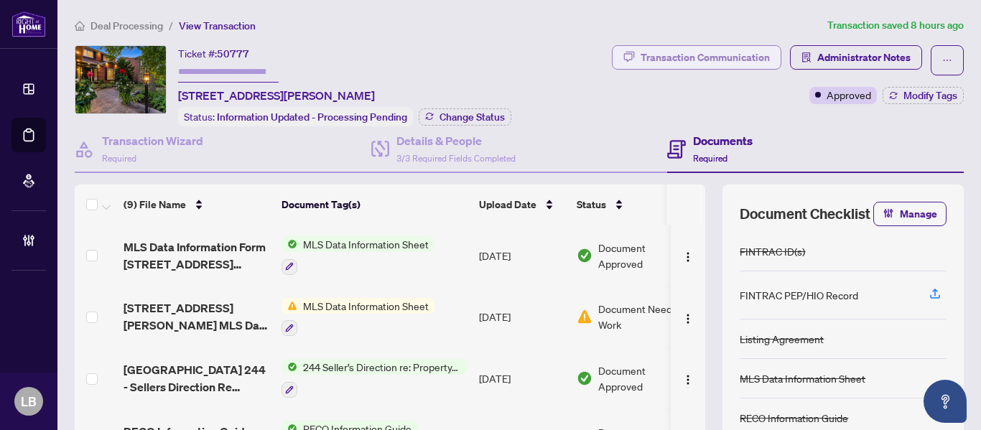
click at [728, 56] on div "Transaction Communication" at bounding box center [704, 57] width 129 height 23
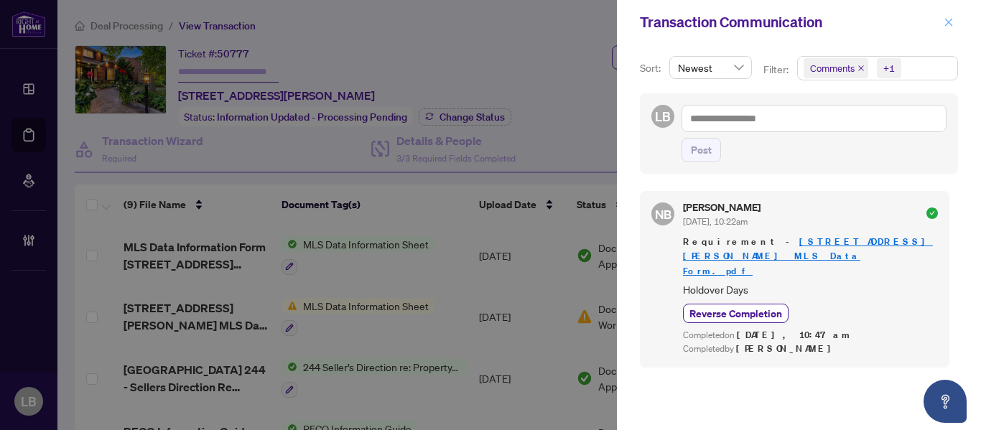
click at [946, 23] on icon "close" at bounding box center [948, 22] width 10 height 10
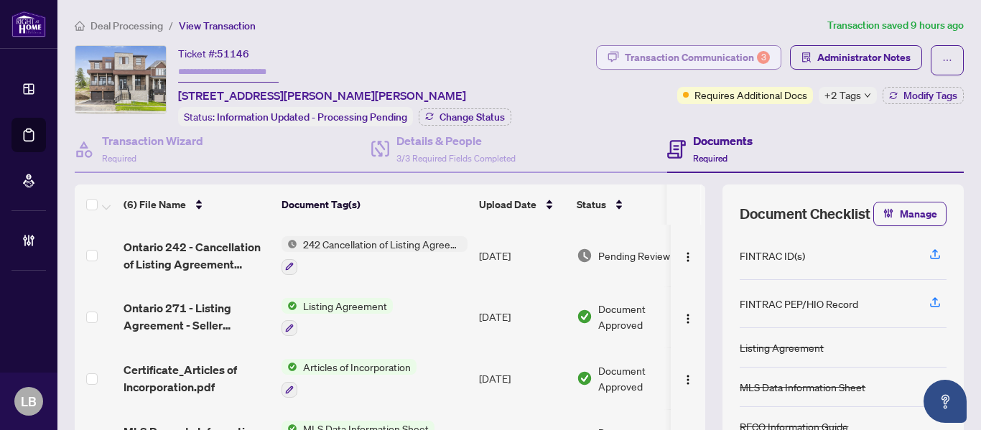
click at [680, 57] on div "Transaction Communication 3" at bounding box center [697, 57] width 145 height 23
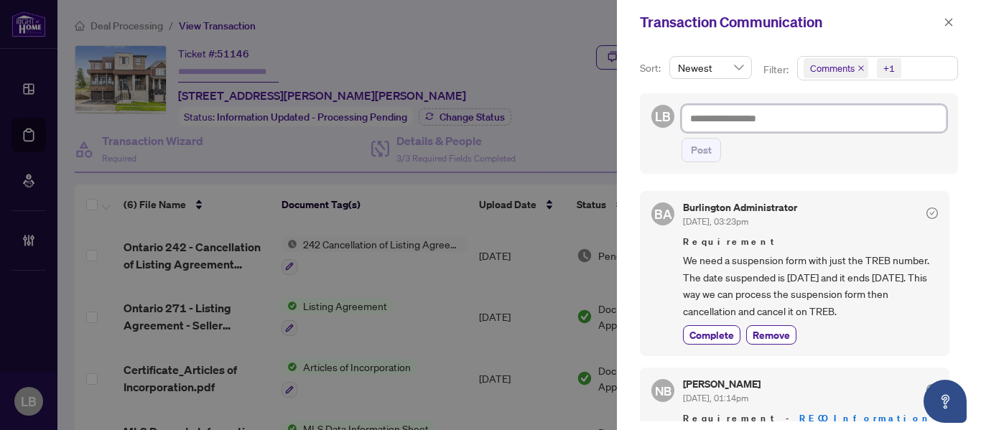
click at [772, 120] on textarea at bounding box center [813, 118] width 265 height 27
type textarea "*"
type textarea "**"
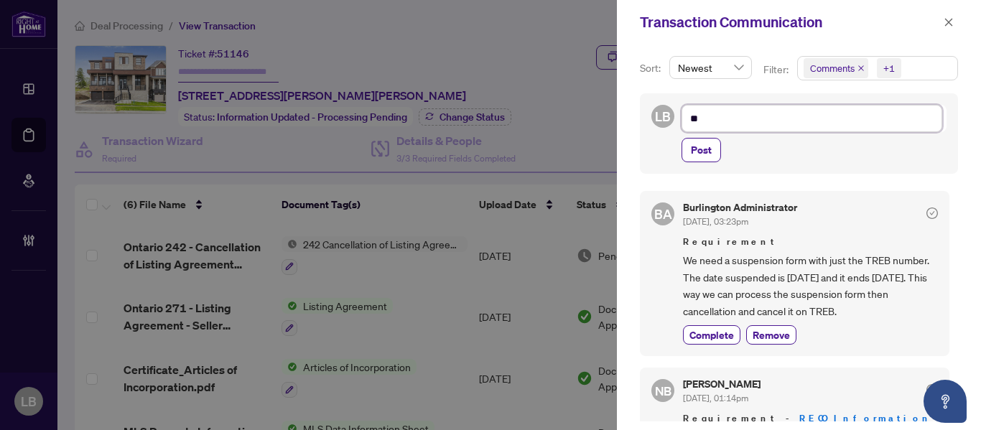
type textarea "***"
type textarea "****"
type textarea "*****"
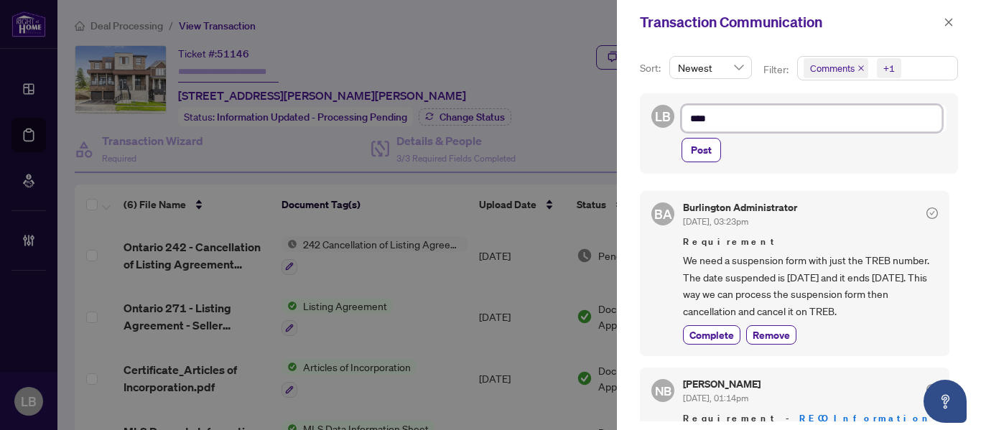
type textarea "*****"
type textarea "******"
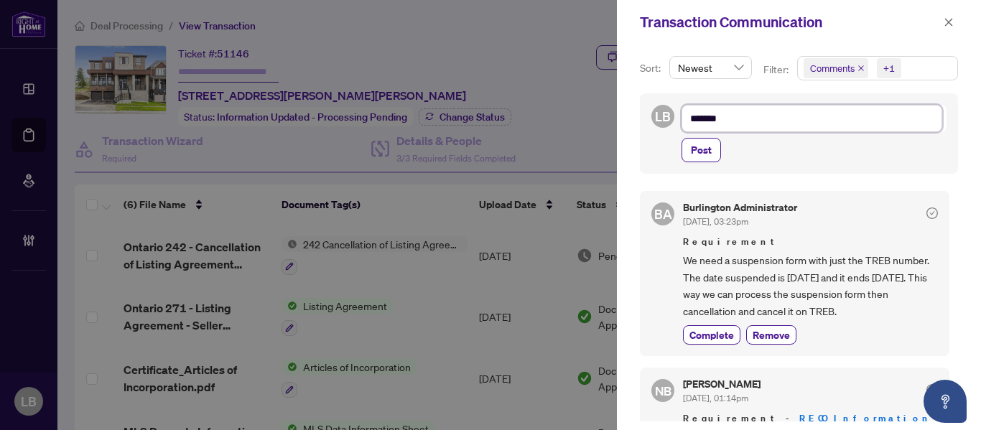
type textarea "********"
type textarea "*********"
type textarea "**********"
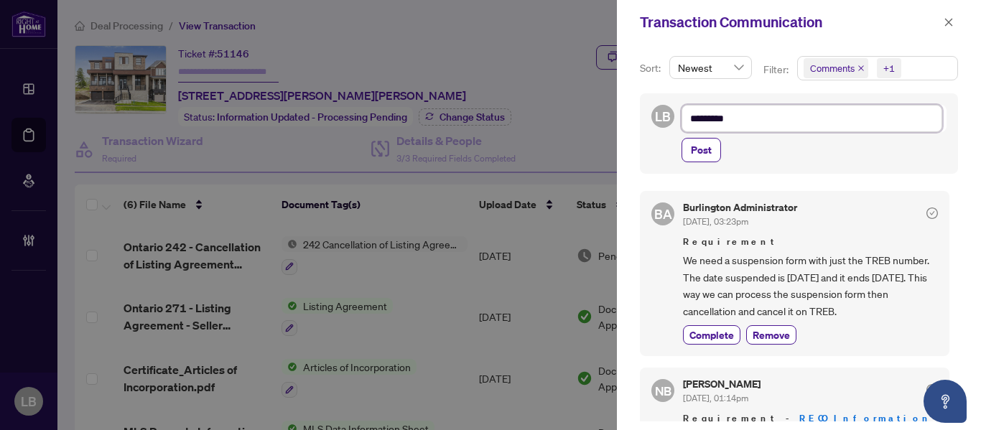
type textarea "**********"
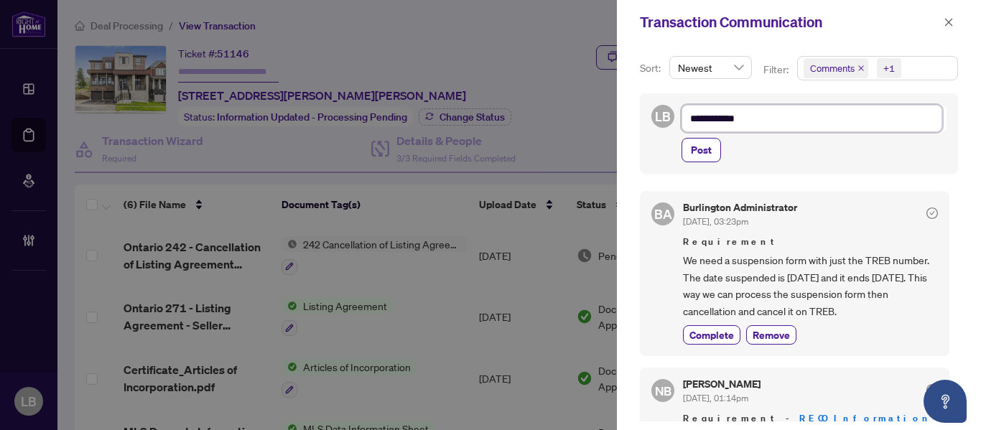
type textarea "**********"
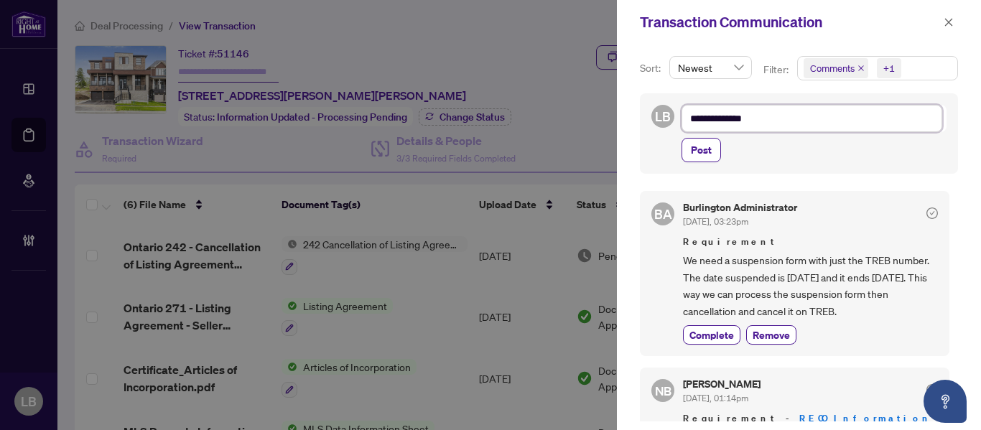
type textarea "**********"
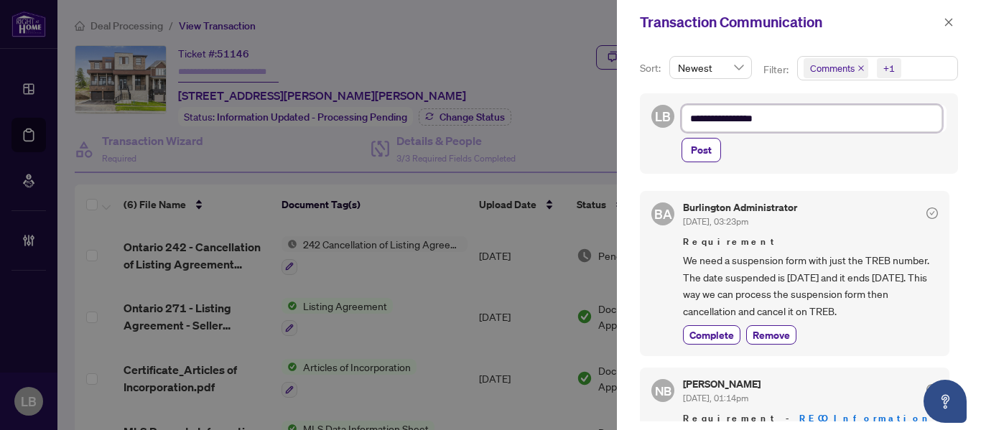
type textarea "**********"
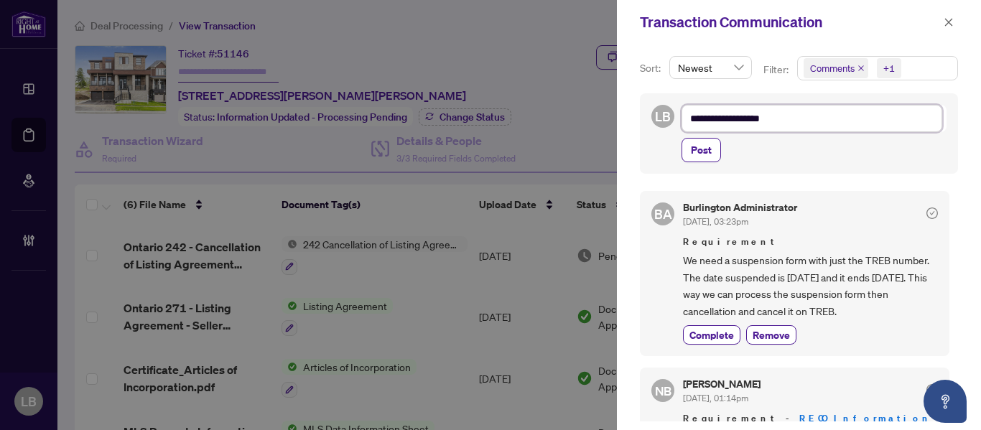
type textarea "**********"
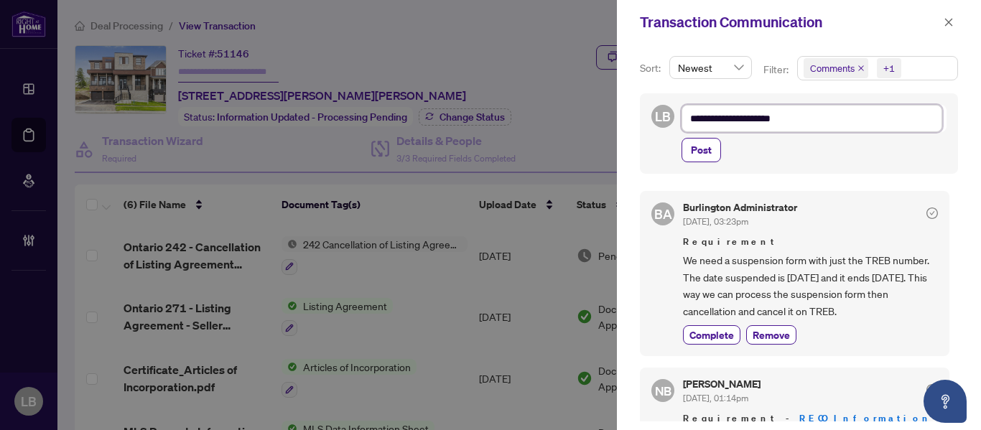
type textarea "**********"
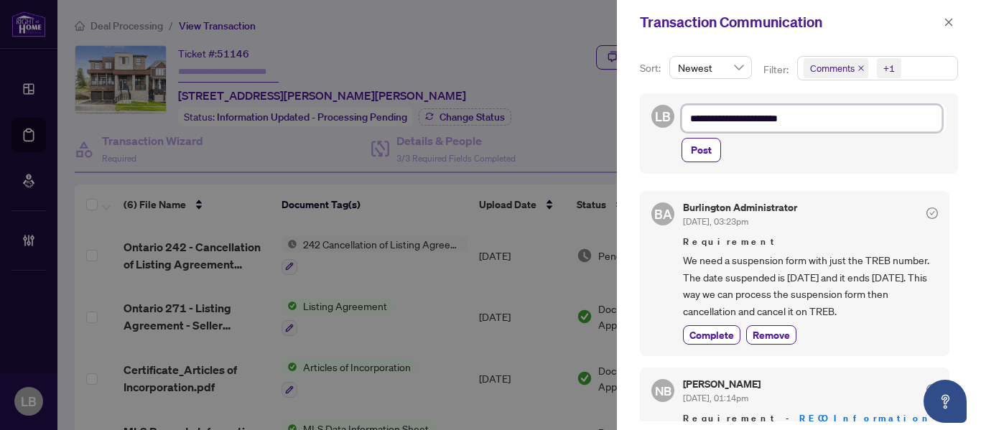
type textarea "**********"
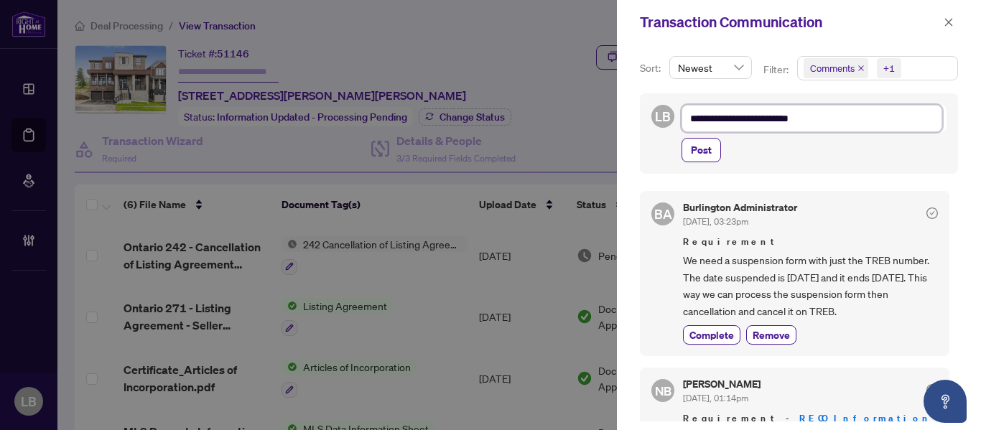
type textarea "**********"
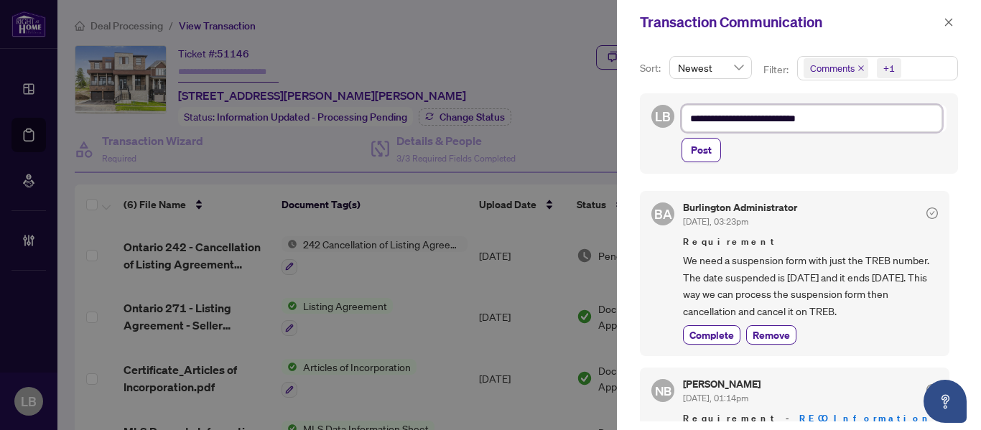
type textarea "**********"
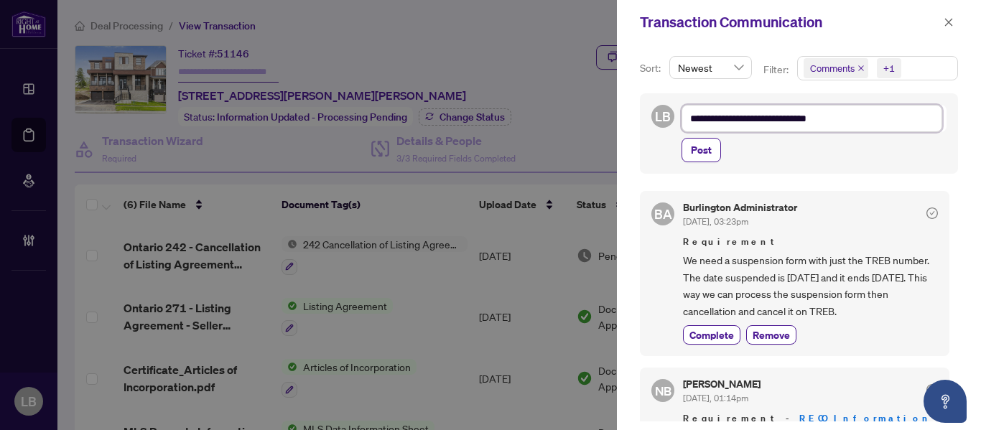
type textarea "**********"
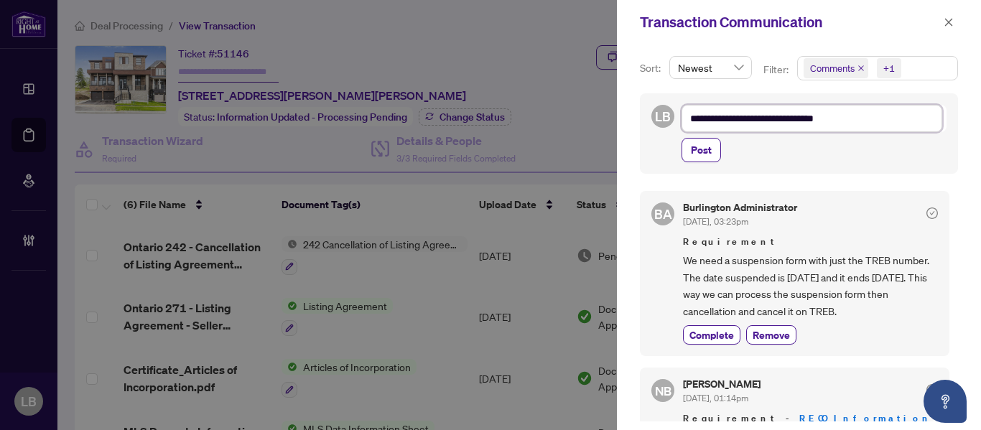
type textarea "**********"
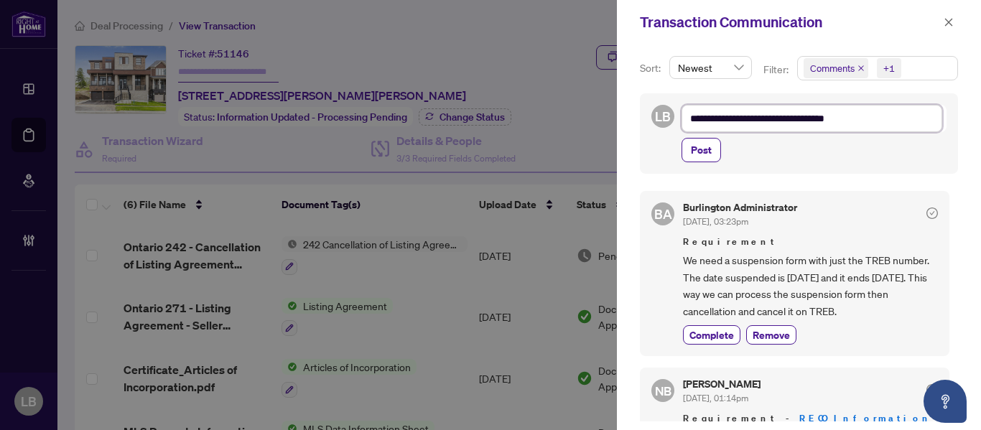
type textarea "**********"
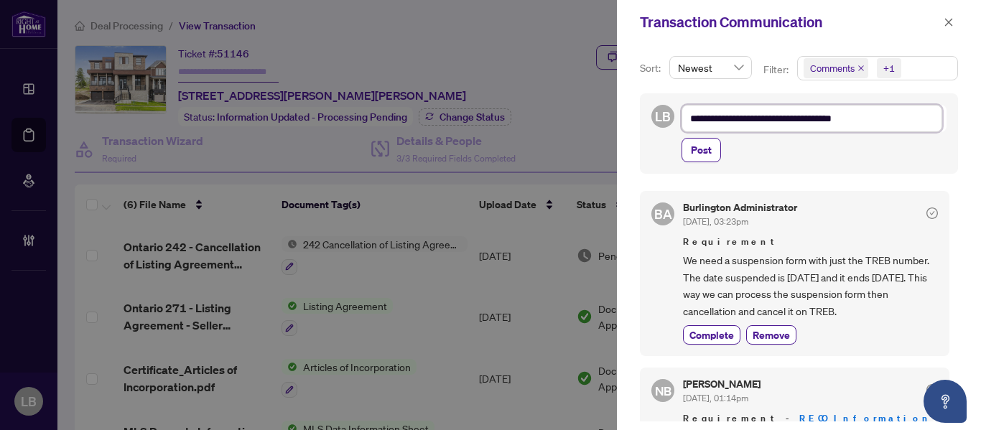
type textarea "**********"
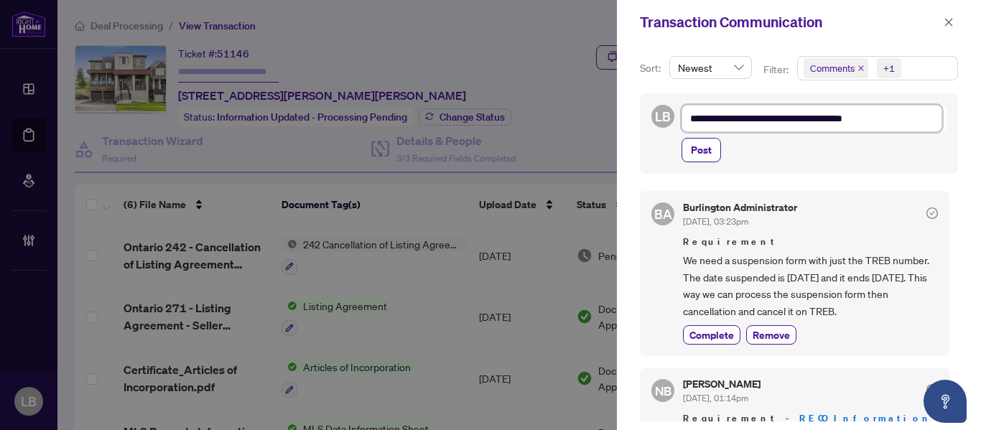
type textarea "**********"
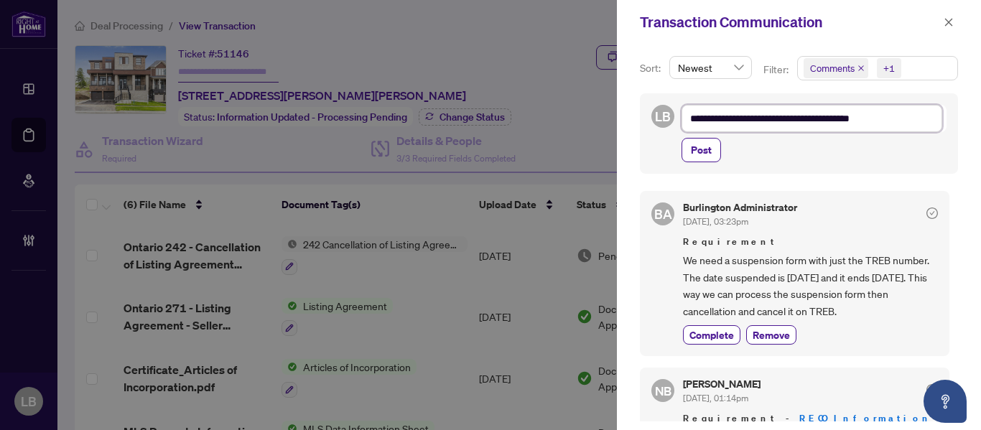
type textarea "**********"
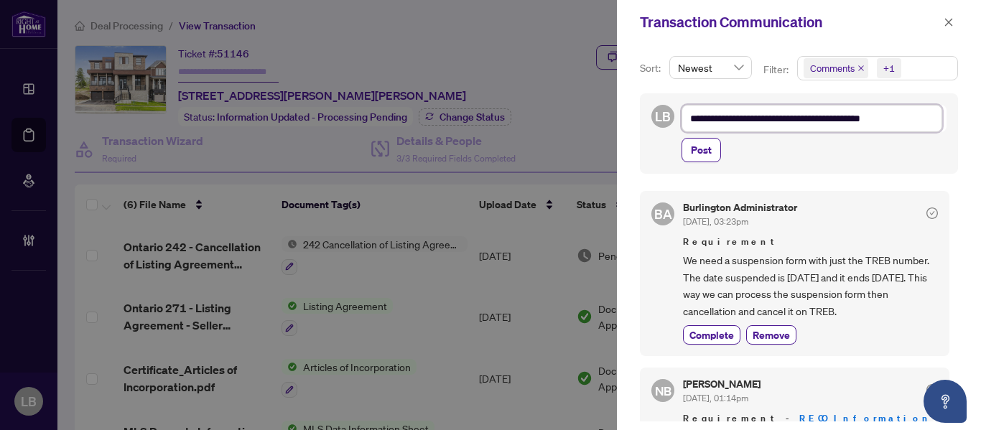
type textarea "**********"
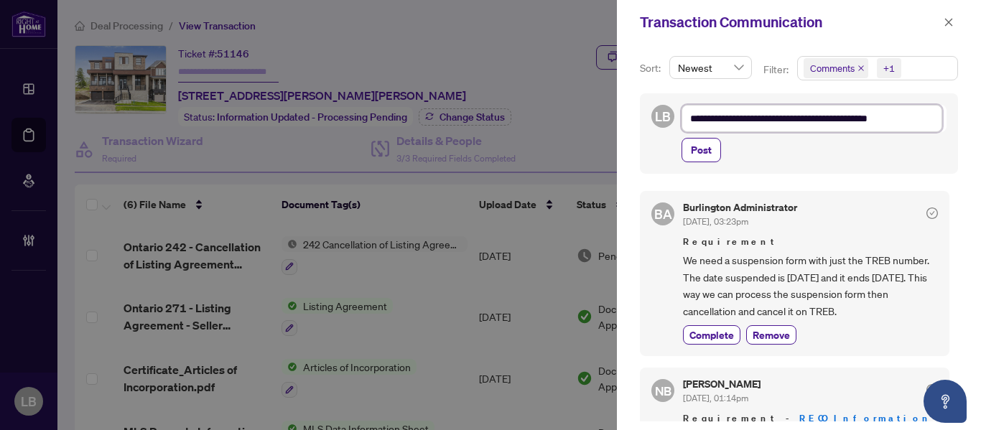
type textarea "**********"
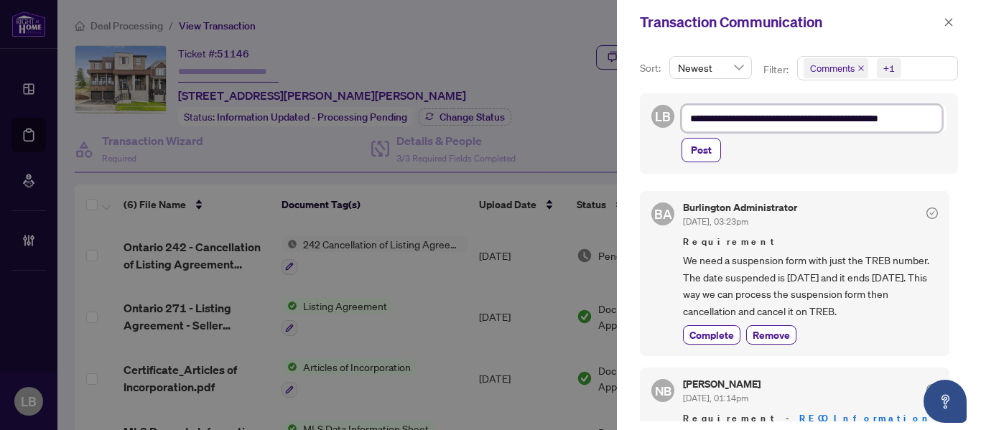
type textarea "**********"
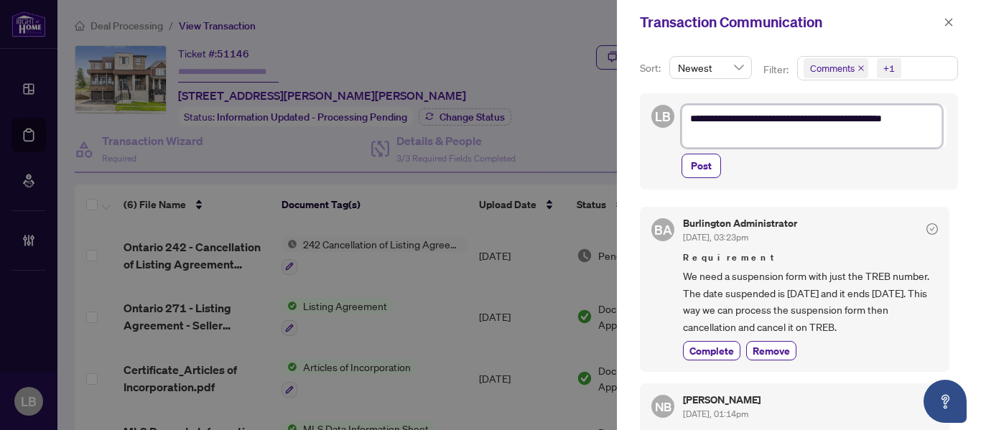
type textarea "**********"
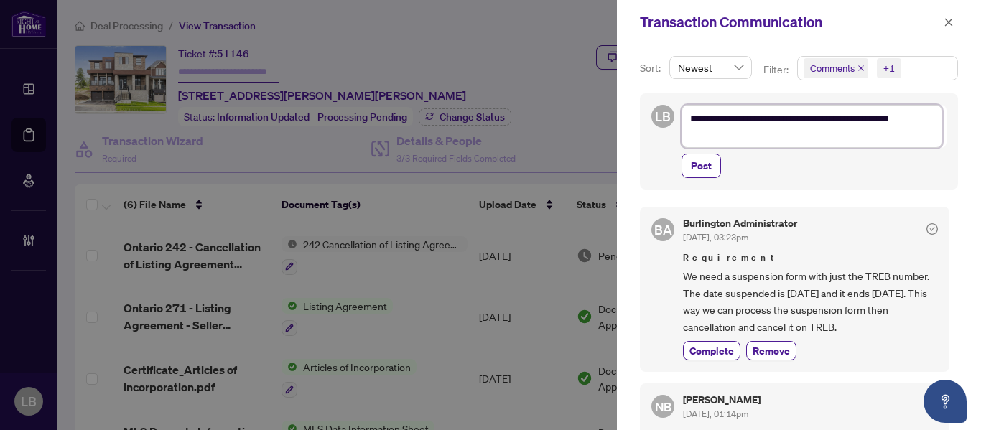
type textarea "**********"
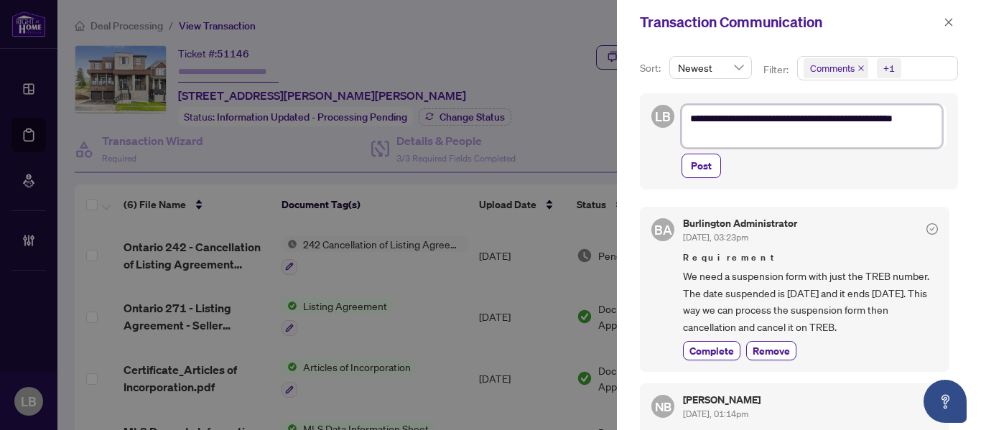
type textarea "**********"
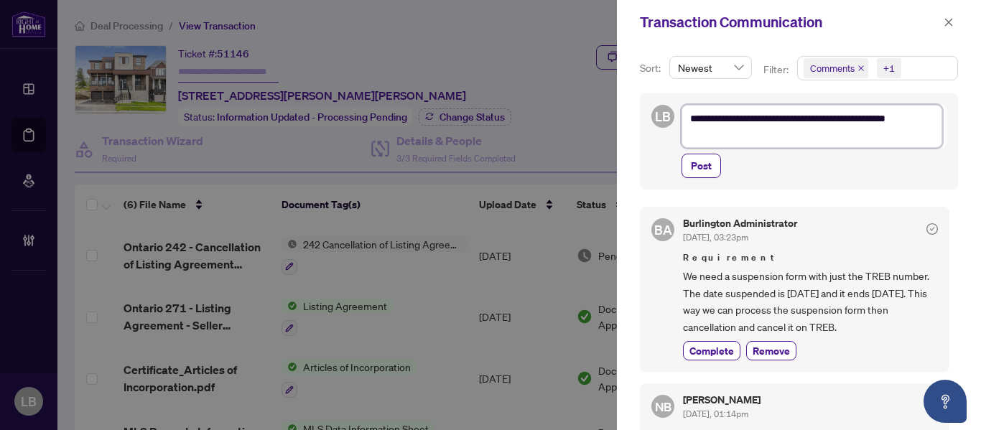
type textarea "**********"
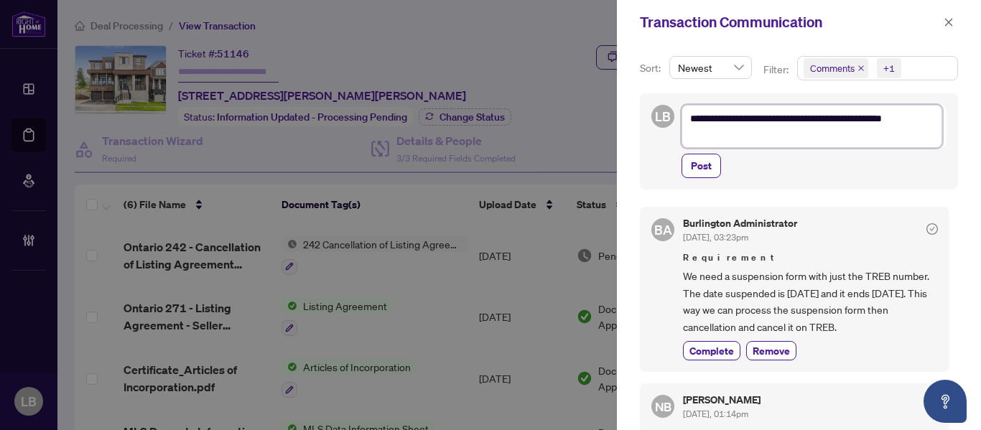
type textarea "**********"
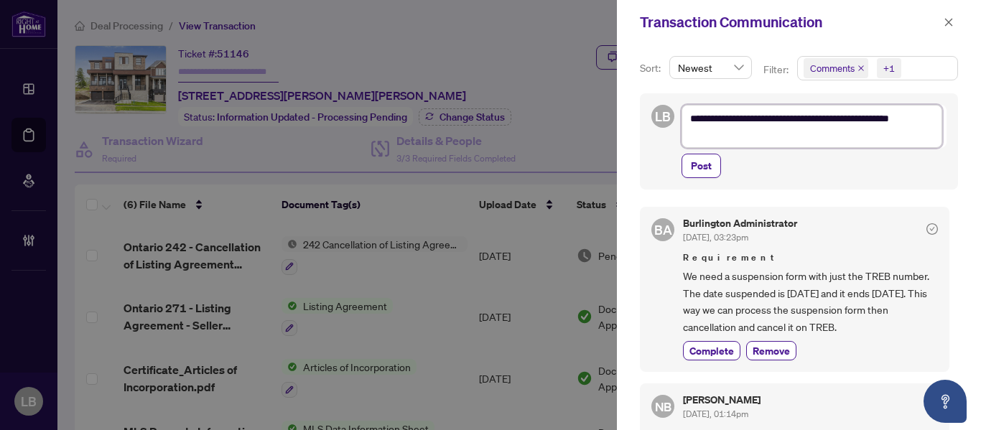
type textarea "**********"
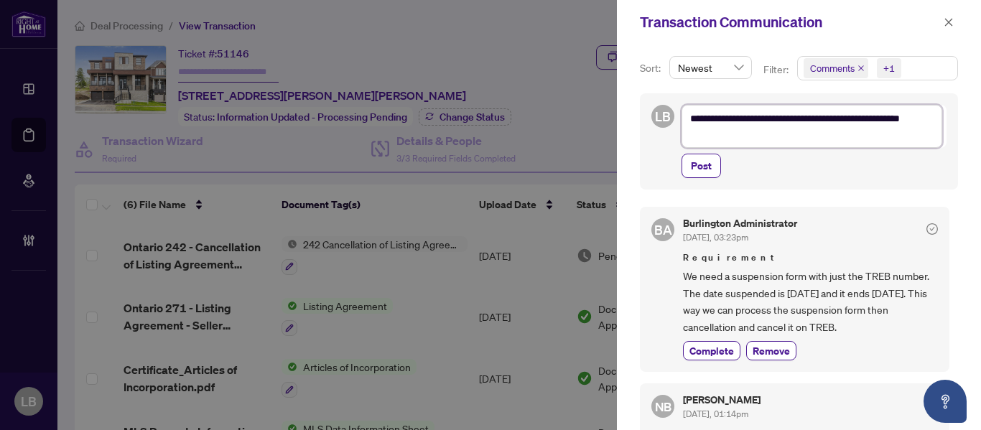
type textarea "**********"
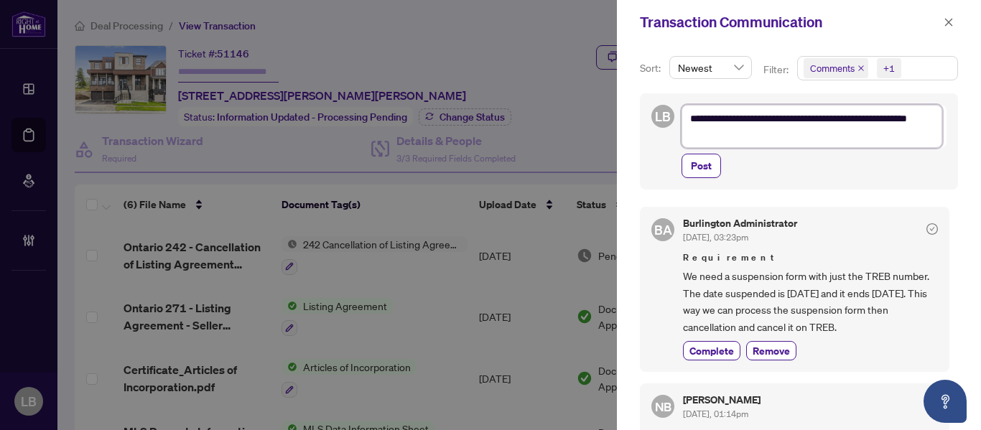
type textarea "**********"
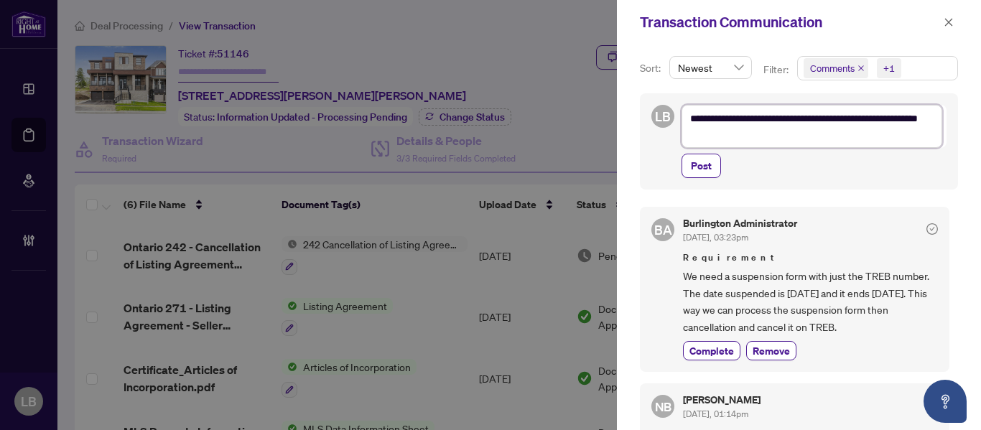
type textarea "**********"
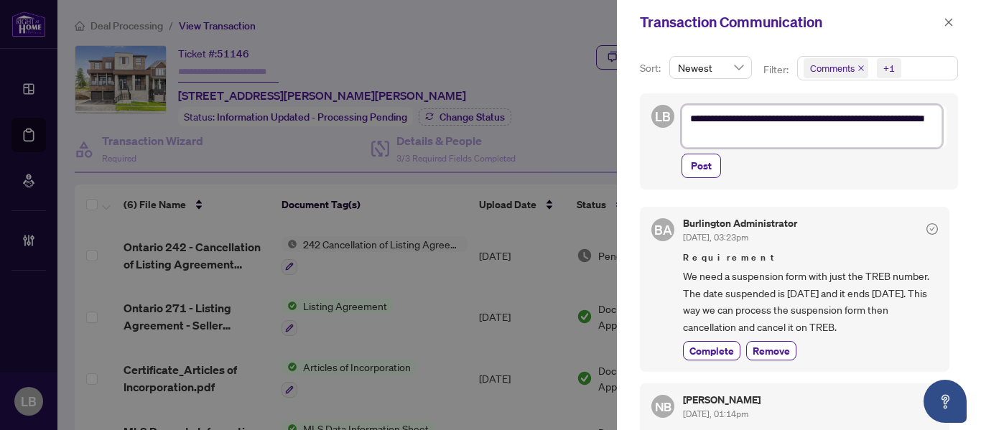
type textarea "**********"
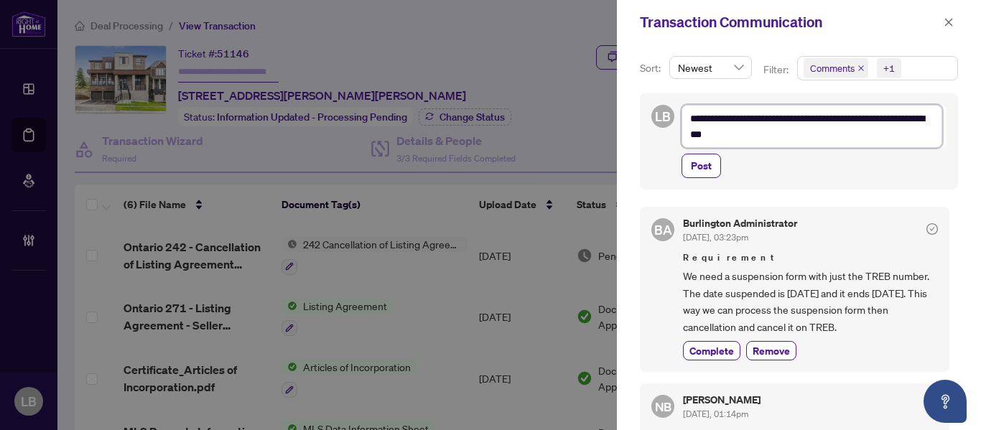
type textarea "**********"
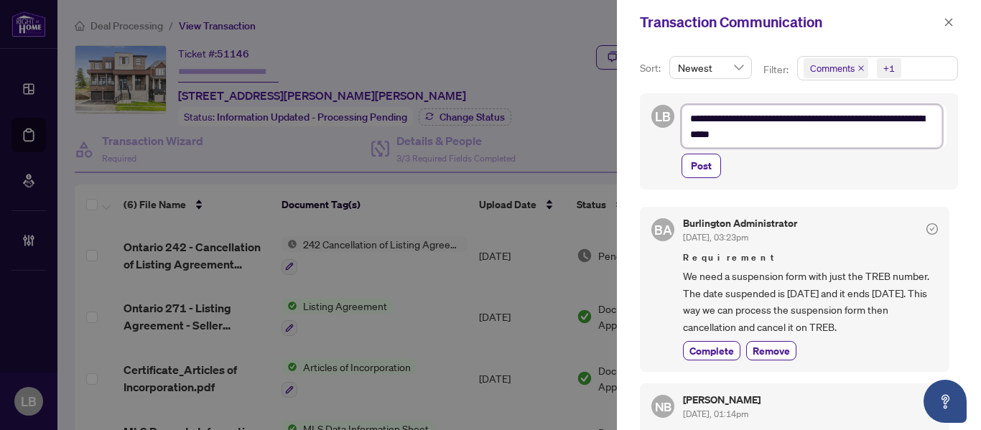
type textarea "**********"
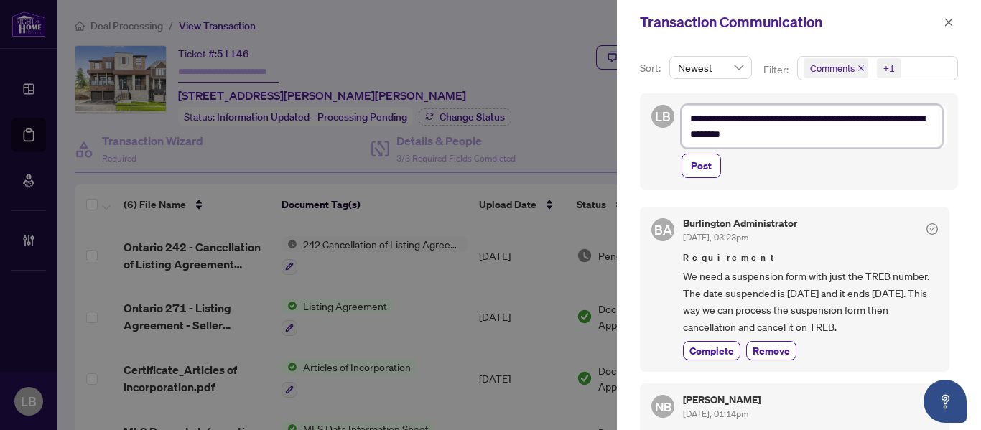
type textarea "**********"
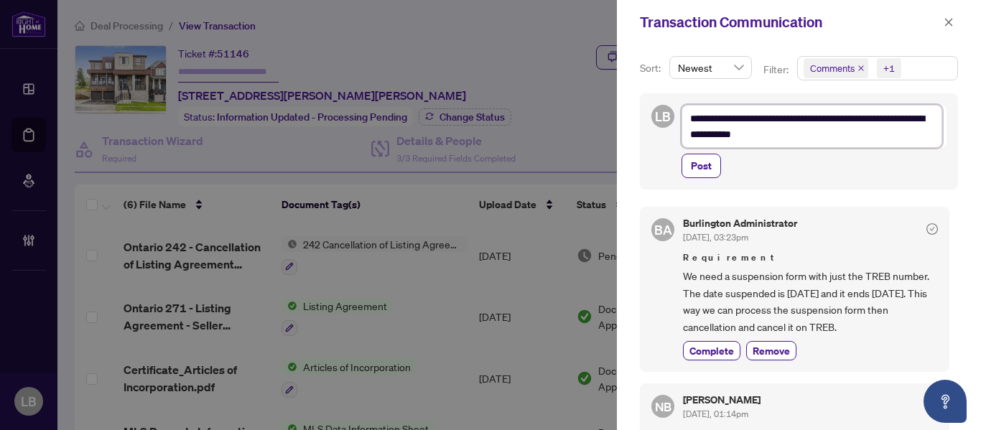
type textarea "**********"
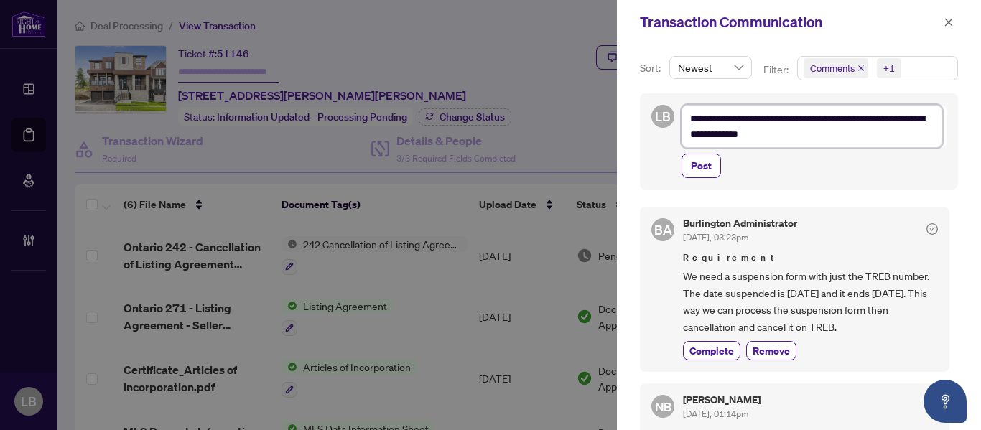
type textarea "**********"
click at [862, 139] on textarea "**********" at bounding box center [811, 126] width 261 height 43
type textarea "**********"
click at [705, 164] on span "Post" at bounding box center [701, 165] width 21 height 23
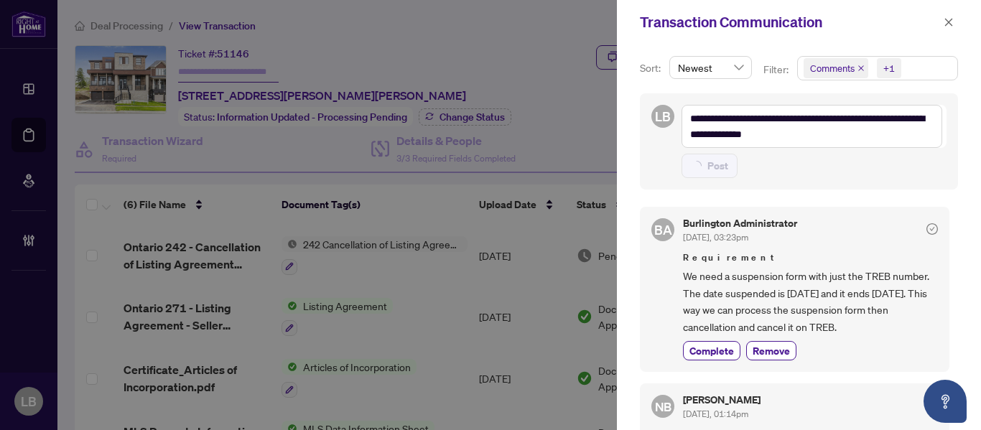
type textarea "**********"
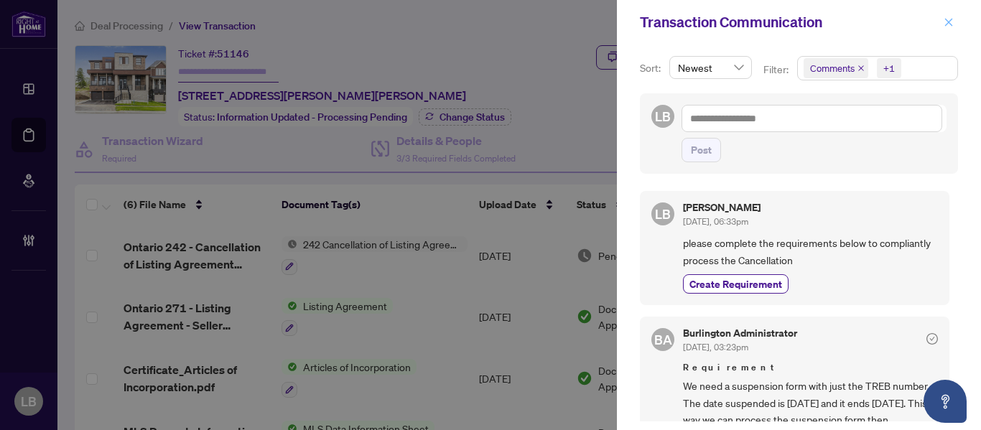
click at [945, 22] on icon "close" at bounding box center [948, 22] width 10 height 10
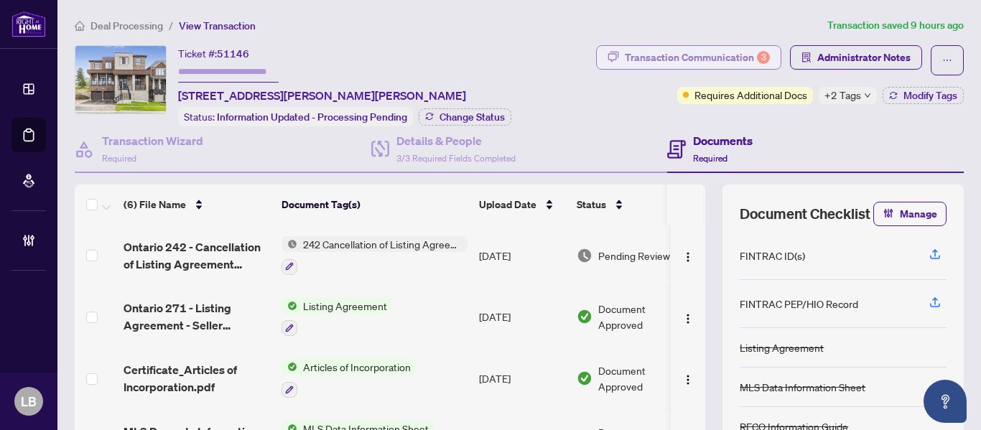
click at [706, 50] on div "Transaction Communication 3" at bounding box center [697, 57] width 145 height 23
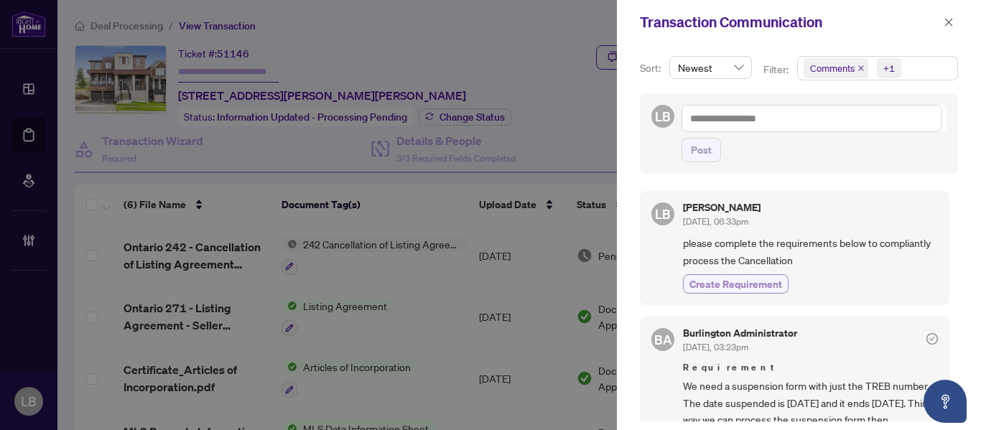
click at [722, 281] on span "Create Requirement" at bounding box center [735, 283] width 93 height 15
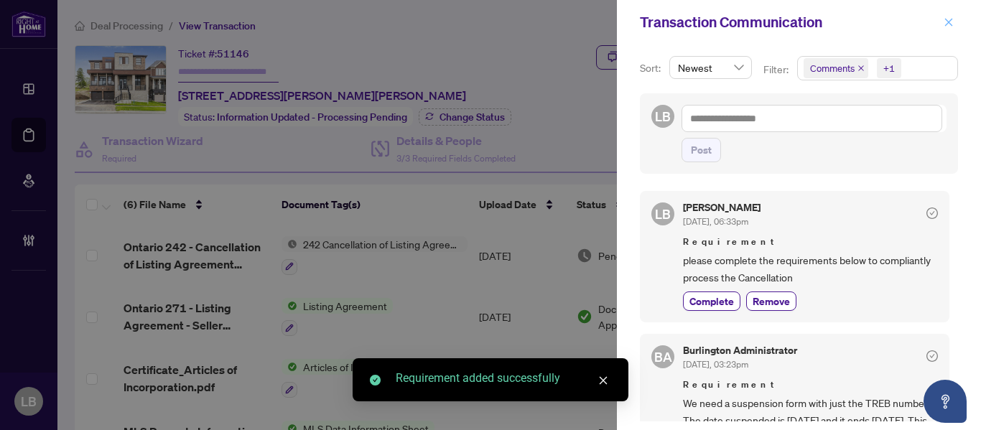
click at [948, 24] on icon "close" at bounding box center [949, 22] width 8 height 8
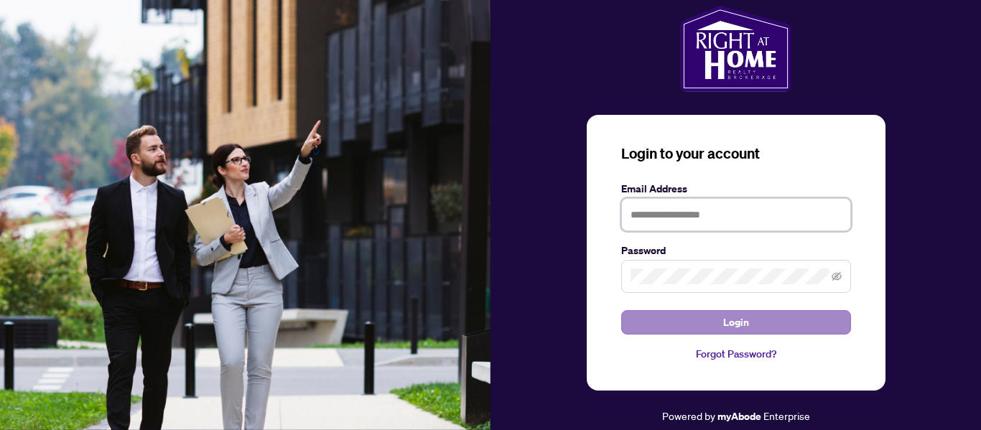
type input "**********"
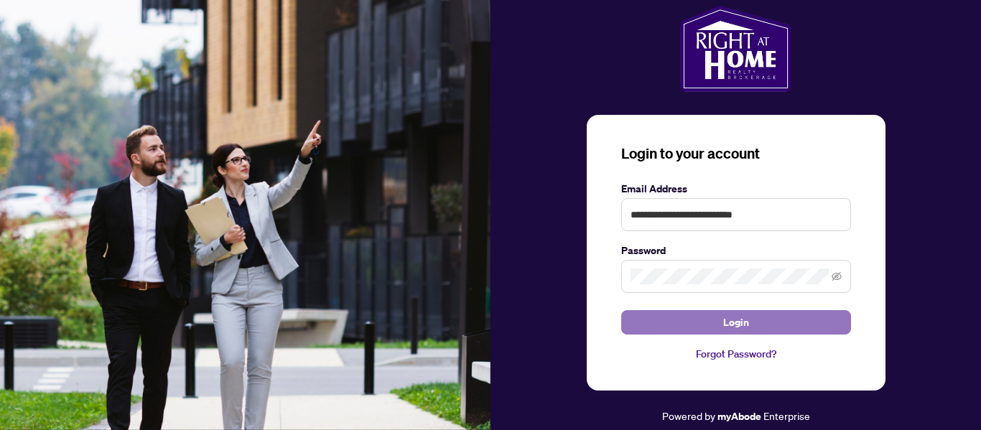
click at [683, 320] on button "Login" at bounding box center [736, 322] width 230 height 24
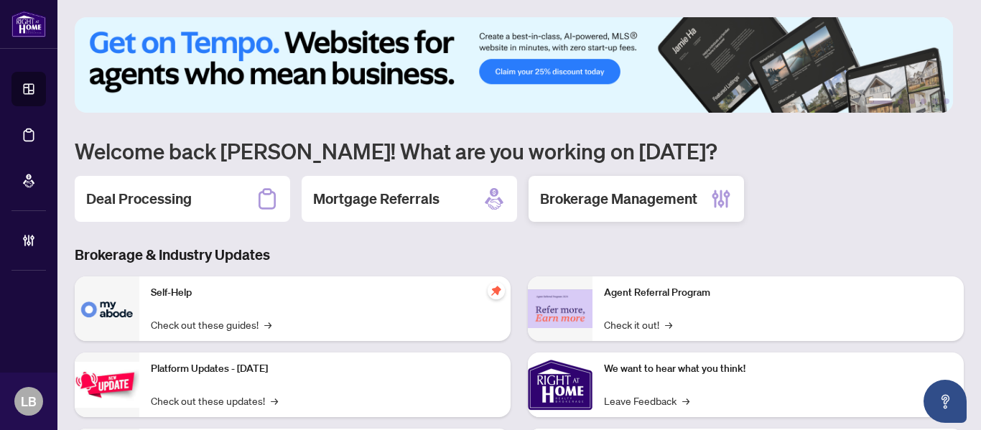
click at [613, 205] on h2 "Brokerage Management" at bounding box center [618, 199] width 157 height 20
click at [613, 205] on main "1 2 3 4 5 6 Welcome back [PERSON_NAME]! What are you working on [DATE]? Deal Pr…" at bounding box center [518, 215] width 923 height 430
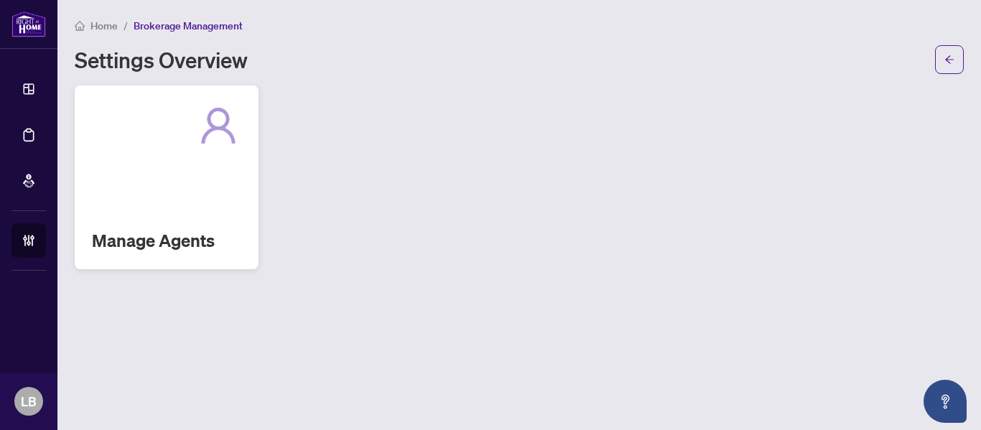
click at [174, 230] on h2 "Manage Agents" at bounding box center [166, 240] width 149 height 23
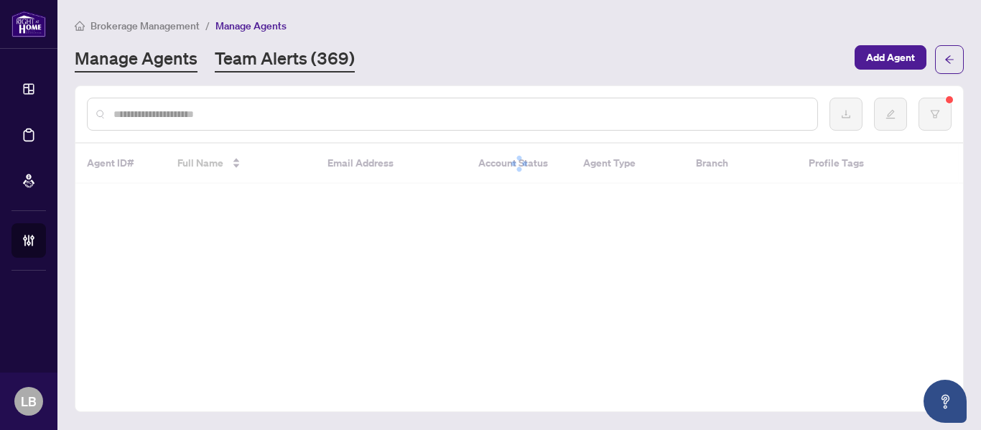
click at [281, 61] on link "Team Alerts (369)" at bounding box center [285, 60] width 140 height 26
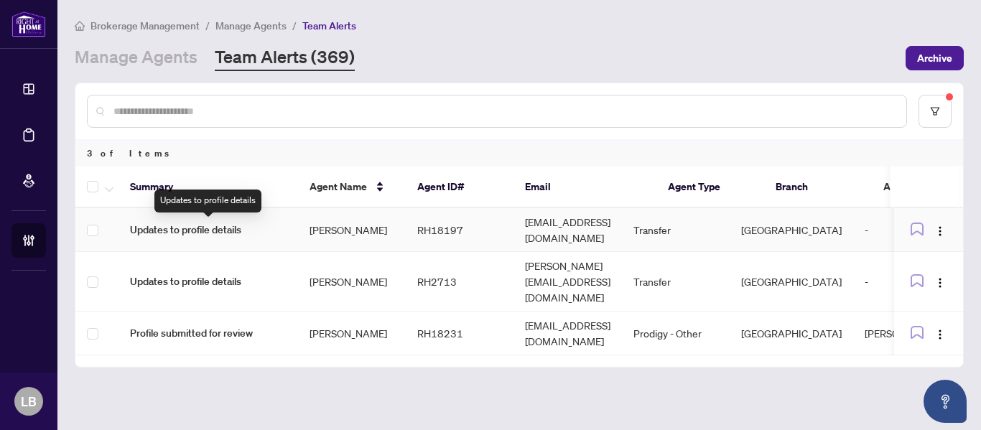
click at [147, 228] on span "Updates to profile details" at bounding box center [208, 230] width 156 height 16
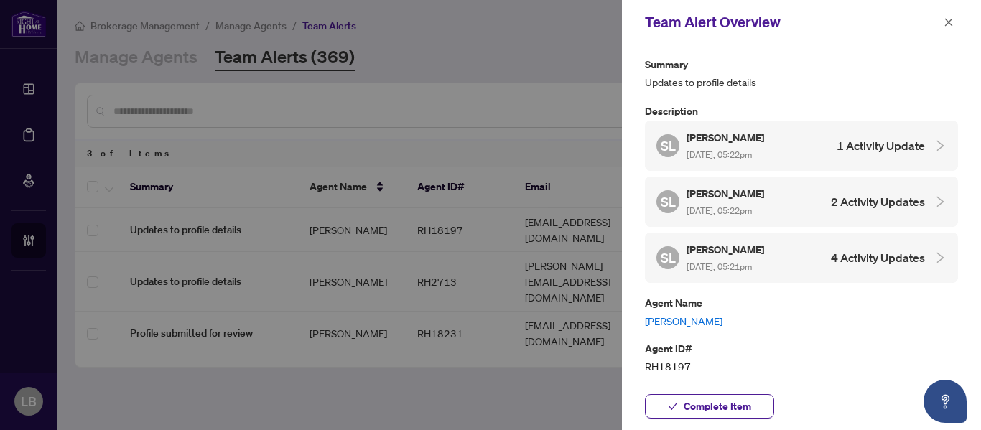
click at [729, 256] on div "[PERSON_NAME] [DATE], 05:21pm" at bounding box center [726, 257] width 80 height 33
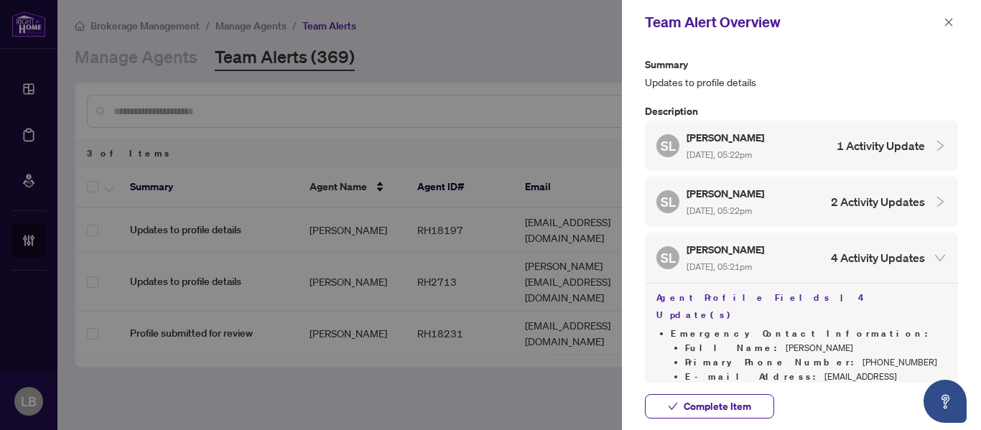
click at [720, 192] on h5 "[PERSON_NAME]" at bounding box center [726, 193] width 80 height 17
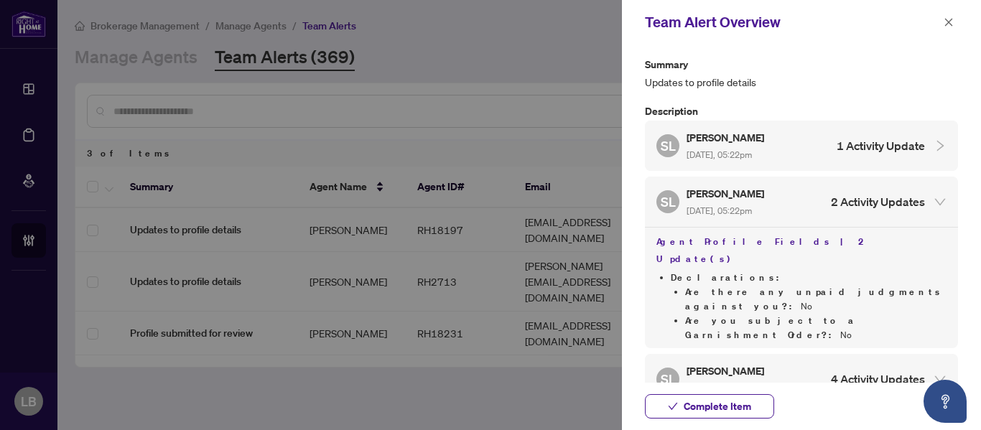
click at [723, 144] on h5 "[PERSON_NAME]" at bounding box center [726, 137] width 80 height 17
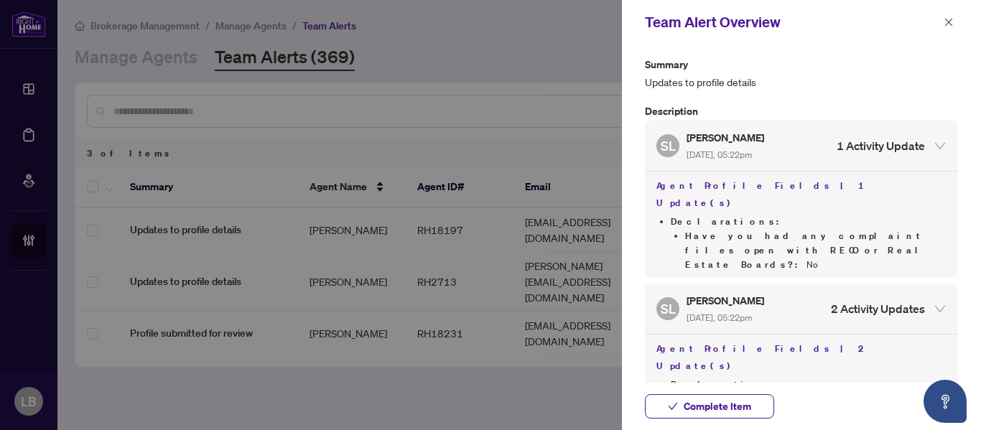
click at [723, 144] on h5 "[PERSON_NAME]" at bounding box center [726, 137] width 80 height 17
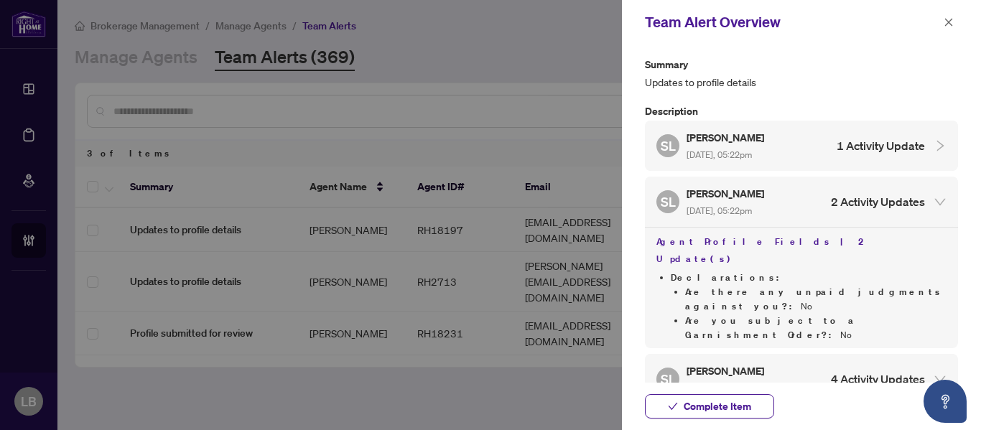
click at [749, 271] on li "Declarations : Are there any unpaid judgments against you? : No Are you subject…" at bounding box center [808, 307] width 276 height 72
click at [748, 205] on span "[DATE], 05:22pm" at bounding box center [718, 210] width 65 height 11
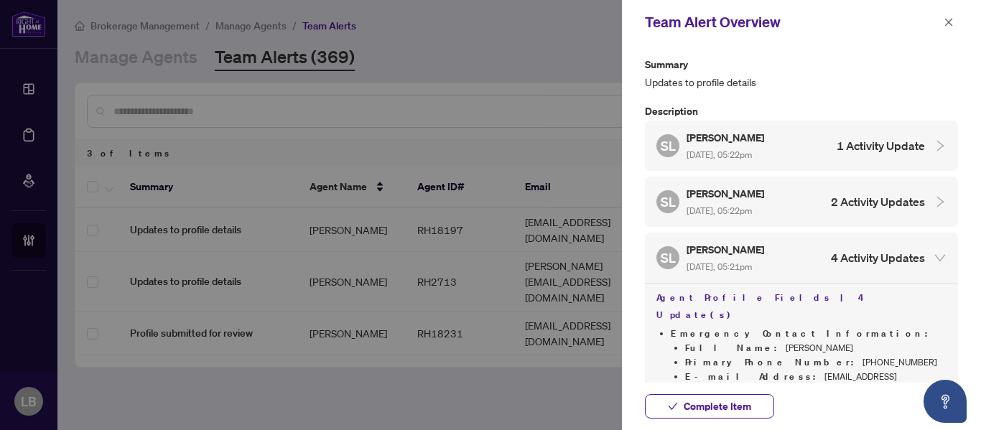
click at [729, 258] on div "[PERSON_NAME] [DATE], 05:21pm" at bounding box center [726, 257] width 80 height 33
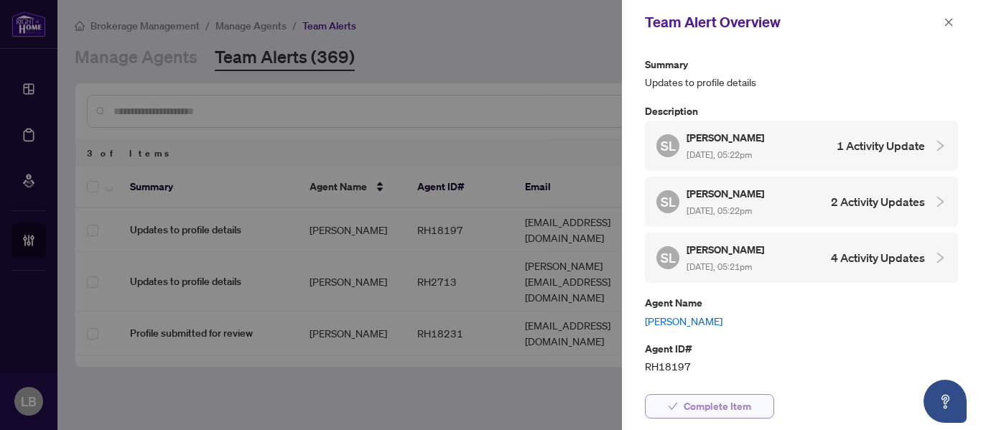
click at [696, 409] on span "Complete Item" at bounding box center [716, 406] width 67 height 23
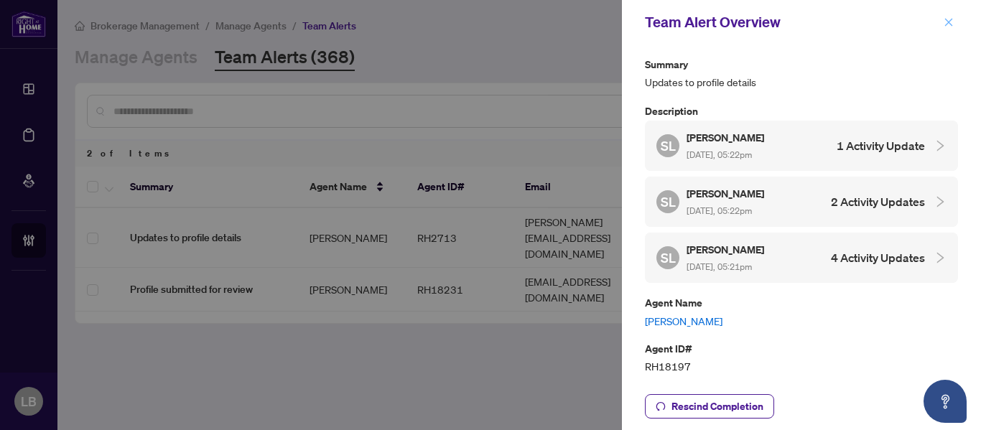
click at [949, 24] on icon "close" at bounding box center [949, 22] width 8 height 8
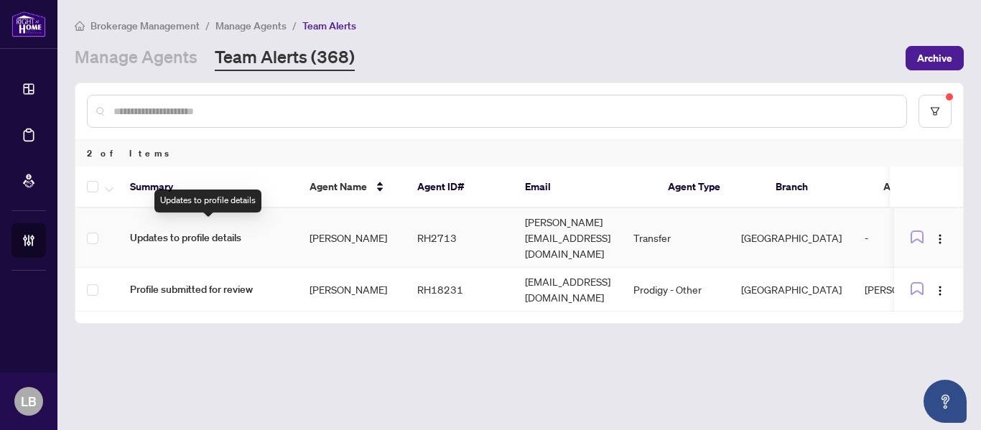
click at [210, 230] on span "Updates to profile details" at bounding box center [208, 238] width 156 height 16
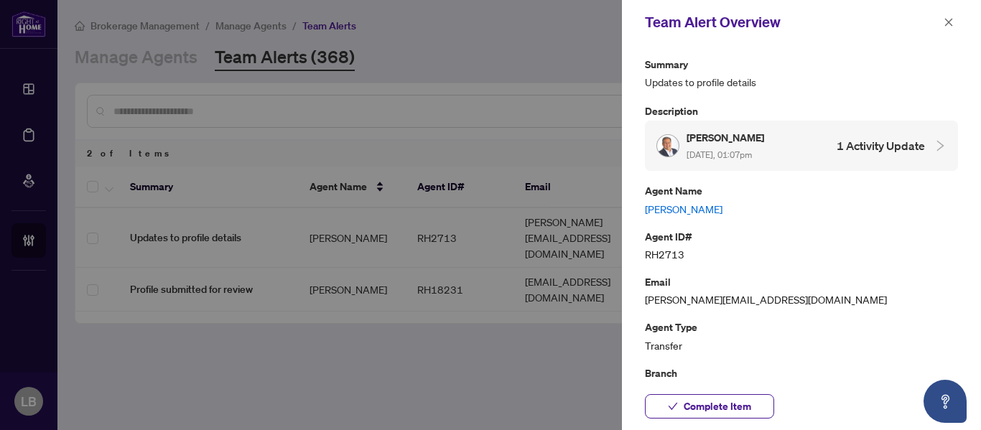
click at [728, 145] on div "[PERSON_NAME] [DATE], 01:07pm" at bounding box center [726, 145] width 80 height 33
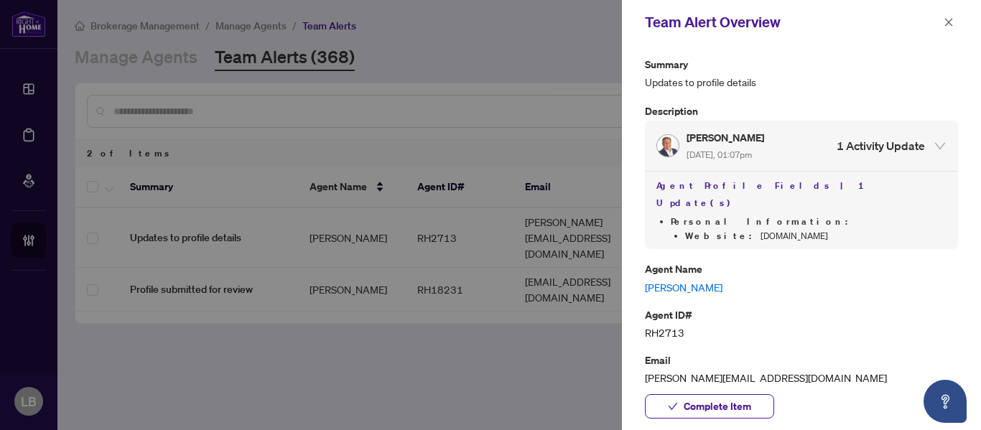
drag, startPoint x: 800, startPoint y: 219, endPoint x: 720, endPoint y: 219, distance: 80.4
click at [720, 229] on li "Website : [DOMAIN_NAME]" at bounding box center [815, 236] width 261 height 14
copy li "[DOMAIN_NAME]"
click at [719, 406] on span "Complete Item" at bounding box center [716, 406] width 67 height 23
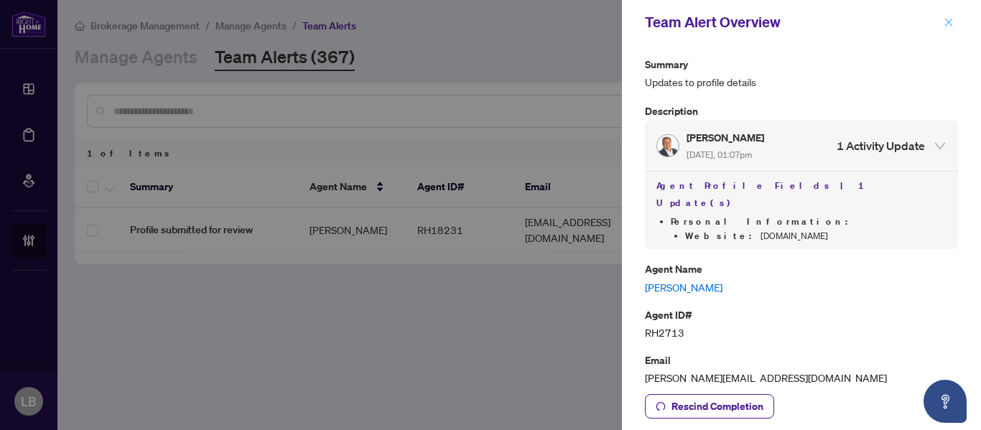
click at [945, 23] on icon "close" at bounding box center [948, 22] width 10 height 10
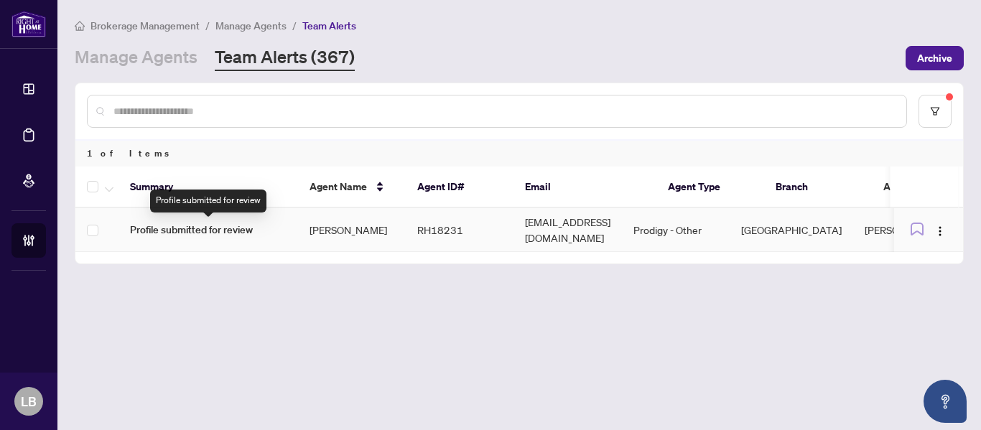
click at [187, 228] on span "Profile submitted for review" at bounding box center [208, 230] width 156 height 16
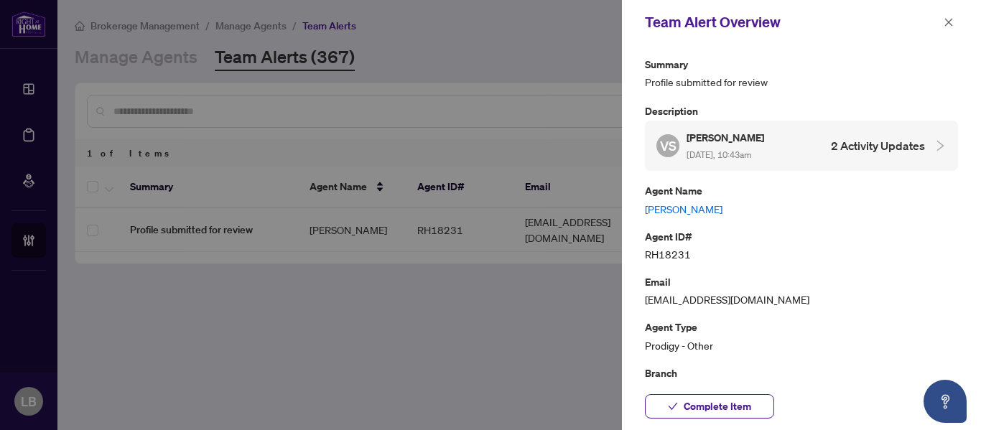
click at [714, 205] on link "[PERSON_NAME]" at bounding box center [801, 209] width 313 height 16
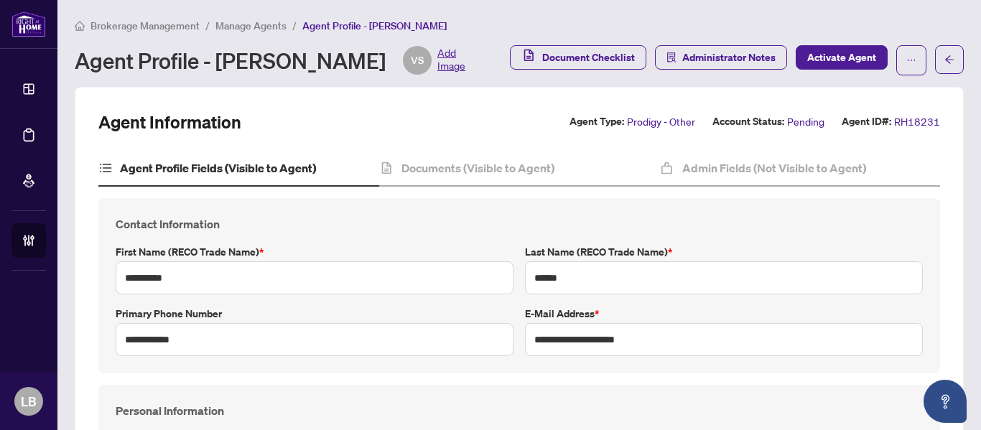
type input "****"
type input "**********"
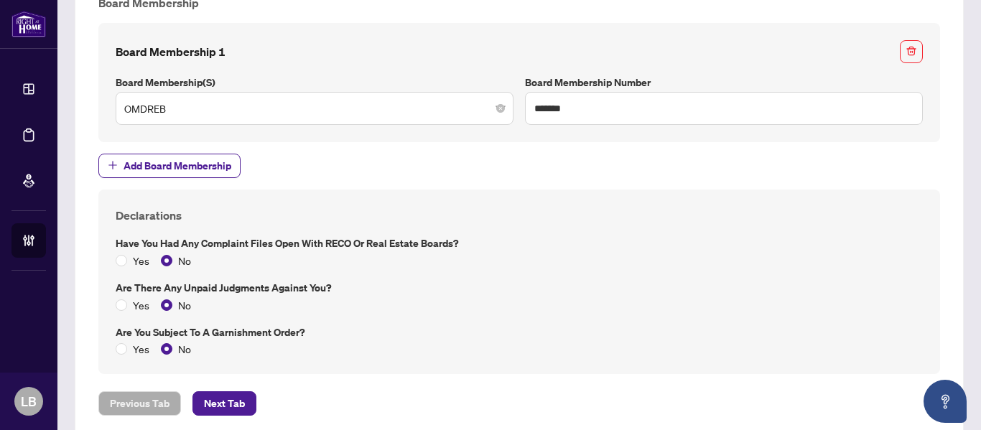
scroll to position [1377, 0]
